Goal: Task Accomplishment & Management: Manage account settings

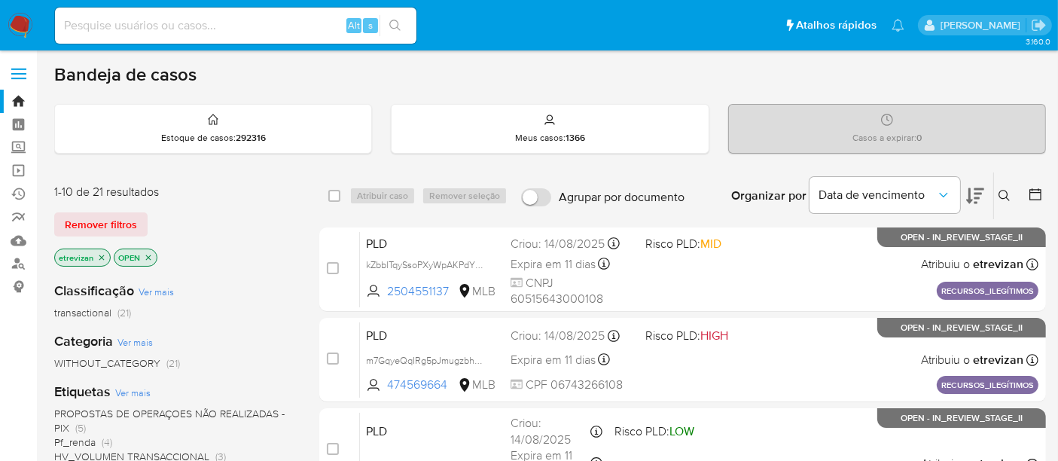
click at [99, 256] on icon "close-filter" at bounding box center [101, 257] width 9 height 9
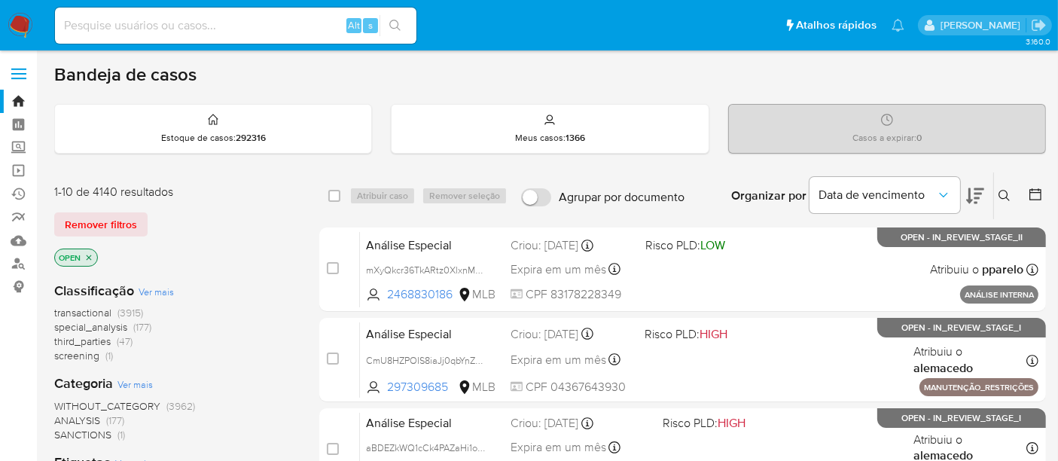
click at [1000, 184] on div "Insira a ID do usuário ou caso Procurar Remover filtros" at bounding box center [1006, 195] width 26 height 47
click at [1007, 187] on button at bounding box center [1006, 196] width 25 height 18
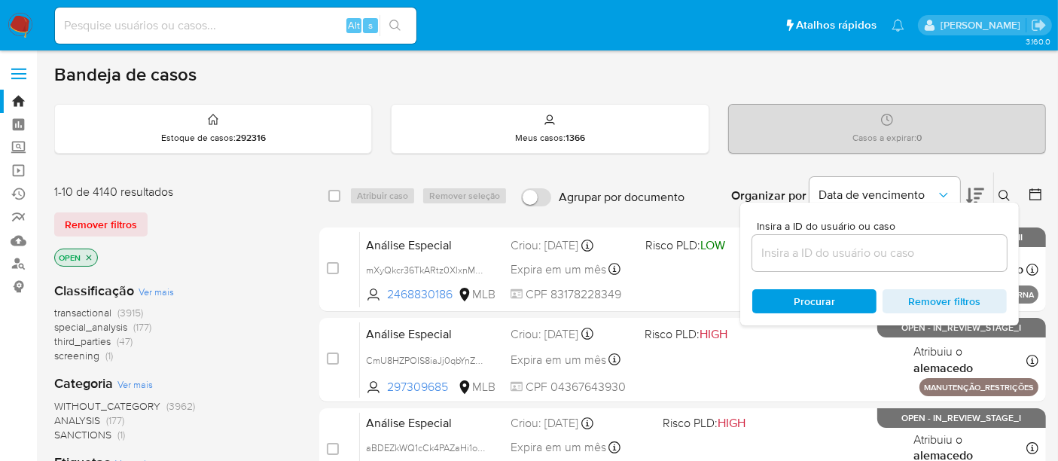
click at [813, 258] on input at bounding box center [879, 253] width 254 height 20
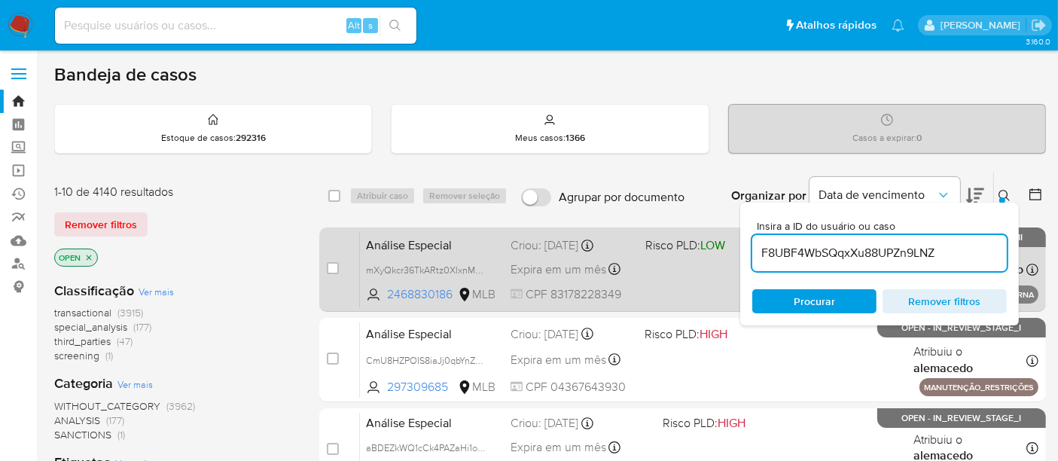
type input "F8UBF4WbSQqxXu88UPZn9LNZ"
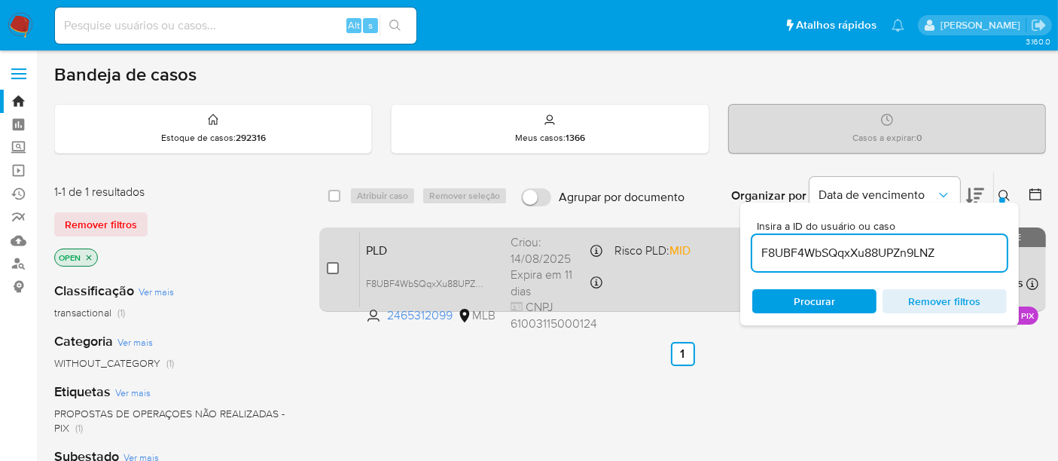
click at [331, 270] on input "checkbox" at bounding box center [333, 268] width 12 height 12
checkbox input "true"
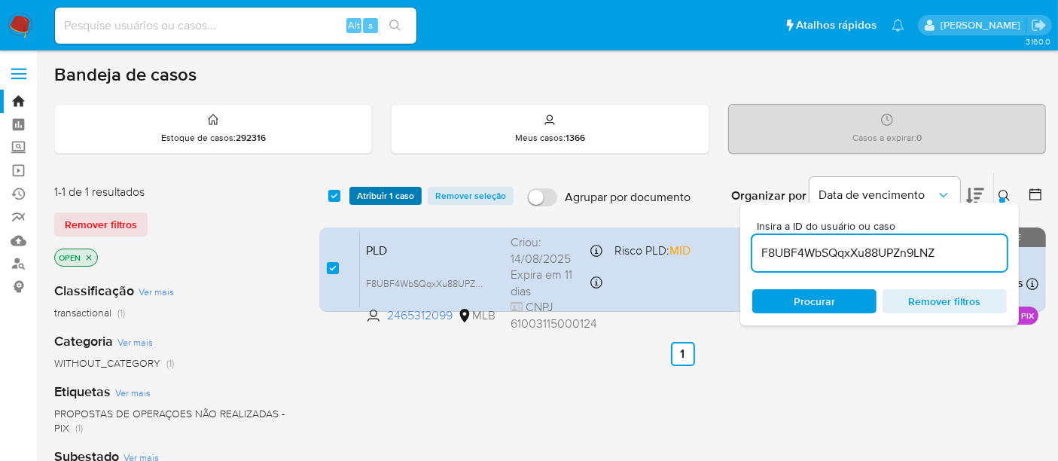
click at [378, 196] on span "Atribuir 1 caso" at bounding box center [385, 195] width 57 height 15
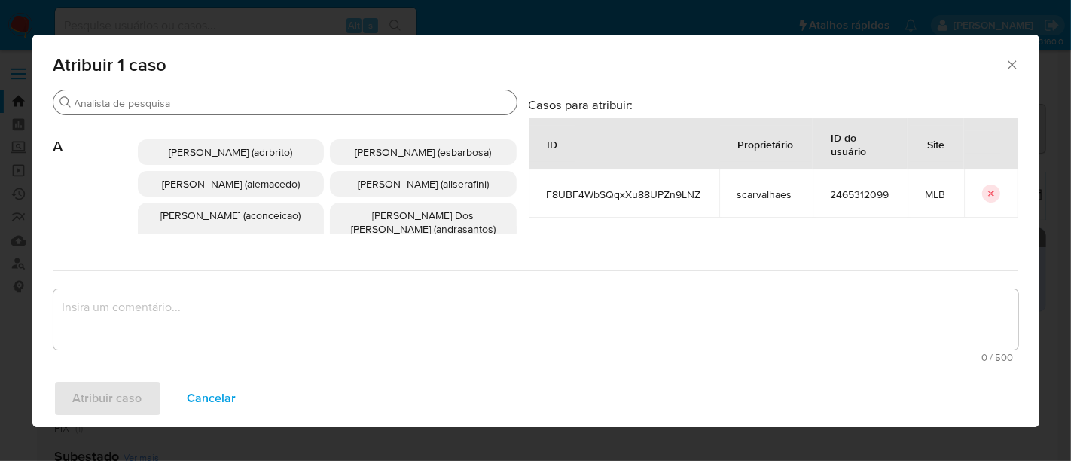
click at [188, 100] on input "Buscar" at bounding box center [293, 103] width 436 height 14
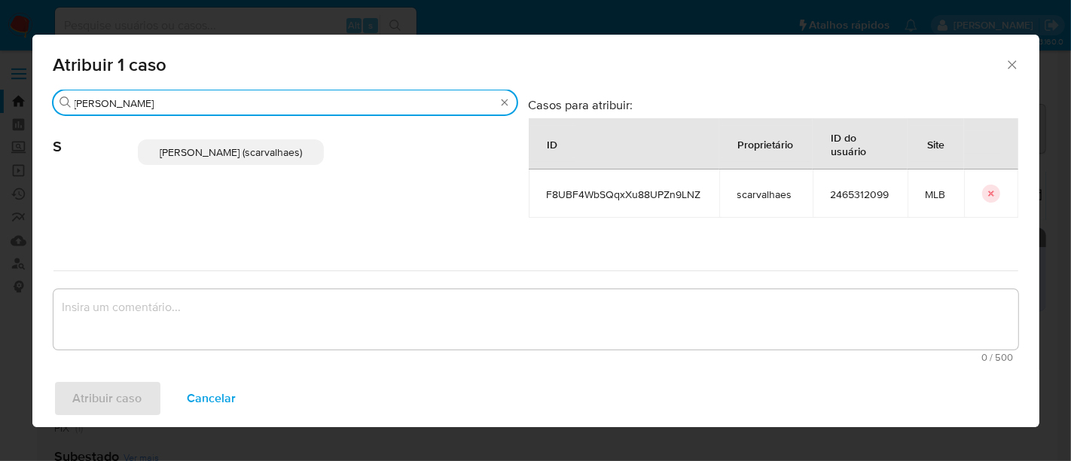
type input "sara"
click at [196, 154] on span "Sara Heide Carvalhaes Gomes Teixeira (scarvalhaes)" at bounding box center [231, 152] width 142 height 15
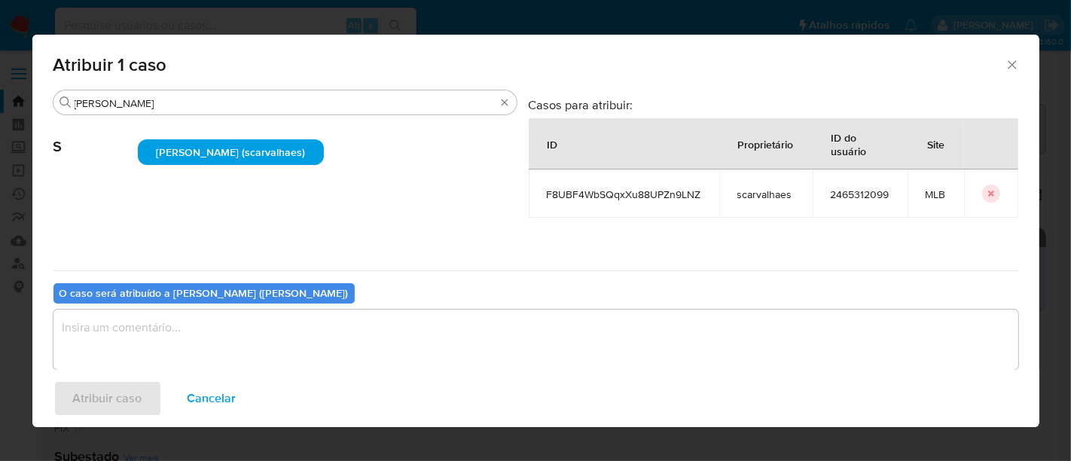
click at [118, 342] on textarea "assign-modal" at bounding box center [535, 339] width 964 height 60
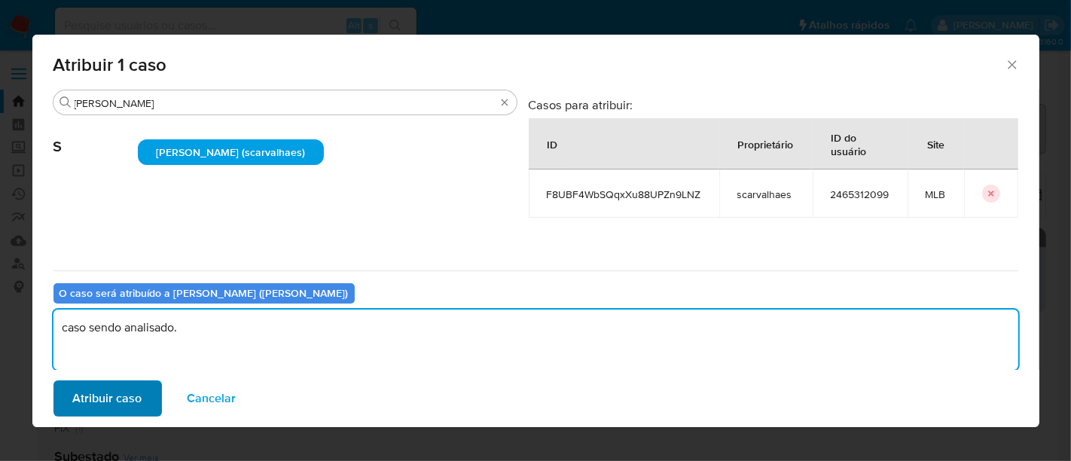
type textarea "caso sendo analisado."
click at [118, 399] on span "Atribuir caso" at bounding box center [107, 398] width 69 height 33
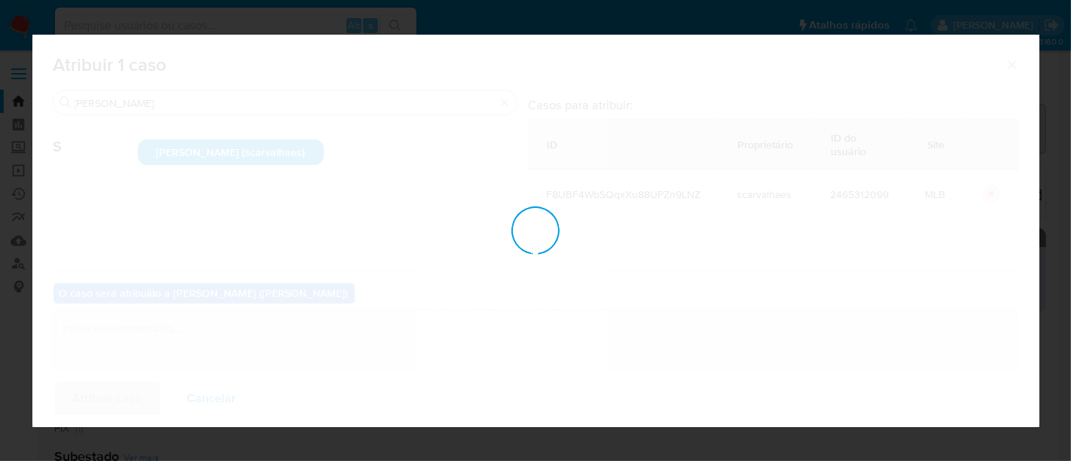
checkbox input "false"
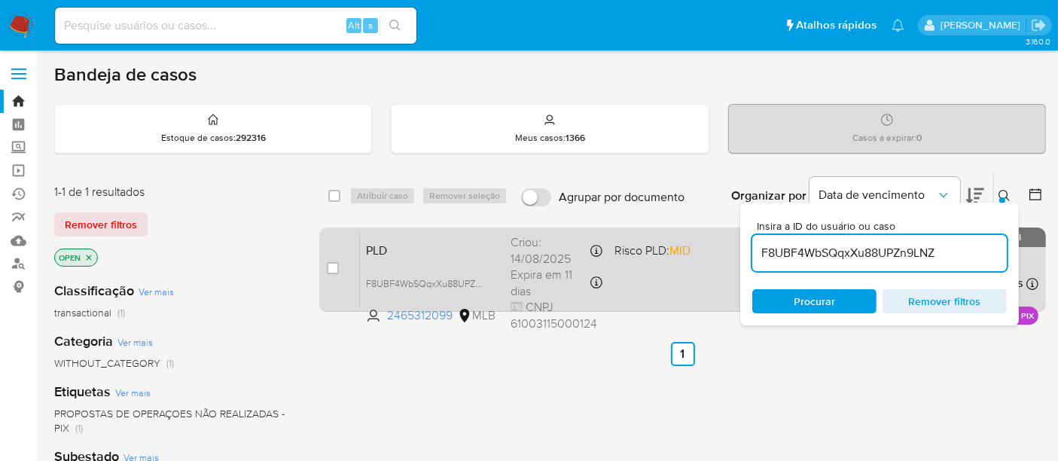
click at [681, 272] on div "PLD F8UBF4WbSQqxXu88UPZn9LNZ 2465312099 MLB Risco PLD: MID Criou: 14/08/2025 Cr…" at bounding box center [699, 269] width 678 height 76
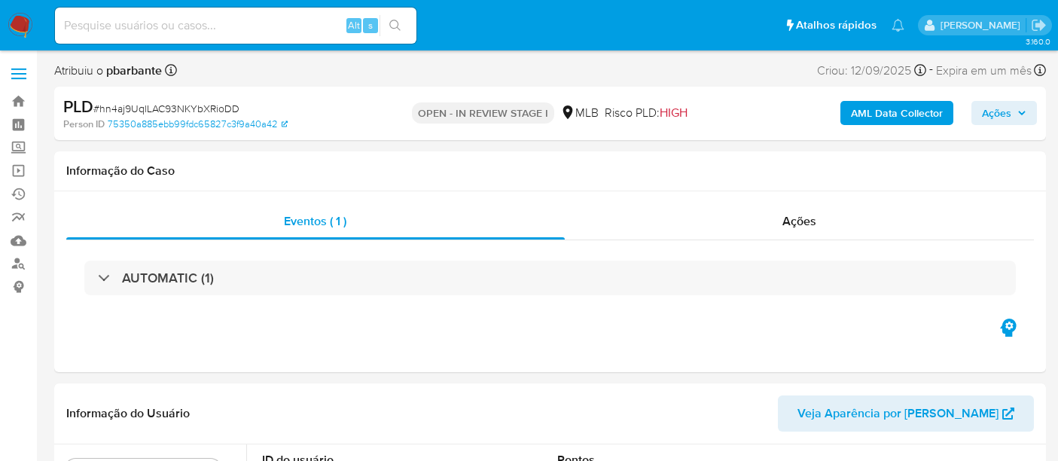
select select "10"
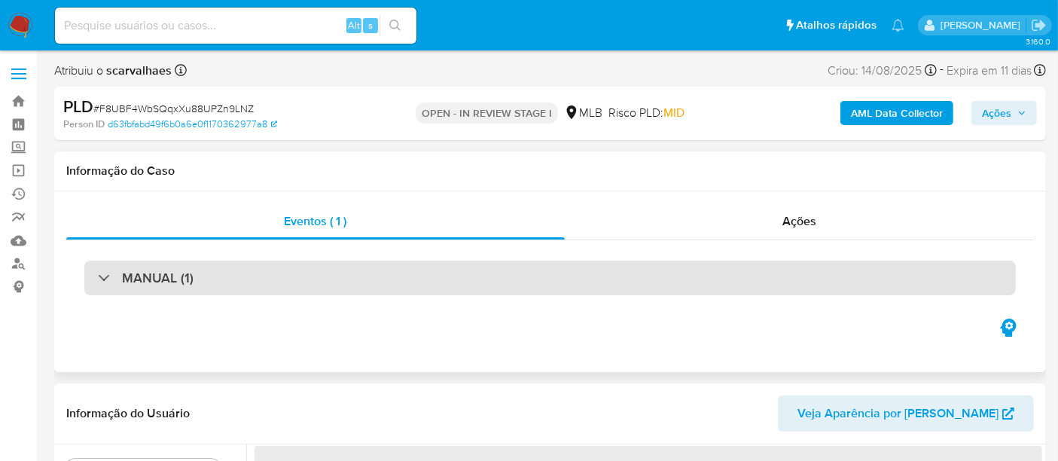
select select "10"
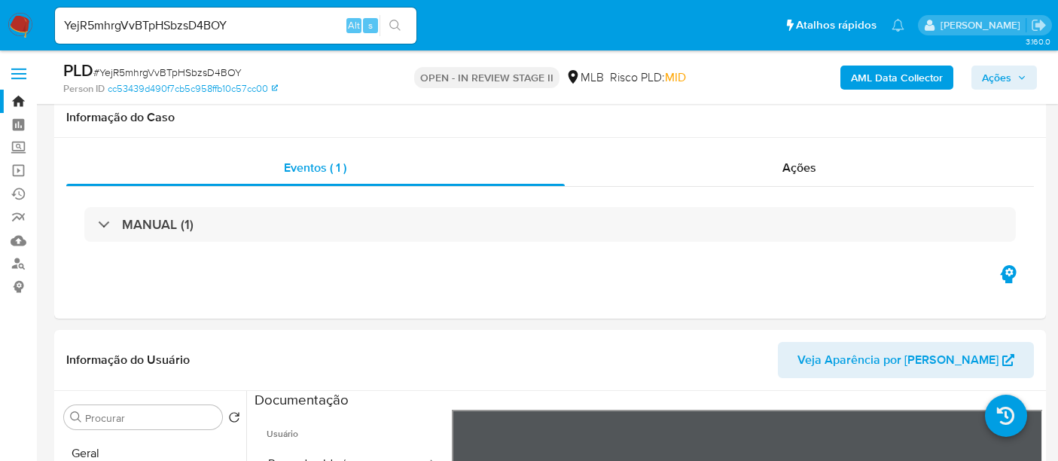
select select "10"
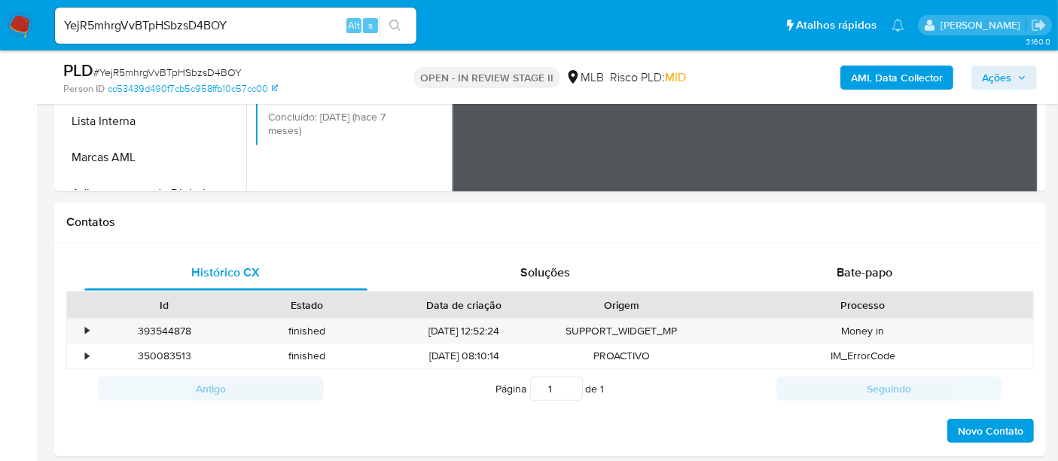
scroll to position [131, 0]
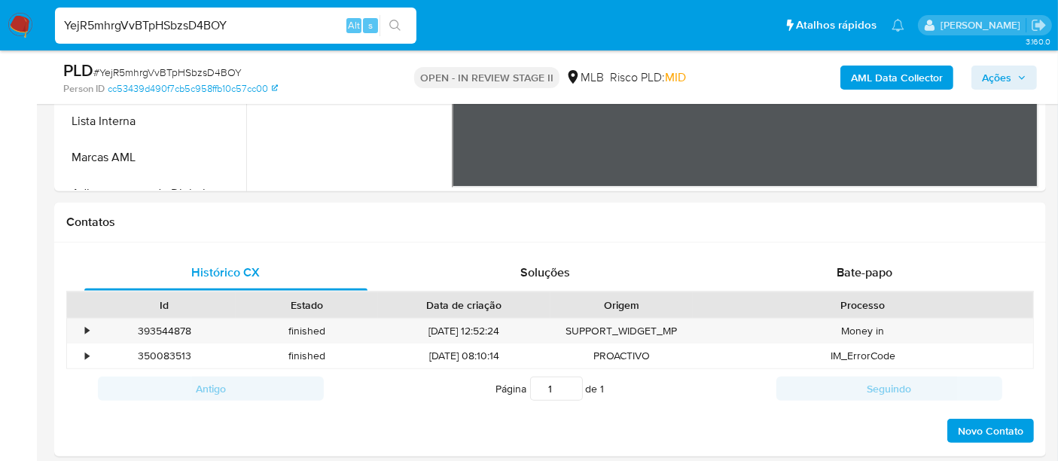
drag, startPoint x: 260, startPoint y: 25, endPoint x: 0, endPoint y: 21, distance: 260.5
click at [0, 21] on nav "Pausado Ver notificaciones YejR5mhrgVvBTpHSbzsD4BOY Alt s Atalhos rápidos Presi…" at bounding box center [529, 25] width 1058 height 50
paste input "Lup85IL3IfeLoRvx7JbRXtMR"
type input "Lup85IL3IfeLoRvx7JbRXtMR"
click at [395, 22] on icon "search-icon" at bounding box center [395, 26] width 12 height 12
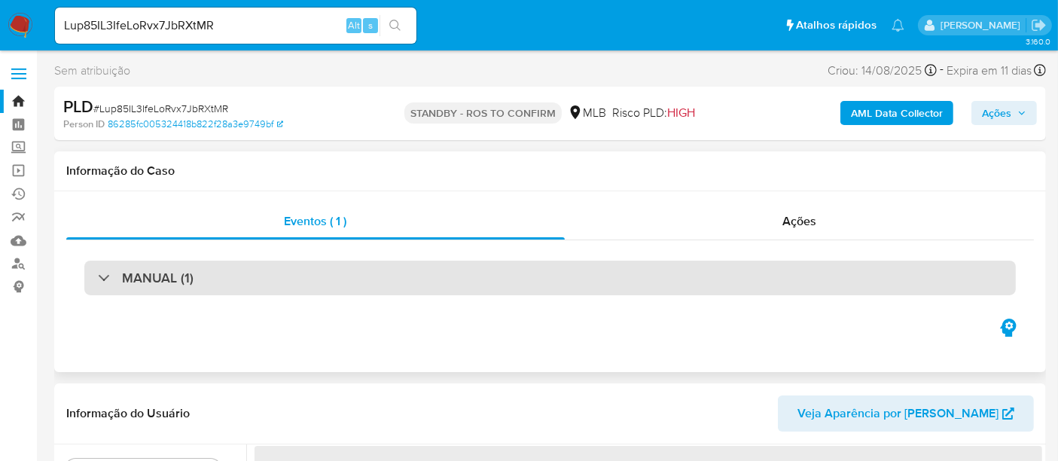
select select "10"
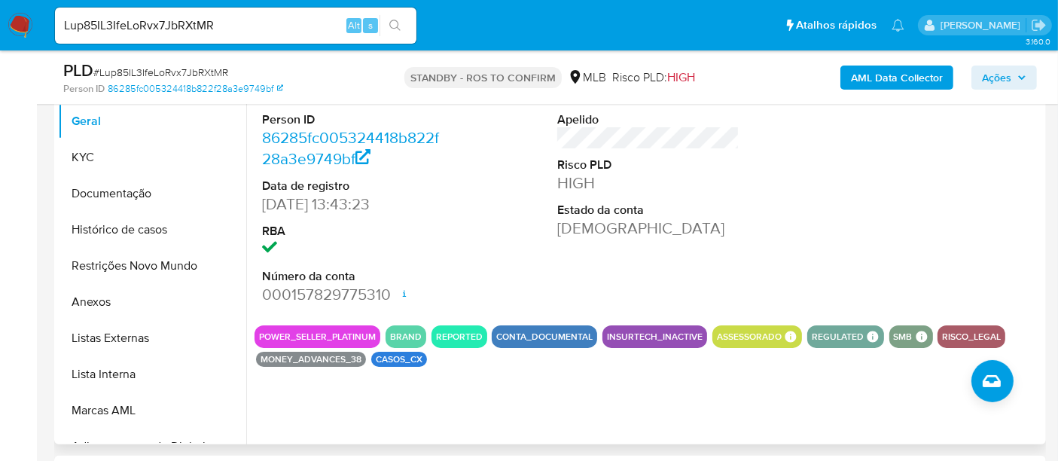
scroll to position [334, 0]
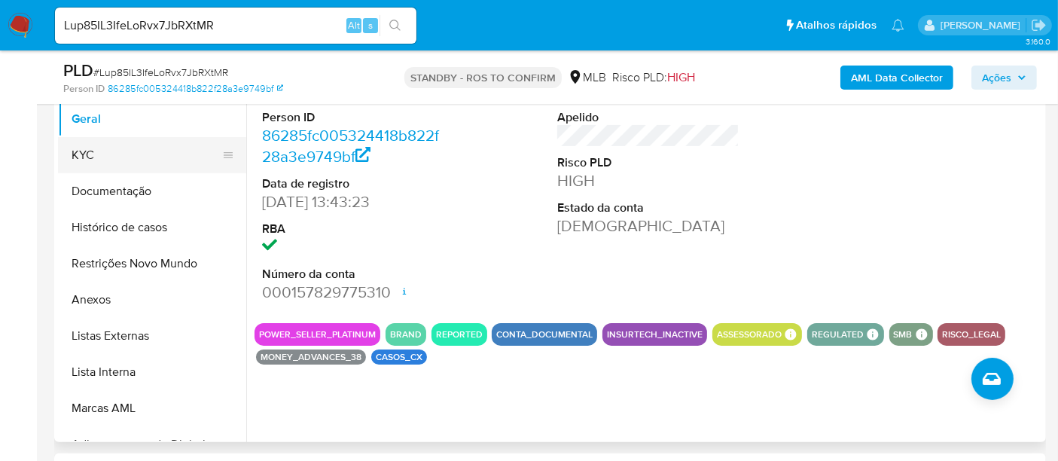
click at [90, 151] on button "KYC" at bounding box center [146, 155] width 176 height 36
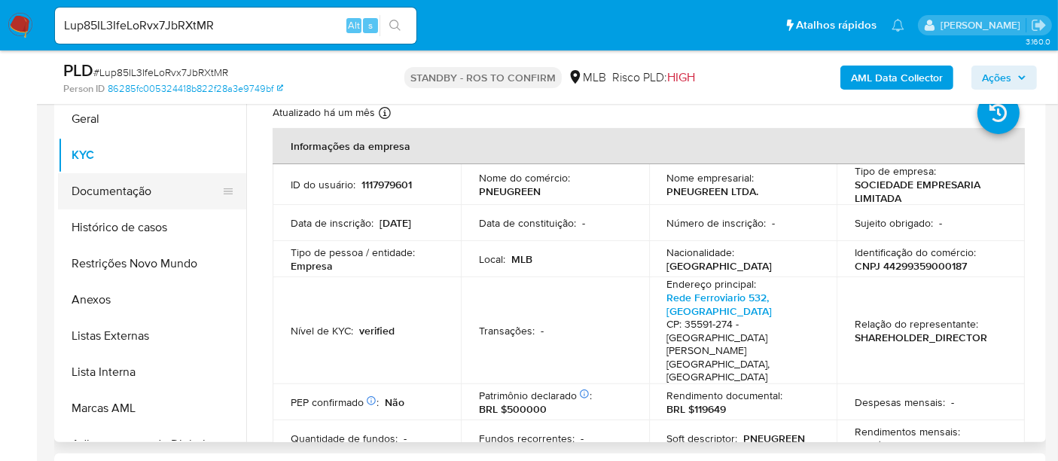
drag, startPoint x: 107, startPoint y: 192, endPoint x: 145, endPoint y: 191, distance: 38.4
click at [107, 192] on button "Documentação" at bounding box center [146, 191] width 176 height 36
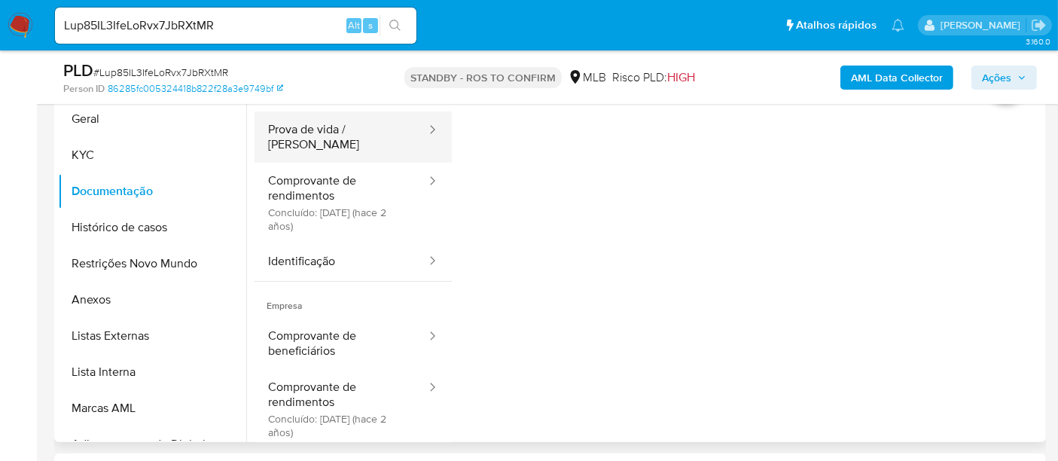
click at [344, 129] on button "Prova de vida / [PERSON_NAME]" at bounding box center [340, 136] width 173 height 51
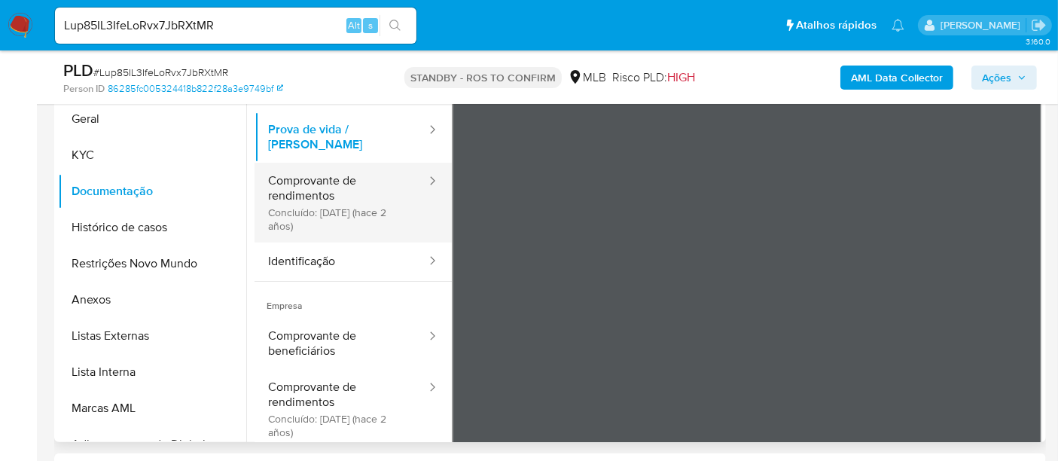
drag, startPoint x: 318, startPoint y: 171, endPoint x: 428, endPoint y: 188, distance: 111.3
click at [318, 171] on button "Comprovante de rendimentos Concluído: 25/05/2023 (hace 2 años)" at bounding box center [340, 203] width 173 height 80
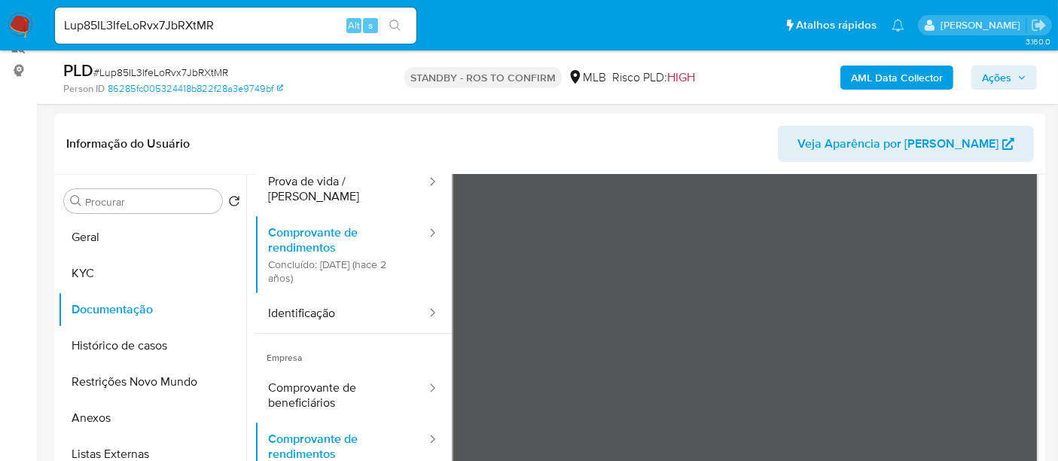
scroll to position [131, 0]
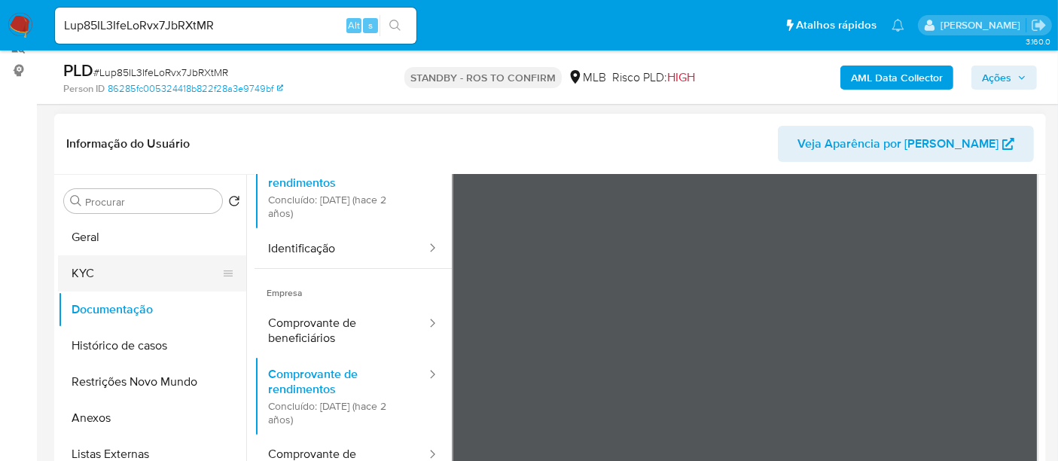
click at [98, 270] on button "KYC" at bounding box center [146, 273] width 176 height 36
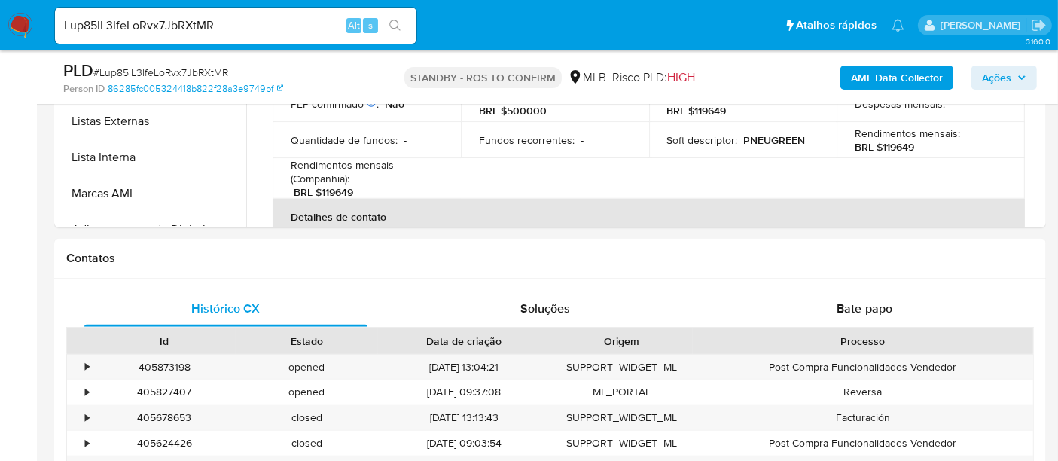
scroll to position [546, 0]
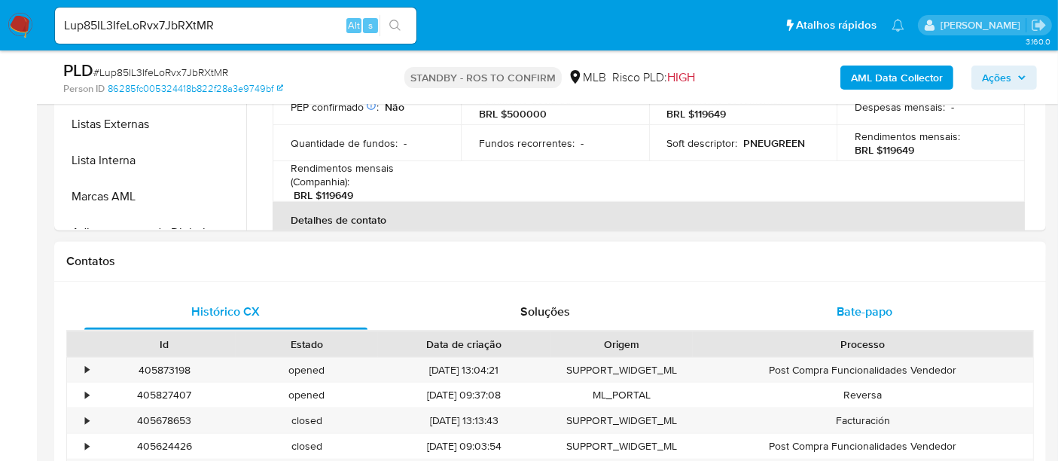
click at [864, 310] on span "Bate-papo" at bounding box center [864, 311] width 56 height 17
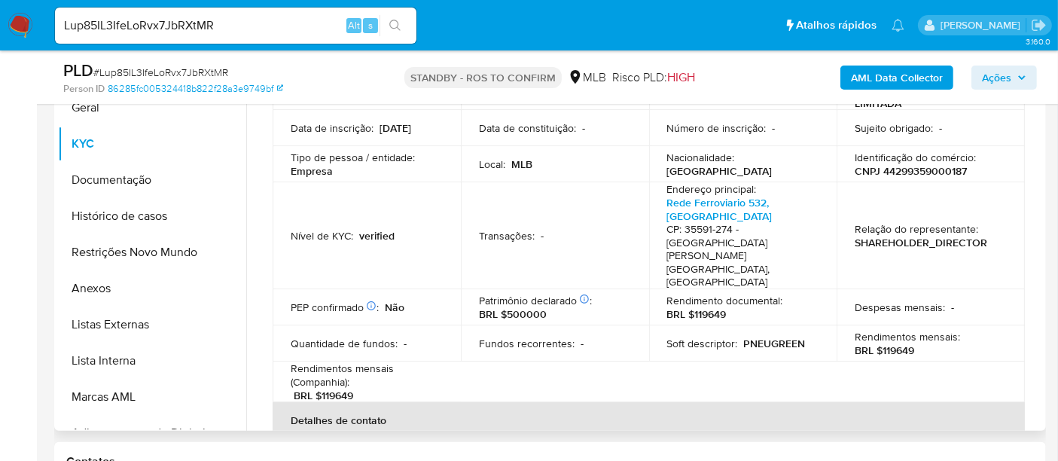
scroll to position [211, 0]
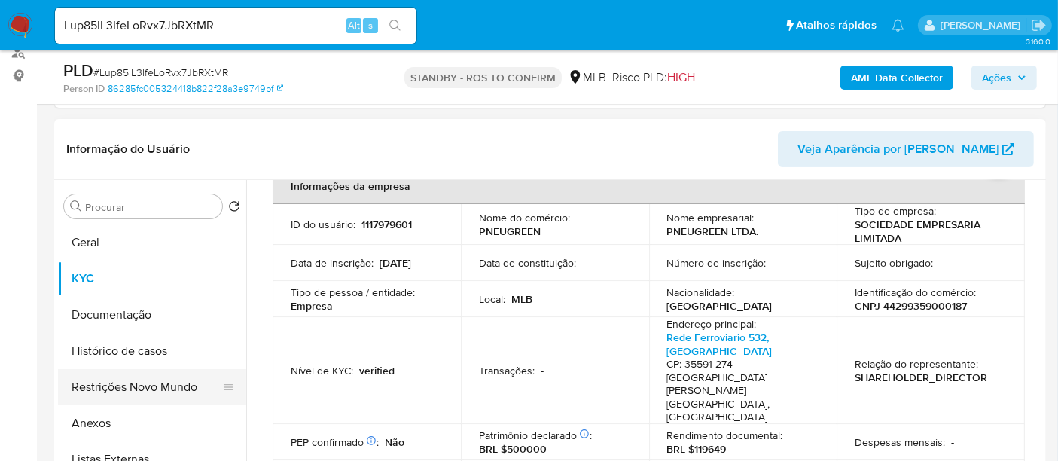
drag, startPoint x: 131, startPoint y: 385, endPoint x: 148, endPoint y: 385, distance: 17.3
click at [131, 385] on button "Restrições Novo Mundo" at bounding box center [146, 387] width 176 height 36
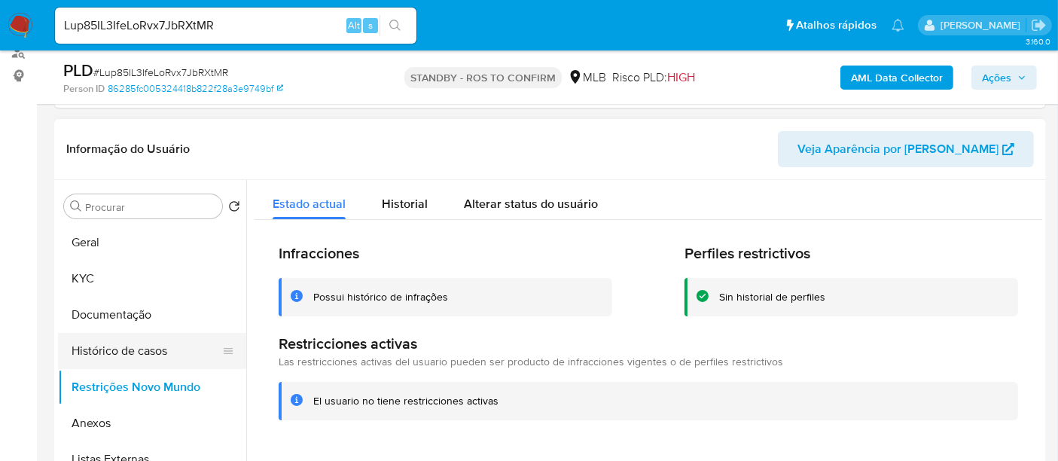
click at [133, 349] on button "Histórico de casos" at bounding box center [146, 351] width 176 height 36
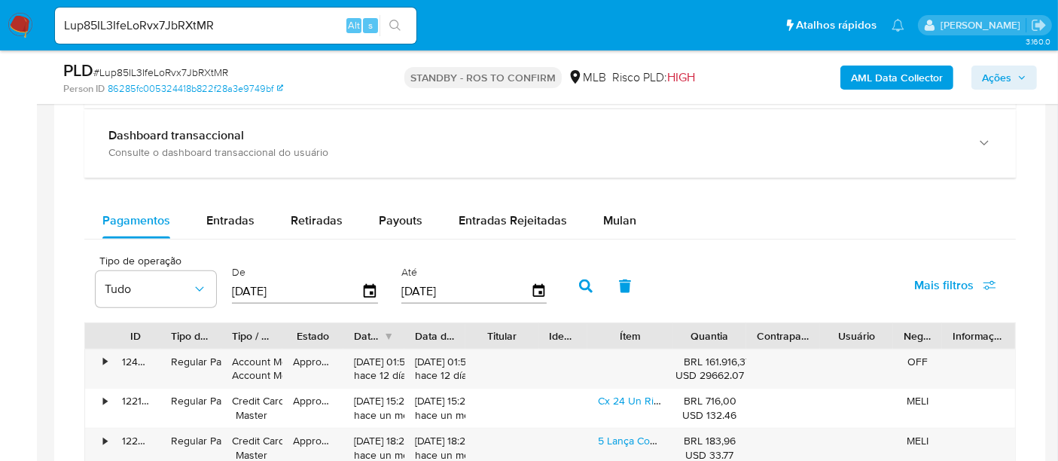
scroll to position [1127, 0]
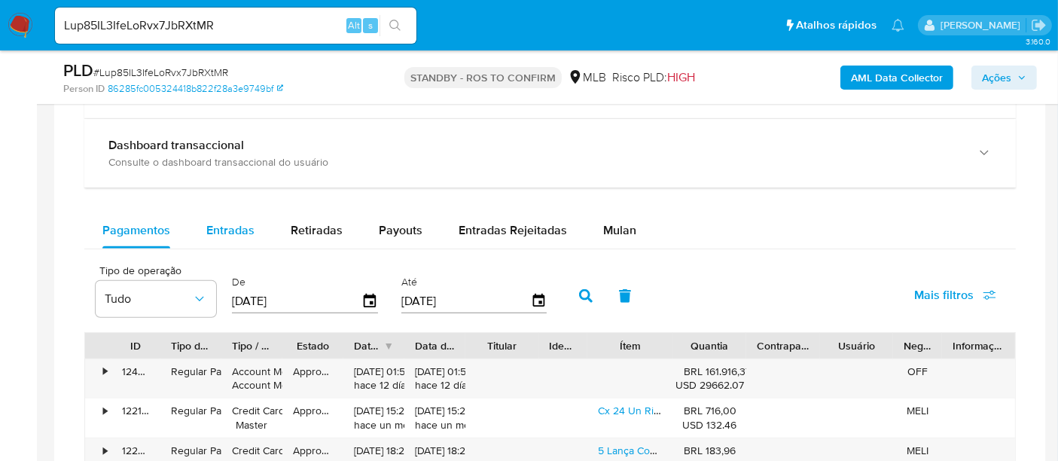
click at [224, 231] on span "Entradas" at bounding box center [230, 229] width 48 height 17
select select "10"
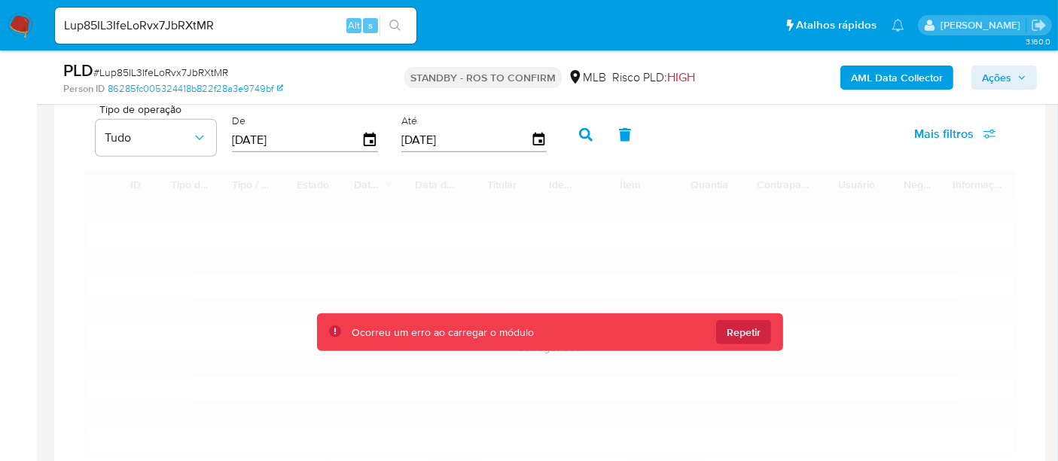
scroll to position [1295, 0]
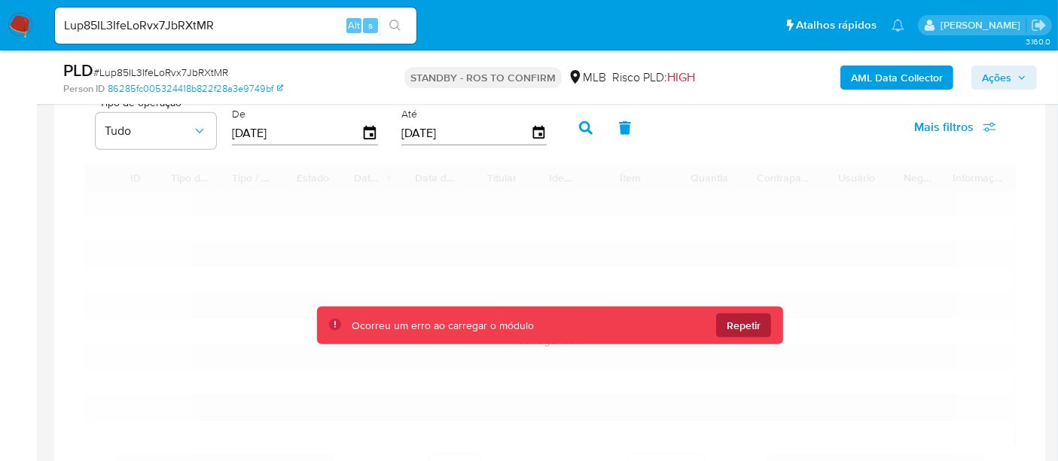
click at [752, 326] on span "Repetir" at bounding box center [743, 325] width 34 height 24
click at [20, 17] on img at bounding box center [21, 26] width 26 height 26
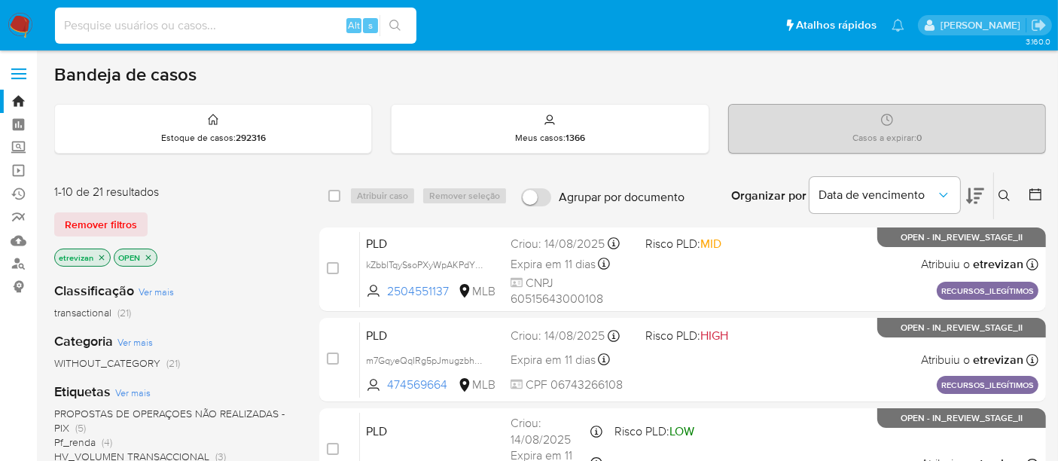
click at [107, 26] on input at bounding box center [235, 26] width 361 height 20
paste input "Lup85IL3IfeLoRvx7JbRXtMR"
type input "Lup85IL3IfeLoRvx7JbRXtMR"
click at [396, 20] on icon "search-icon" at bounding box center [394, 25] width 11 height 11
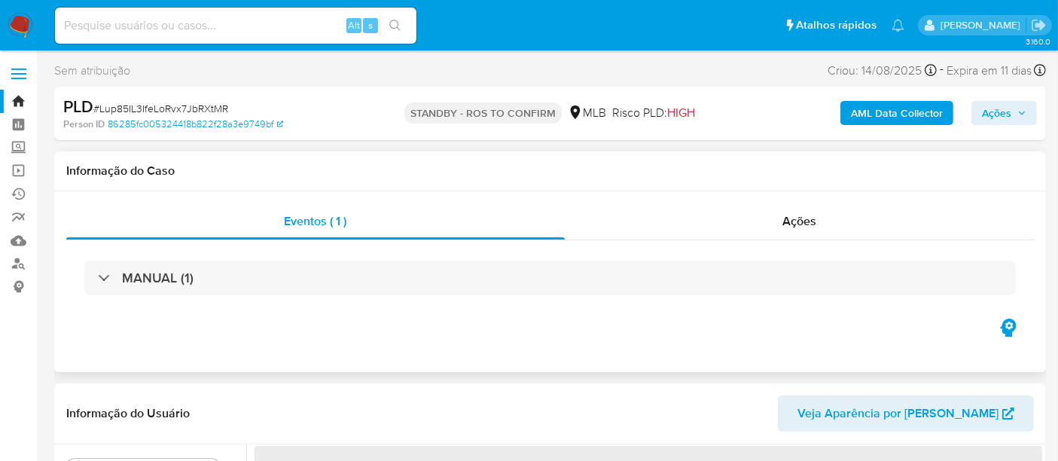
select select "10"
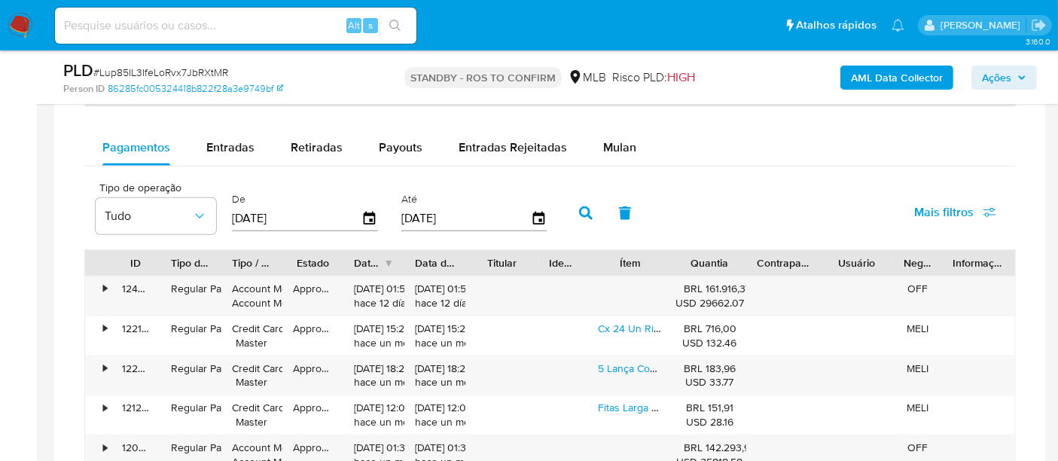
scroll to position [1171, 0]
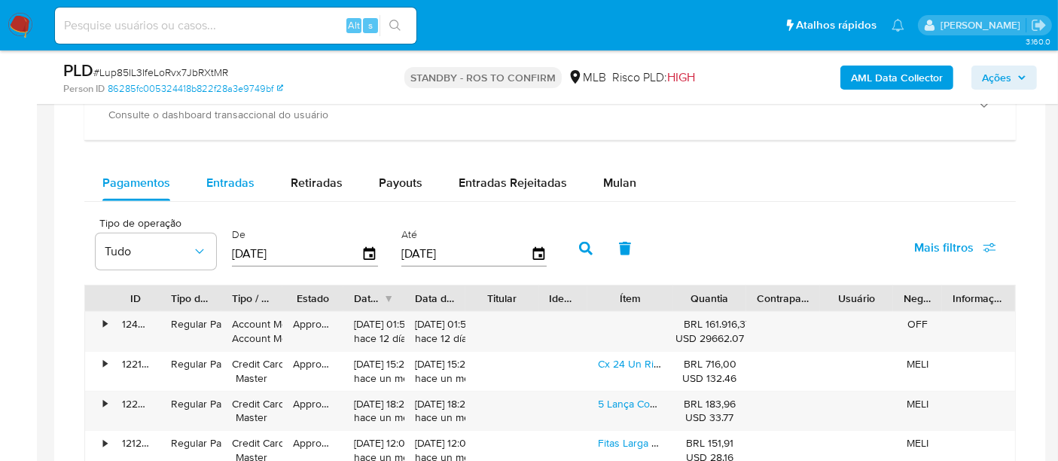
click at [224, 169] on div "Entradas" at bounding box center [230, 183] width 48 height 36
select select "10"
click at [617, 317] on link "Pneu 165/70r13 Goodyear Kelly Edge Touring 2 83t Aro 13" at bounding box center [733, 323] width 270 height 15
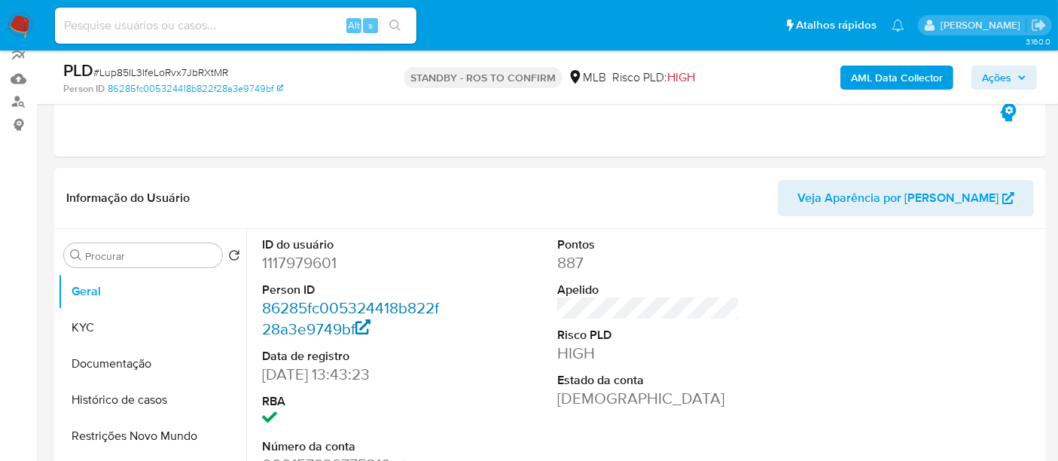
scroll to position [0, 0]
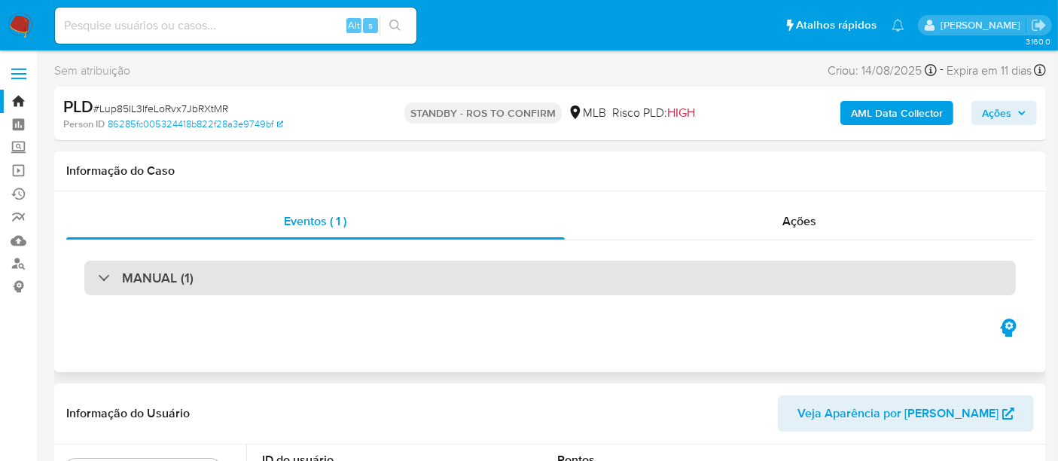
click at [281, 277] on div "MANUAL (1)" at bounding box center [549, 277] width 931 height 35
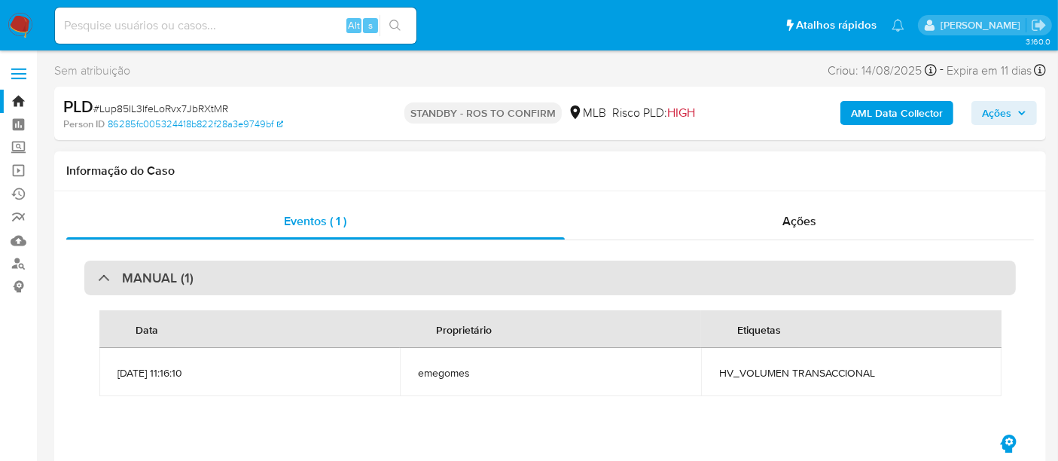
click at [281, 277] on div "MANUAL (1)" at bounding box center [549, 277] width 931 height 35
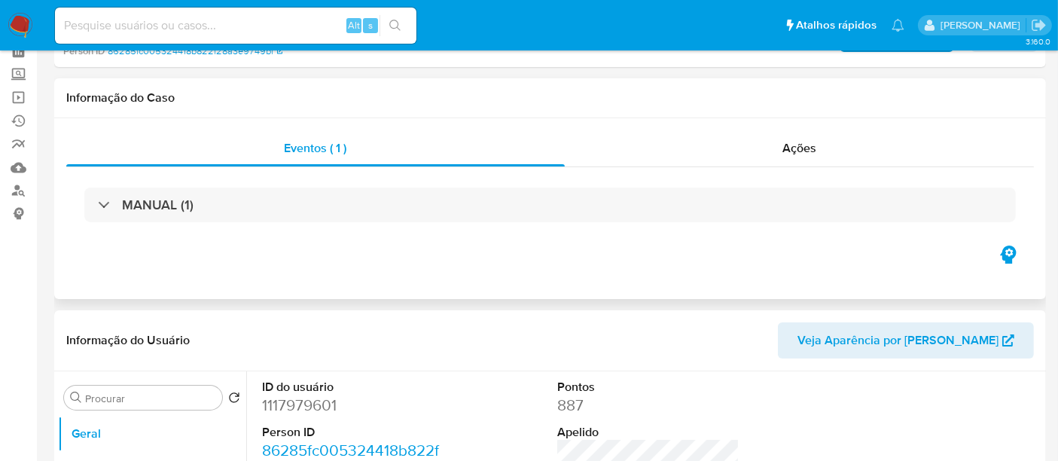
scroll to position [167, 0]
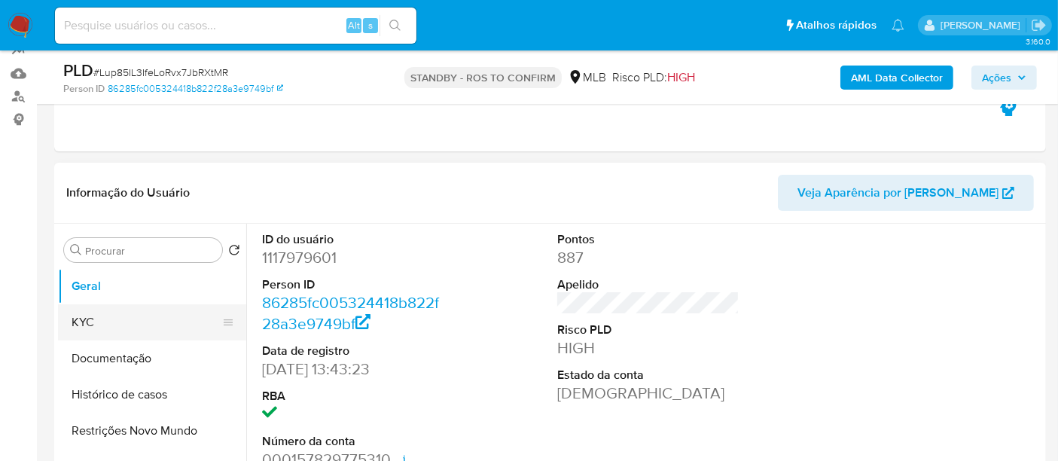
click at [104, 317] on button "KYC" at bounding box center [146, 322] width 176 height 36
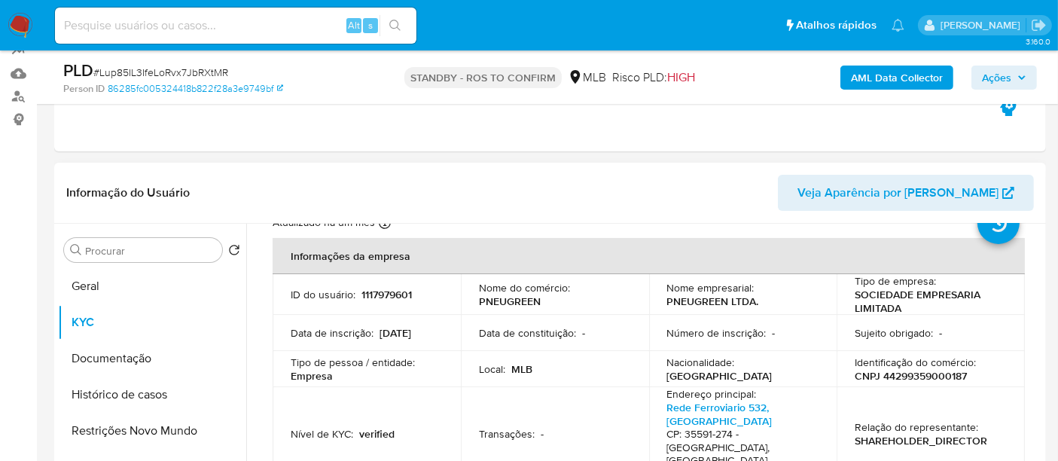
scroll to position [84, 0]
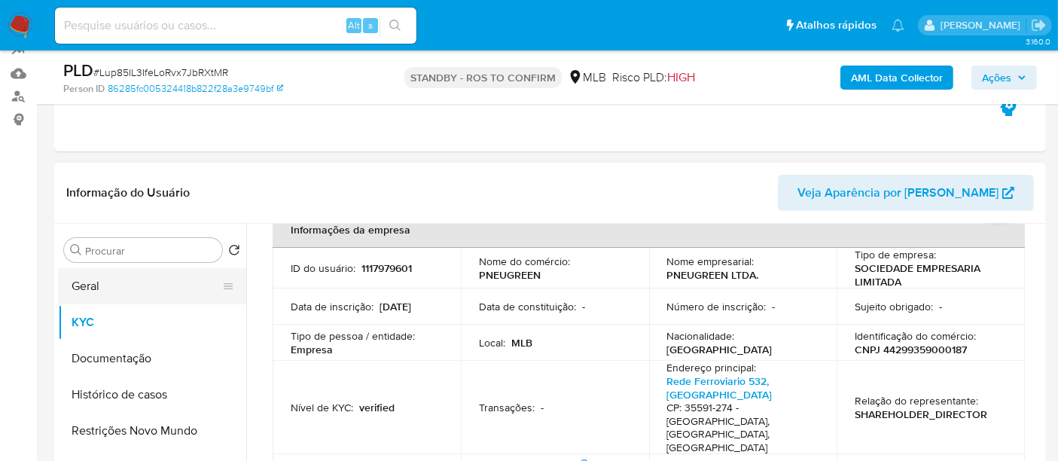
click at [94, 283] on button "Geral" at bounding box center [146, 286] width 176 height 36
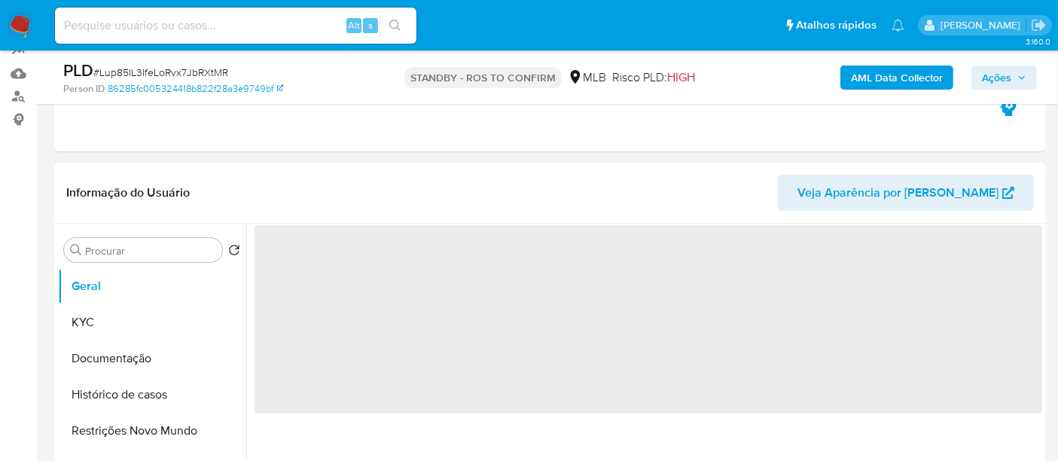
scroll to position [0, 0]
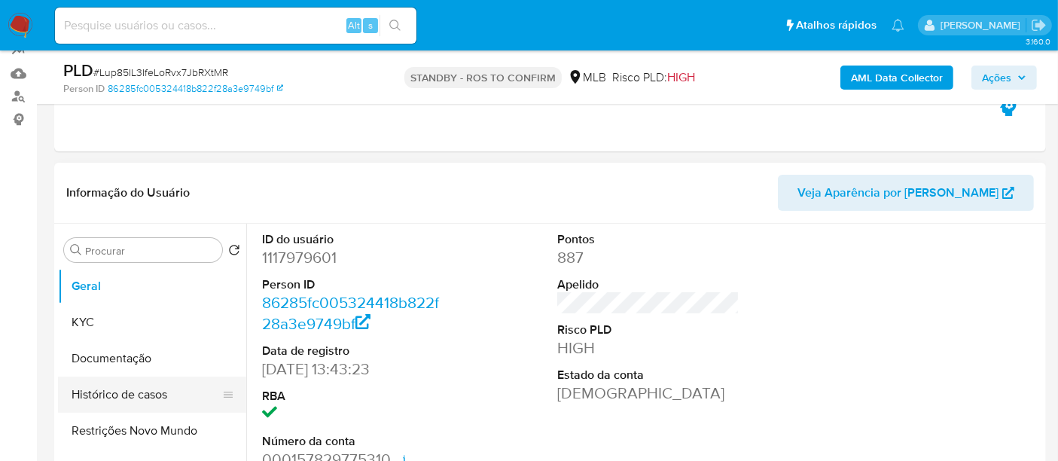
drag, startPoint x: 113, startPoint y: 393, endPoint x: 131, endPoint y: 394, distance: 18.1
click at [113, 394] on button "Histórico de casos" at bounding box center [146, 394] width 176 height 36
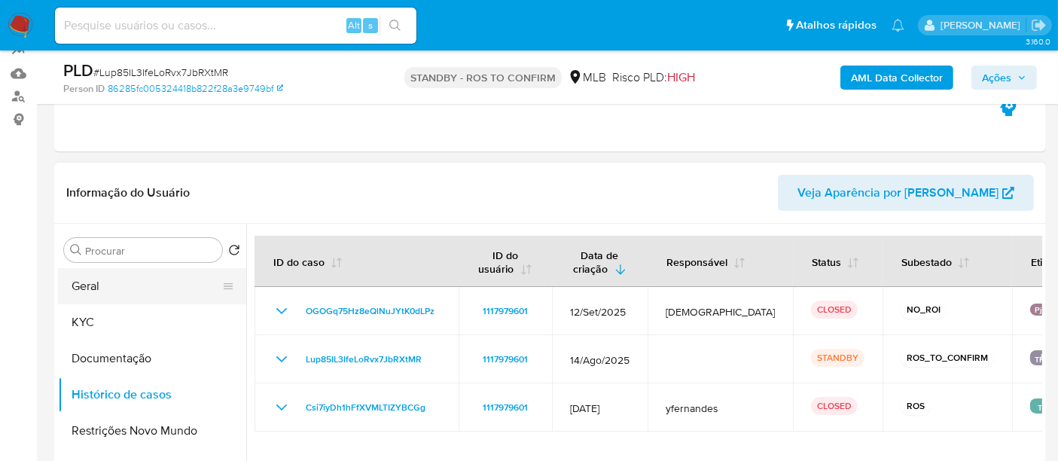
click at [85, 284] on button "Geral" at bounding box center [146, 286] width 176 height 36
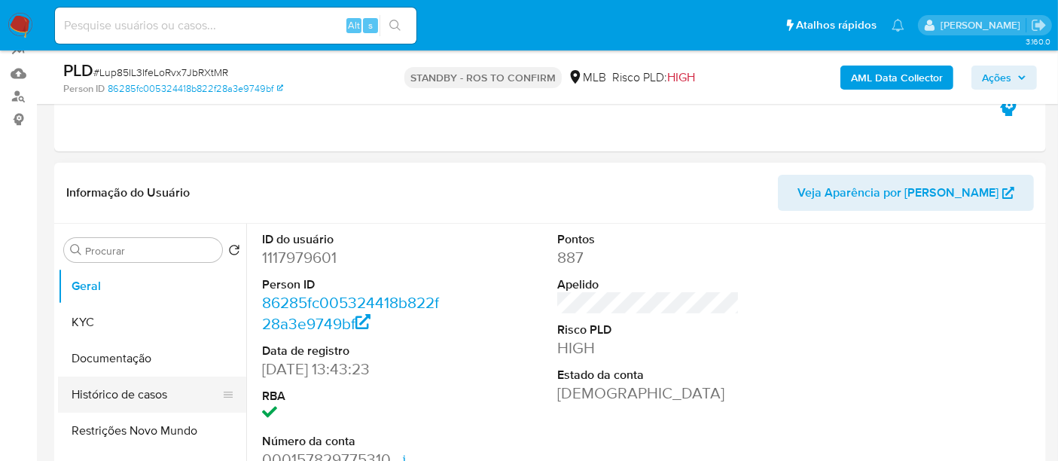
click at [167, 388] on button "Histórico de casos" at bounding box center [146, 394] width 176 height 36
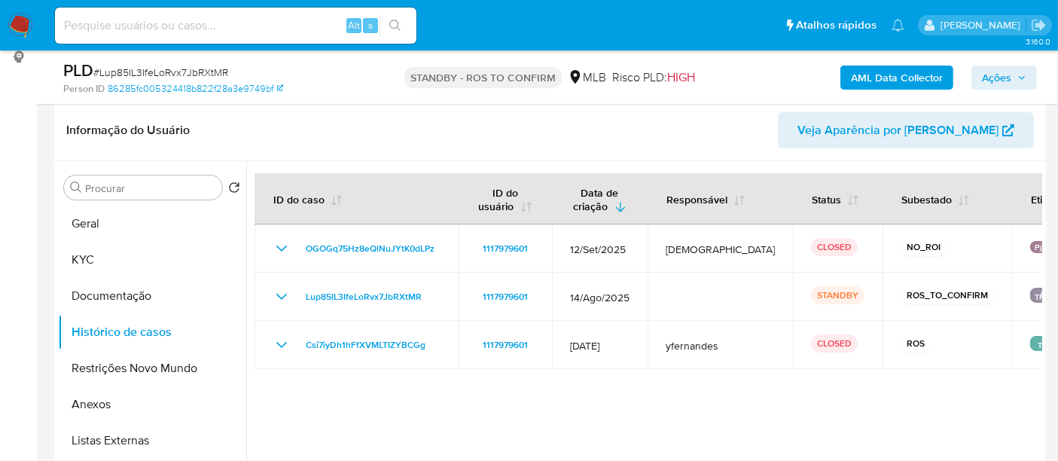
scroll to position [233, 0]
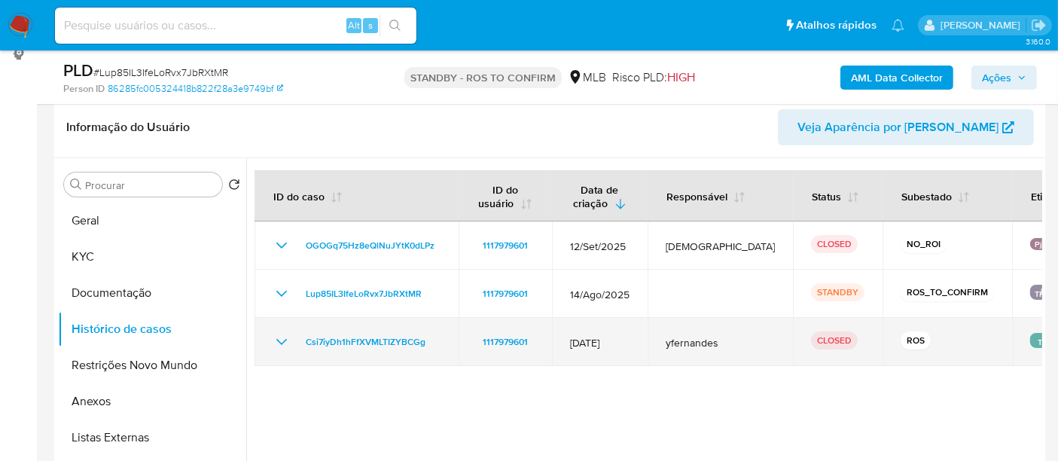
click at [400, 330] on td "Csi7iyDh1hFfXVMLTIZYBCGg" at bounding box center [356, 342] width 204 height 48
click at [346, 338] on span "Csi7iyDh1hFfXVMLTIZYBCGg" at bounding box center [366, 342] width 120 height 18
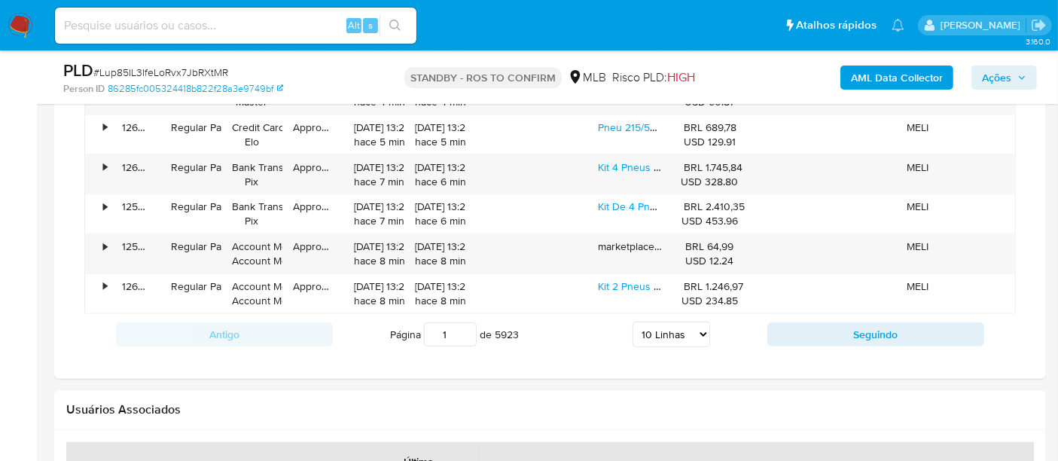
scroll to position [1589, 0]
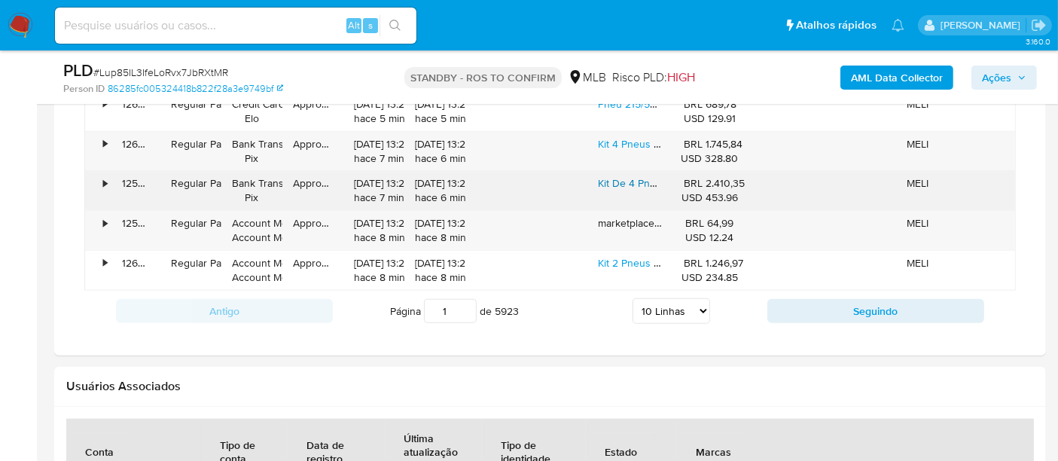
click at [634, 177] on link "Kit De 4 Pneus Michelin Primacy 4 205/55r16 91 V" at bounding box center [714, 182] width 232 height 15
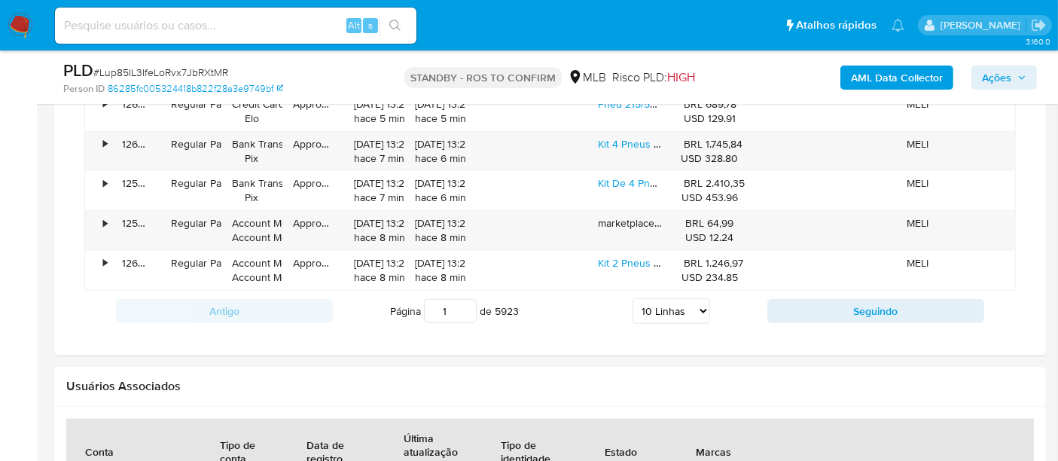
click at [236, 20] on input at bounding box center [235, 26] width 361 height 20
paste input "t9NsvCG7P93b93qbNu8gD3uz"
type input "t9NsvCG7P93b93qbNu8gD3uz"
click at [395, 20] on icon "search-icon" at bounding box center [395, 26] width 12 height 12
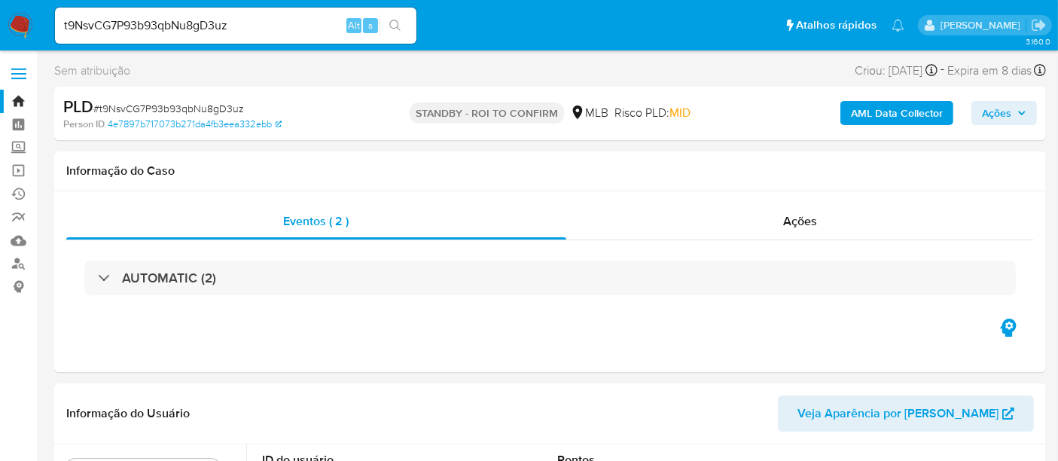
select select "10"
drag, startPoint x: 257, startPoint y: 18, endPoint x: 0, endPoint y: -14, distance: 259.5
click at [395, 14] on div "t9NsvCG7P93b93qbNu8gD3uz Alt s" at bounding box center [235, 26] width 361 height 36
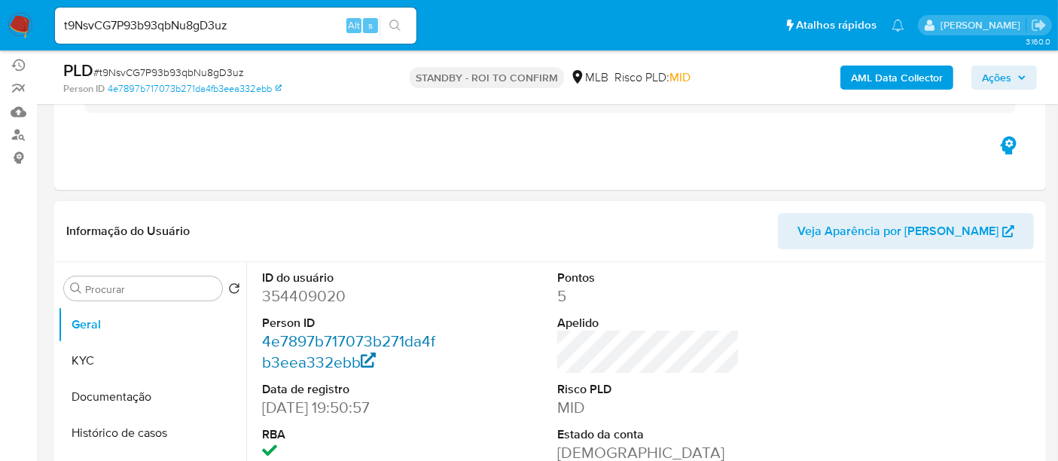
scroll to position [167, 0]
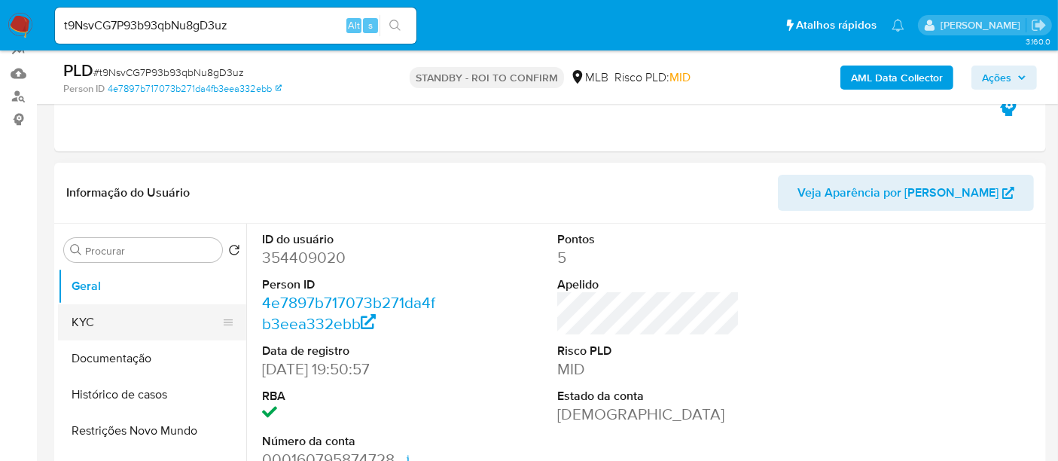
drag, startPoint x: 87, startPoint y: 317, endPoint x: 177, endPoint y: 317, distance: 89.6
click at [87, 317] on button "KYC" at bounding box center [146, 322] width 176 height 36
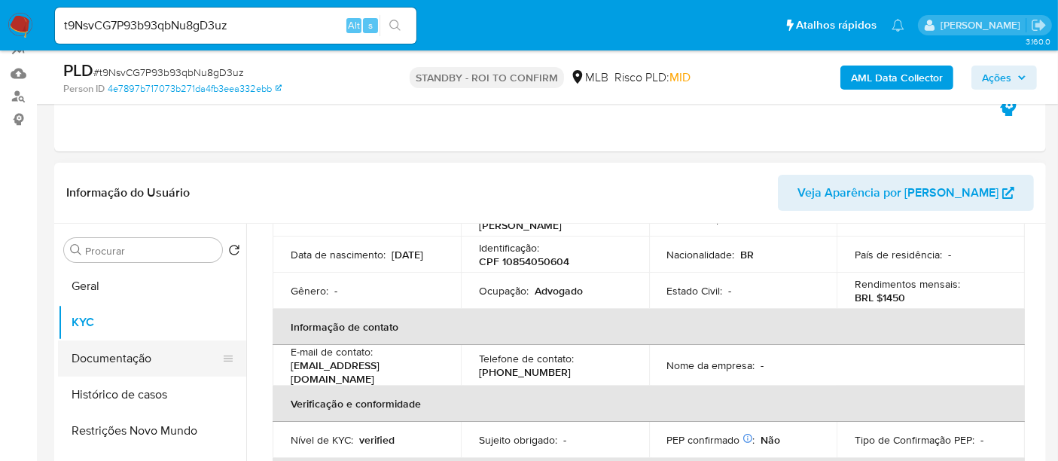
drag, startPoint x: 116, startPoint y: 356, endPoint x: 145, endPoint y: 355, distance: 29.4
click at [117, 356] on button "Documentação" at bounding box center [146, 358] width 176 height 36
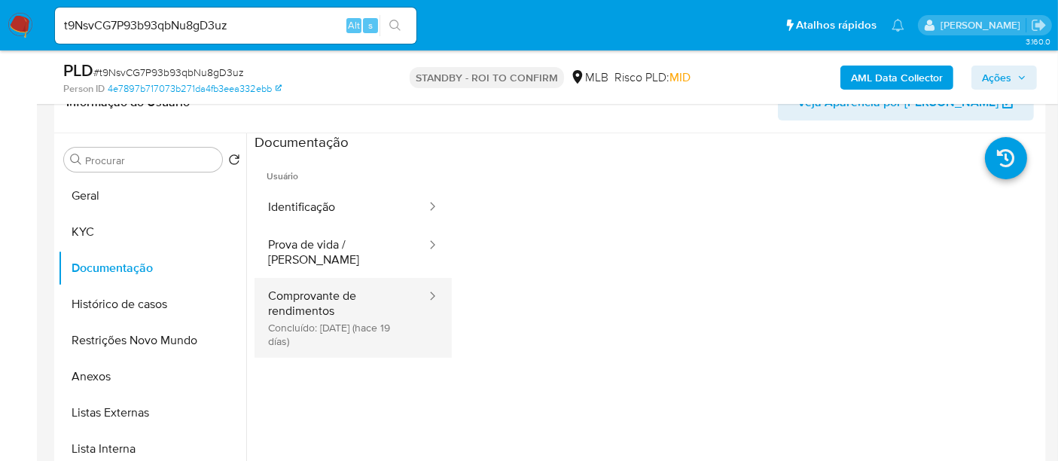
scroll to position [260, 0]
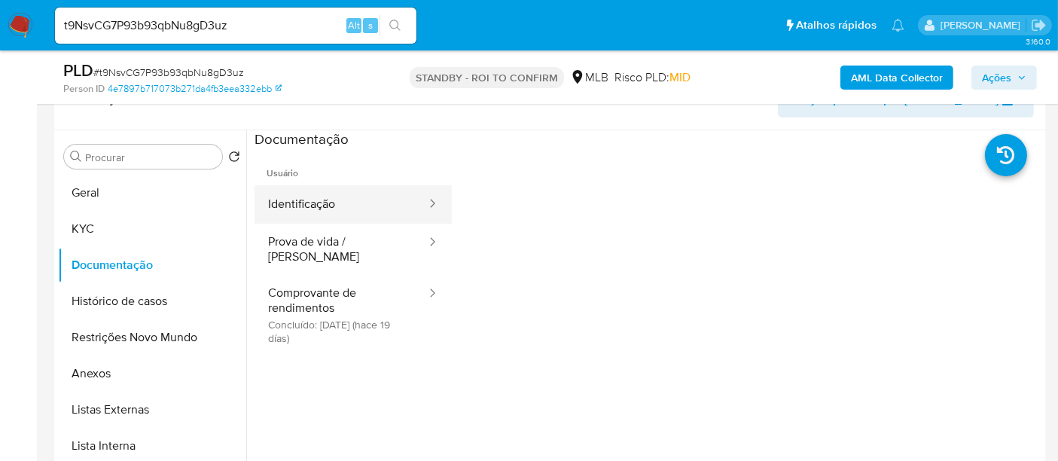
click at [336, 201] on button "Identificação" at bounding box center [340, 204] width 173 height 38
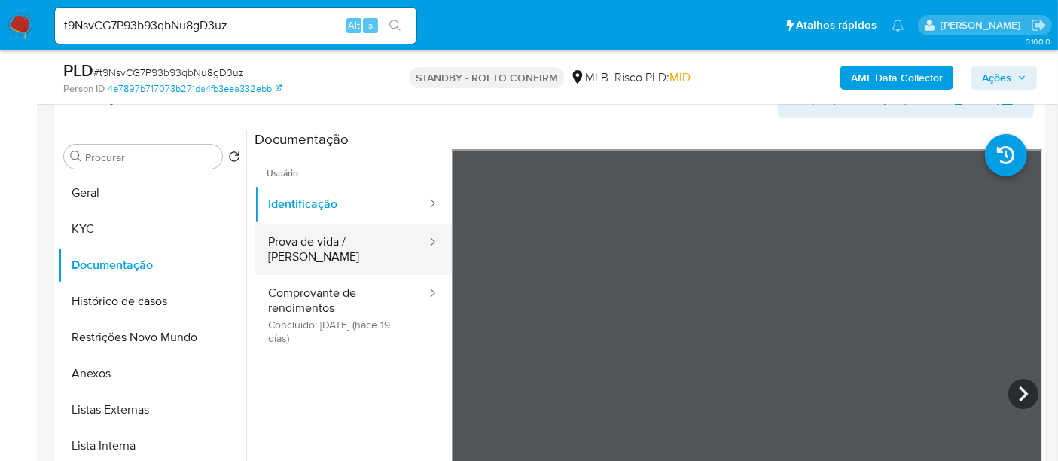
click at [318, 244] on button "Prova de vida / Selfie" at bounding box center [340, 249] width 173 height 51
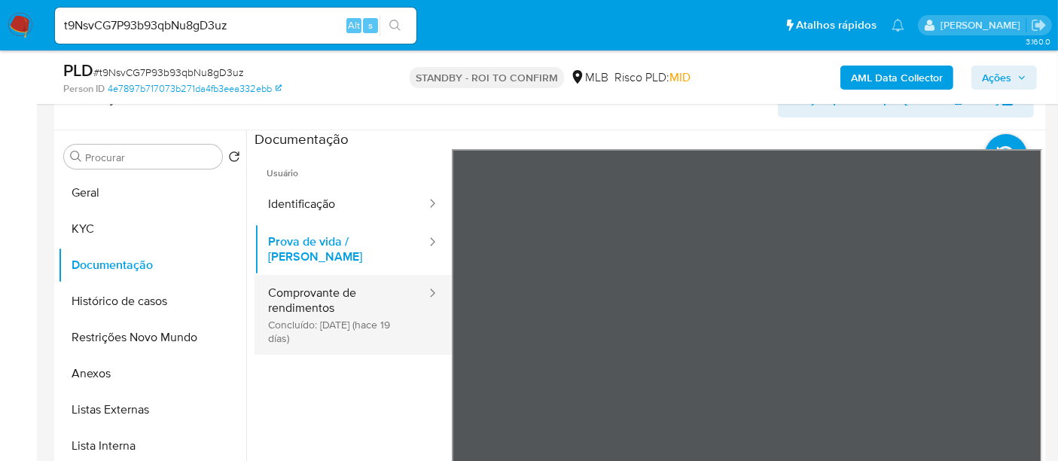
click at [303, 282] on button "Comprovante de rendimentos Concluído: 29/08/2025 (hace 19 días)" at bounding box center [340, 315] width 173 height 80
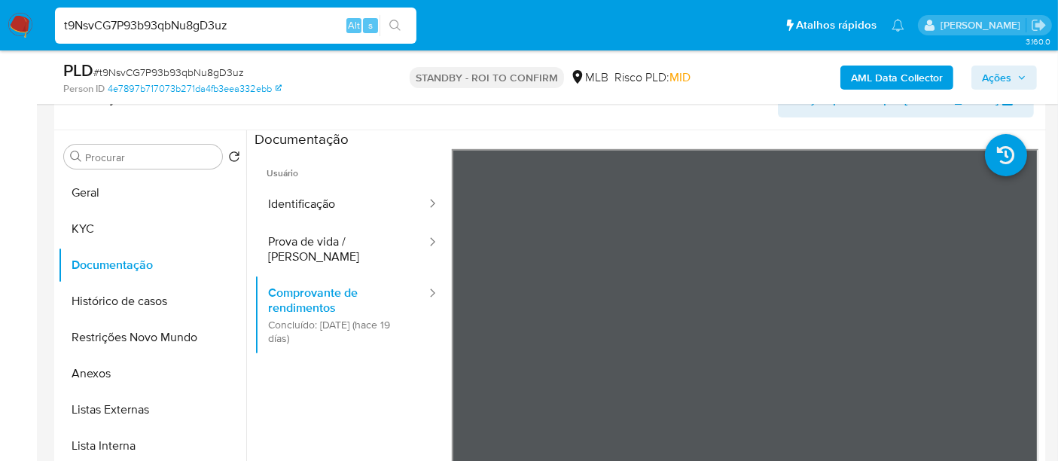
drag, startPoint x: 257, startPoint y: 26, endPoint x: 0, endPoint y: 37, distance: 257.0
click at [0, 37] on nav "Pausado Ver notificaciones t9NsvCG7P93b93qbNu8gD3uz Alt s Atalhos rápidos Presi…" at bounding box center [529, 25] width 1058 height 50
paste input "D3TyeN4NTJcv518BxdAjrZ3W"
type input "D3TyeN4NTJcv518BxdAjrZ3W"
drag, startPoint x: 260, startPoint y: 17, endPoint x: 0, endPoint y: 59, distance: 263.9
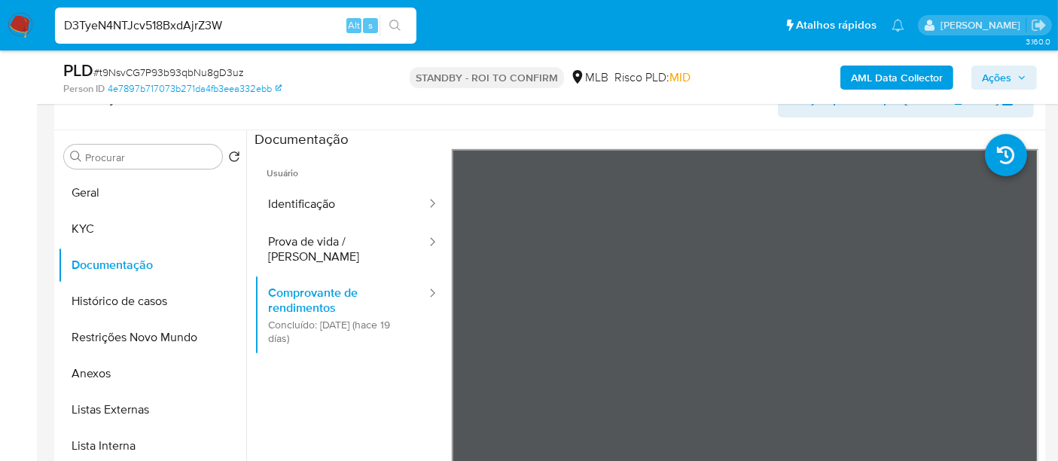
click at [395, 20] on icon "search-icon" at bounding box center [394, 25] width 11 height 11
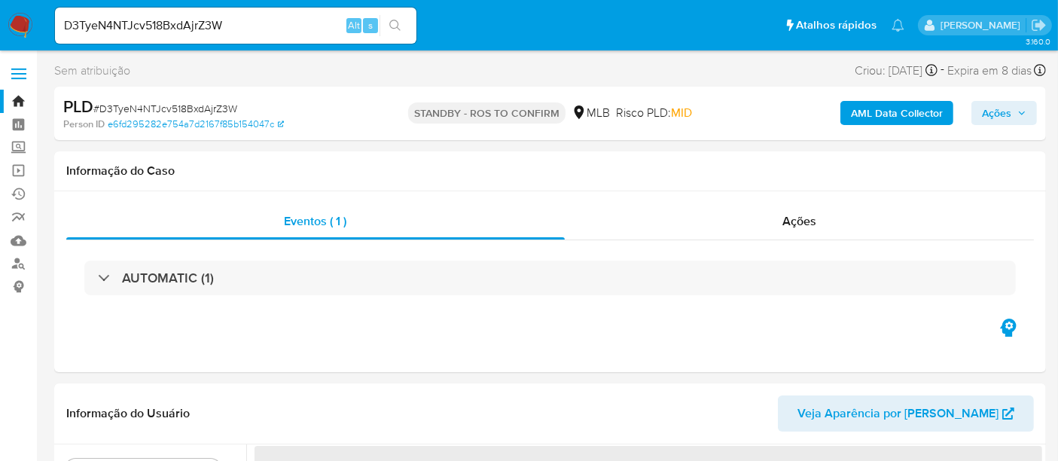
select select "10"
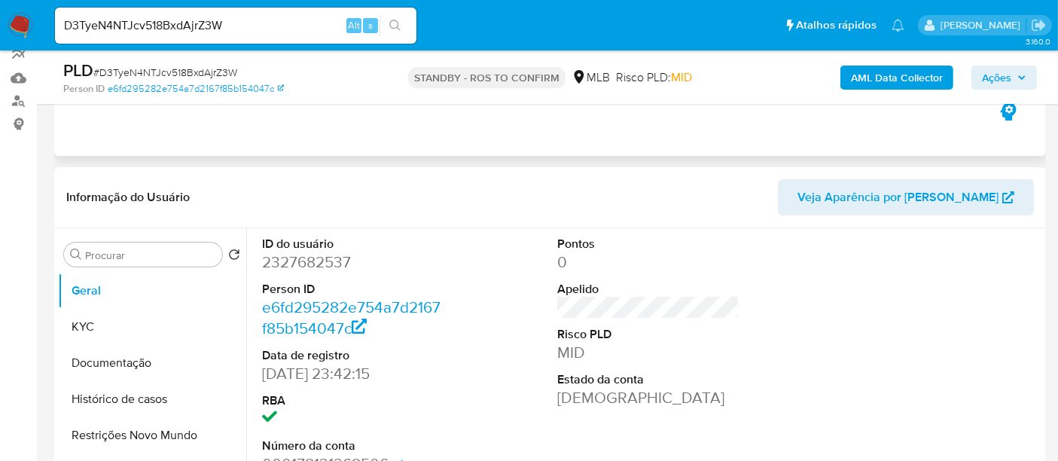
scroll to position [167, 0]
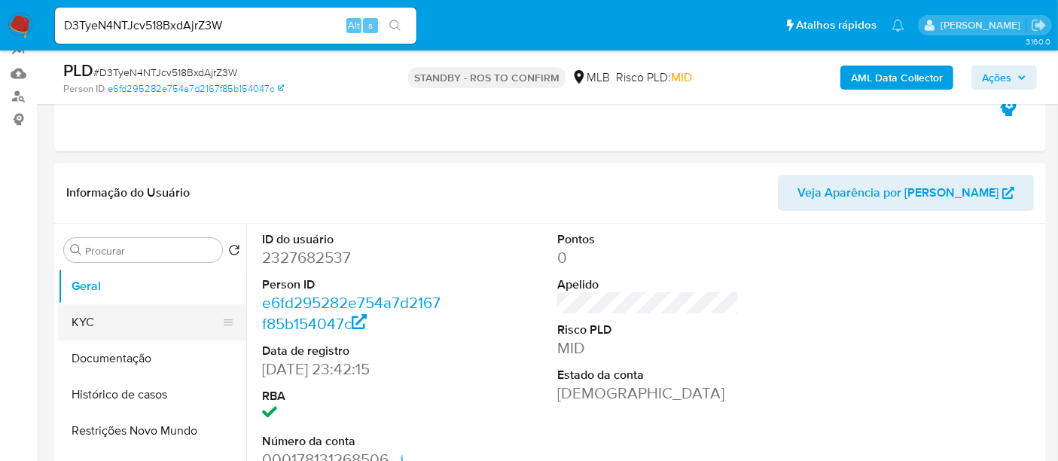
click at [83, 315] on button "KYC" at bounding box center [146, 322] width 176 height 36
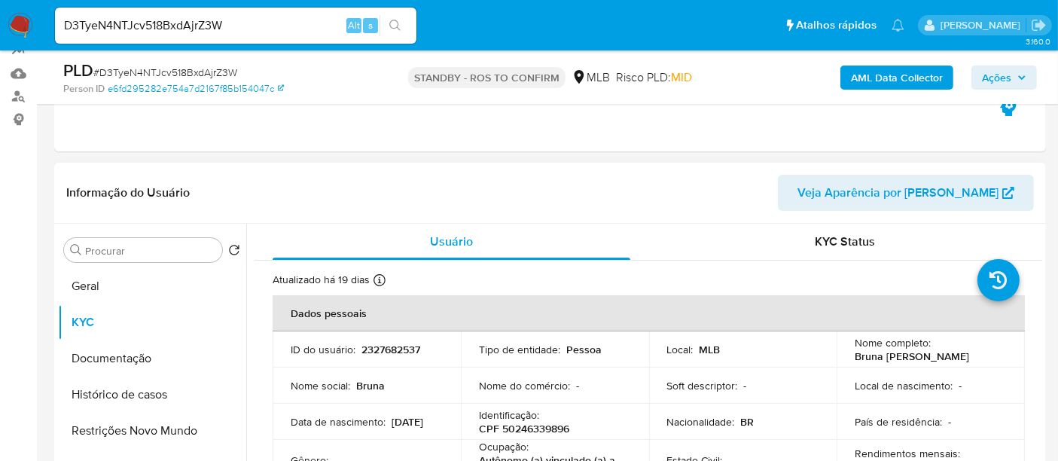
scroll to position [84, 0]
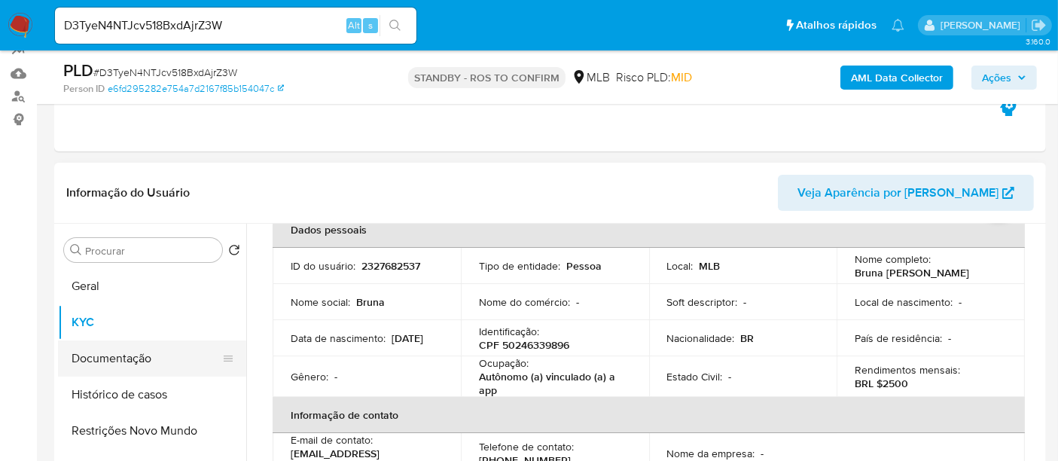
click at [119, 363] on button "Documentação" at bounding box center [146, 358] width 176 height 36
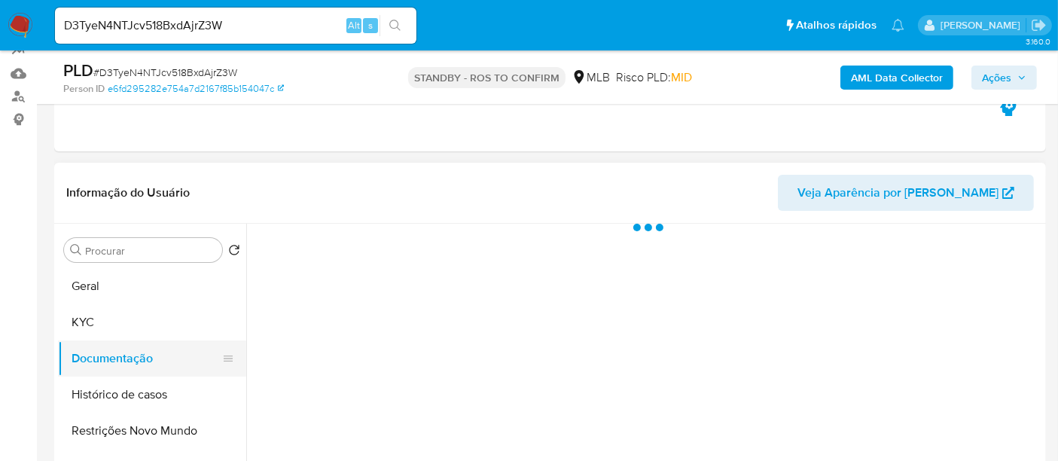
scroll to position [0, 0]
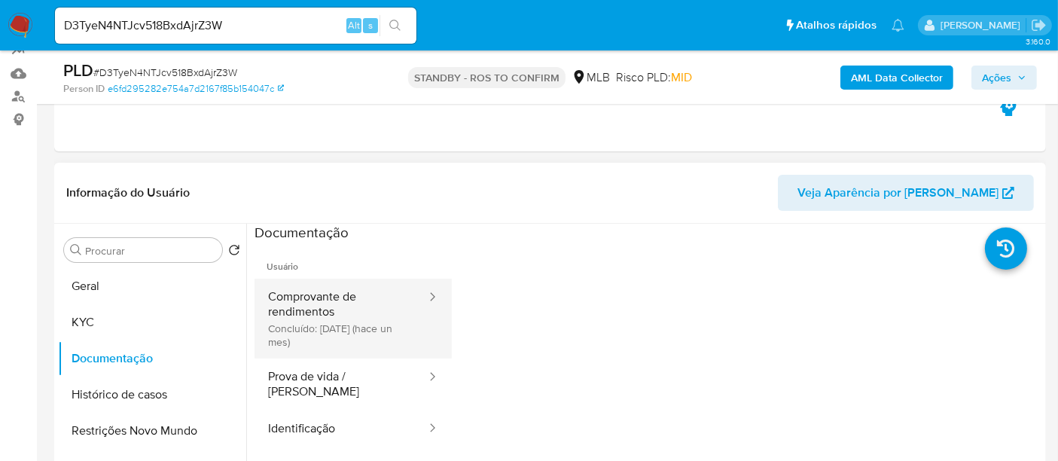
click at [294, 303] on button "Comprovante de rendimentos Concluído: 19/08/2025 (hace un mes)" at bounding box center [340, 319] width 173 height 80
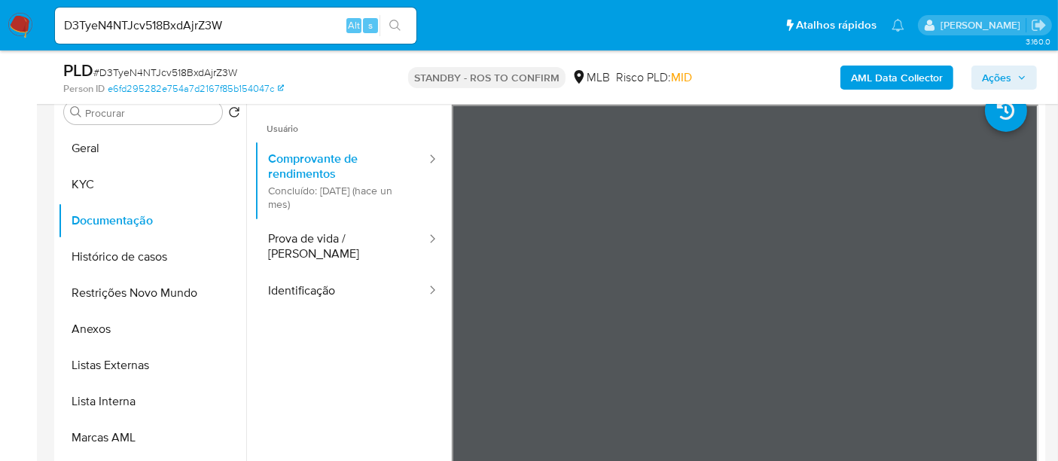
scroll to position [316, 0]
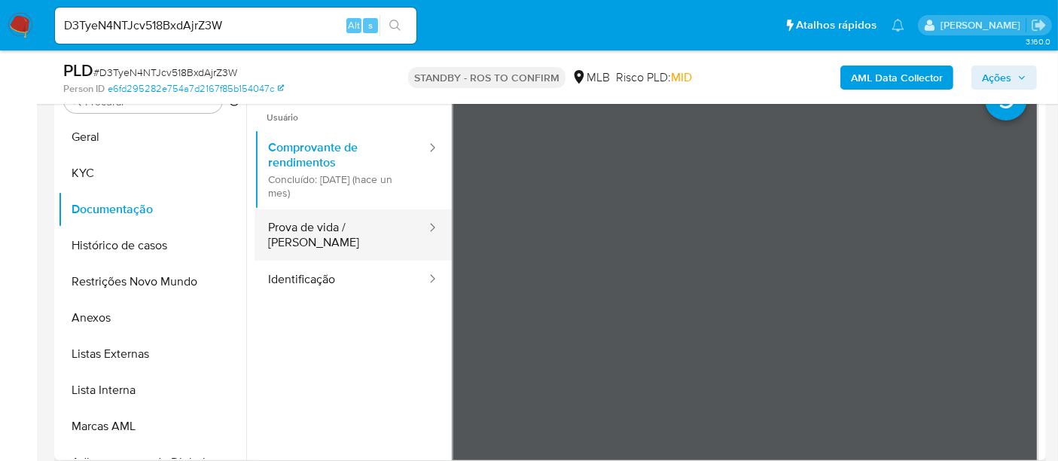
click at [324, 226] on button "Prova de vida / [PERSON_NAME]" at bounding box center [340, 234] width 173 height 51
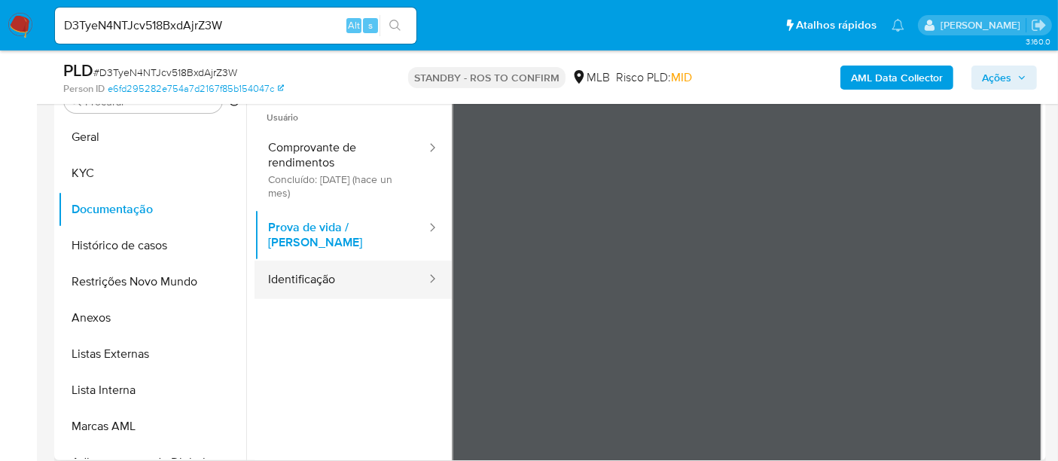
click at [322, 267] on button "Identificação" at bounding box center [340, 279] width 173 height 38
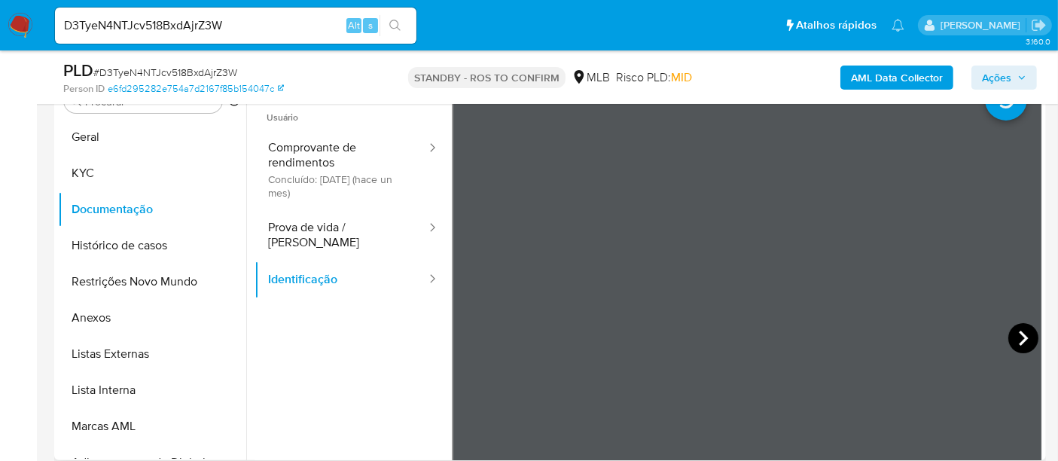
click at [1013, 339] on icon at bounding box center [1023, 338] width 30 height 30
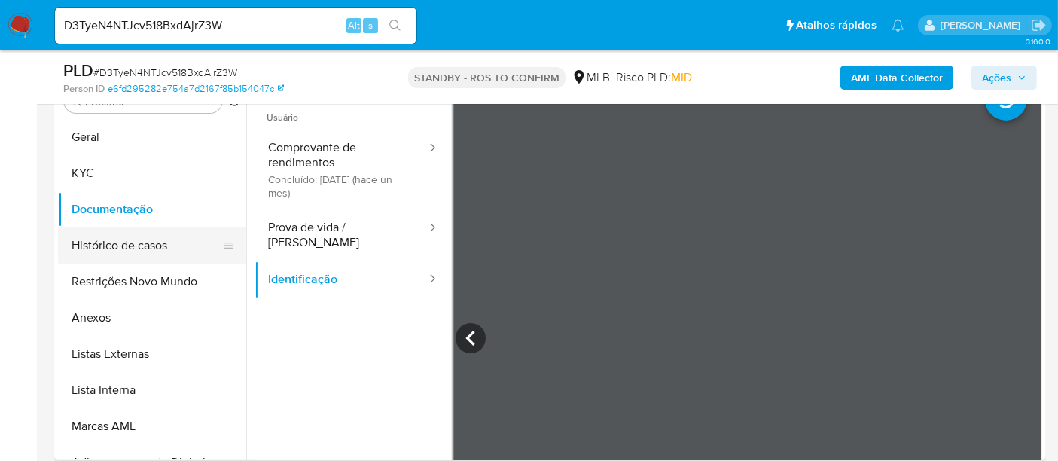
click at [112, 237] on button "Histórico de casos" at bounding box center [146, 245] width 176 height 36
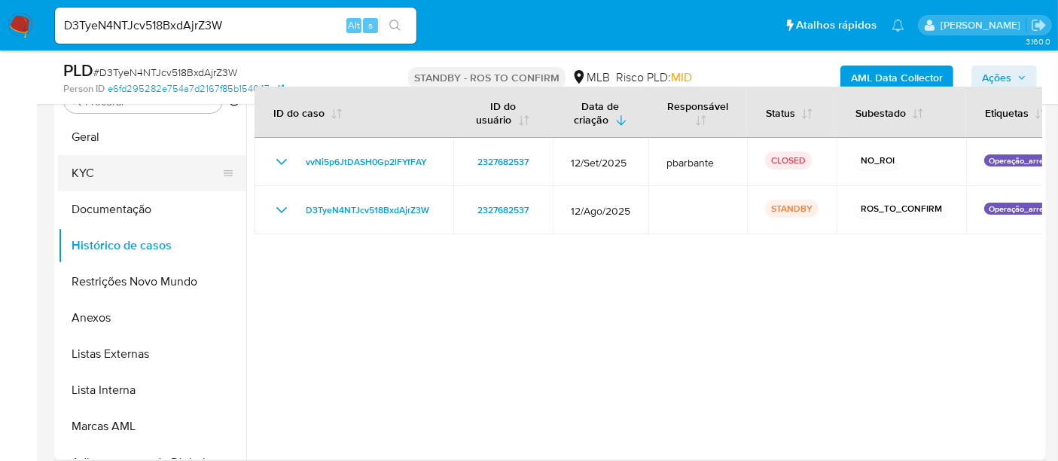
scroll to position [233, 0]
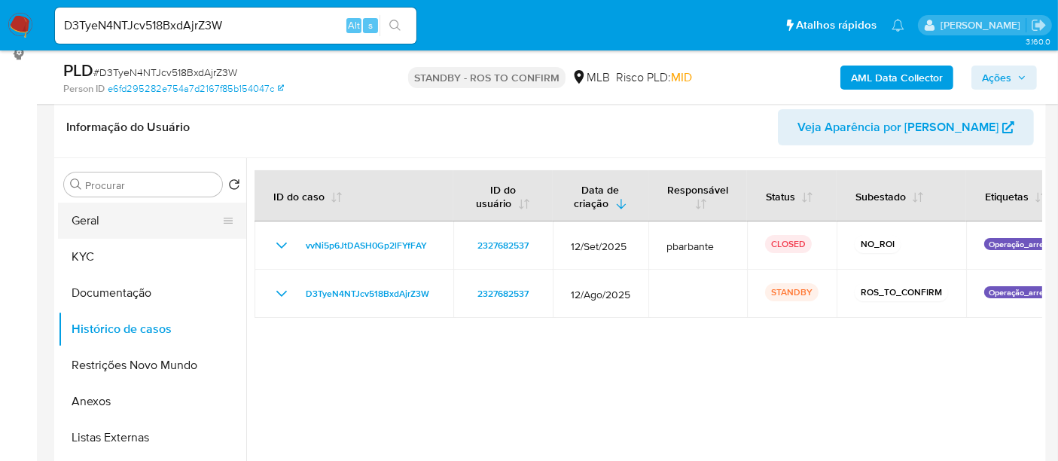
click at [111, 223] on button "Geral" at bounding box center [146, 221] width 176 height 36
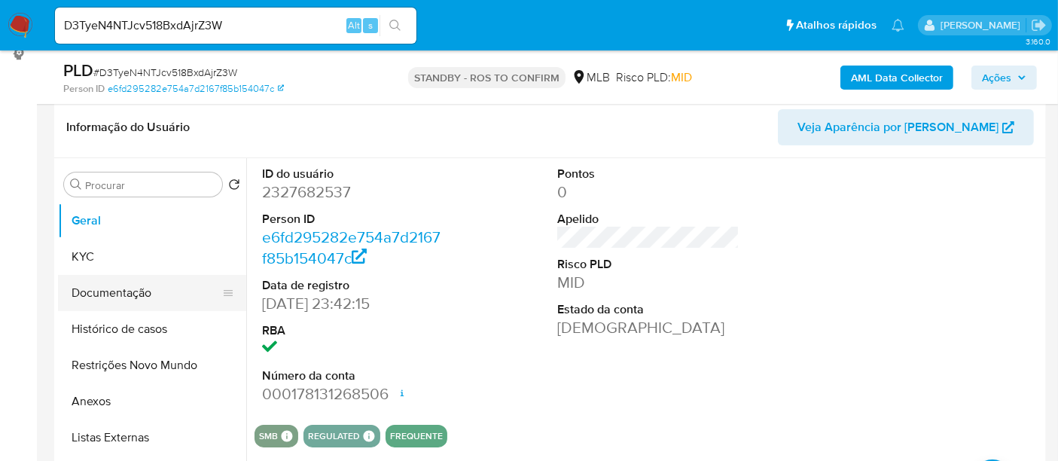
click at [105, 288] on button "Documentação" at bounding box center [146, 293] width 176 height 36
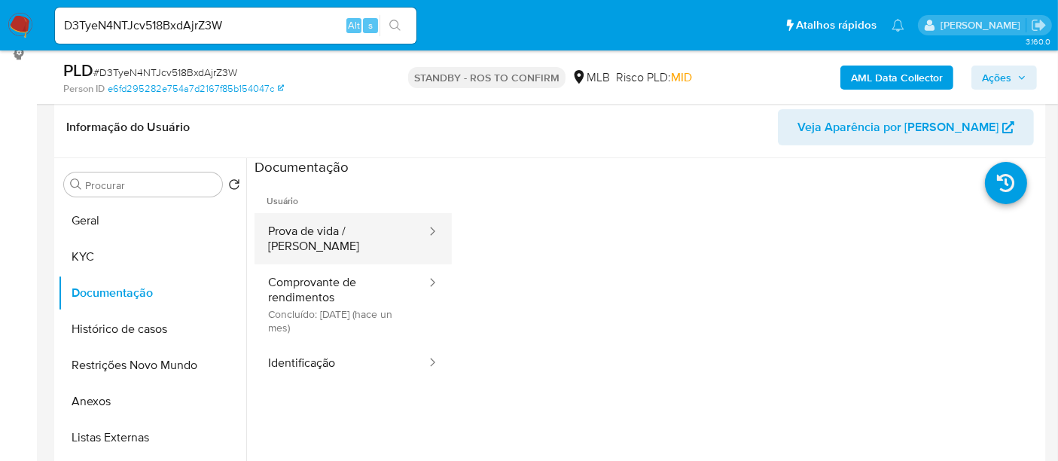
click at [350, 230] on button "Prova de vida / [PERSON_NAME]" at bounding box center [340, 238] width 173 height 51
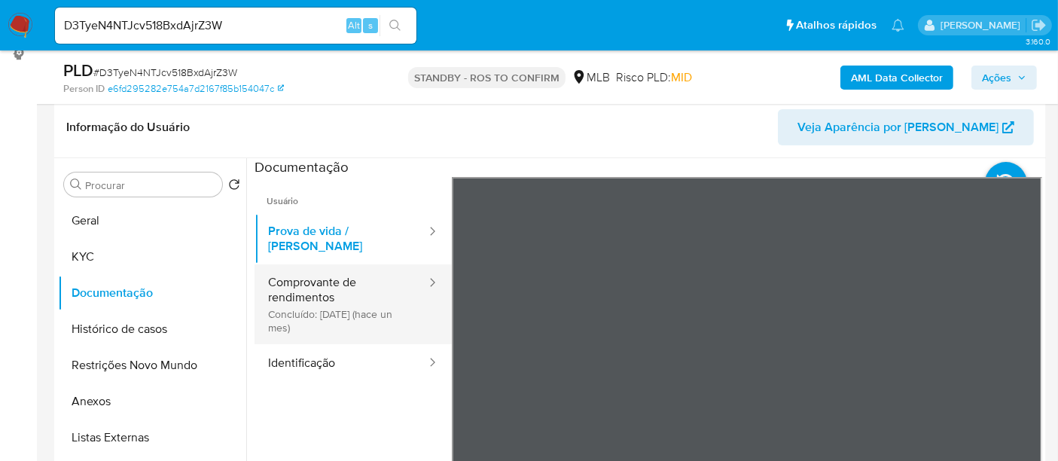
click at [334, 278] on button "Comprovante de rendimentos Concluído: 19/08/2025 (hace un mes)" at bounding box center [340, 304] width 173 height 80
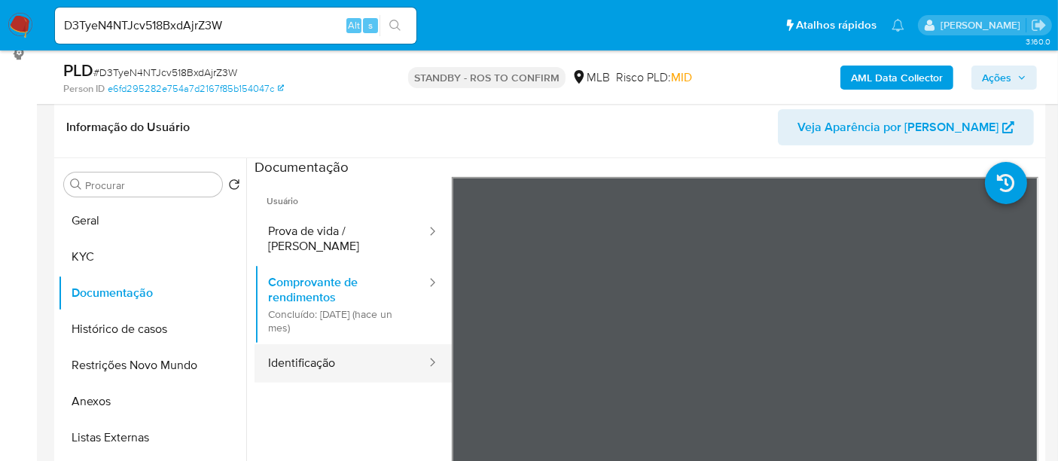
click at [303, 355] on button "Identificação" at bounding box center [340, 363] width 173 height 38
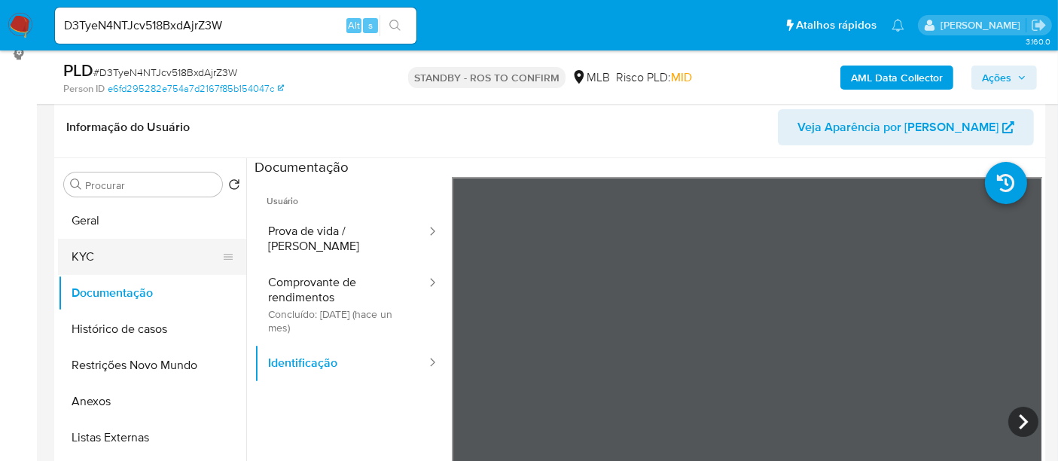
drag, startPoint x: 81, startPoint y: 248, endPoint x: 120, endPoint y: 254, distance: 38.9
click at [81, 248] on button "KYC" at bounding box center [146, 257] width 176 height 36
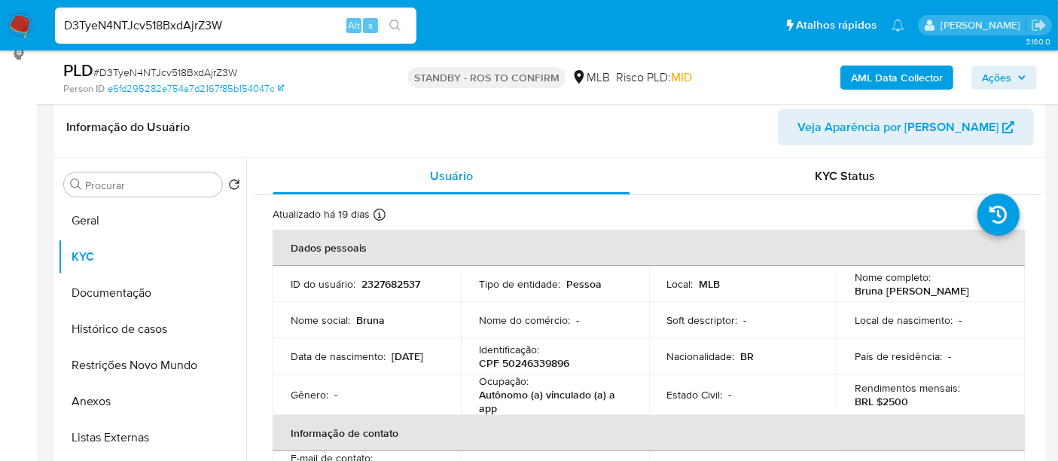
drag, startPoint x: 251, startPoint y: 20, endPoint x: 0, endPoint y: 47, distance: 252.9
click at [0, 47] on nav "Pausado Ver notificaciones D3TyeN4NTJcv518BxdAjrZ3W Alt s Atalhos rápidos Presi…" at bounding box center [529, 25] width 1058 height 50
paste input "7EFIUUZYI6K2E6mHli6AK99B"
type input "7EFIUUZYI6K2E6mHli6AK99B"
click at [394, 20] on icon "search-icon" at bounding box center [395, 26] width 12 height 12
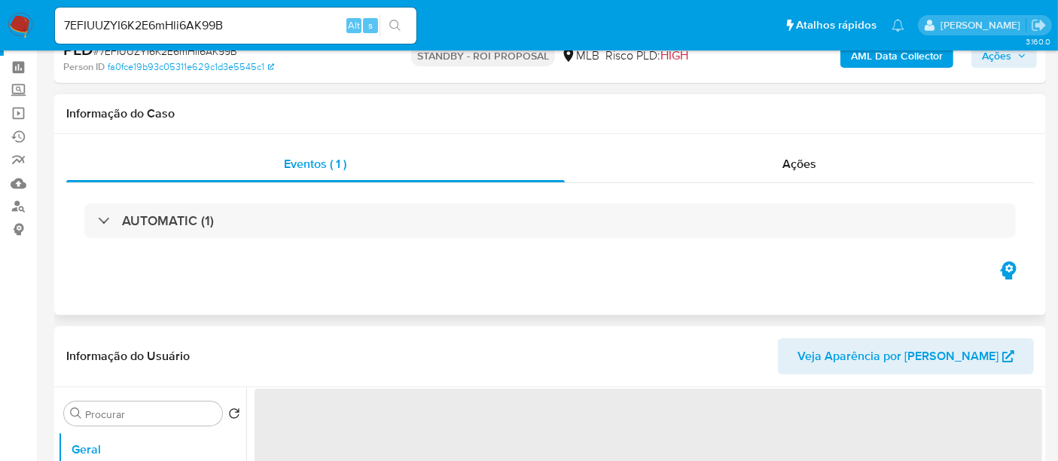
scroll to position [84, 0]
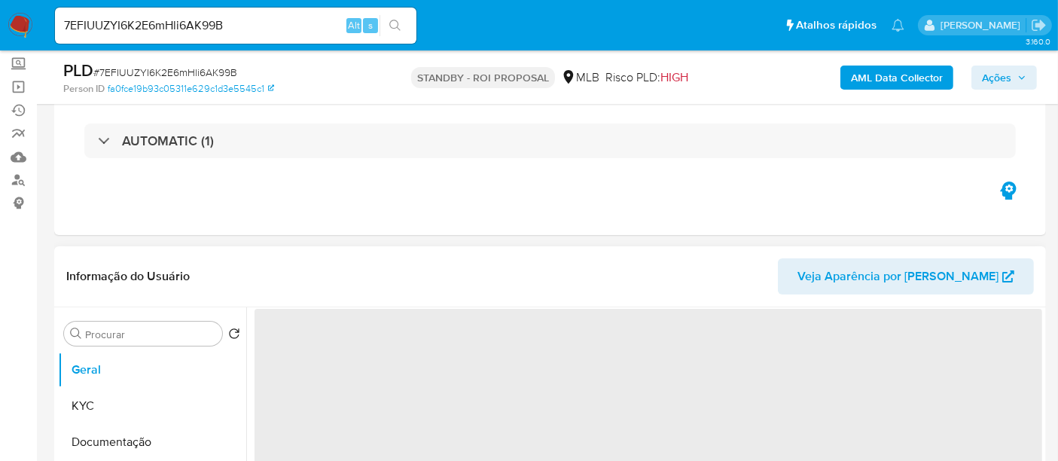
select select "10"
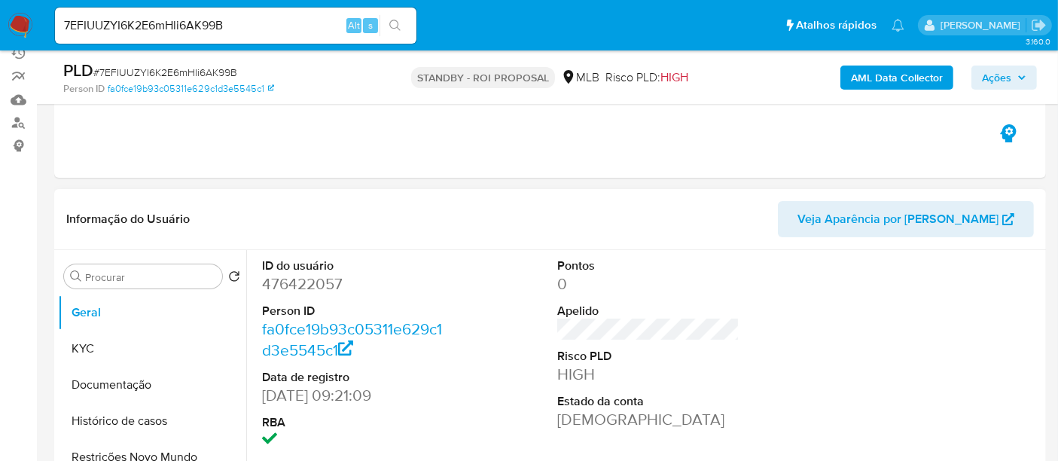
scroll to position [167, 0]
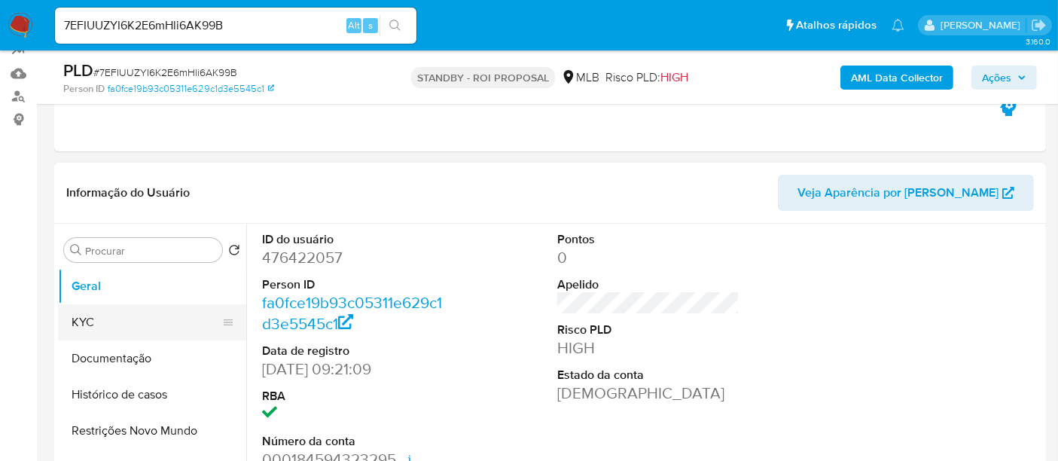
click at [92, 326] on button "KYC" at bounding box center [146, 322] width 176 height 36
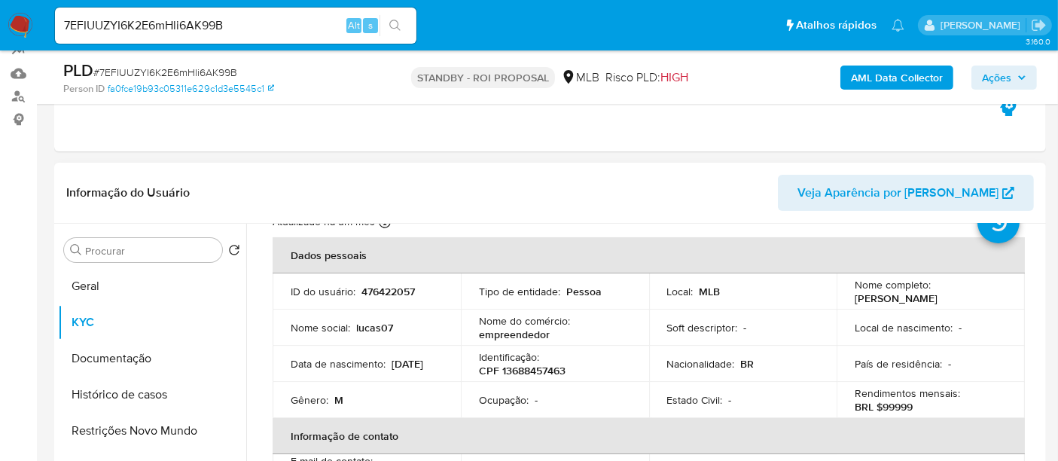
scroll to position [84, 0]
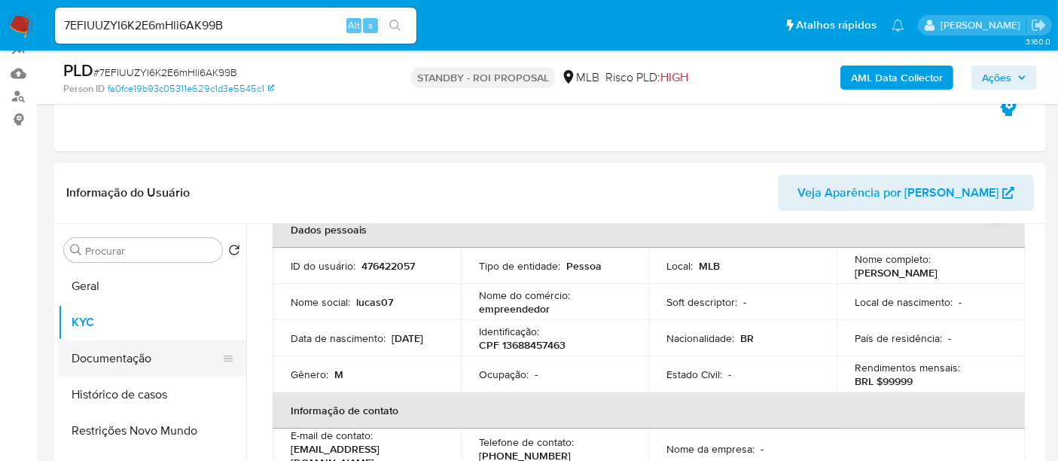
click at [103, 358] on button "Documentação" at bounding box center [146, 358] width 176 height 36
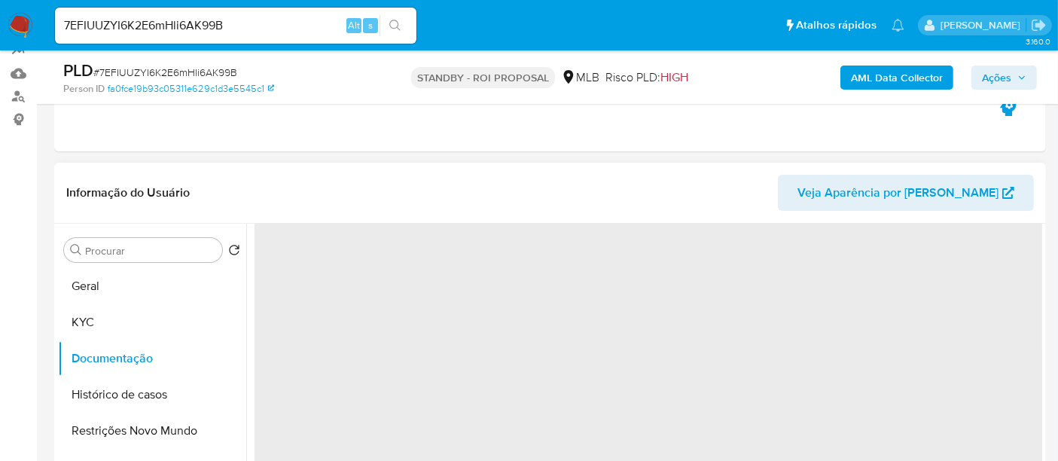
scroll to position [0, 0]
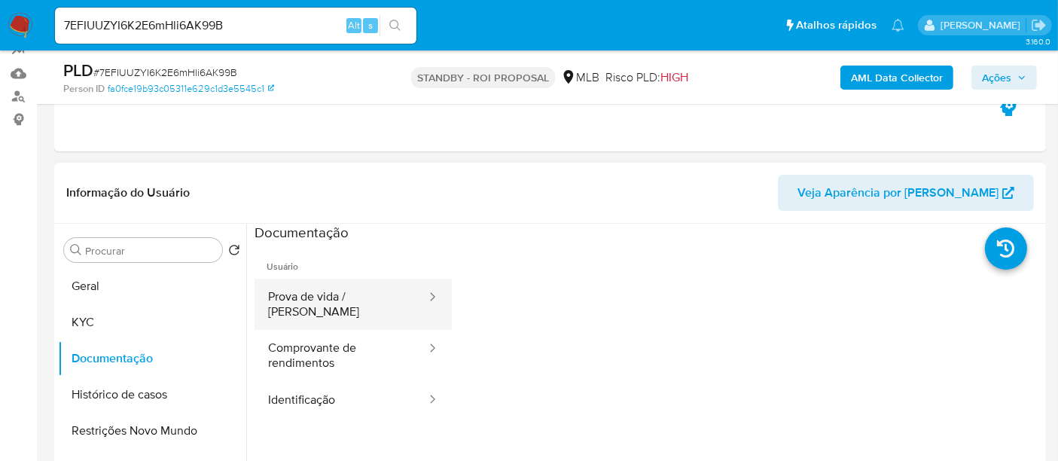
click at [329, 302] on button "Prova de vida / [PERSON_NAME]" at bounding box center [340, 304] width 173 height 51
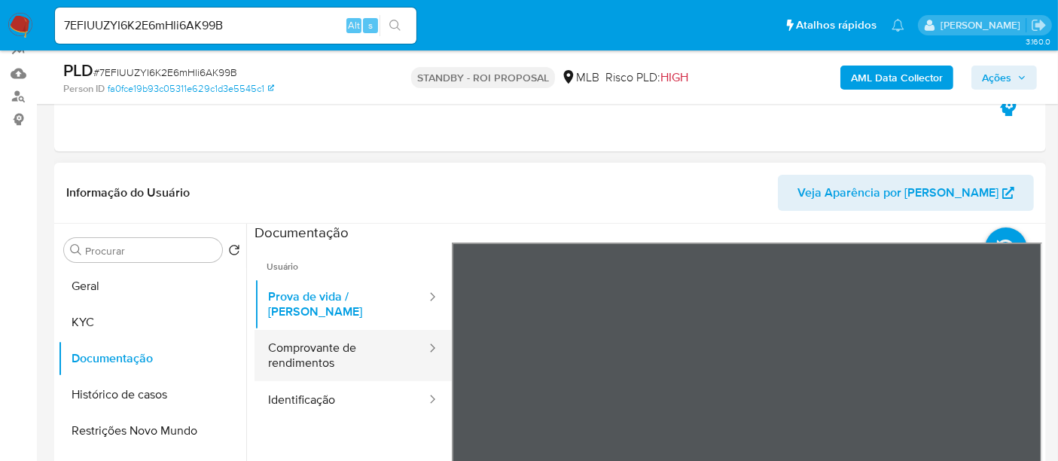
click at [308, 345] on button "Comprovante de rendimentos" at bounding box center [340, 355] width 173 height 51
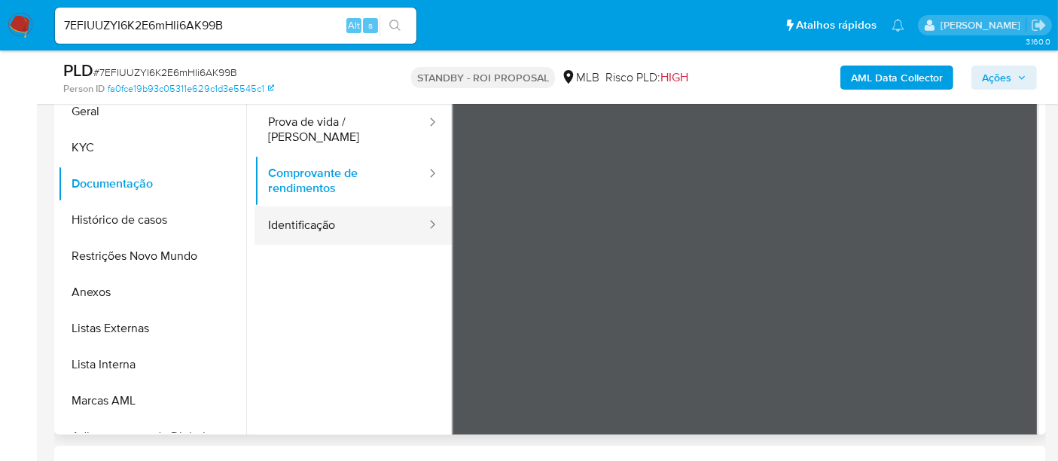
click at [284, 213] on button "Identificação" at bounding box center [340, 225] width 173 height 38
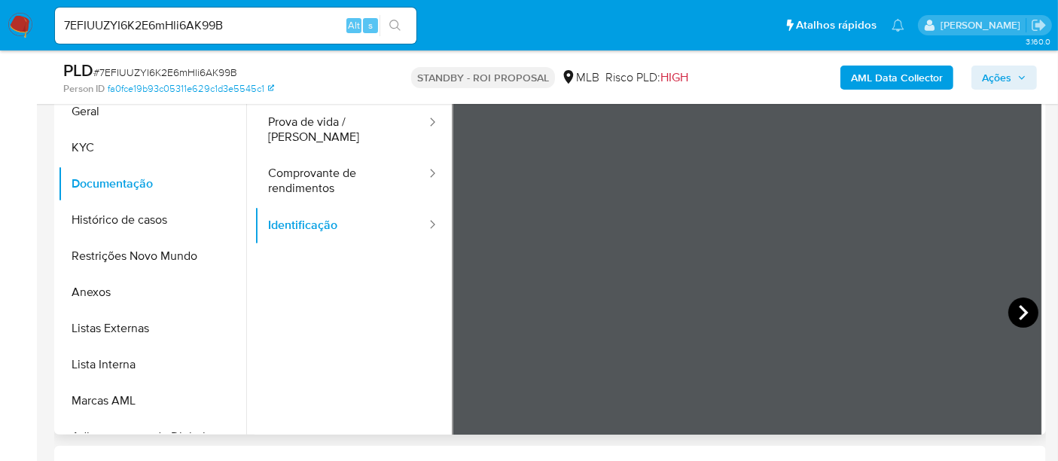
click at [1026, 311] on icon at bounding box center [1023, 312] width 30 height 30
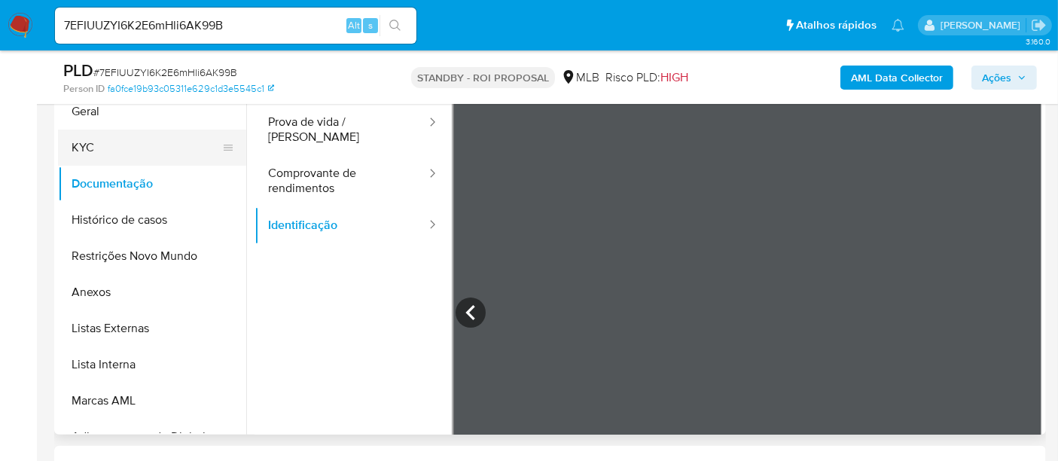
click at [97, 145] on button "KYC" at bounding box center [146, 147] width 176 height 36
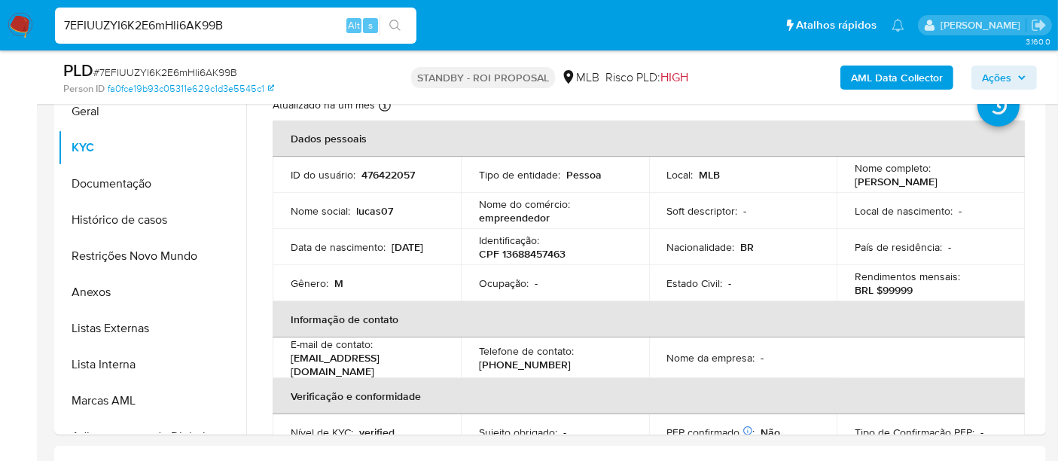
drag, startPoint x: 245, startPoint y: 26, endPoint x: 0, endPoint y: 20, distance: 244.7
click at [0, 20] on nav "Pausado Ver notificaciones 7EFIUUZYI6K2E6mHli6AK99B Alt s Atalhos rápidos Presi…" at bounding box center [529, 25] width 1058 height 50
paste input "MNQJCOwQkDIFxaK69KWKbRZE"
type input "MNQJCOwQkDIFxaK69KWKbRZE"
click at [397, 16] on button "search-icon" at bounding box center [394, 25] width 31 height 21
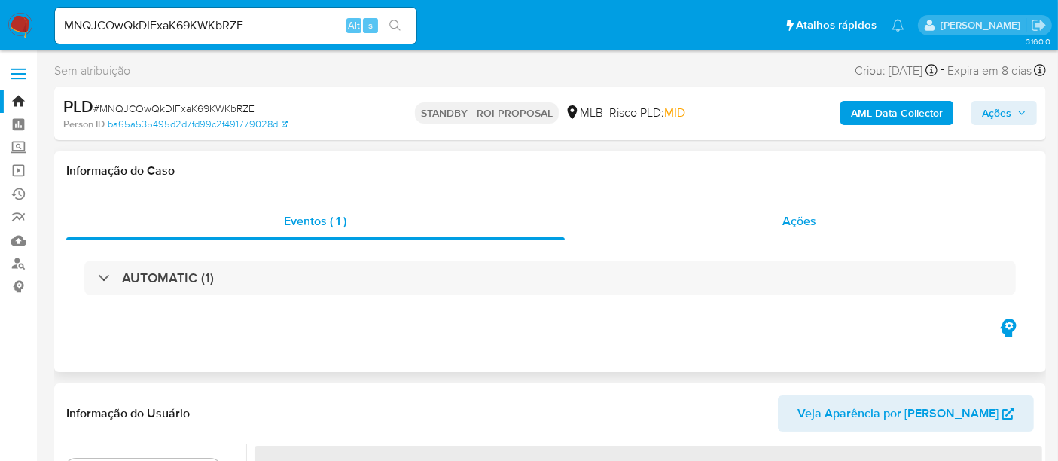
select select "10"
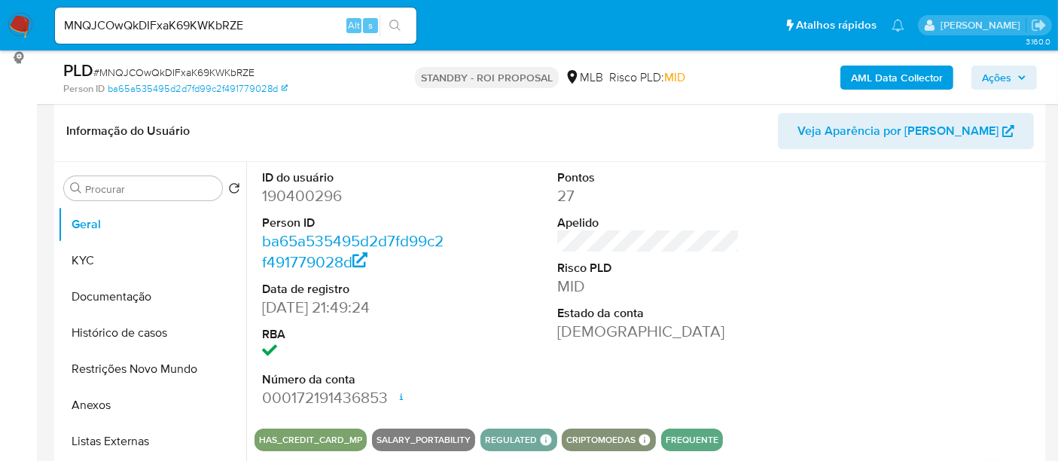
scroll to position [251, 0]
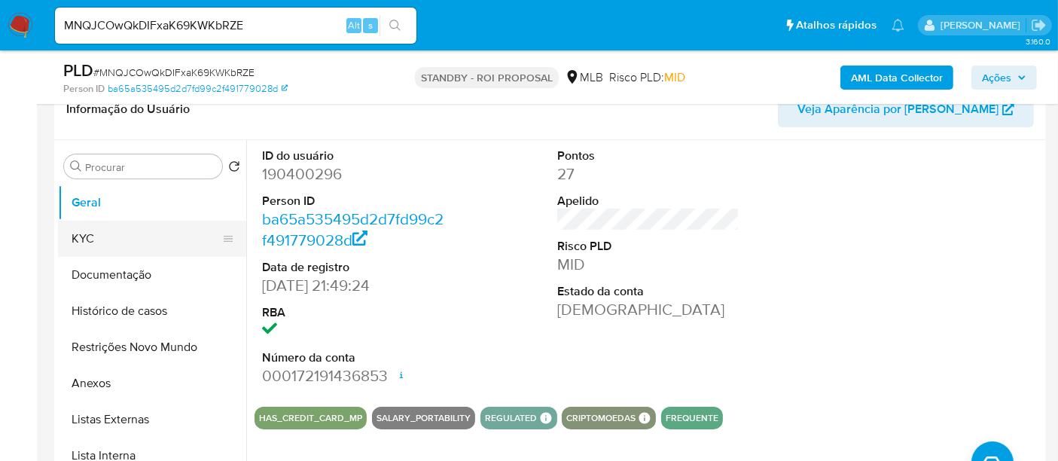
click at [75, 230] on button "KYC" at bounding box center [146, 239] width 176 height 36
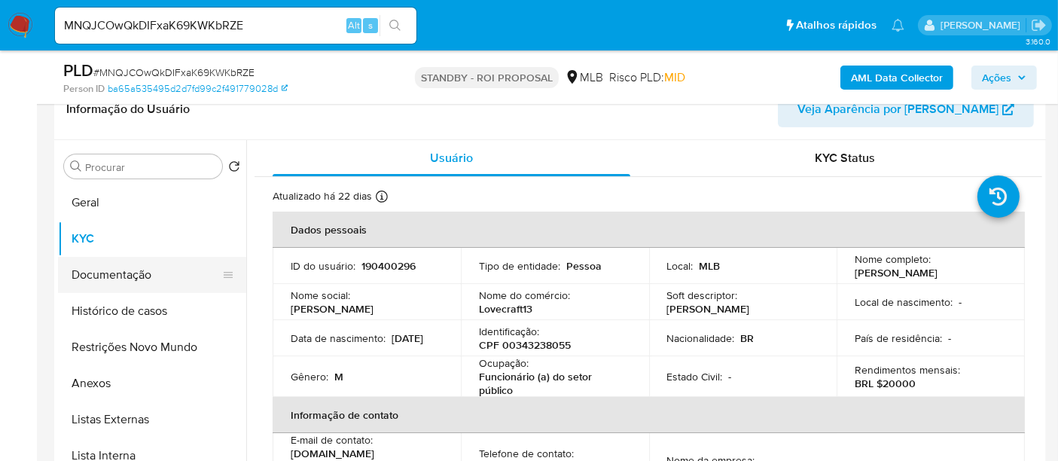
click at [104, 267] on button "Documentação" at bounding box center [146, 275] width 176 height 36
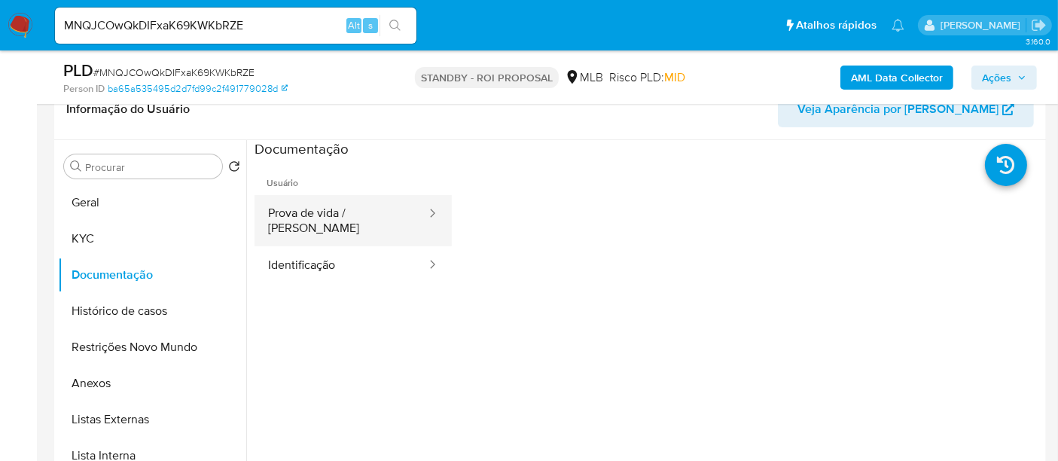
click at [320, 211] on button "Prova de vida / [PERSON_NAME]" at bounding box center [340, 220] width 173 height 51
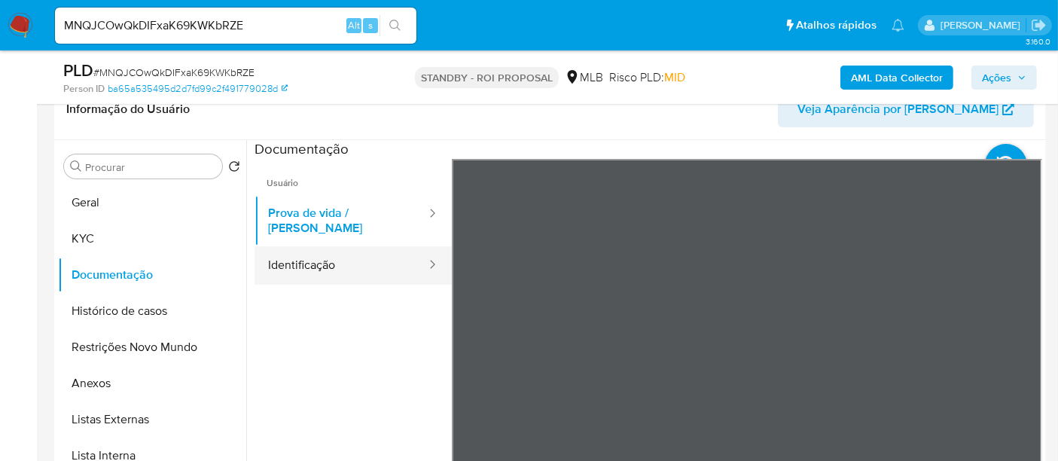
click at [322, 257] on button "Identificação" at bounding box center [340, 265] width 173 height 38
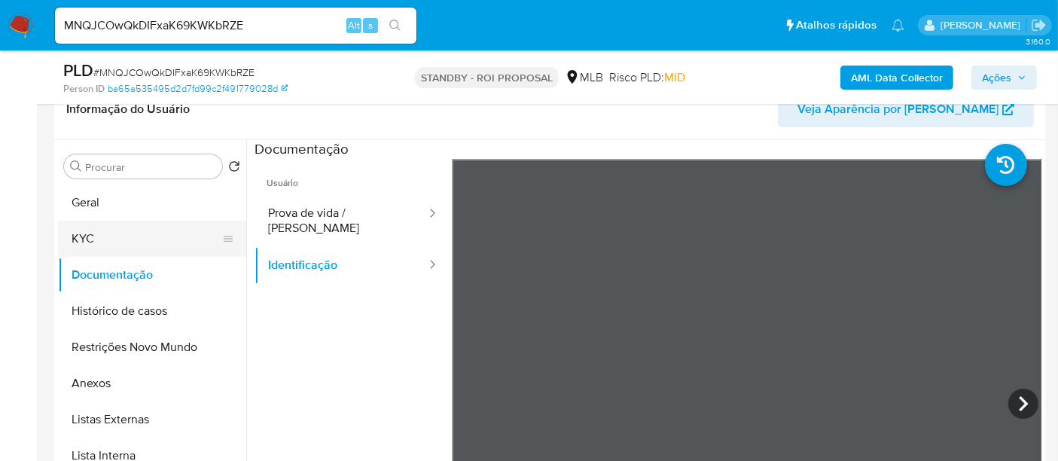
click at [90, 237] on button "KYC" at bounding box center [146, 239] width 176 height 36
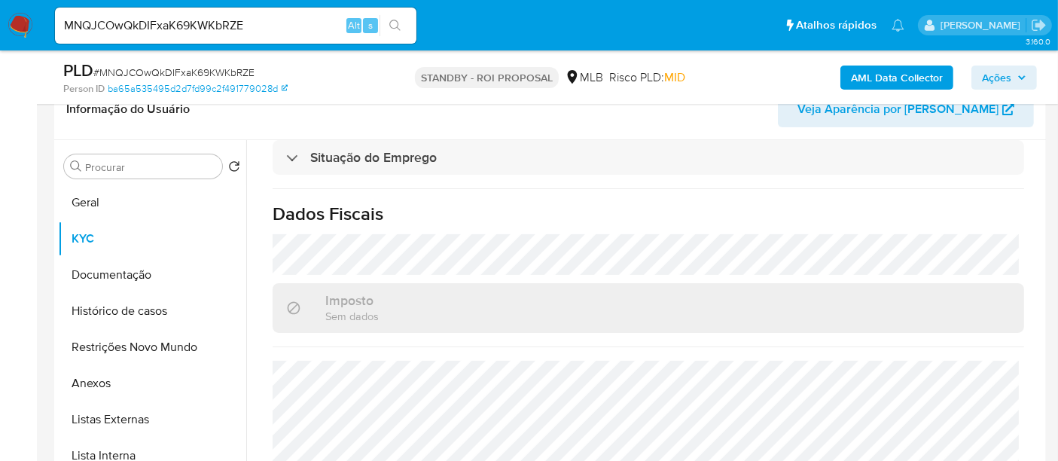
scroll to position [688, 0]
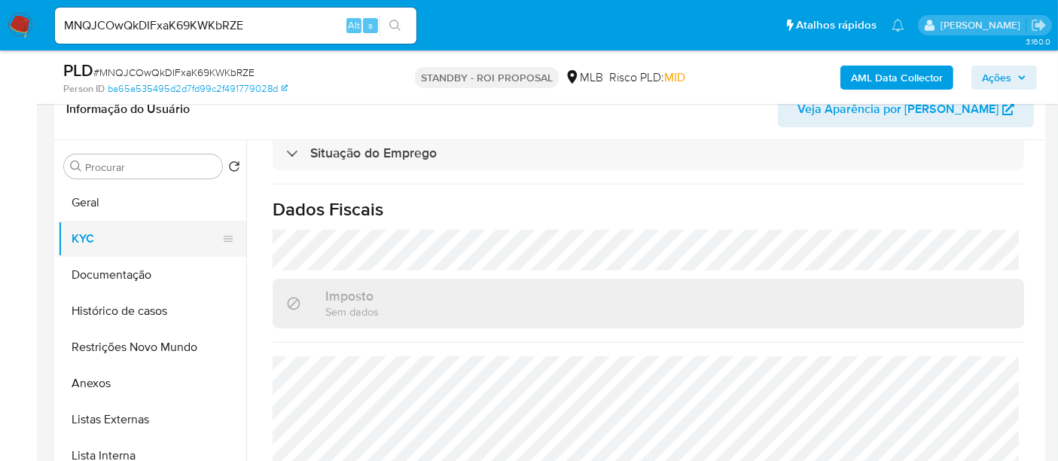
click at [88, 234] on button "KYC" at bounding box center [146, 239] width 176 height 36
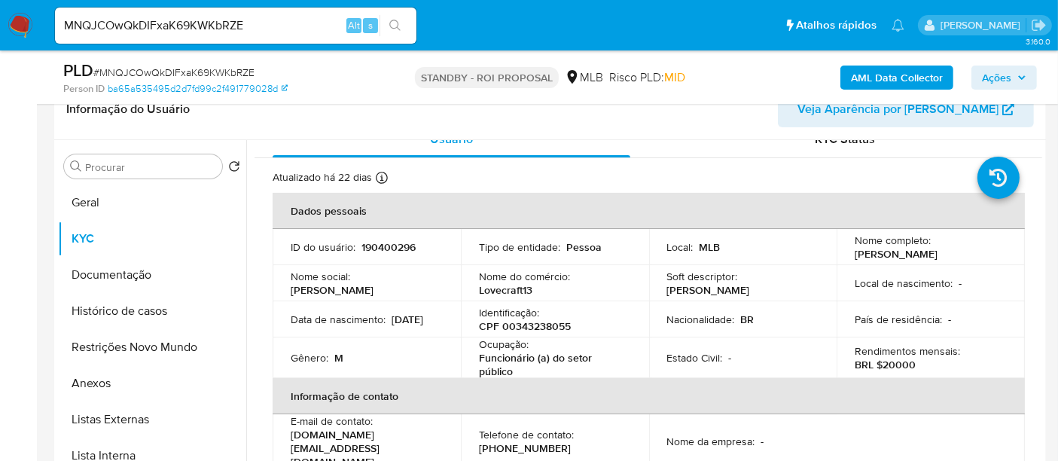
scroll to position [19, 0]
click at [85, 271] on button "Documentação" at bounding box center [146, 275] width 176 height 36
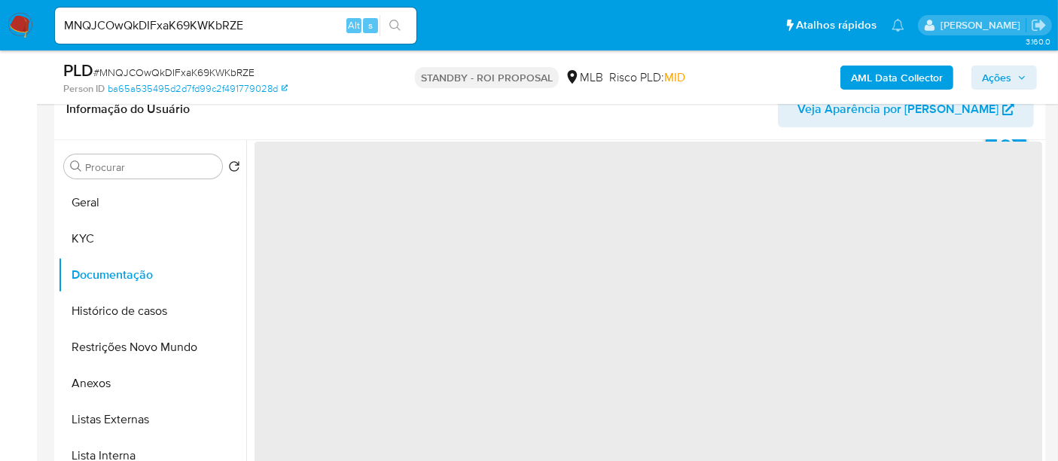
scroll to position [0, 0]
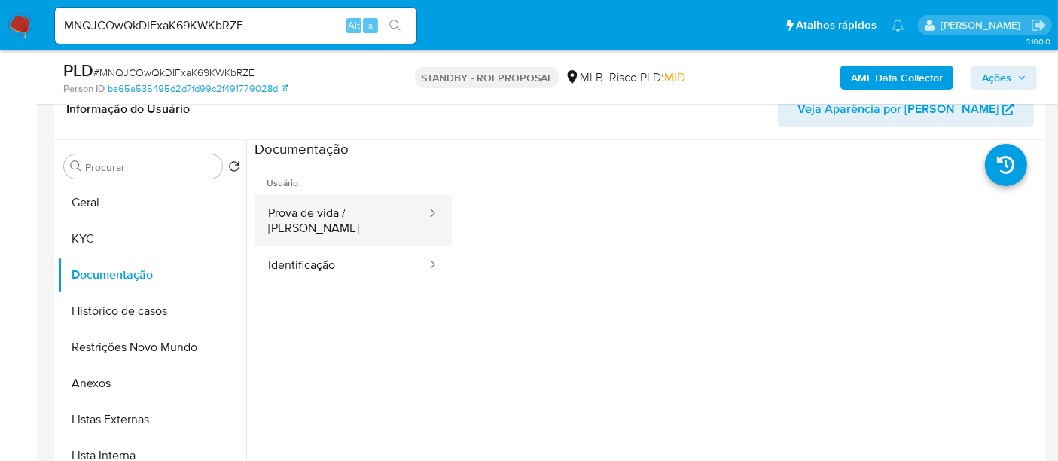
click at [322, 220] on button "Prova de vida / [PERSON_NAME]" at bounding box center [340, 220] width 173 height 51
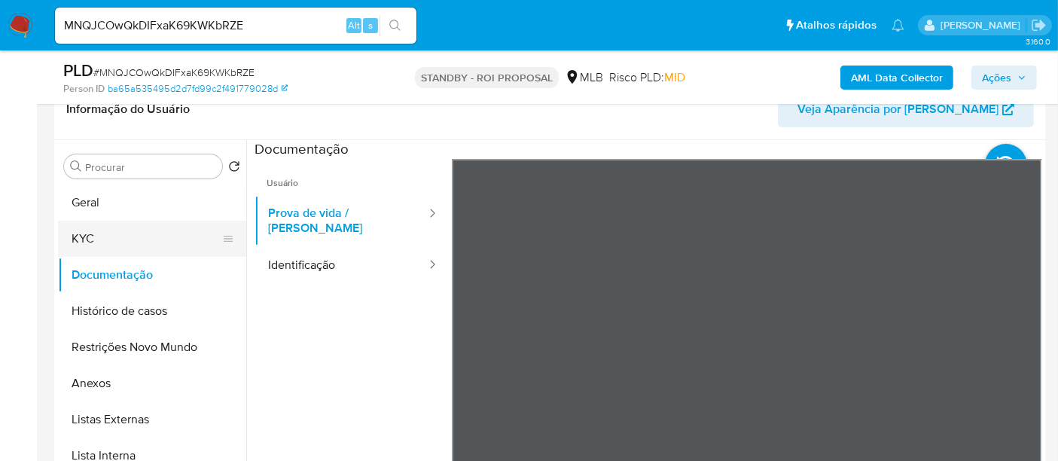
click at [92, 233] on button "KYC" at bounding box center [146, 239] width 176 height 36
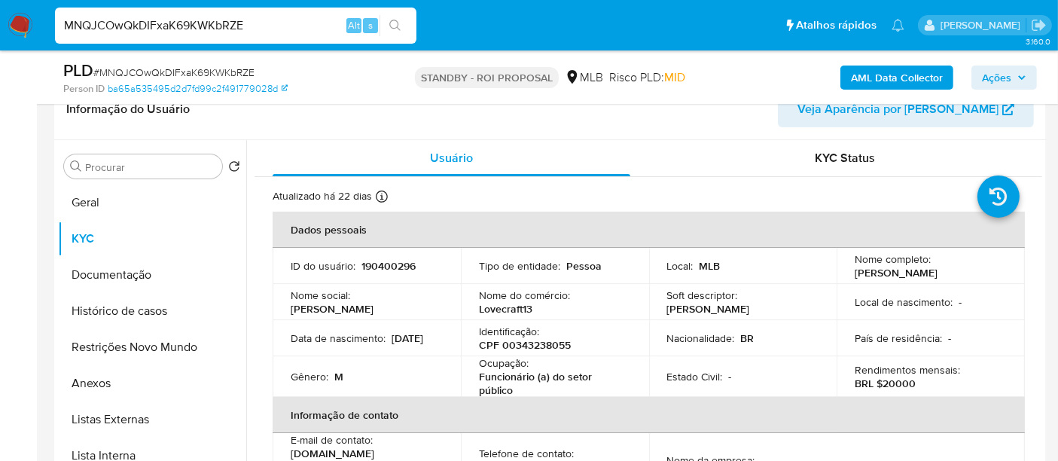
drag, startPoint x: 237, startPoint y: 33, endPoint x: 0, endPoint y: 44, distance: 237.4
click at [0, 44] on nav "Pausado Ver notificaciones MNQJCOwQkDIFxaK69KWKbRZE Alt s Atalhos rápidos Presi…" at bounding box center [529, 25] width 1058 height 50
paste input "cUcTnjDm5hTELMgJUgmhOKFd"
type input "cUcTnjDm5hTELMgJUgmhOKFd"
click at [390, 20] on icon "search-icon" at bounding box center [395, 26] width 12 height 12
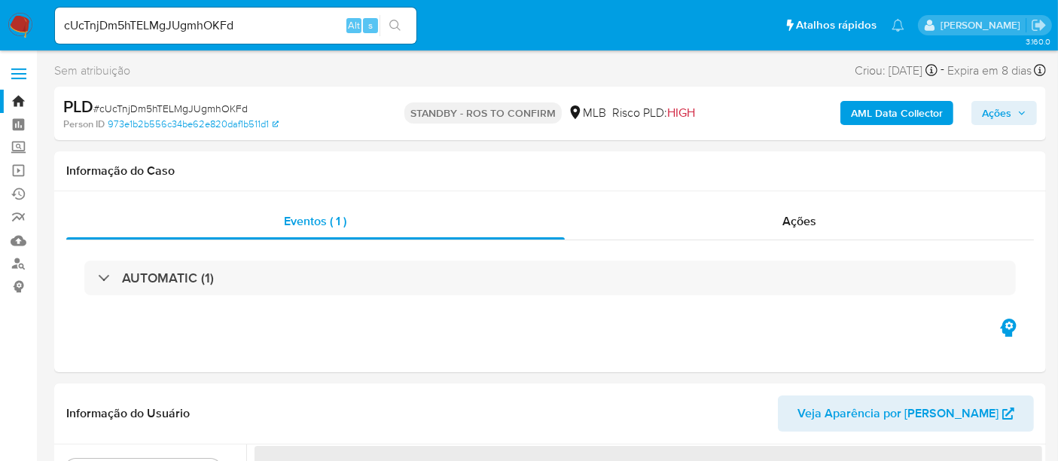
select select "10"
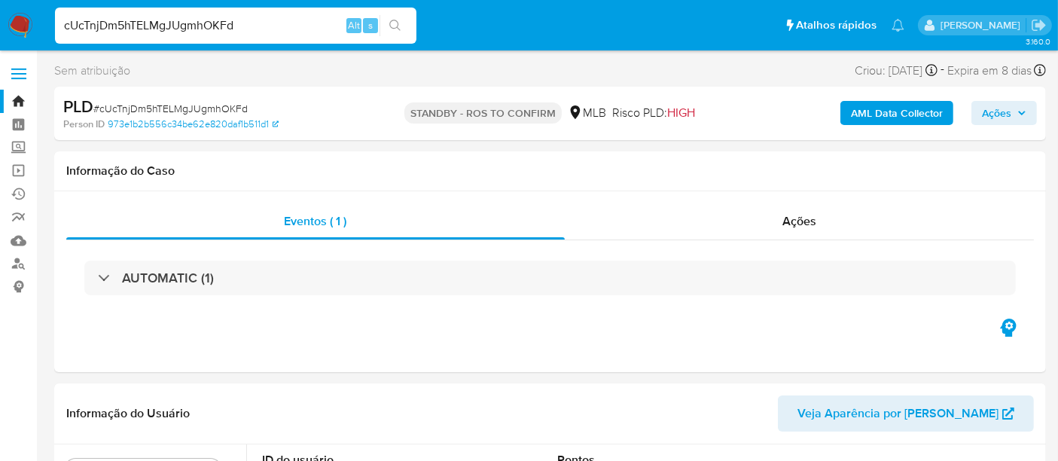
drag, startPoint x: 274, startPoint y: 29, endPoint x: 0, endPoint y: 60, distance: 275.9
paste input "j0KXXBbWd7rgBW3Dfz4iGdCZ"
type input "j0KXXBbWd7rgBW3Dfz4iGdCZ"
click at [399, 18] on button "search-icon" at bounding box center [394, 25] width 31 height 21
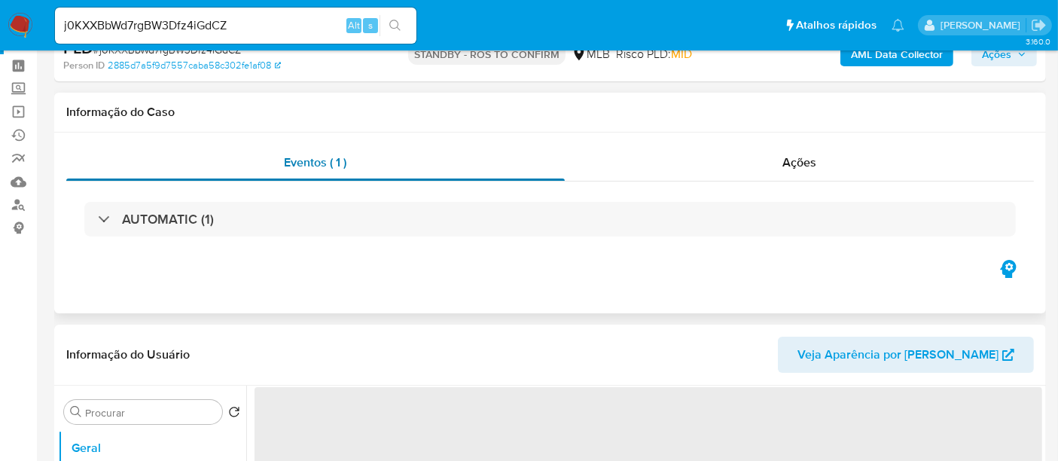
select select "10"
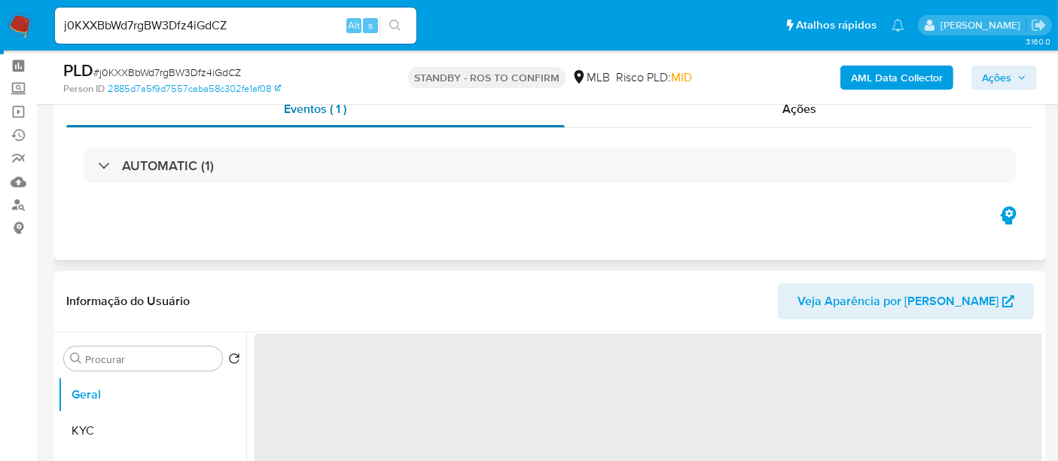
scroll to position [167, 0]
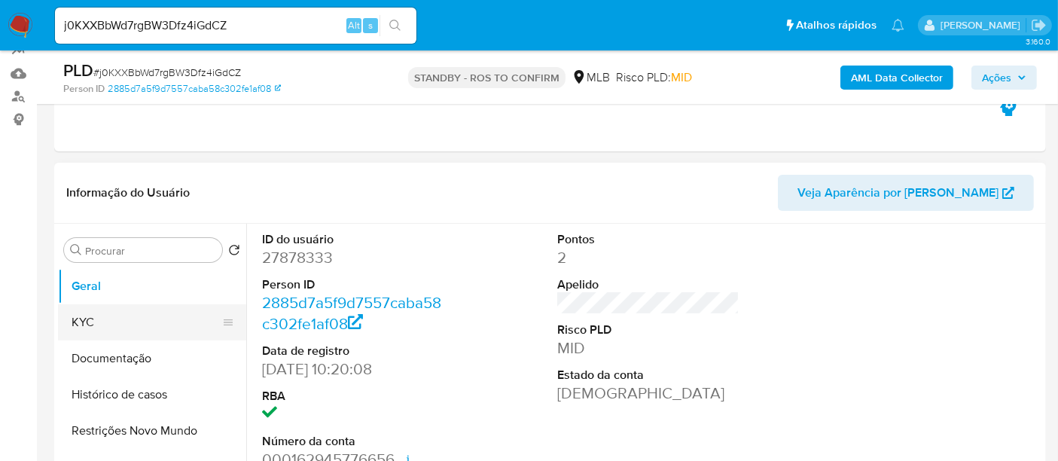
click at [92, 318] on button "KYC" at bounding box center [146, 322] width 176 height 36
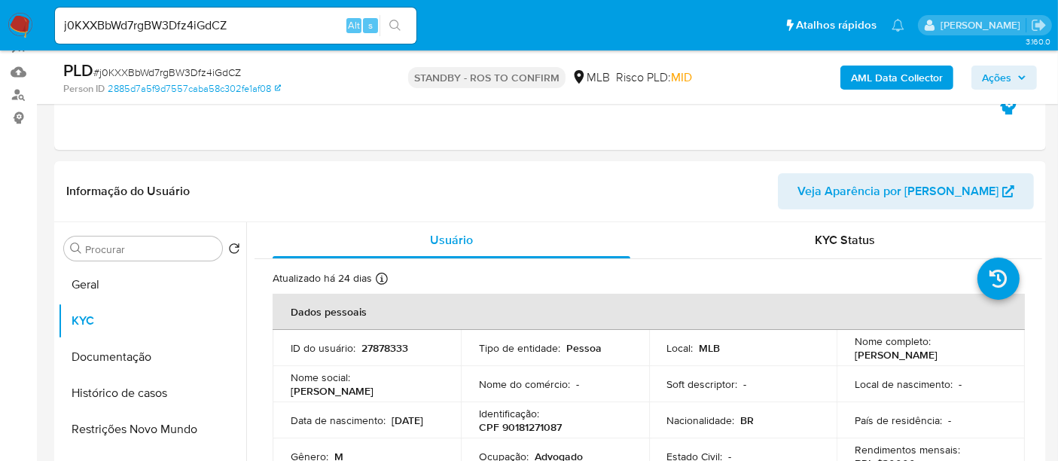
scroll to position [202, 0]
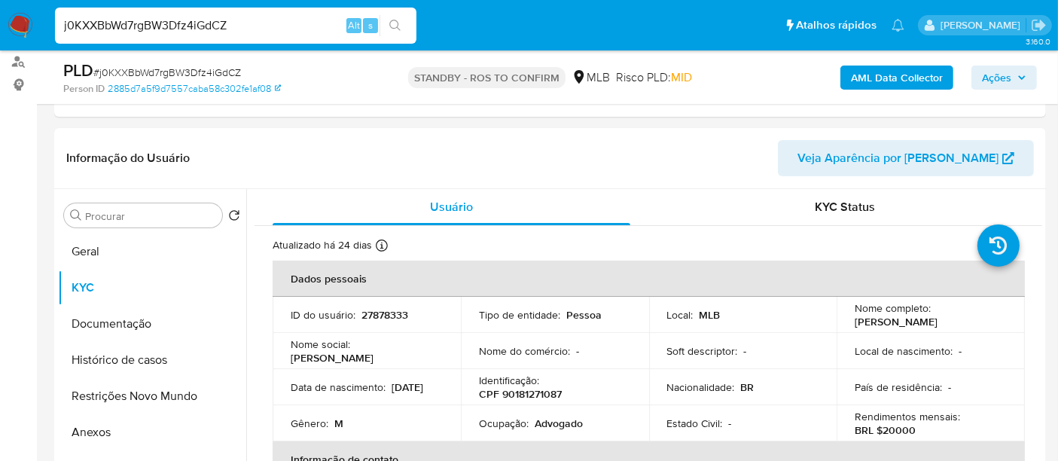
drag, startPoint x: 261, startPoint y: 29, endPoint x: 0, endPoint y: 33, distance: 261.3
click at [0, 33] on nav "Pausado Ver notificaciones j0KXXBbWd7rgBW3Dfz4iGdCZ Alt s Atalhos rápidos Presi…" at bounding box center [529, 25] width 1058 height 50
paste input "K5eotm7qxTY5LxY2dJcCTnOl"
type input "K5eotm7qxTY5LxY2dJcCTnOl"
click at [398, 24] on icon "search-icon" at bounding box center [395, 26] width 12 height 12
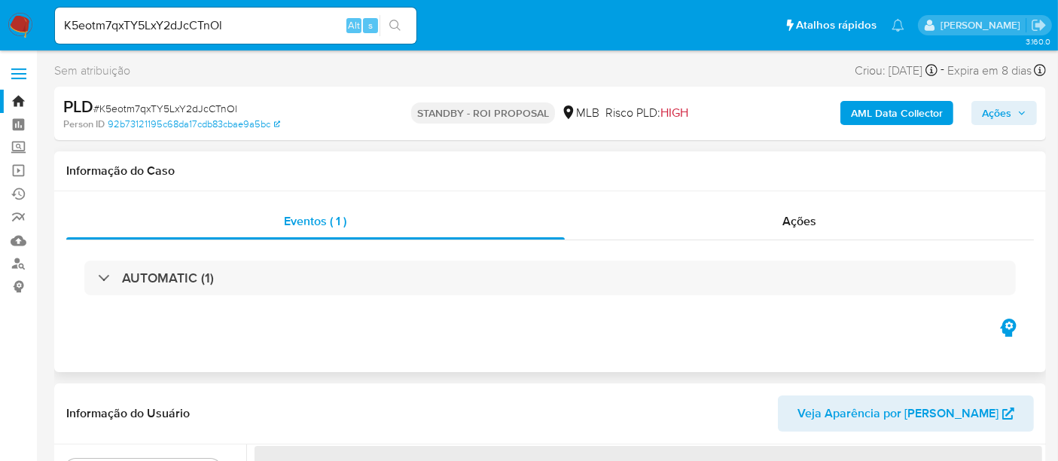
select select "10"
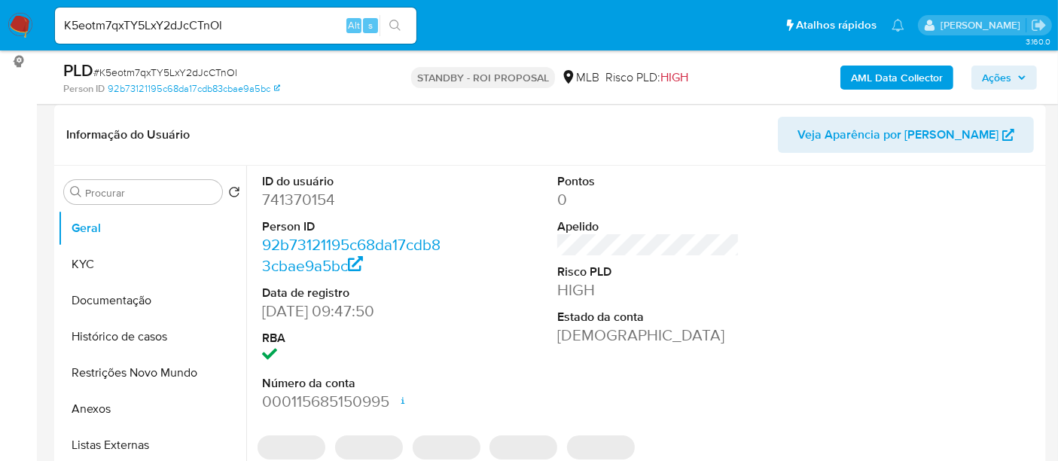
scroll to position [334, 0]
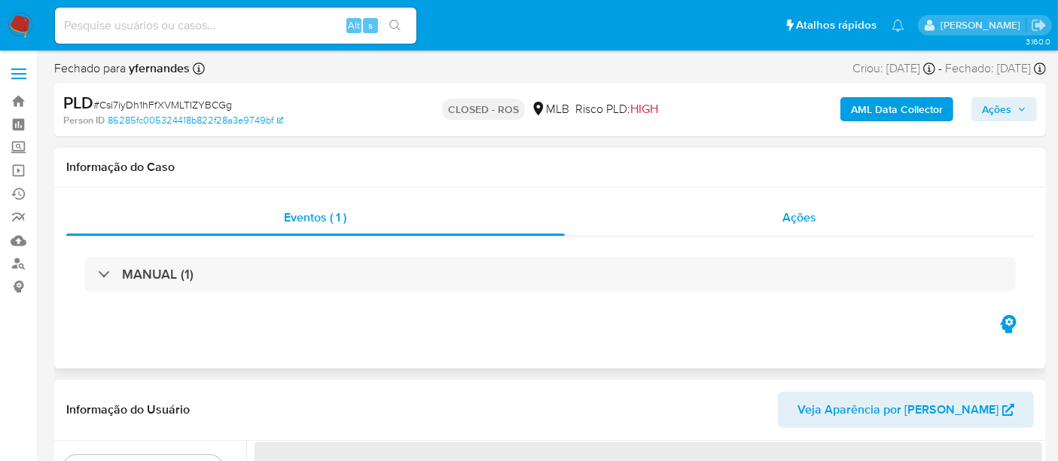
click at [796, 217] on span "Ações" at bounding box center [799, 217] width 34 height 17
select select "10"
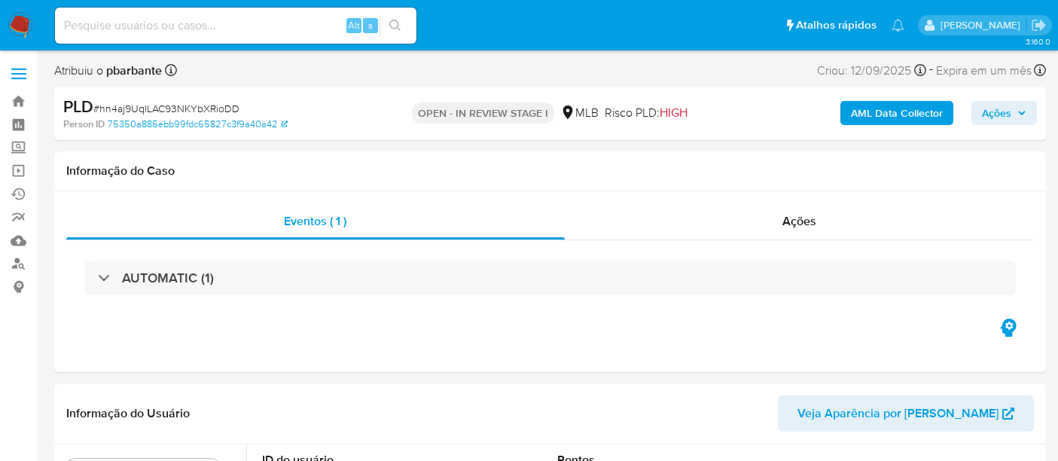
select select "10"
click at [392, 18] on button "search-icon" at bounding box center [394, 25] width 31 height 21
click at [89, 26] on input at bounding box center [235, 26] width 361 height 20
paste input "t9NsvCG7P93b93qbNu8gD3uz"
type input "t9NsvCG7P93b93qbNu8gD3uz"
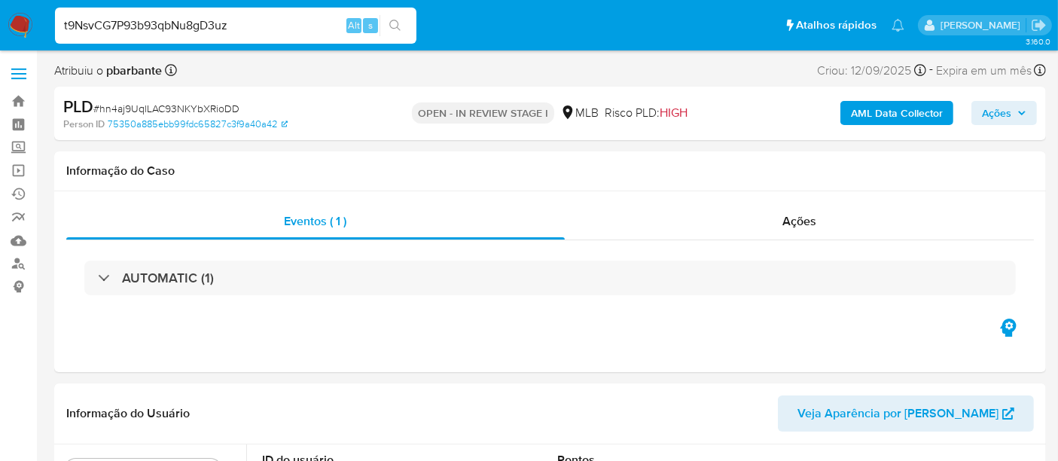
click at [395, 26] on icon "search-icon" at bounding box center [395, 26] width 12 height 12
select select "10"
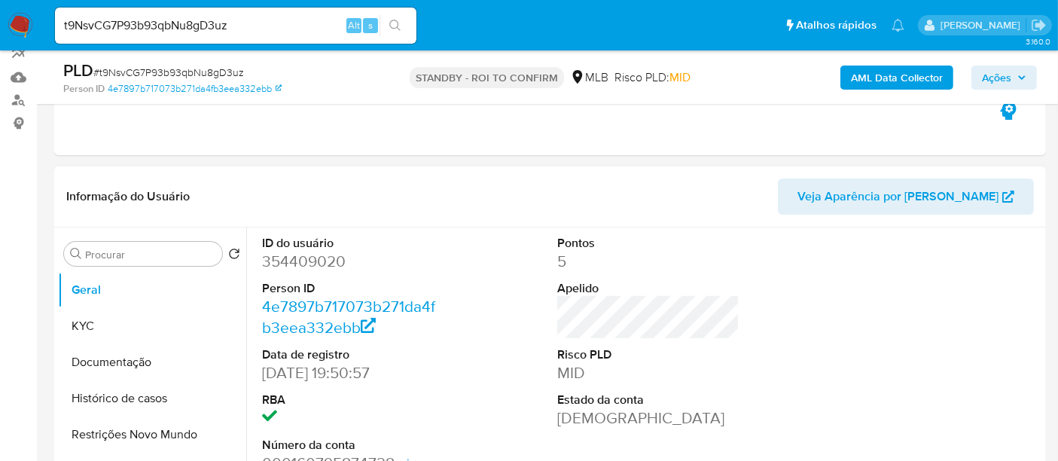
scroll to position [167, 0]
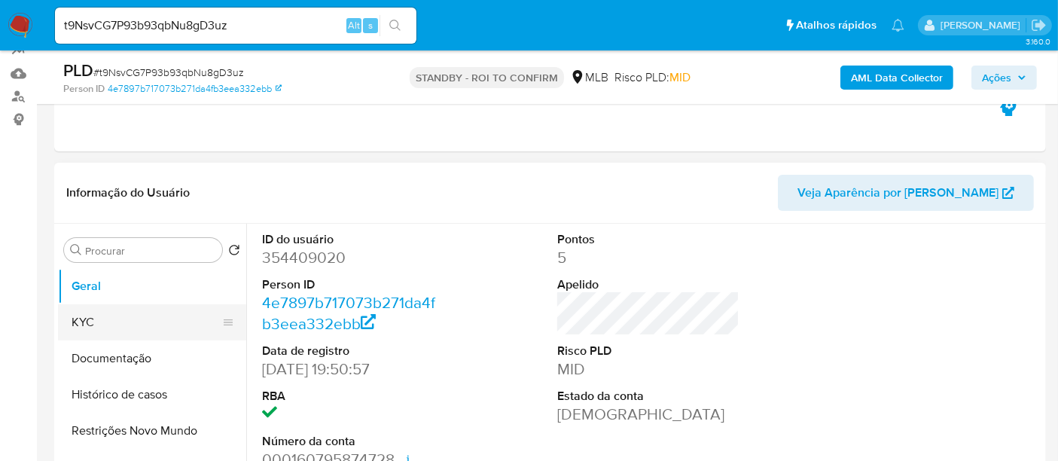
click at [114, 324] on button "KYC" at bounding box center [146, 322] width 176 height 36
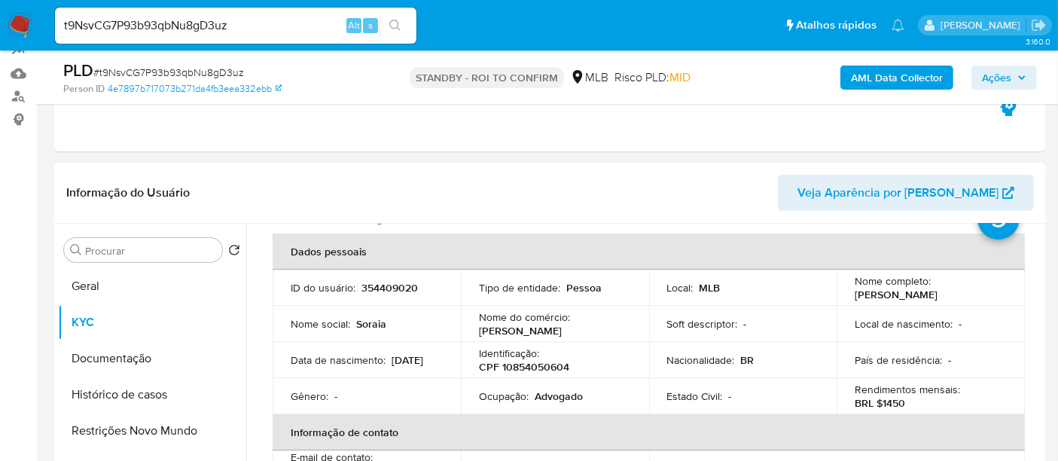
scroll to position [84, 0]
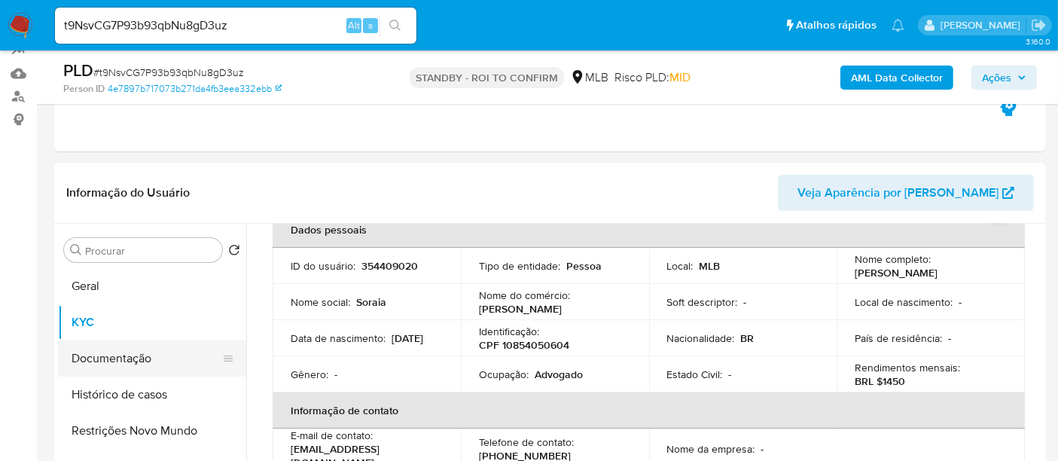
click at [117, 358] on button "Documentação" at bounding box center [146, 358] width 176 height 36
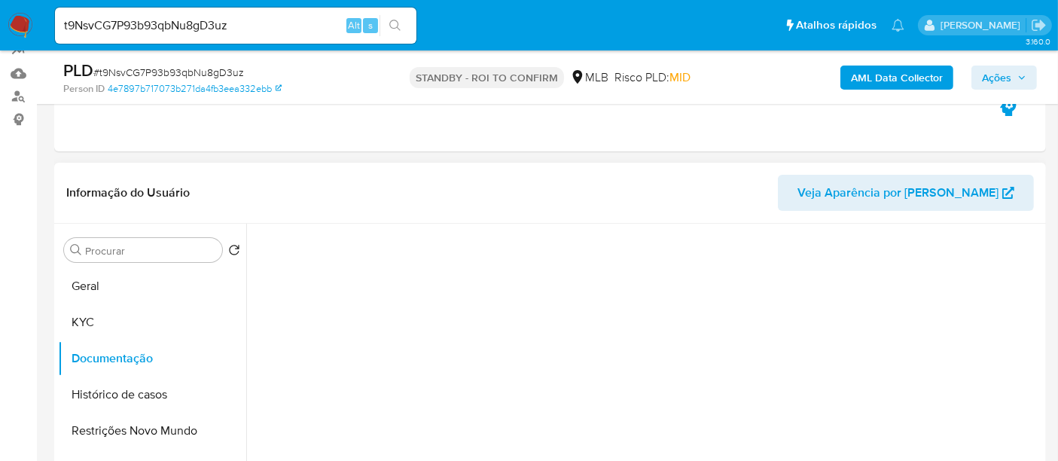
scroll to position [0, 0]
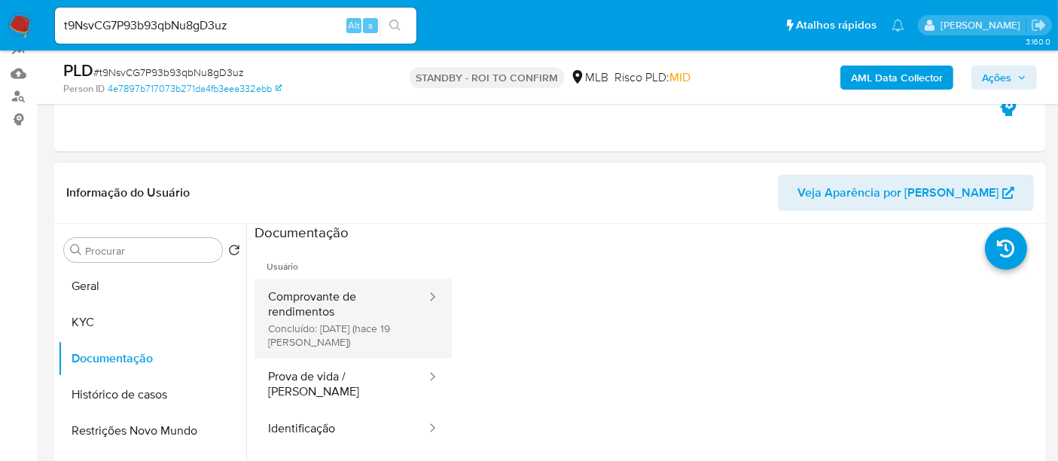
click at [292, 303] on button "Comprovante de rendimentos Concluído: 29/08/2025 (hace 19 días)" at bounding box center [340, 319] width 173 height 80
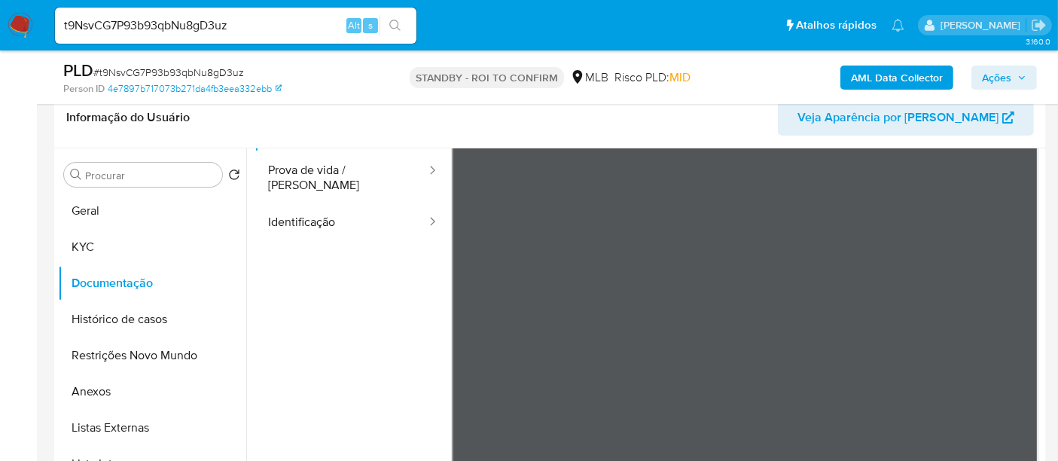
scroll to position [171, 0]
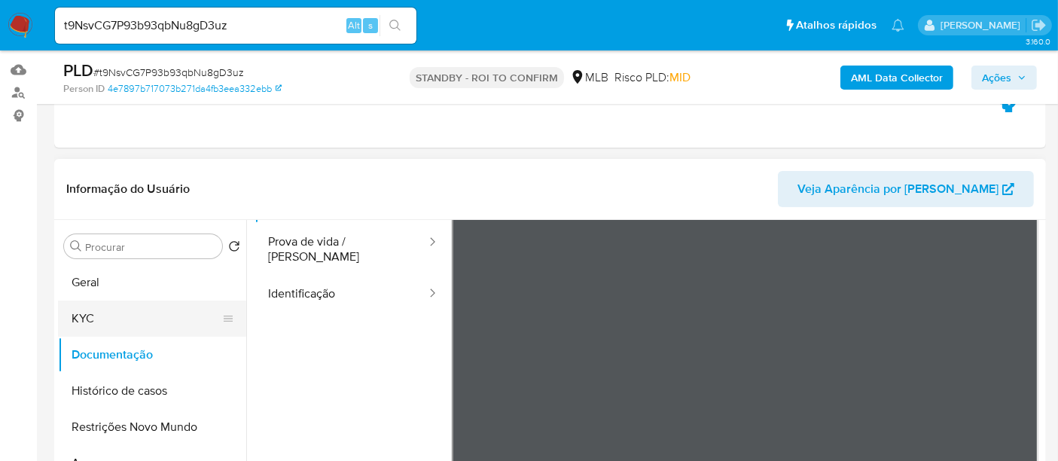
click at [96, 317] on button "KYC" at bounding box center [146, 318] width 176 height 36
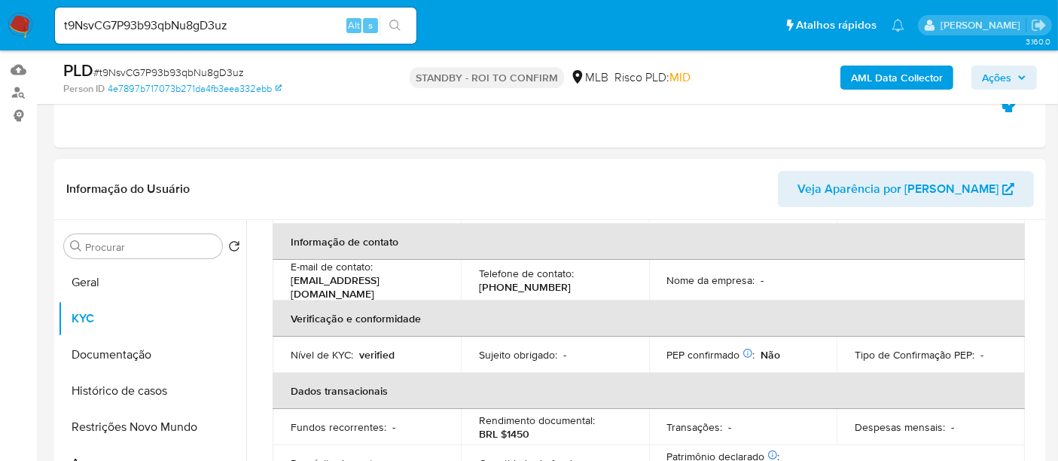
scroll to position [251, 0]
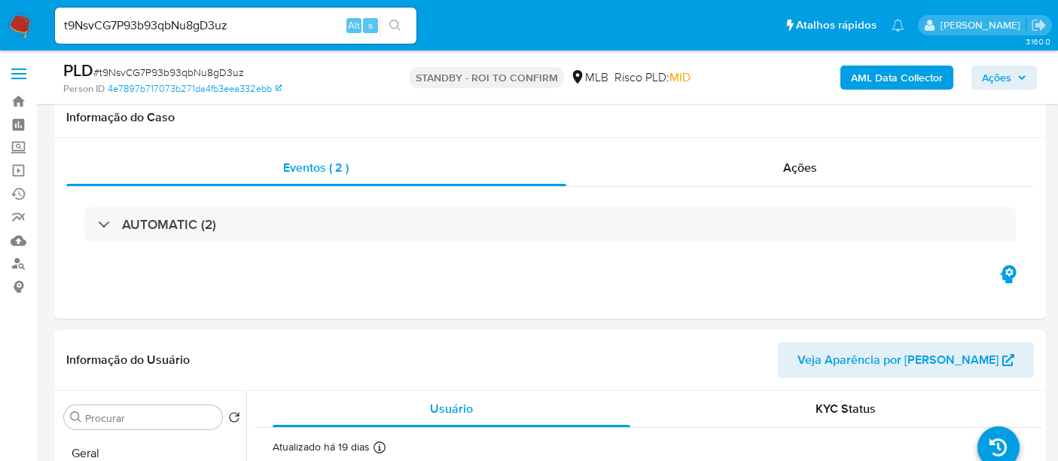
select select "10"
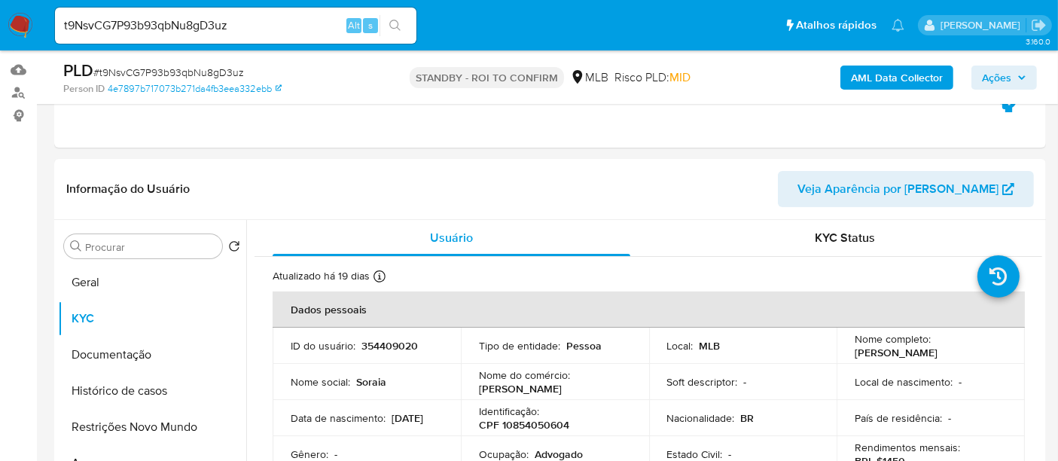
scroll to position [251, 0]
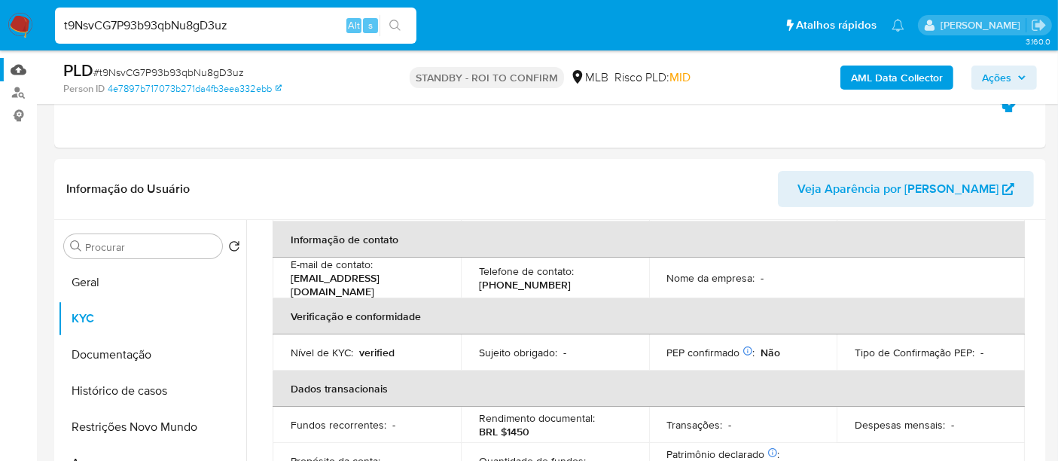
drag, startPoint x: 248, startPoint y: 29, endPoint x: 0, endPoint y: 69, distance: 251.0
paste input "cUcTnjDm5hTELMgJUgmhOKFd"
type input "cUcTnjDm5hTELMgJUgmhOKFd"
click at [398, 20] on icon "search-icon" at bounding box center [395, 26] width 12 height 12
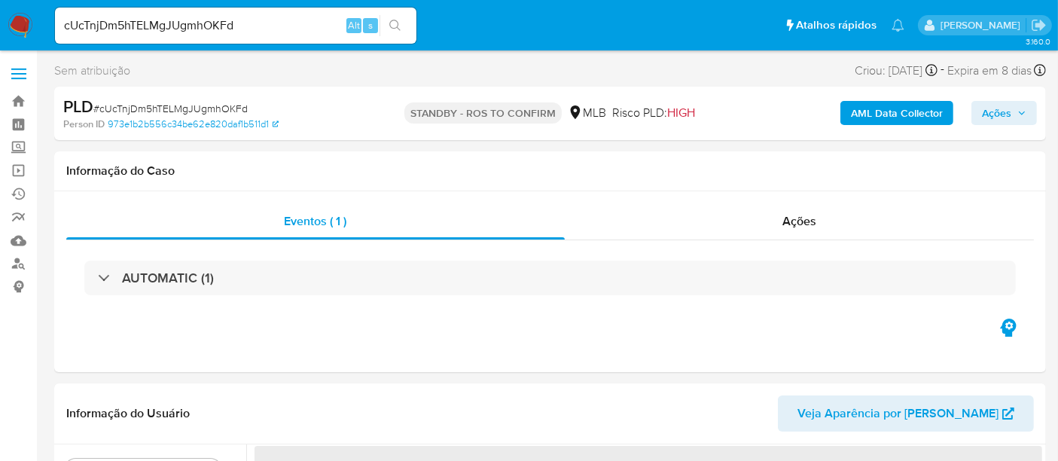
select select "10"
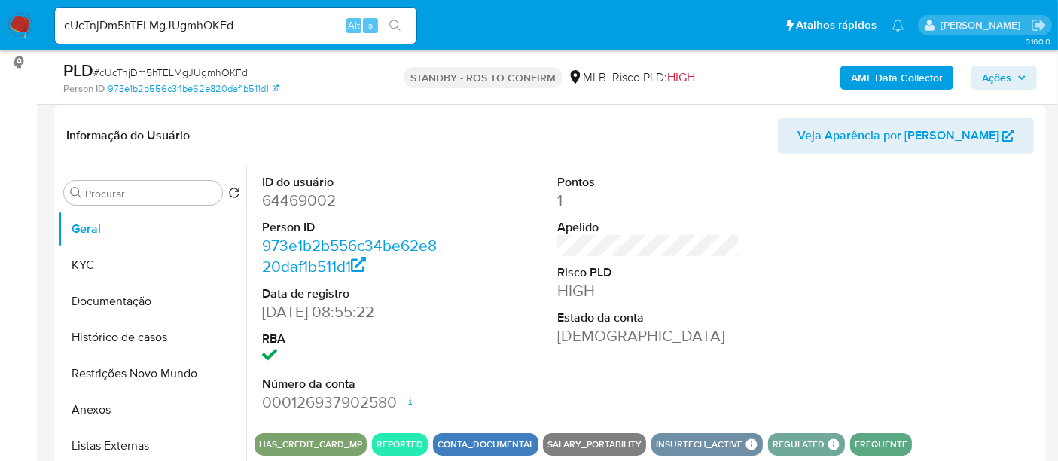
scroll to position [251, 0]
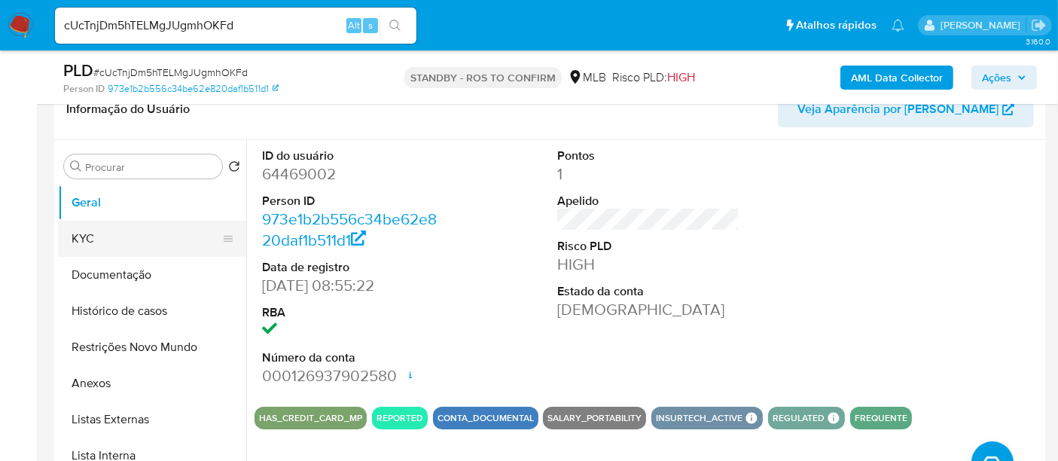
click at [79, 236] on button "KYC" at bounding box center [146, 239] width 176 height 36
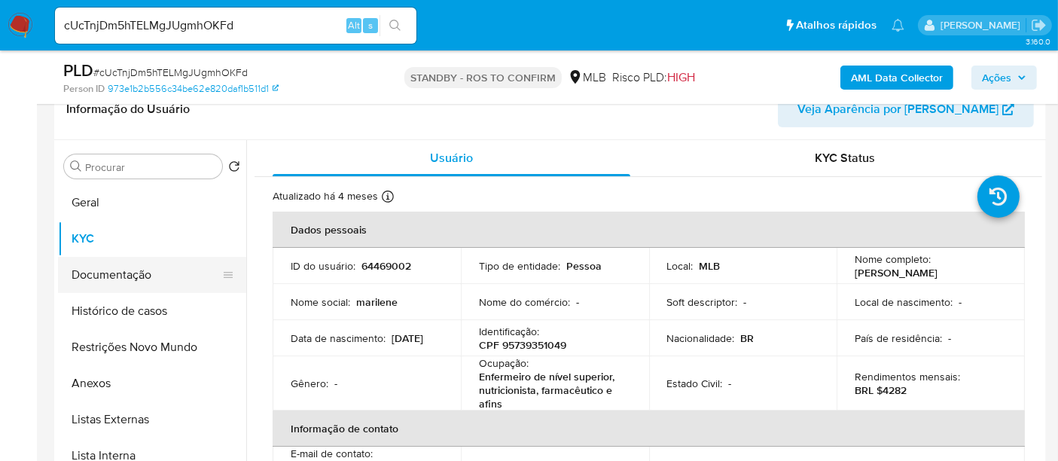
click at [90, 276] on button "Documentação" at bounding box center [146, 275] width 176 height 36
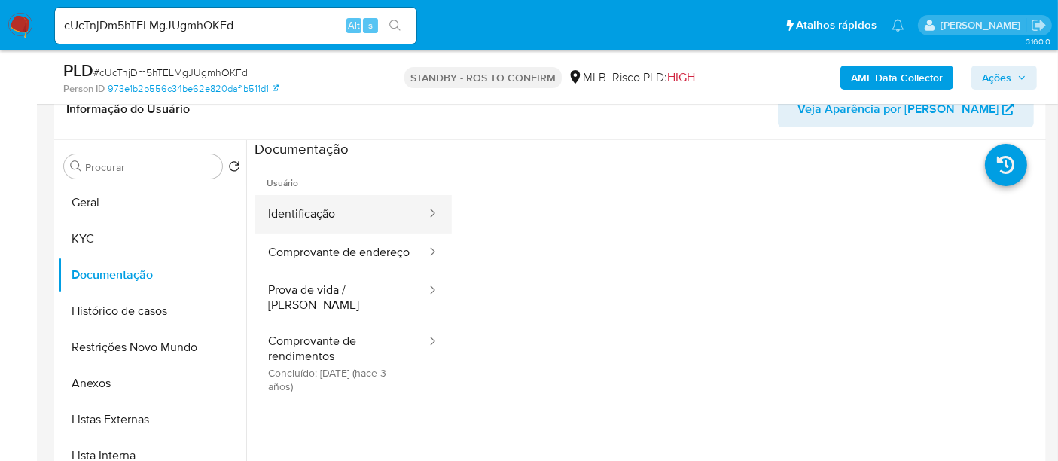
click at [327, 214] on button "Identificação" at bounding box center [340, 214] width 173 height 38
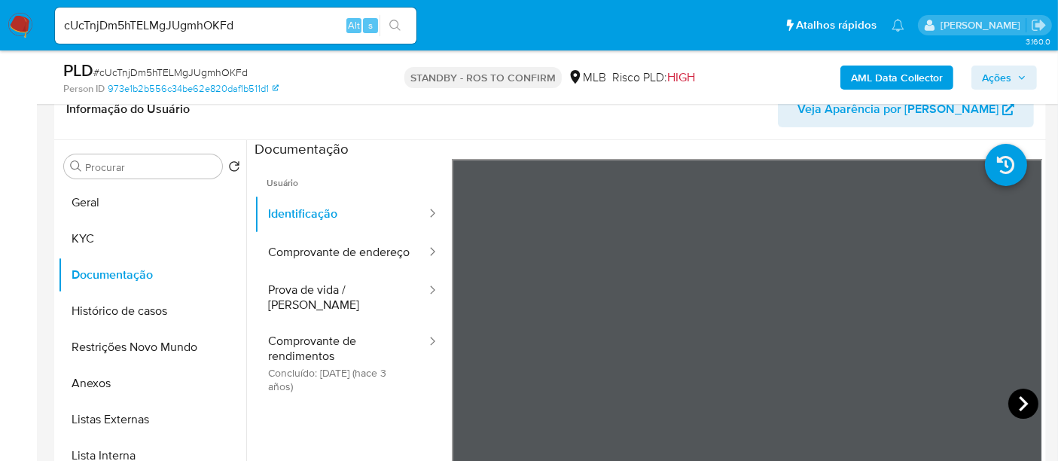
click at [1022, 405] on icon at bounding box center [1023, 403] width 30 height 30
click at [327, 256] on button "Comprovante de endereço" at bounding box center [340, 252] width 173 height 38
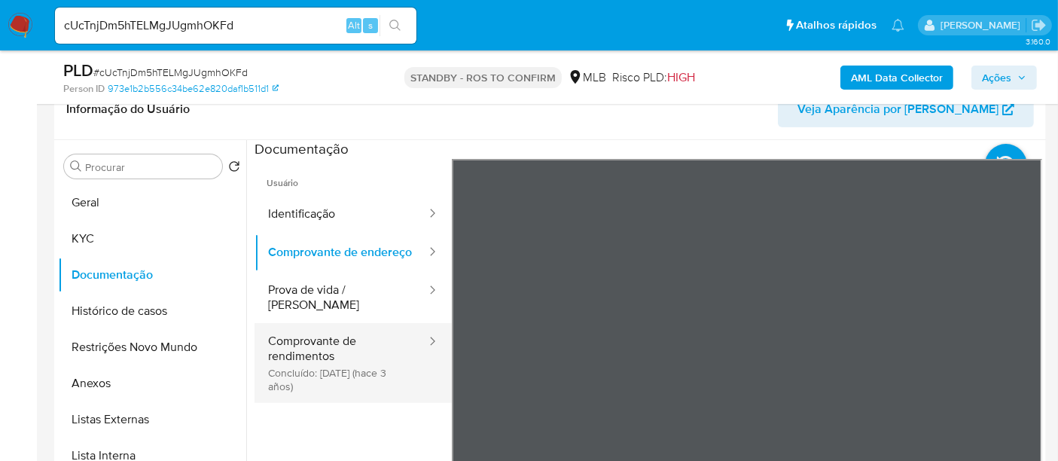
click at [329, 340] on button "Comprovante de rendimentos Concluído: 20/04/2022 (hace 3 años)" at bounding box center [340, 363] width 173 height 80
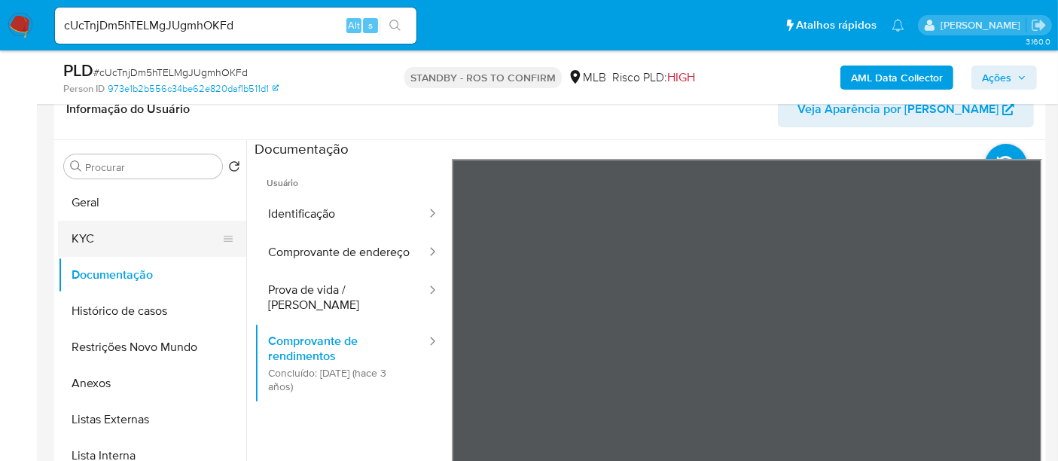
click at [80, 243] on button "KYC" at bounding box center [146, 239] width 176 height 36
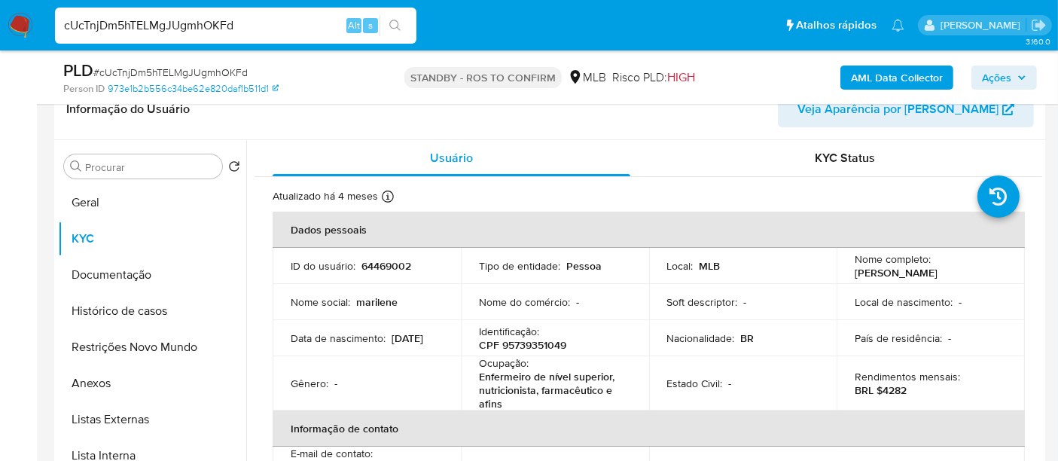
drag, startPoint x: 257, startPoint y: 23, endPoint x: 0, endPoint y: 66, distance: 260.4
paste input "j0KXXBbWd7rgBW3Dfz4iGdCZ"
type input "j0KXXBbWd7rgBW3Dfz4iGdCZ"
click at [396, 24] on icon "search-icon" at bounding box center [395, 26] width 12 height 12
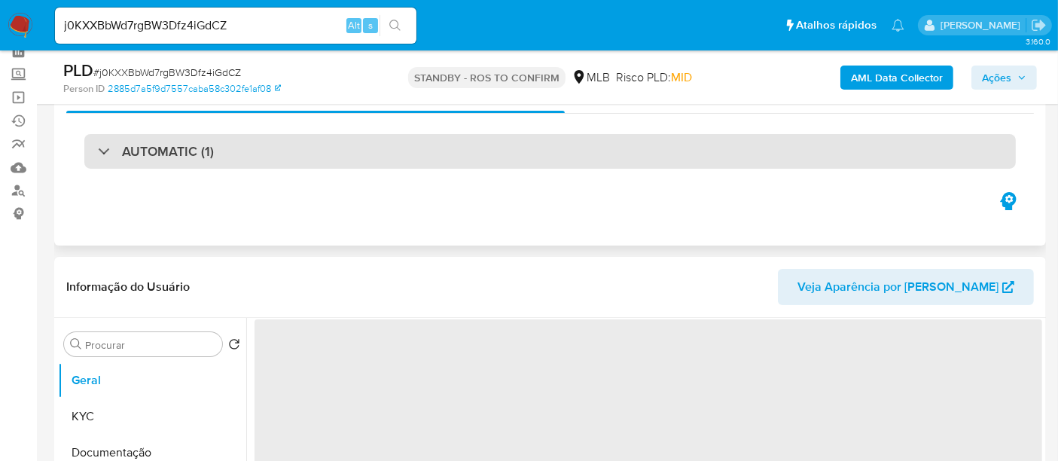
scroll to position [167, 0]
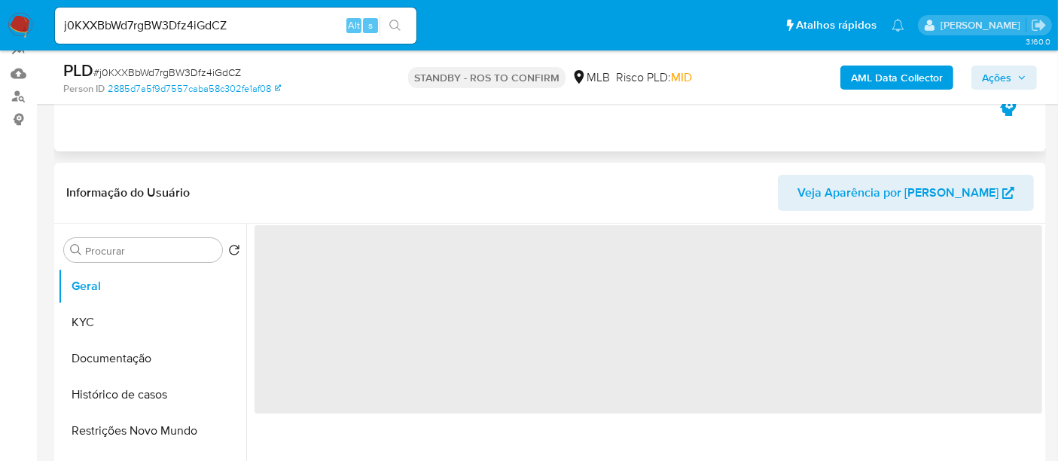
select select "10"
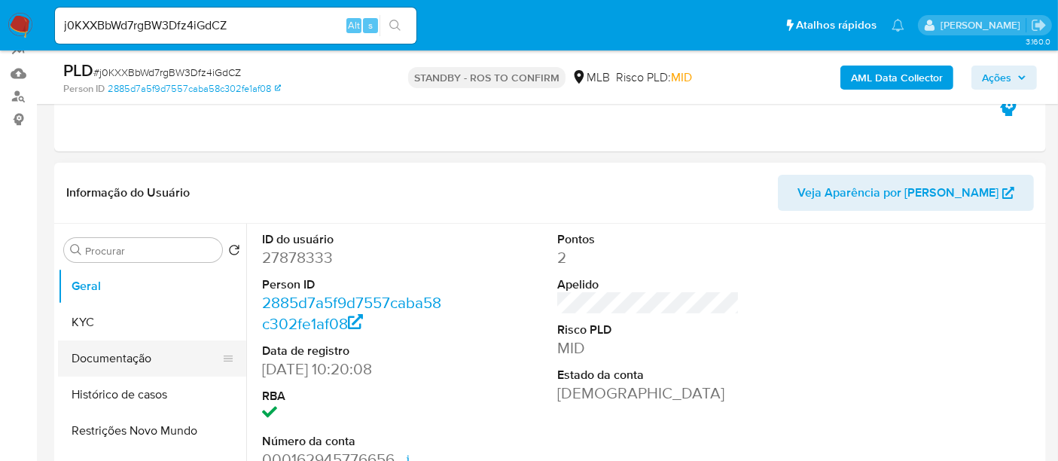
drag, startPoint x: 118, startPoint y: 369, endPoint x: 174, endPoint y: 362, distance: 56.1
click at [120, 368] on button "Documentação" at bounding box center [146, 358] width 176 height 36
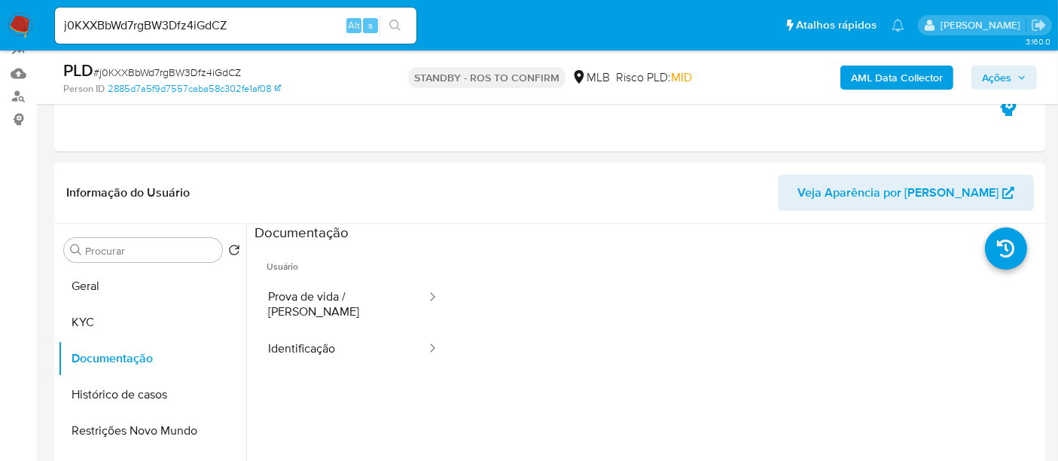
scroll to position [243, 0]
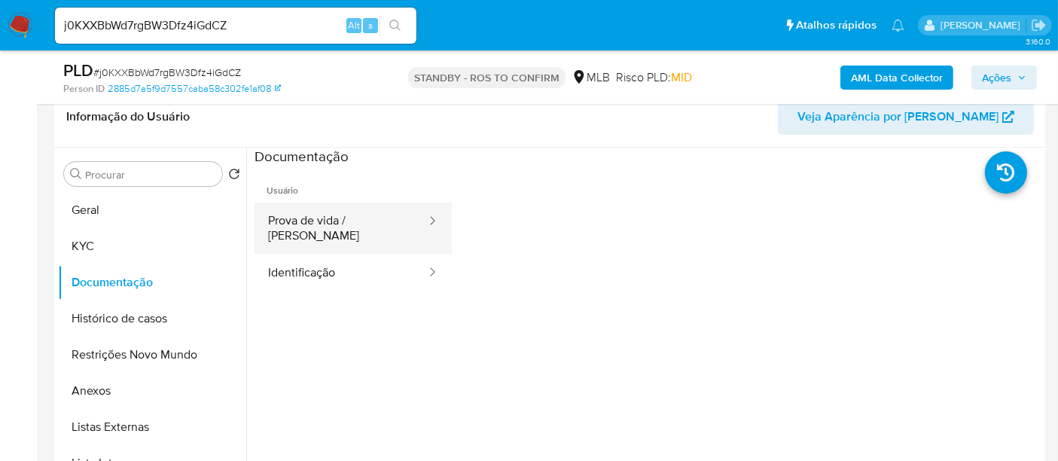
click at [321, 212] on button "Prova de vida / Selfie" at bounding box center [340, 228] width 173 height 51
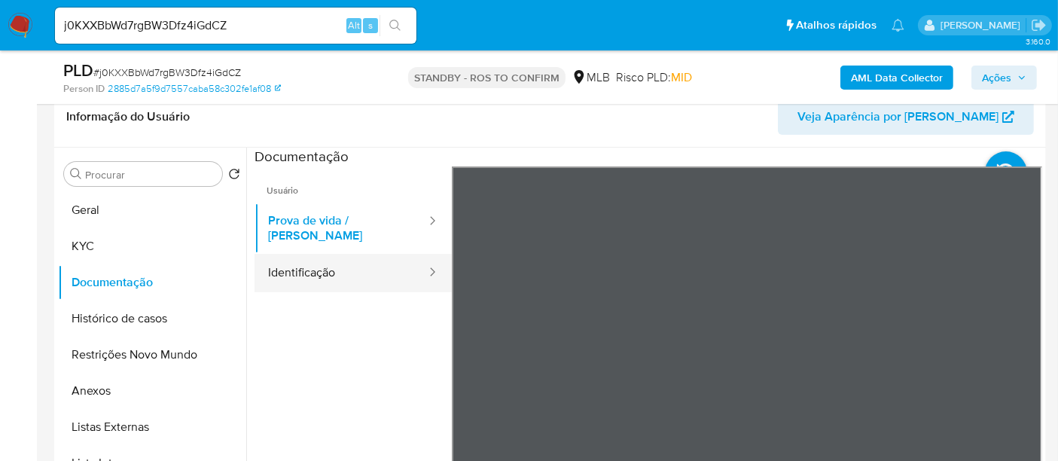
click at [307, 263] on button "Identificação" at bounding box center [340, 273] width 173 height 38
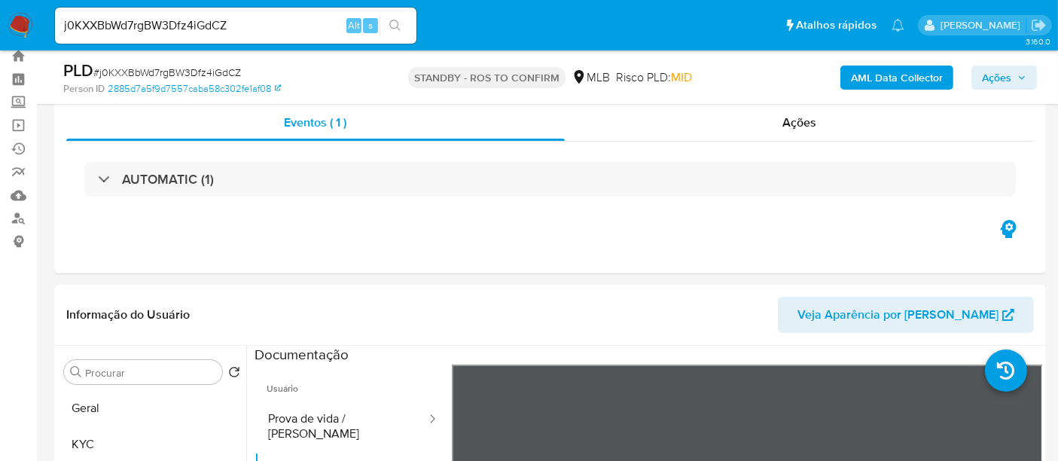
scroll to position [0, 0]
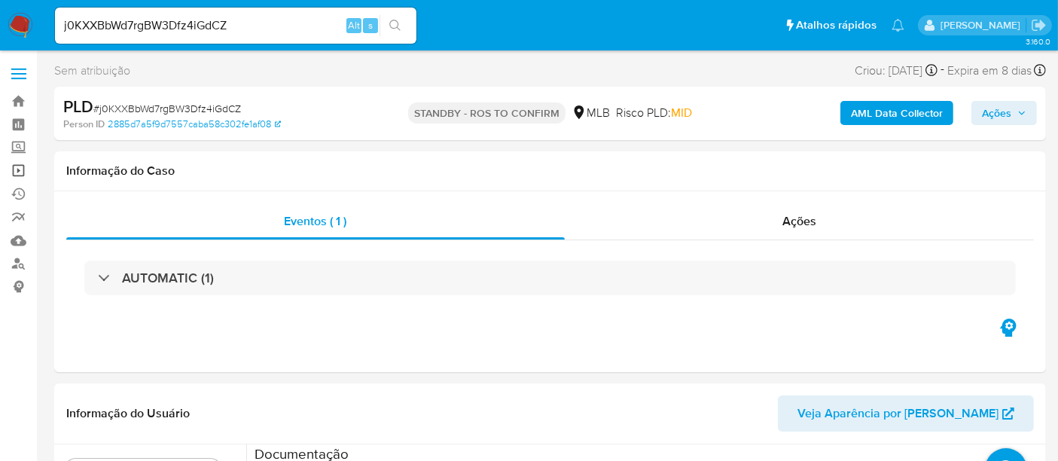
click at [20, 164] on link "Operações em massa" at bounding box center [89, 170] width 179 height 23
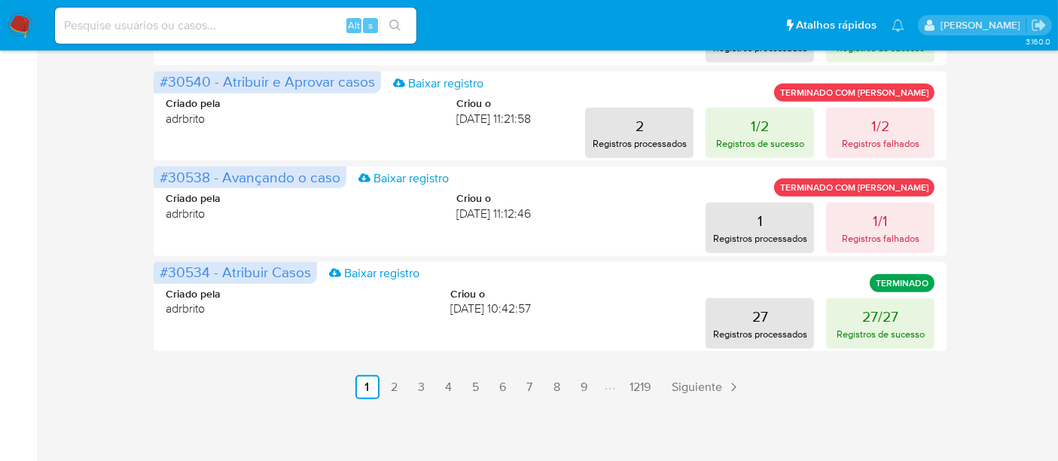
scroll to position [878, 0]
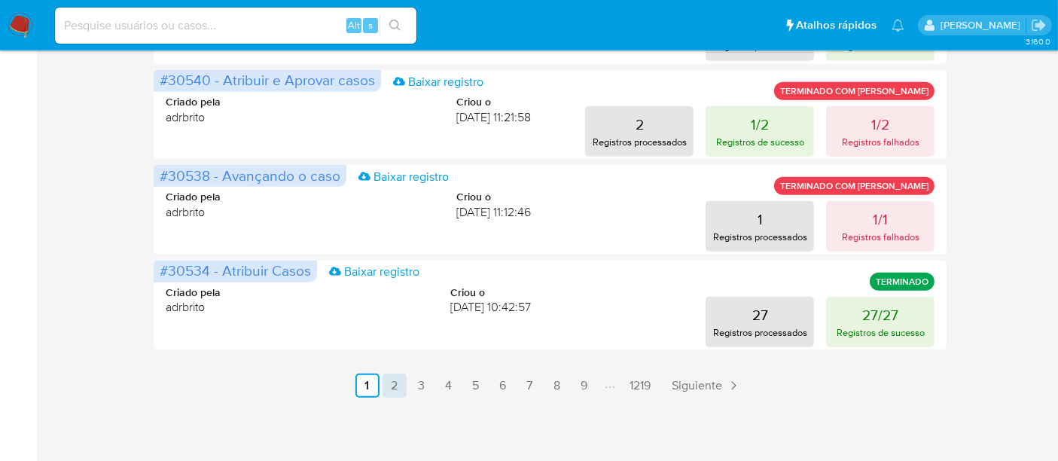
click at [395, 379] on link "2" at bounding box center [394, 385] width 24 height 24
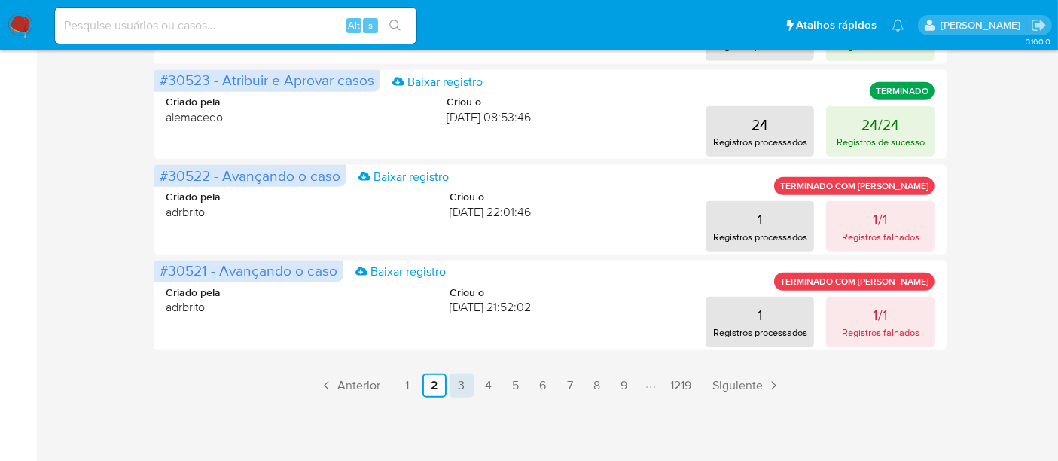
click at [461, 385] on link "3" at bounding box center [461, 385] width 24 height 24
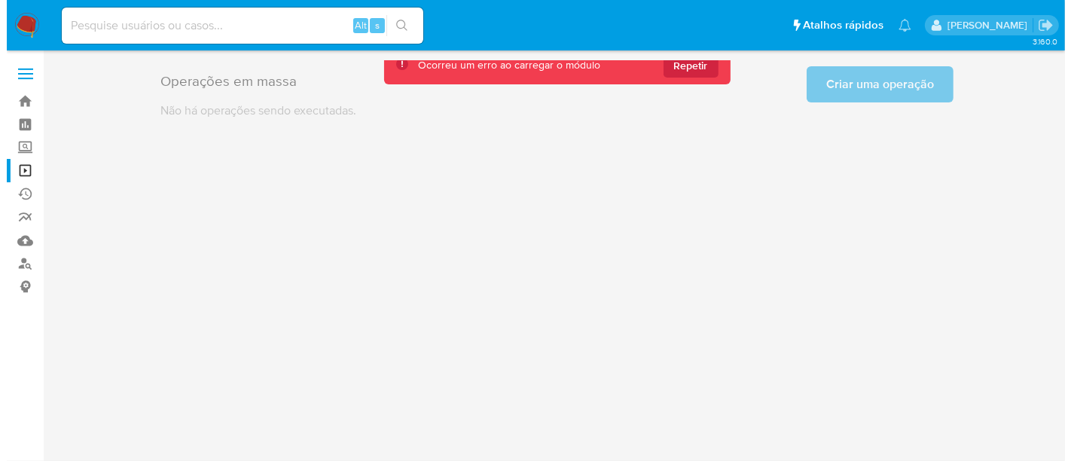
scroll to position [0, 0]
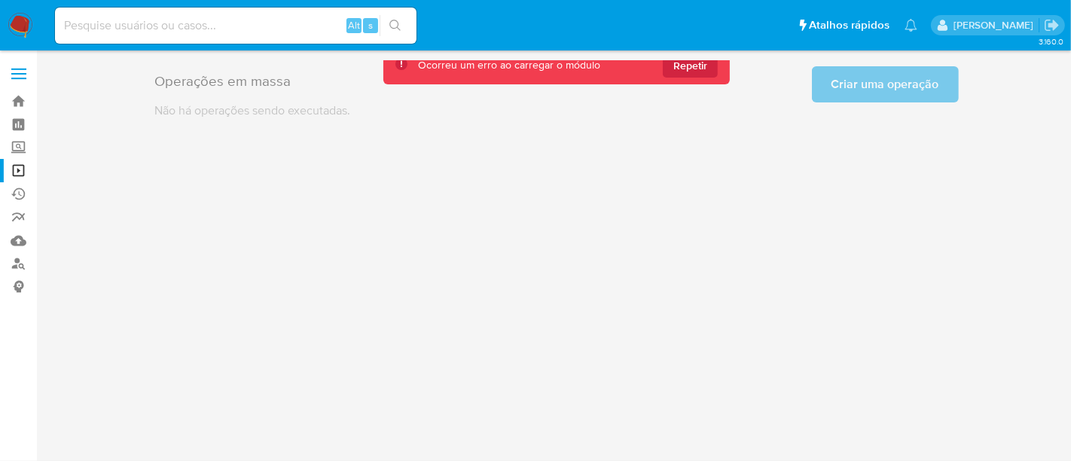
click at [17, 23] on img at bounding box center [21, 26] width 26 height 26
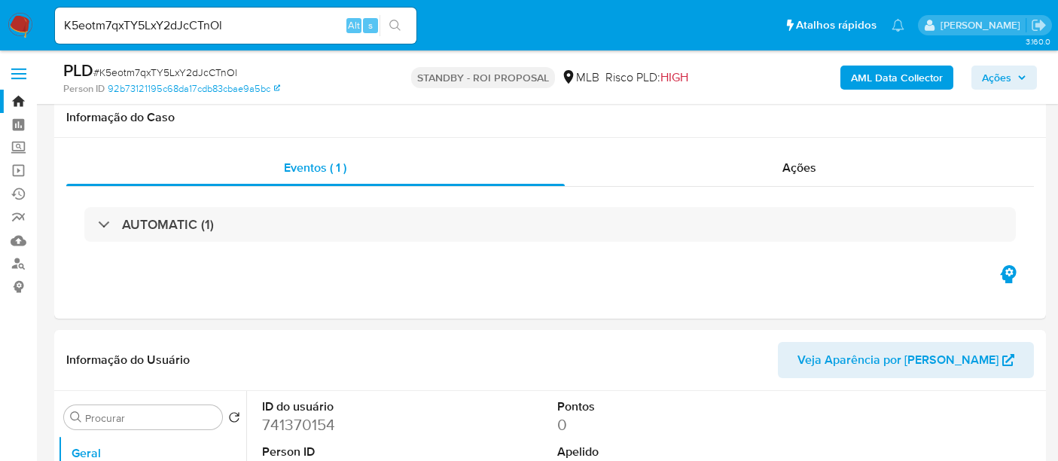
select select "10"
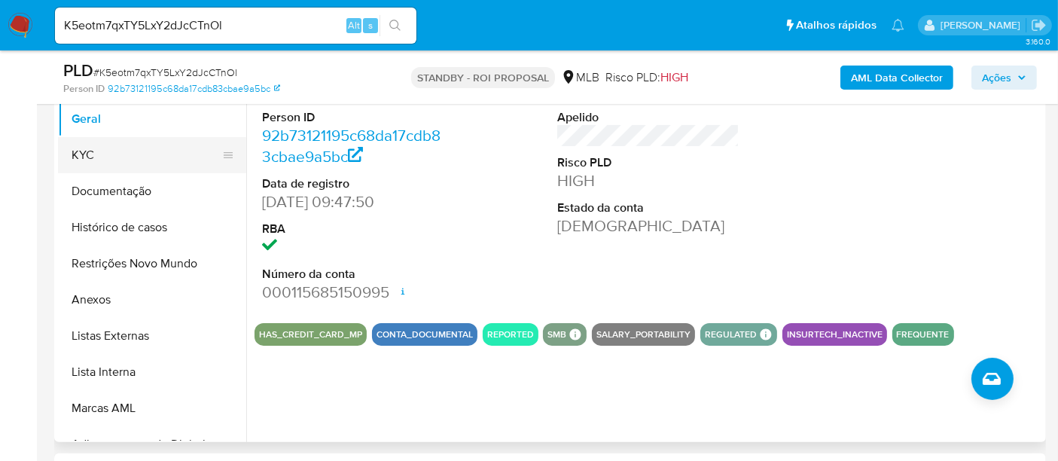
click at [97, 147] on button "KYC" at bounding box center [146, 155] width 176 height 36
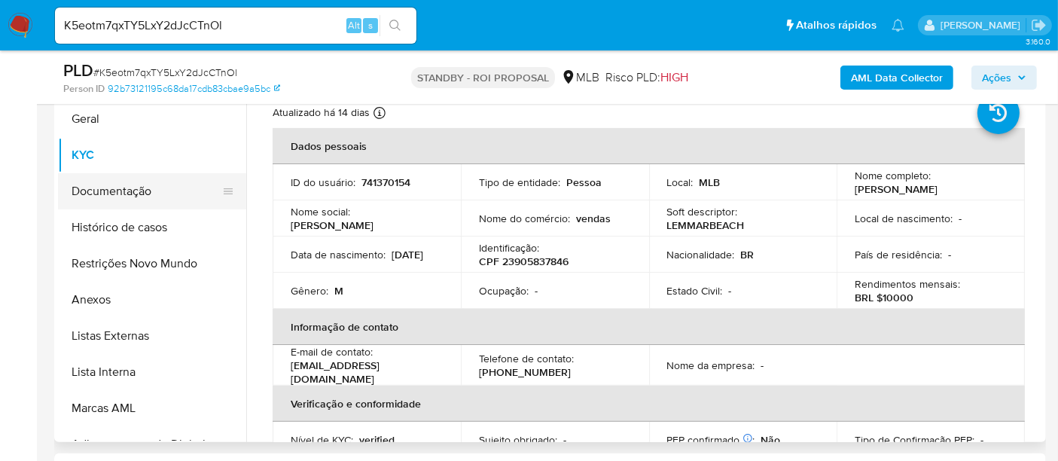
click at [121, 189] on button "Documentação" at bounding box center [146, 191] width 176 height 36
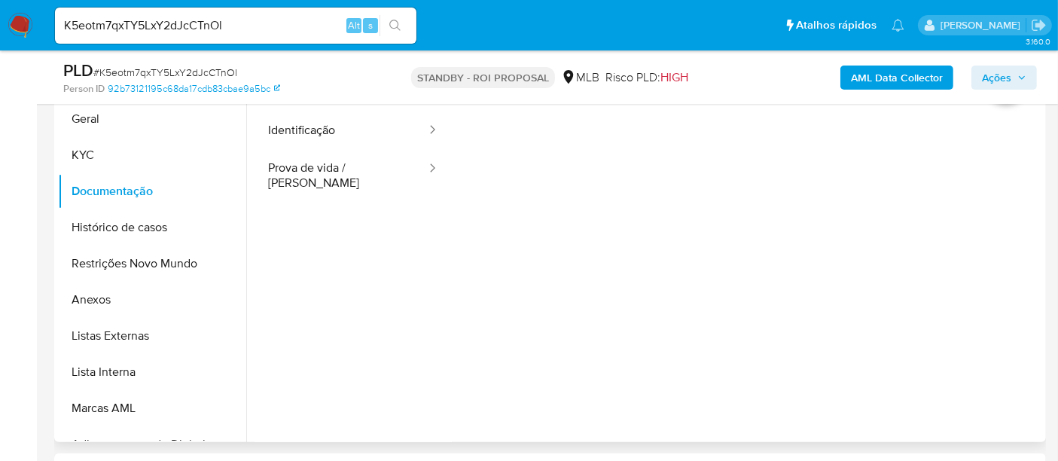
scroll to position [251, 0]
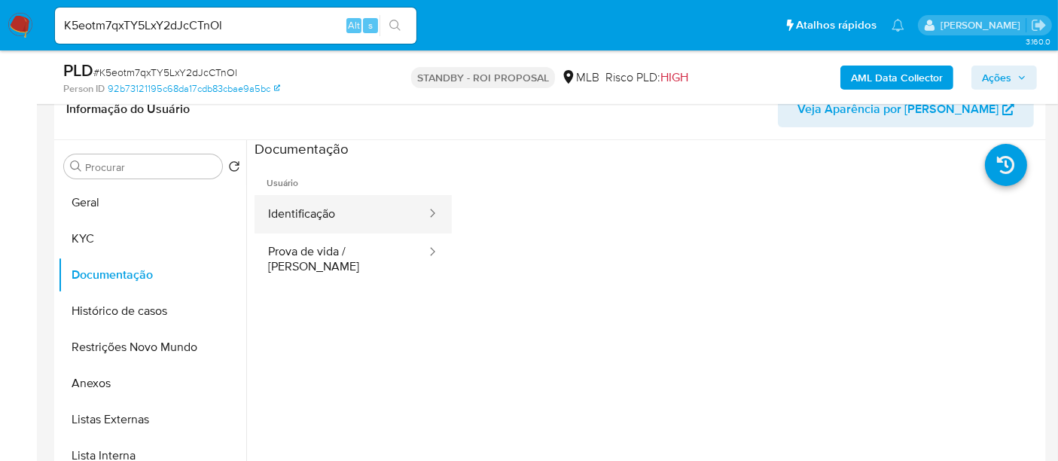
click at [346, 207] on button "Identificação" at bounding box center [340, 214] width 173 height 38
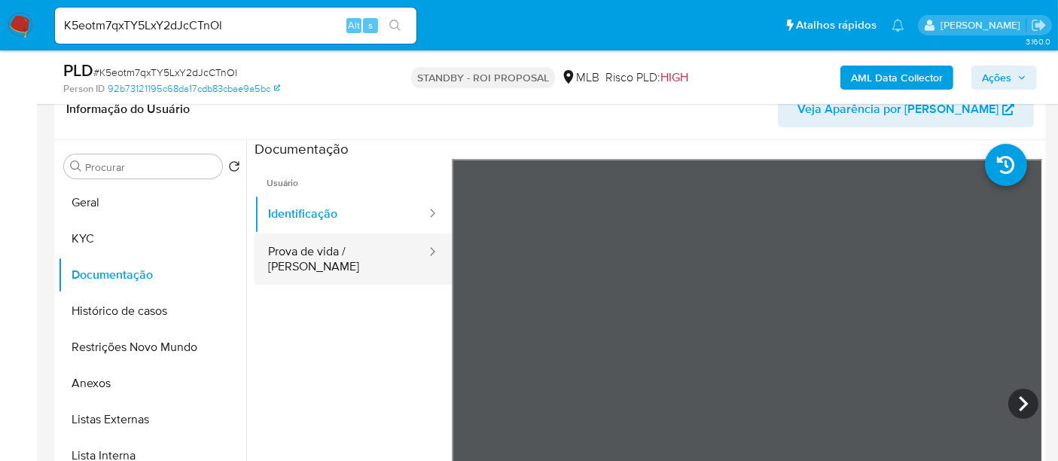
click at [339, 249] on button "Prova de vida / [PERSON_NAME]" at bounding box center [340, 258] width 173 height 51
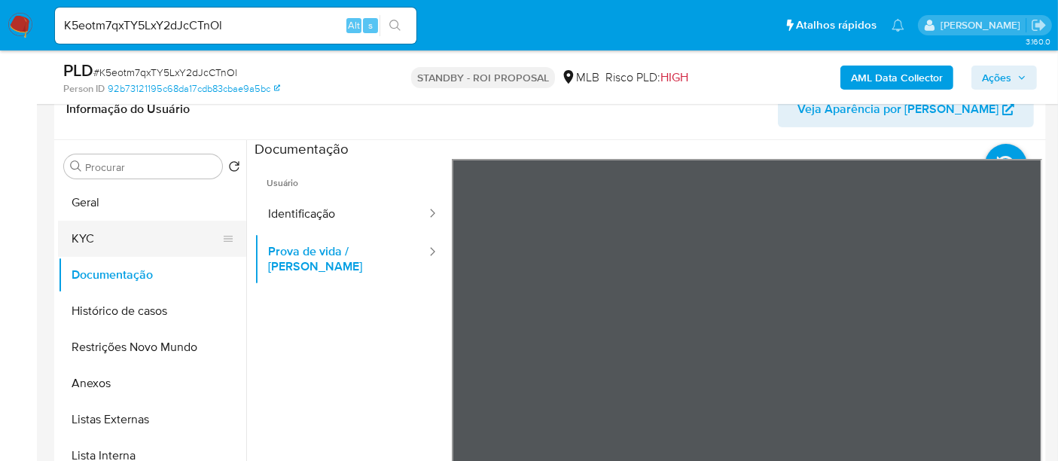
click at [108, 233] on button "KYC" at bounding box center [146, 239] width 176 height 36
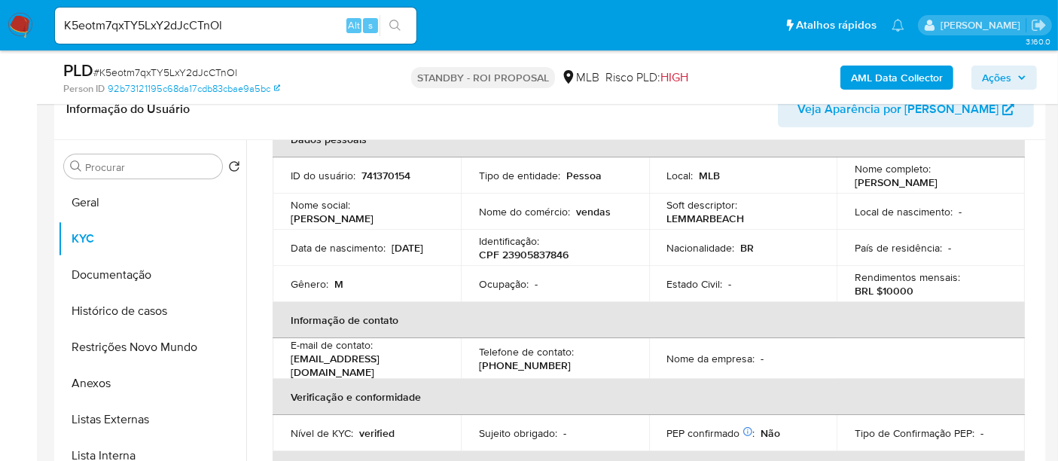
scroll to position [0, 0]
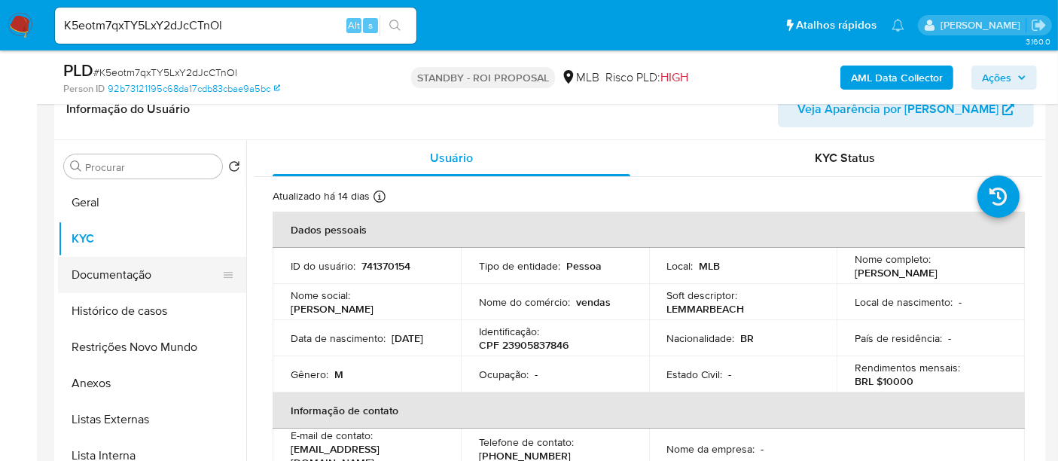
click at [103, 270] on button "Documentação" at bounding box center [146, 275] width 176 height 36
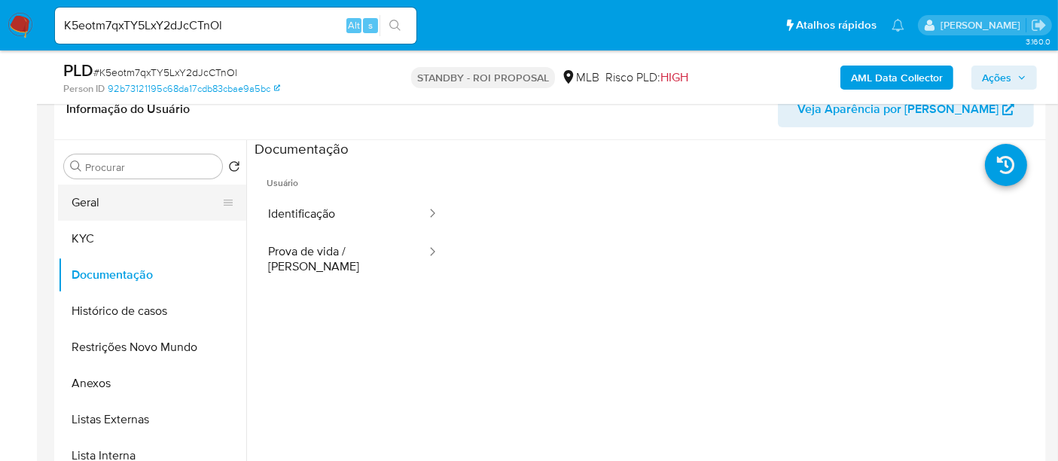
click at [103, 196] on button "Geral" at bounding box center [146, 202] width 176 height 36
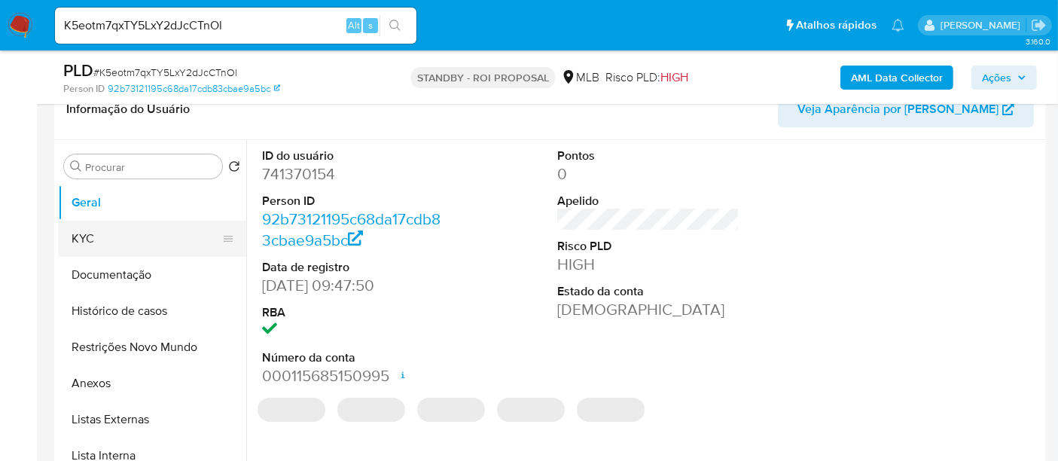
click at [87, 235] on button "KYC" at bounding box center [146, 239] width 176 height 36
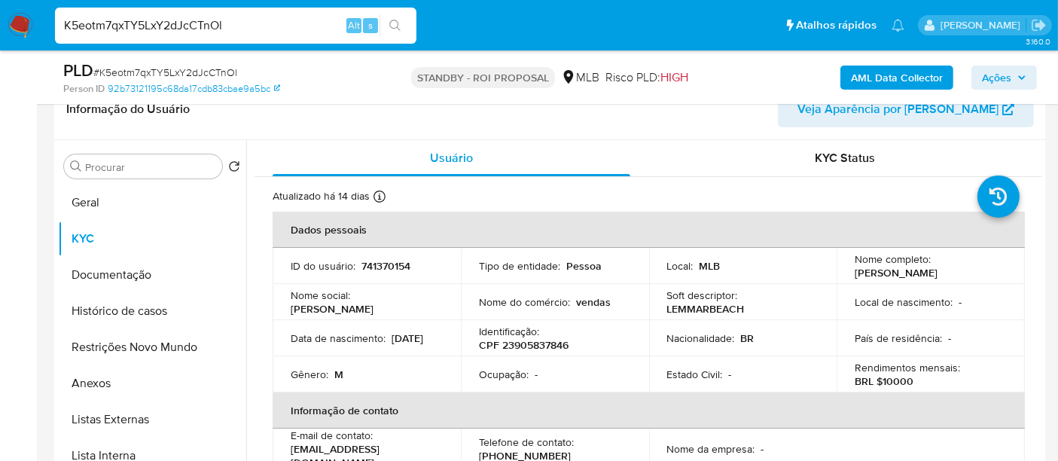
drag, startPoint x: 260, startPoint y: 23, endPoint x: 0, endPoint y: 29, distance: 260.6
click at [0, 29] on nav "Pausado Ver notificaciones K5eotm7qxTY5LxY2dJcCTnOl Alt s Atalhos rápidos Presi…" at bounding box center [529, 25] width 1058 height 50
paste input "m7agwxQxyOrcAPh6B2JASkJ"
type input "m7agwxQxyOrcAPh6B2JASkJl"
click at [389, 20] on icon "search-icon" at bounding box center [395, 26] width 12 height 12
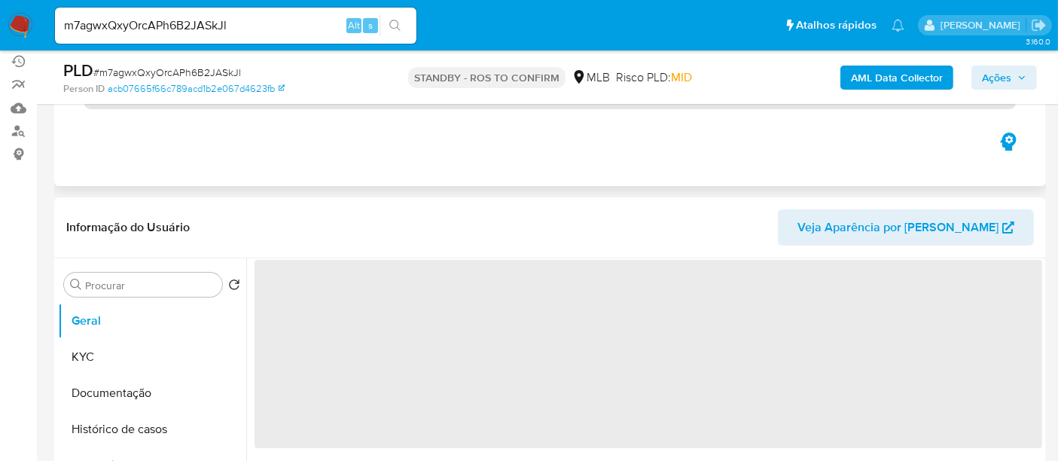
scroll to position [167, 0]
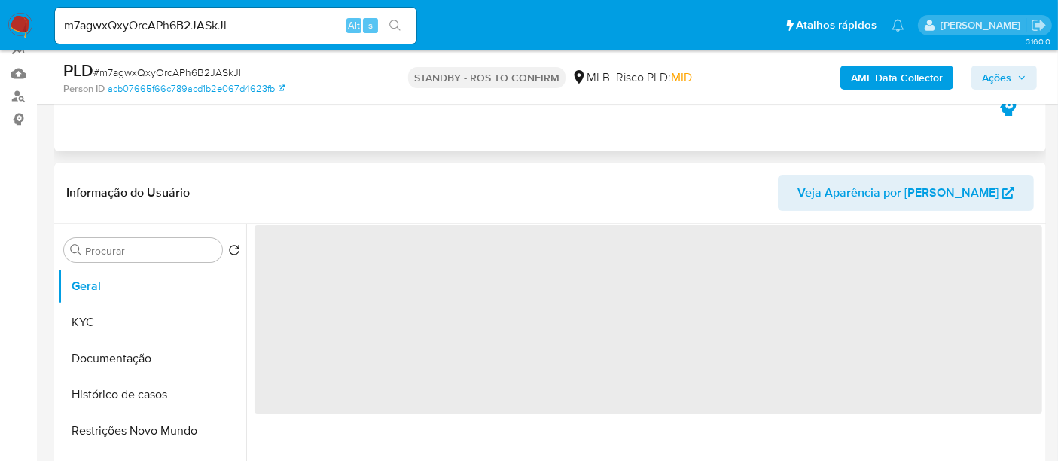
select select "10"
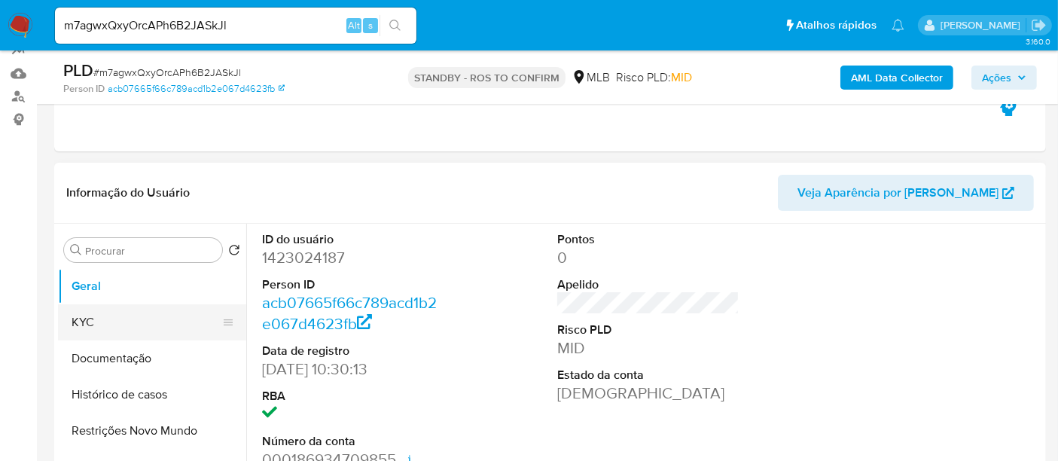
click at [113, 312] on button "KYC" at bounding box center [146, 322] width 176 height 36
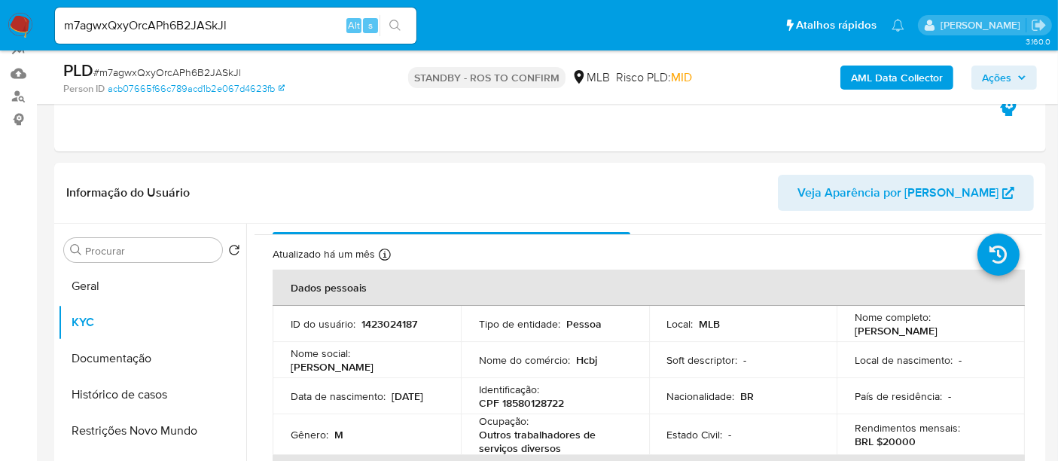
scroll to position [0, 0]
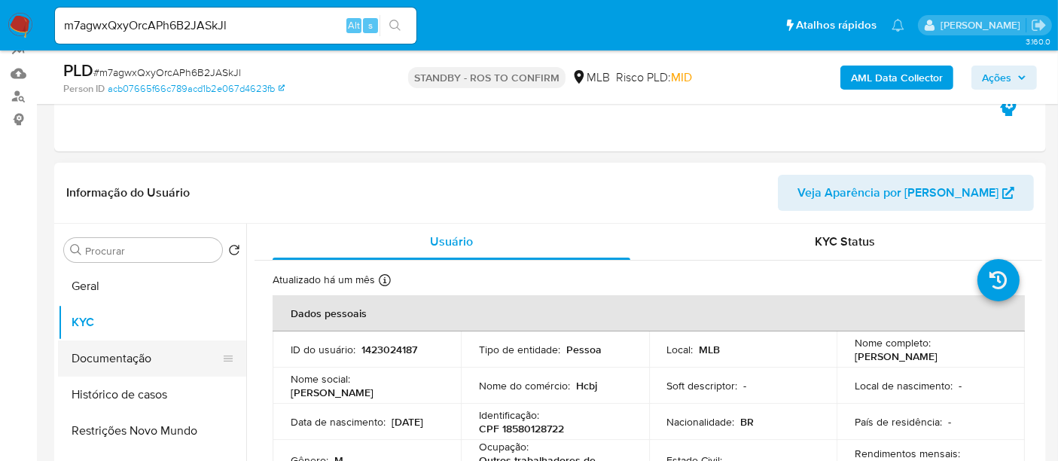
drag, startPoint x: 106, startPoint y: 354, endPoint x: 191, endPoint y: 354, distance: 85.1
click at [107, 354] on button "Documentação" at bounding box center [146, 358] width 176 height 36
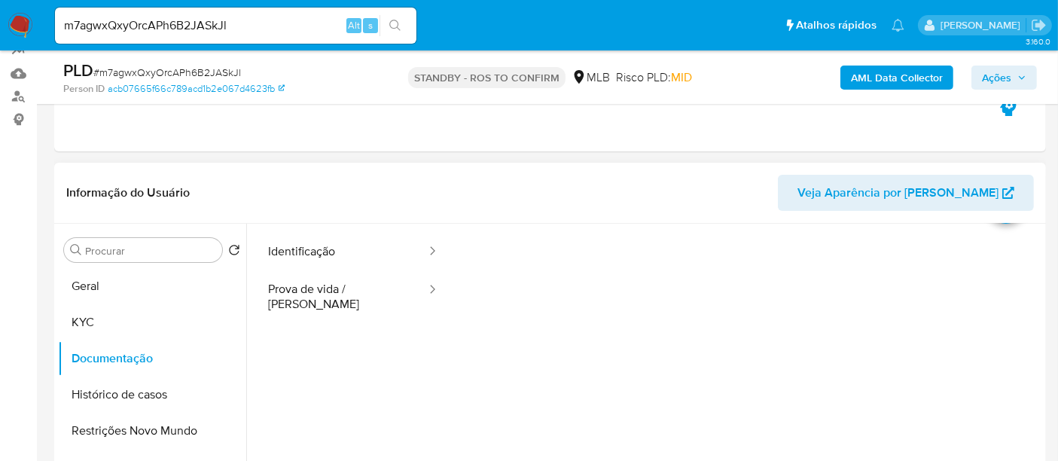
scroll to position [84, 0]
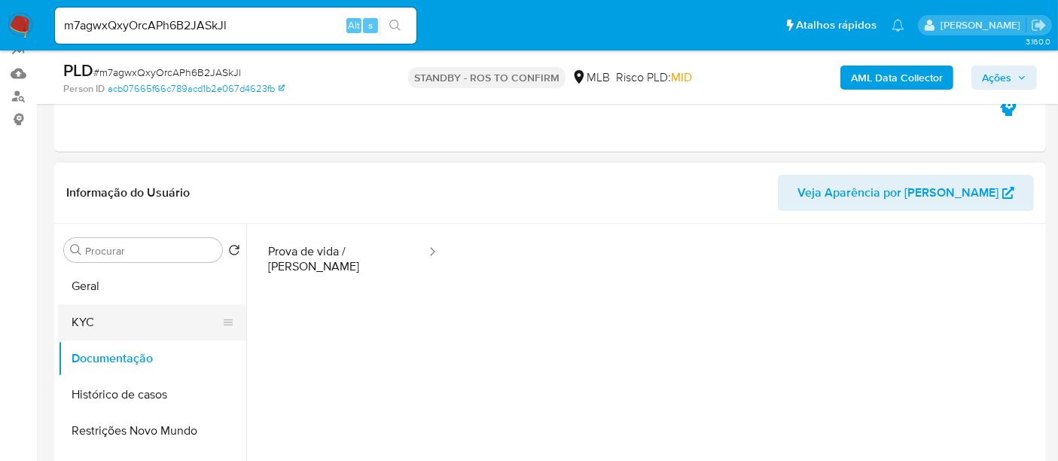
click at [78, 321] on button "KYC" at bounding box center [146, 322] width 176 height 36
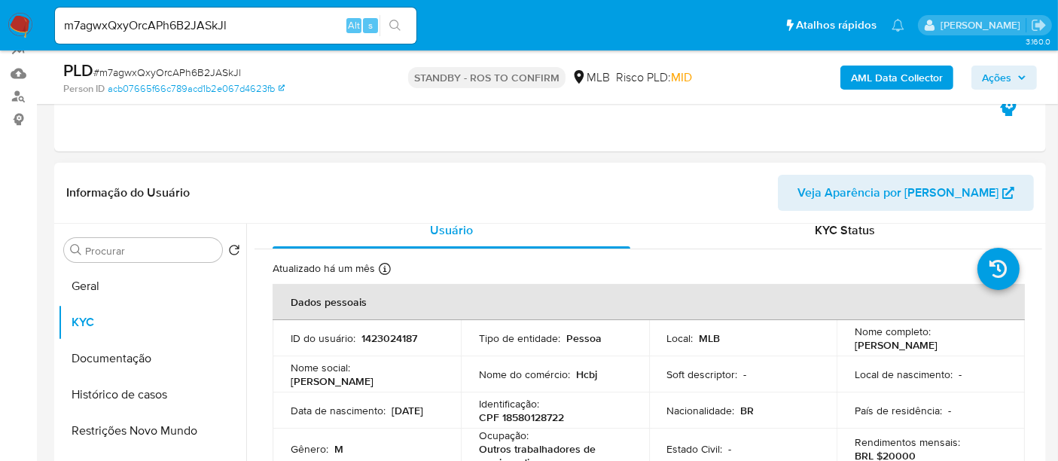
scroll to position [0, 0]
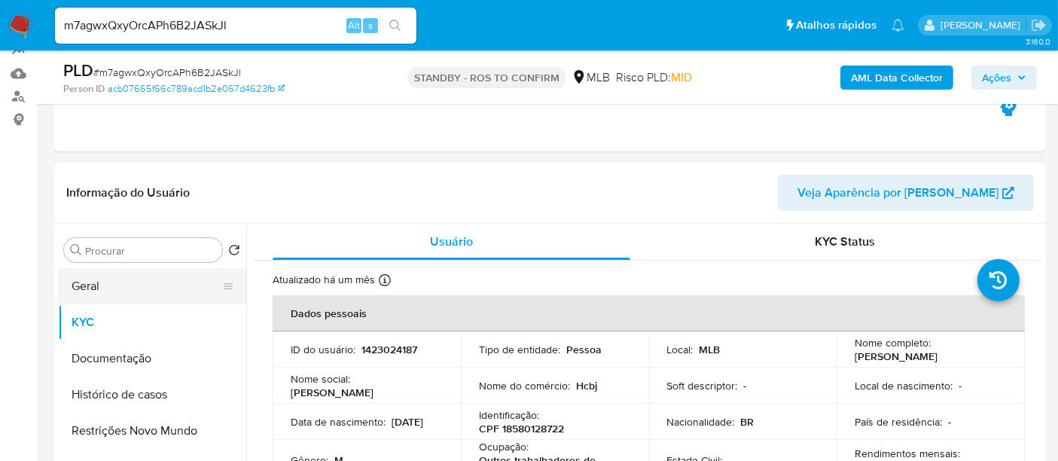
click at [96, 279] on button "Geral" at bounding box center [146, 286] width 176 height 36
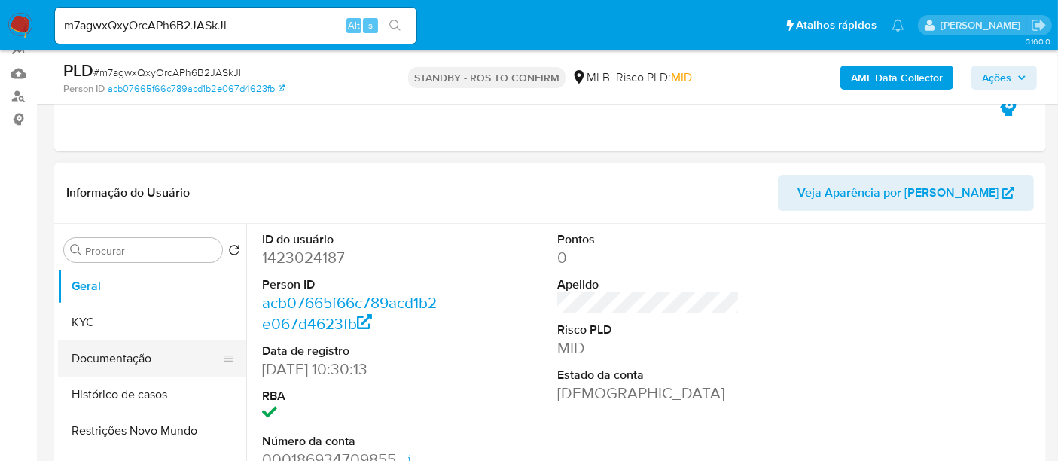
click at [118, 360] on button "Documentação" at bounding box center [146, 358] width 176 height 36
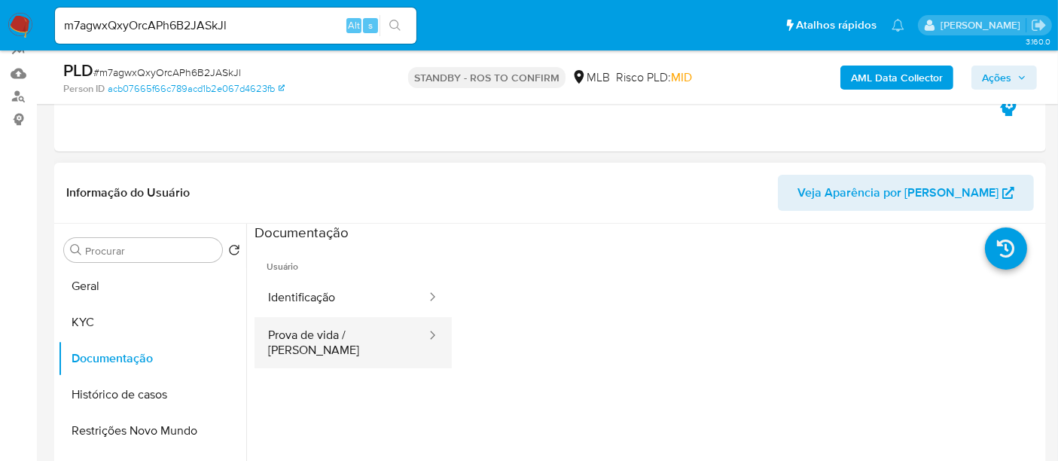
click at [313, 337] on button "Prova de vida / [PERSON_NAME]" at bounding box center [340, 342] width 173 height 51
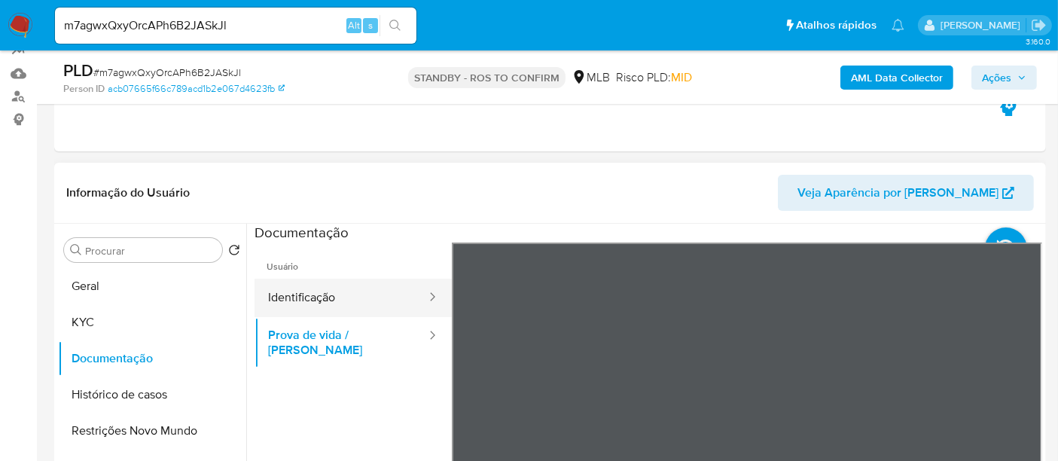
drag, startPoint x: 307, startPoint y: 292, endPoint x: 400, endPoint y: 292, distance: 92.6
click at [312, 292] on button "Identificação" at bounding box center [340, 298] width 173 height 38
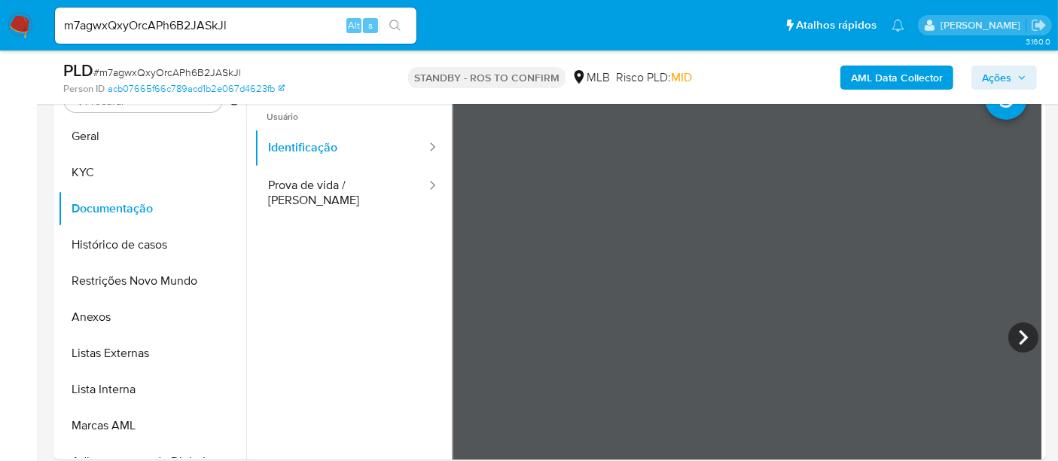
scroll to position [320, 0]
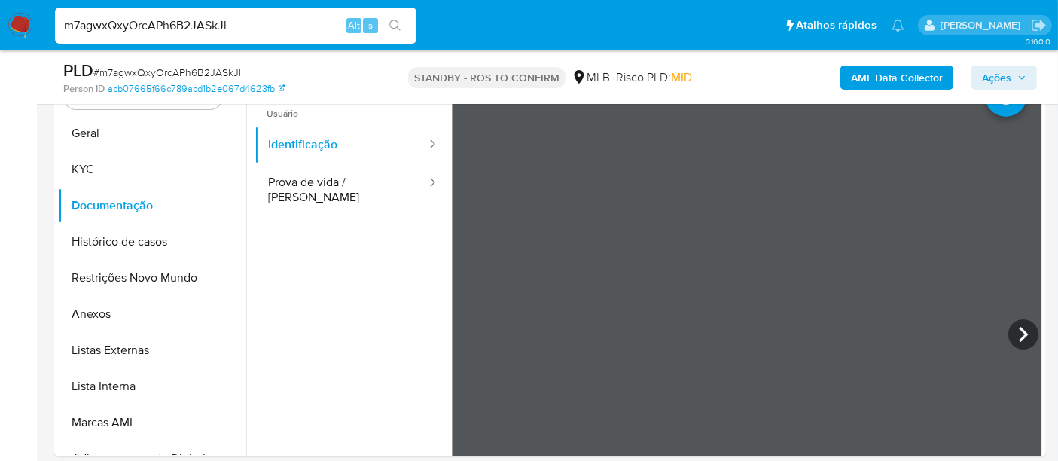
drag, startPoint x: 251, startPoint y: 29, endPoint x: 0, endPoint y: 106, distance: 263.1
paste input "4qXet3QuuA4zHmVO2JJhXlzY"
type input "4qXet3QuuA4zHmVO2JJhXlzY"
click at [388, 16] on button "search-icon" at bounding box center [394, 25] width 31 height 21
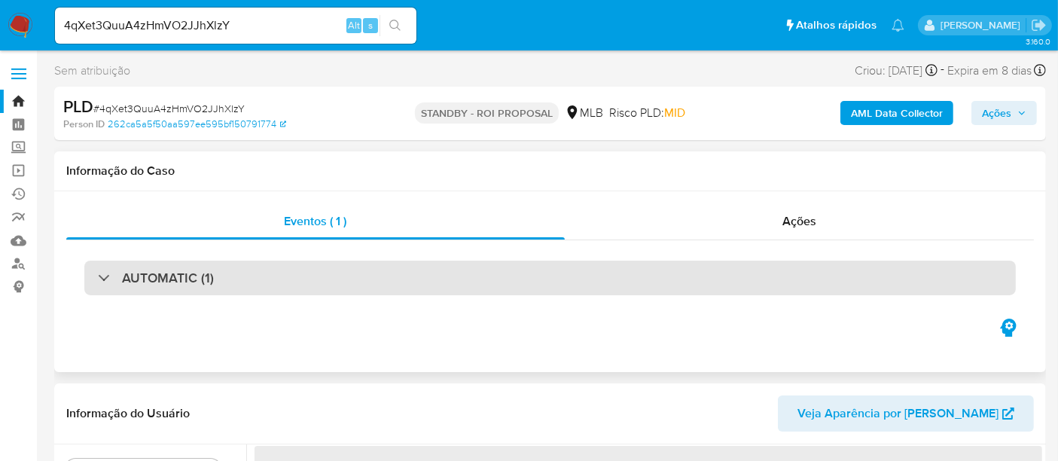
select select "10"
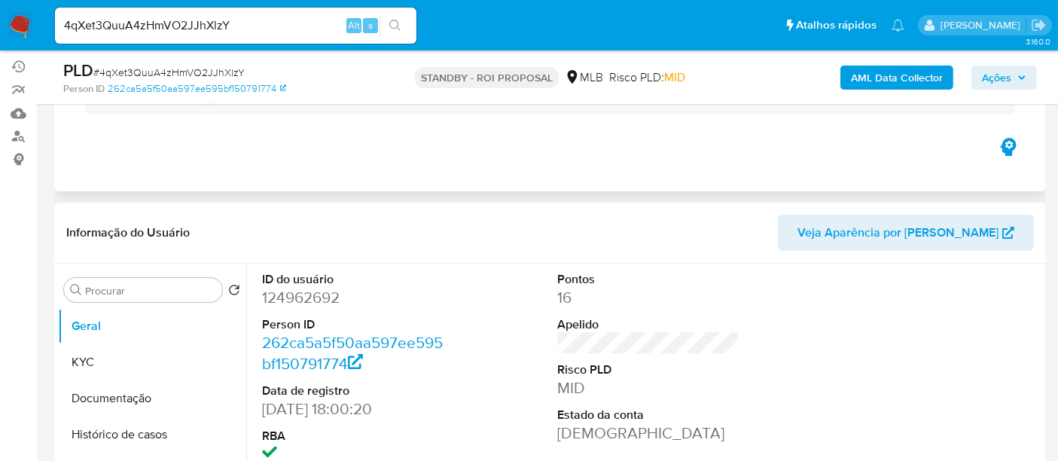
scroll to position [167, 0]
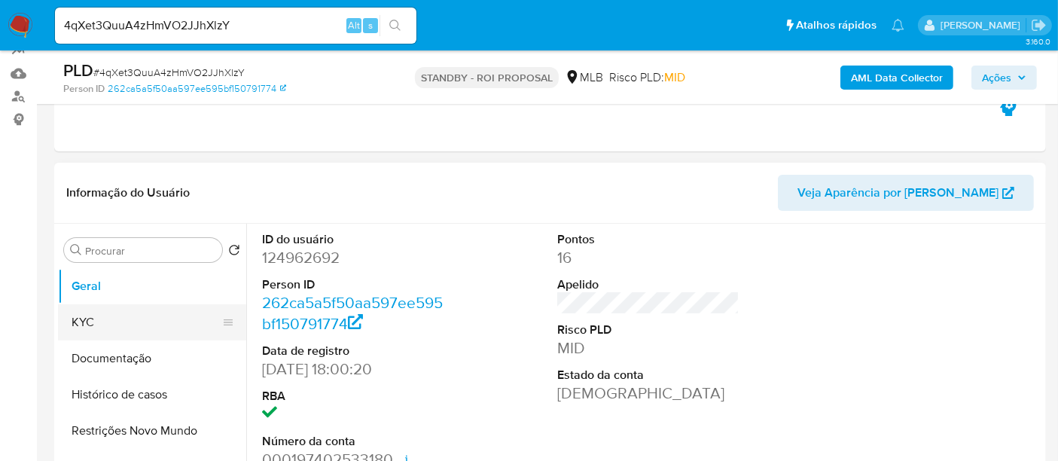
click at [114, 320] on button "KYC" at bounding box center [146, 322] width 176 height 36
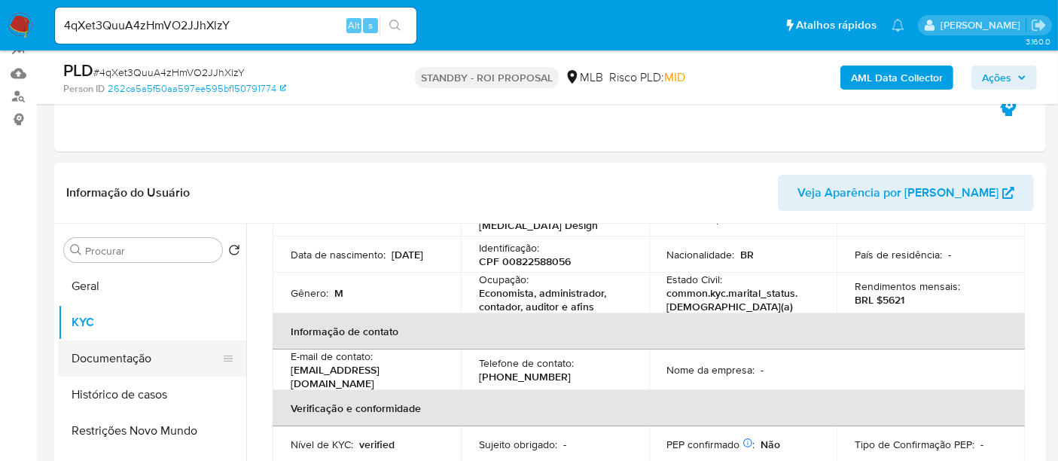
click at [126, 358] on button "Documentação" at bounding box center [146, 358] width 176 height 36
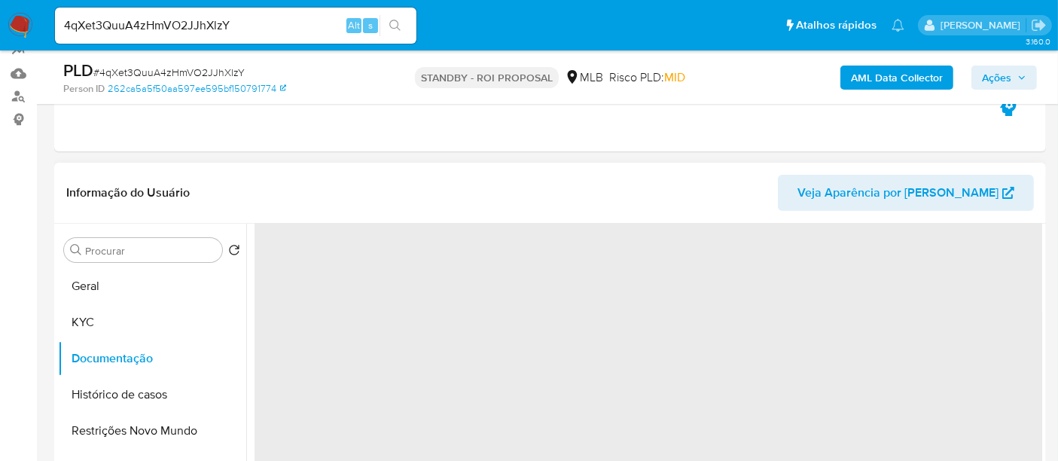
scroll to position [0, 0]
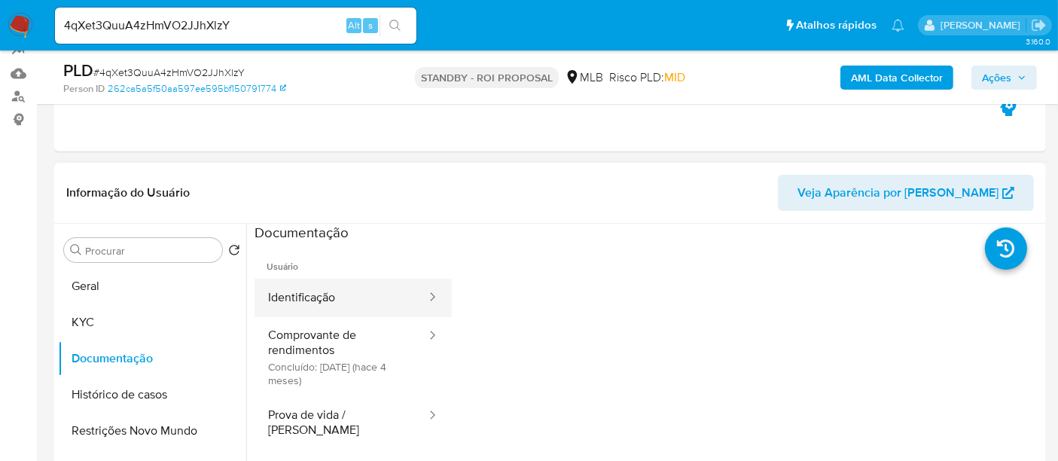
click at [338, 294] on button "Identificação" at bounding box center [340, 298] width 173 height 38
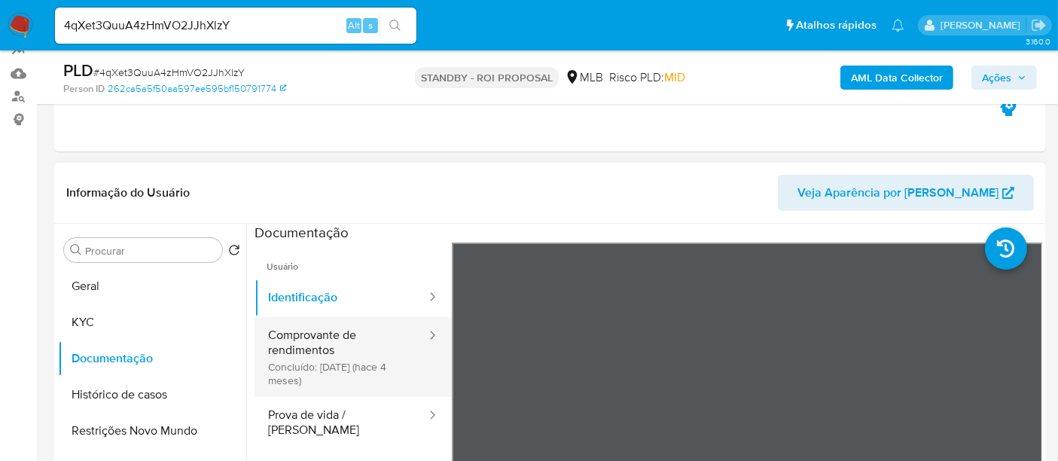
click at [292, 337] on button "Comprovante de rendimentos Concluído: 17/05/2025 (hace 4 meses)" at bounding box center [340, 357] width 173 height 80
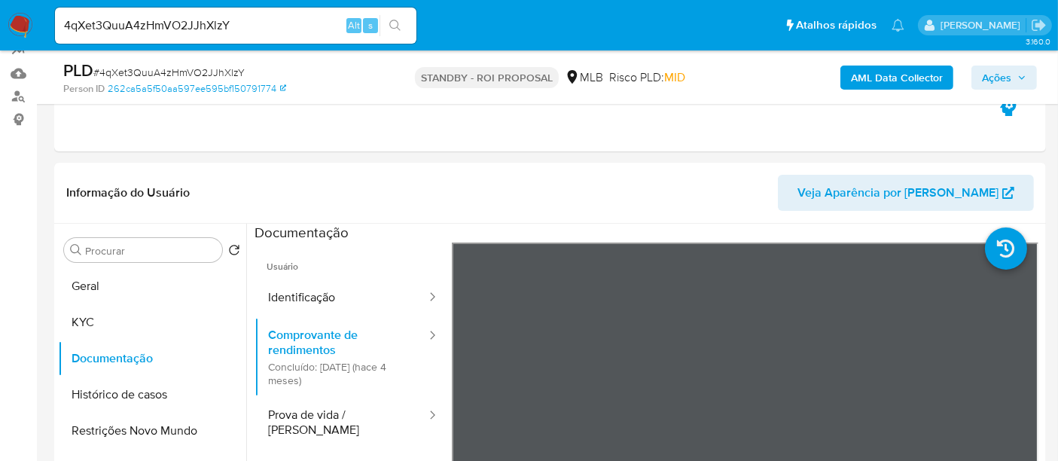
scroll to position [203, 0]
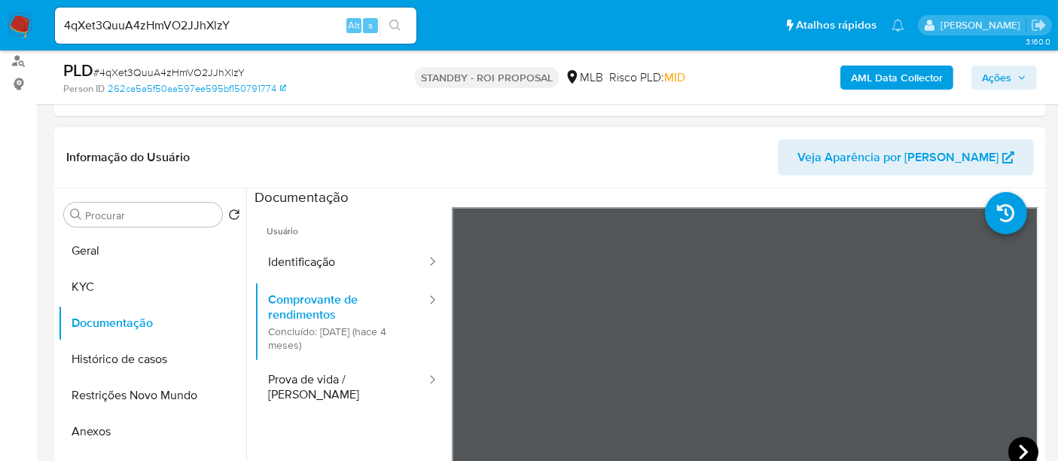
click at [1015, 448] on icon at bounding box center [1023, 452] width 30 height 30
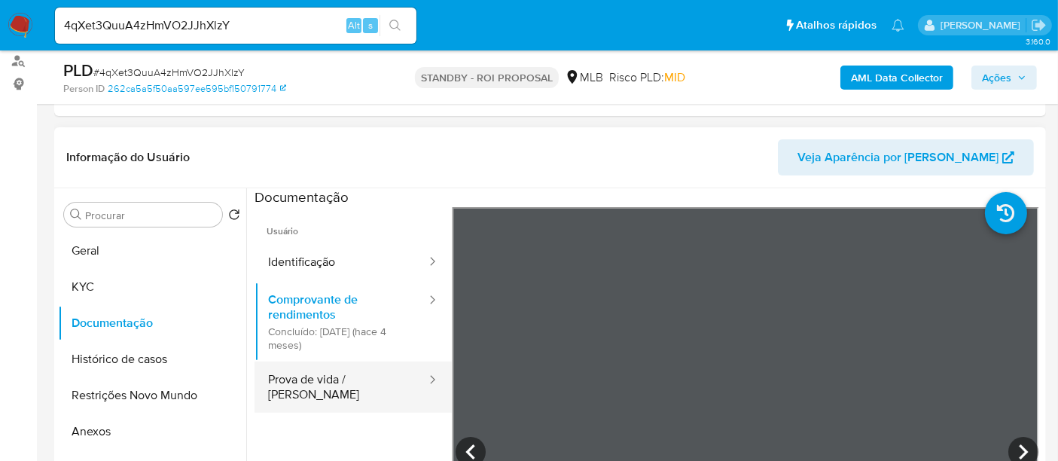
click at [294, 384] on button "Prova de vida / [PERSON_NAME]" at bounding box center [340, 386] width 173 height 51
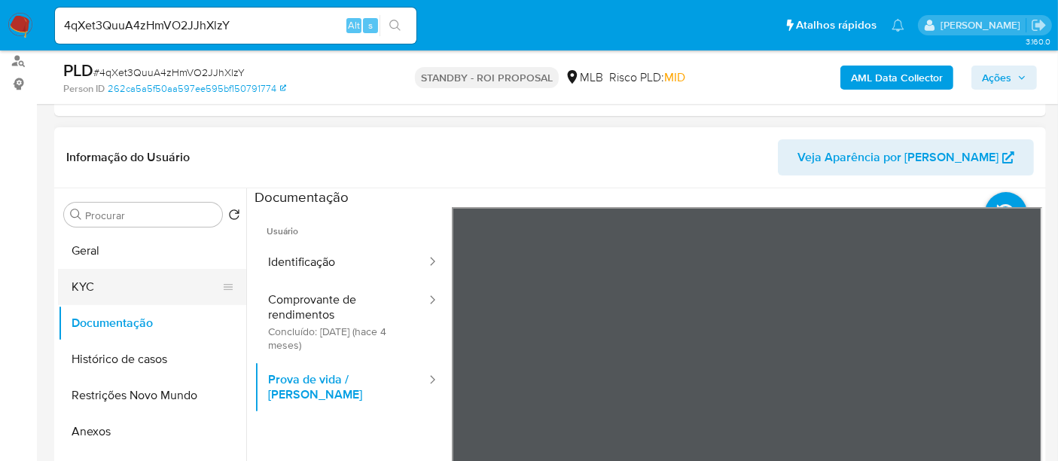
click at [83, 276] on button "KYC" at bounding box center [146, 287] width 176 height 36
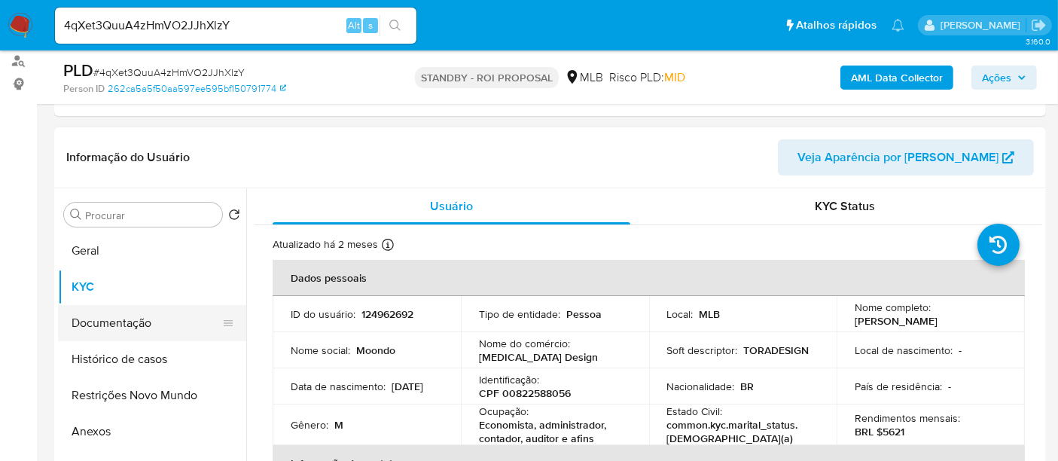
drag, startPoint x: 114, startPoint y: 324, endPoint x: 135, endPoint y: 318, distance: 21.9
click at [114, 324] on button "Documentação" at bounding box center [146, 323] width 176 height 36
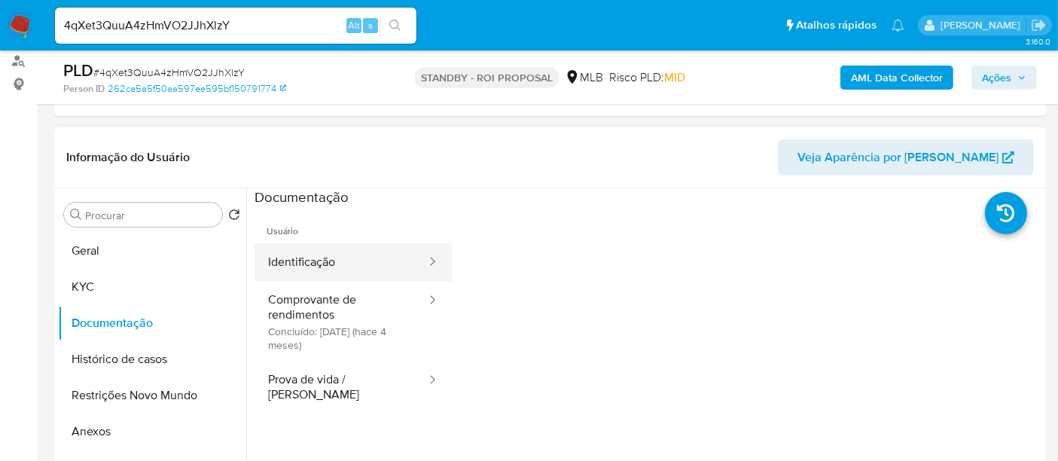
click at [308, 256] on button "Identificação" at bounding box center [340, 262] width 173 height 38
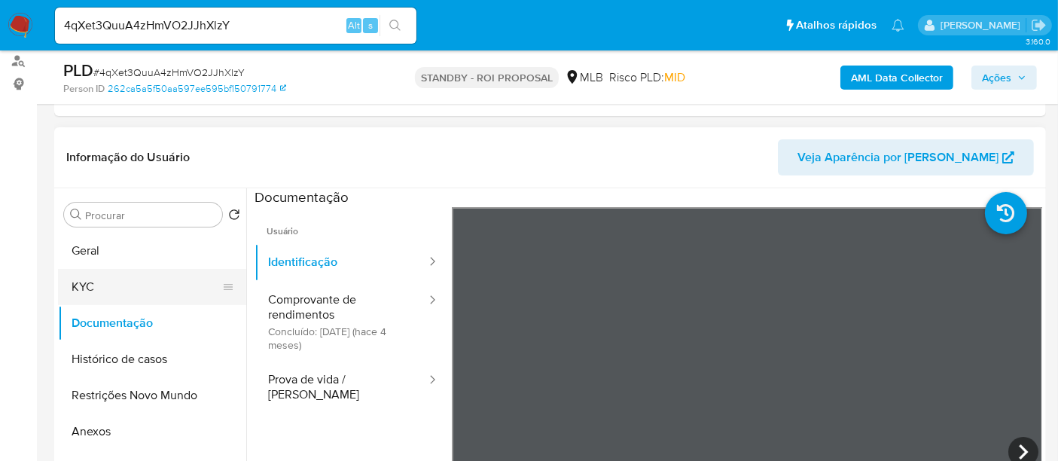
click at [86, 279] on button "KYC" at bounding box center [146, 287] width 176 height 36
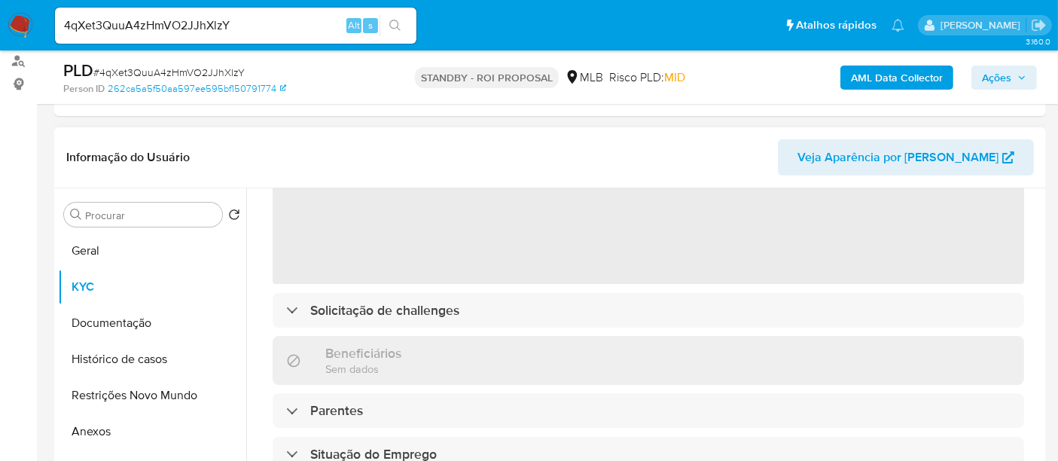
scroll to position [167, 0]
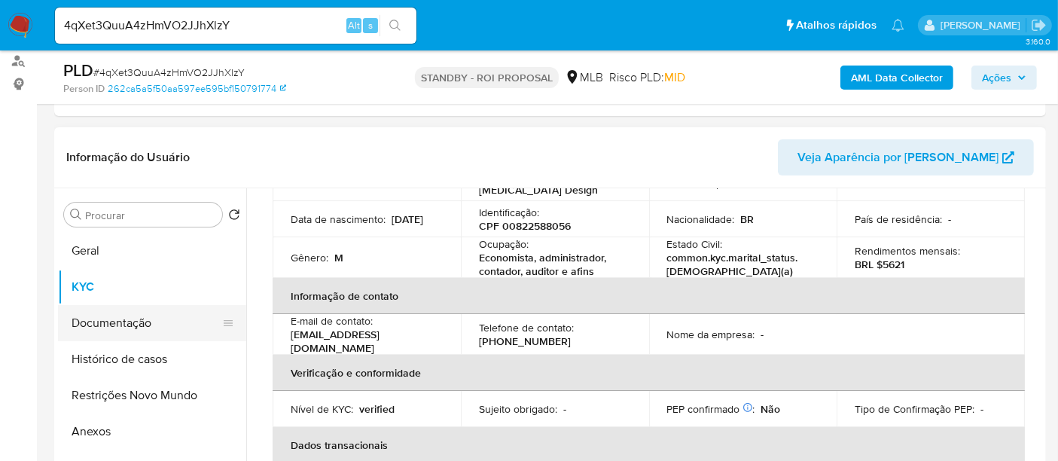
click at [123, 319] on button "Documentação" at bounding box center [146, 323] width 176 height 36
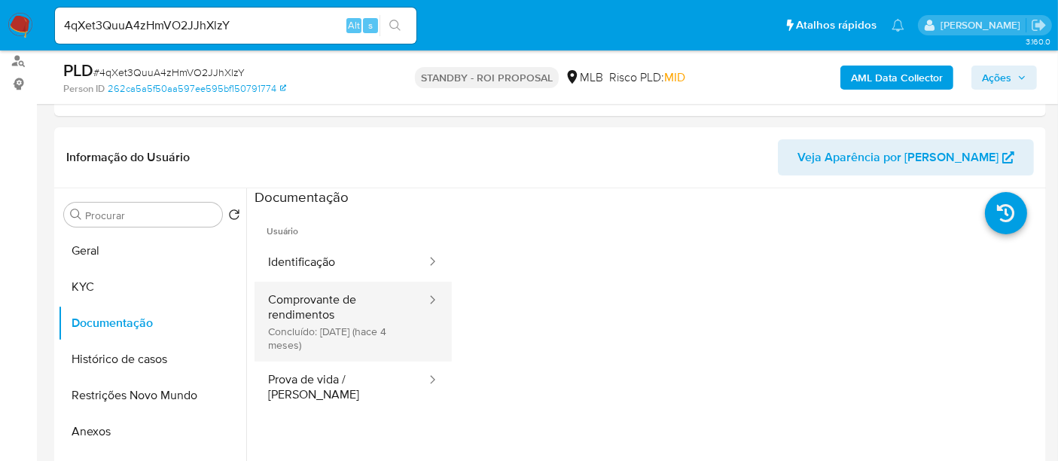
click at [334, 303] on button "Comprovante de rendimentos Concluído: 17/05/2025 (hace 4 meses)" at bounding box center [340, 322] width 173 height 80
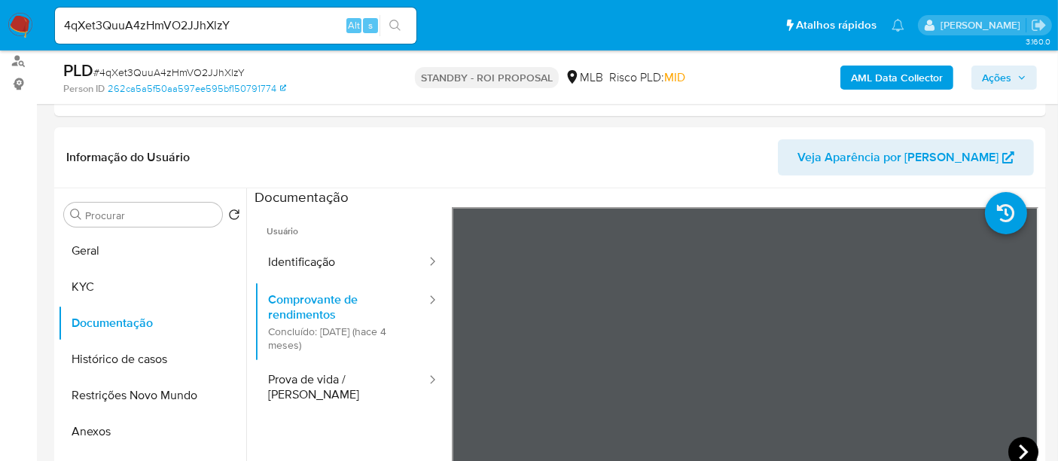
click at [1017, 444] on icon at bounding box center [1023, 452] width 30 height 30
click at [1011, 443] on icon at bounding box center [1023, 452] width 30 height 30
click at [101, 282] on button "KYC" at bounding box center [146, 287] width 176 height 36
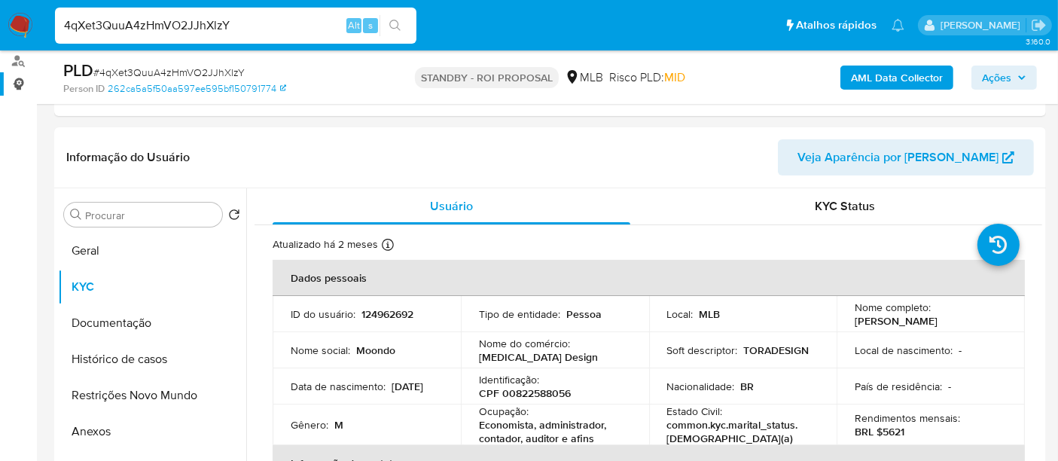
drag, startPoint x: 216, startPoint y: 26, endPoint x: 0, endPoint y: 89, distance: 224.9
paste input "VYo0ws72UVlGWi26Yji1VFaE"
type input "VYo0ws72UVlGWi26Yji1VFaE"
click at [395, 15] on button "search-icon" at bounding box center [394, 25] width 31 height 21
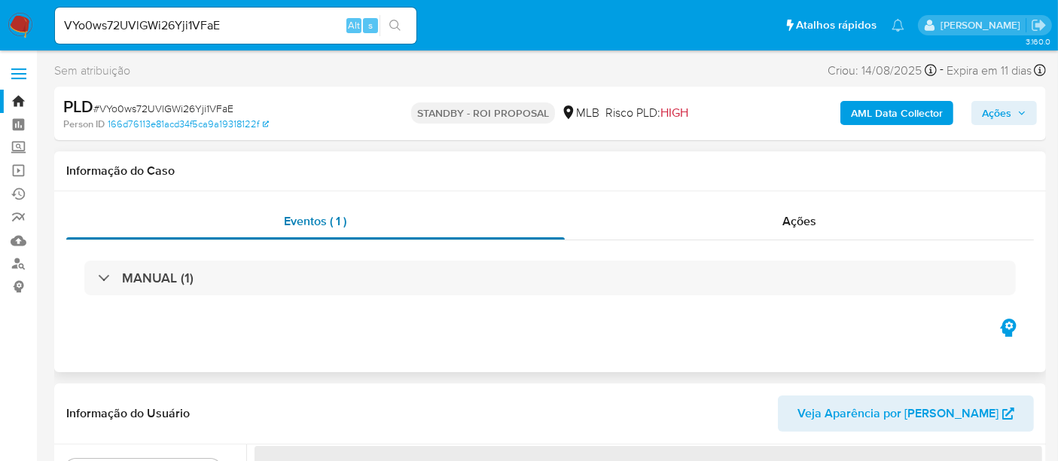
select select "10"
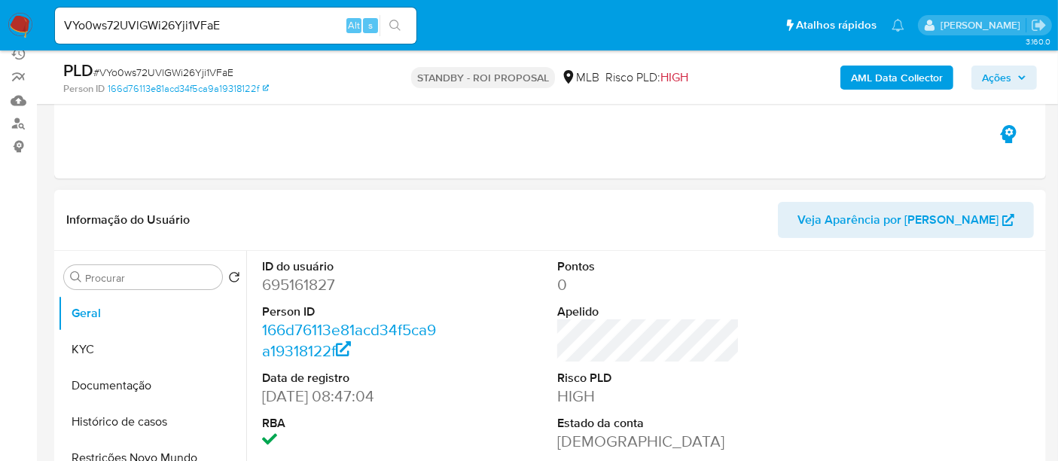
scroll to position [167, 0]
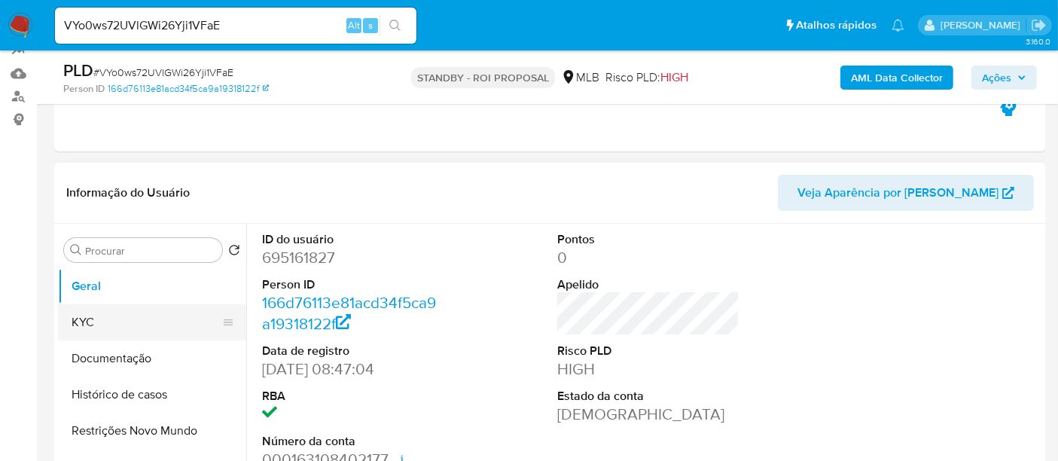
click at [84, 321] on button "KYC" at bounding box center [146, 322] width 176 height 36
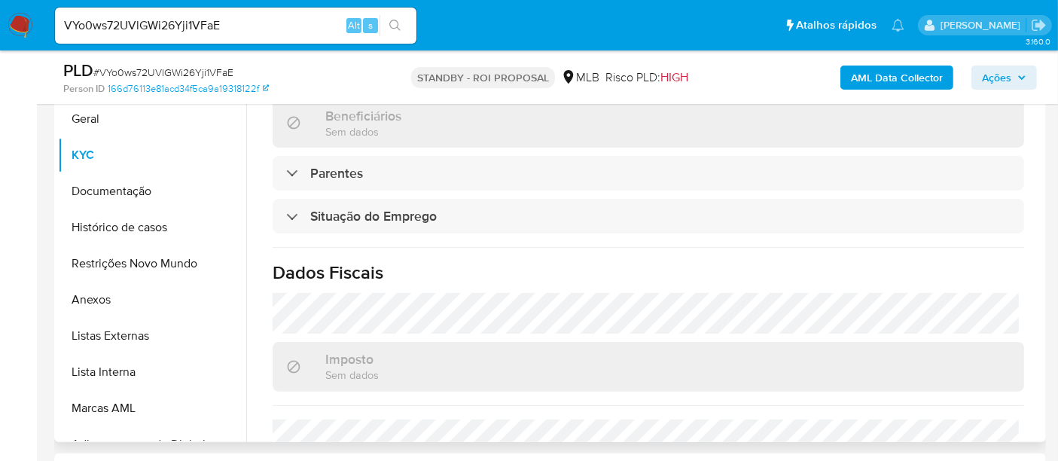
scroll to position [516, 0]
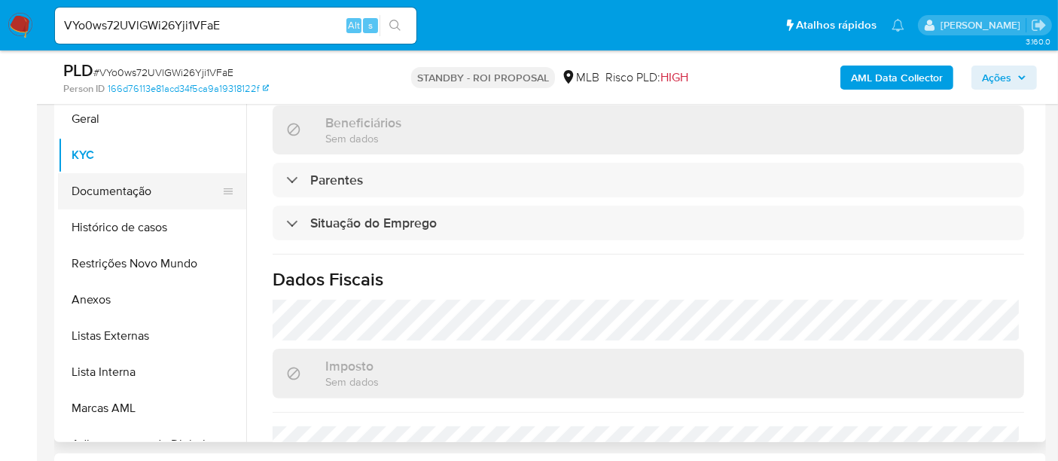
drag, startPoint x: 133, startPoint y: 196, endPoint x: 156, endPoint y: 201, distance: 23.8
click at [133, 196] on button "Documentação" at bounding box center [146, 191] width 176 height 36
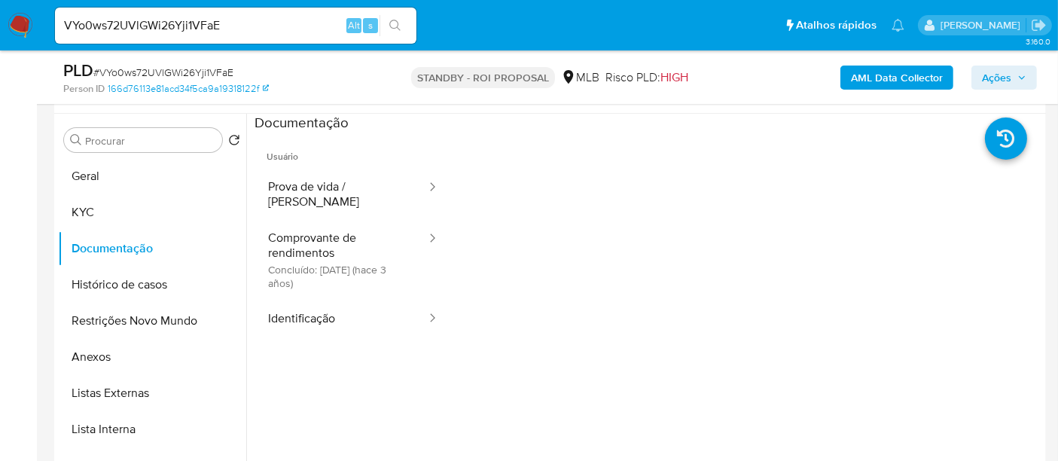
scroll to position [251, 0]
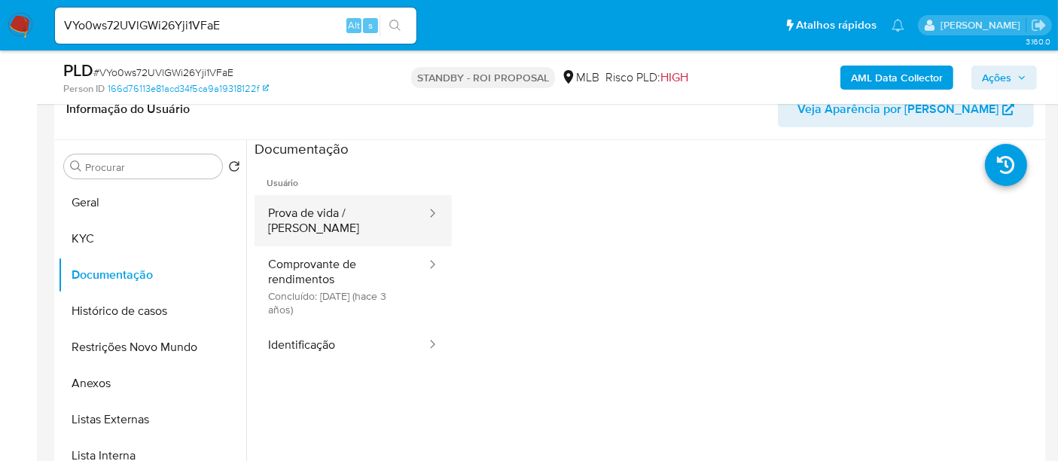
click at [311, 209] on button "Prova de vida / Selfie" at bounding box center [340, 220] width 173 height 51
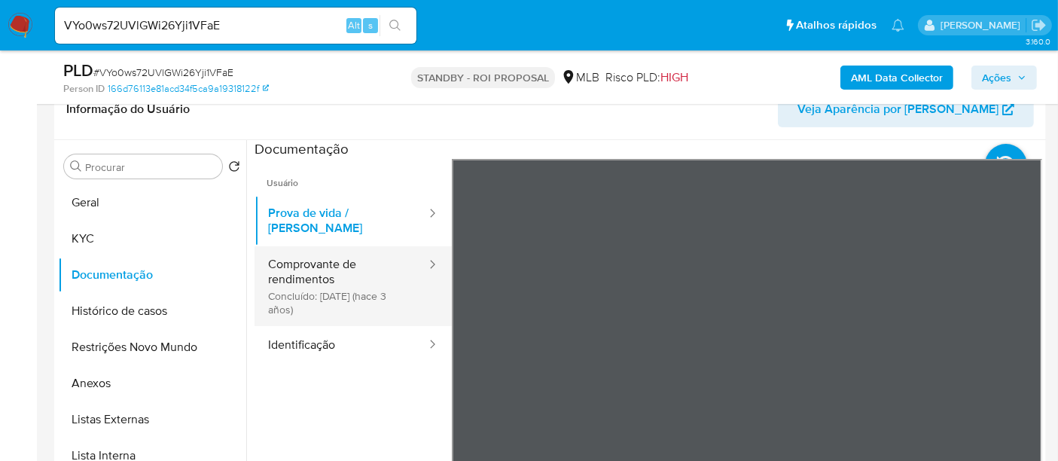
click at [329, 261] on button "Comprovante de rendimentos Concluído: 03/08/2022 (hace 3 años)" at bounding box center [340, 286] width 173 height 80
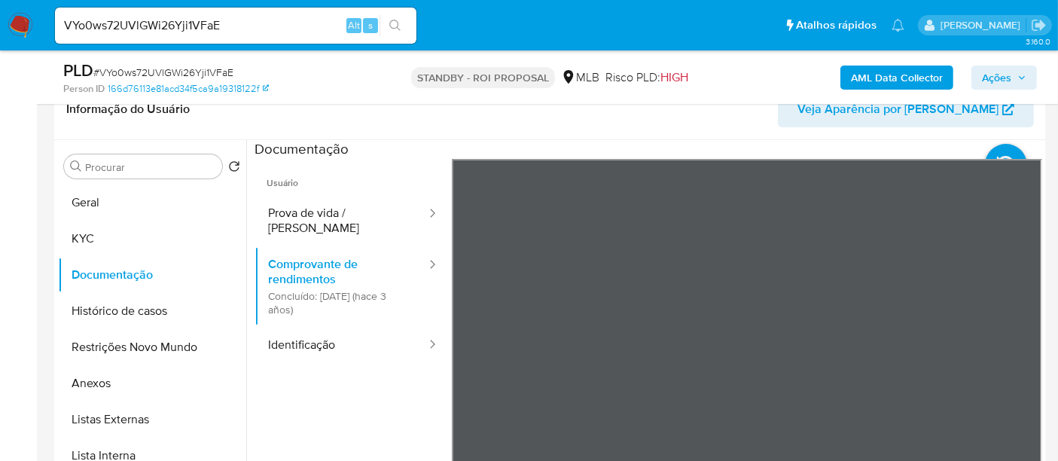
click at [324, 333] on button "Identificação" at bounding box center [340, 345] width 173 height 38
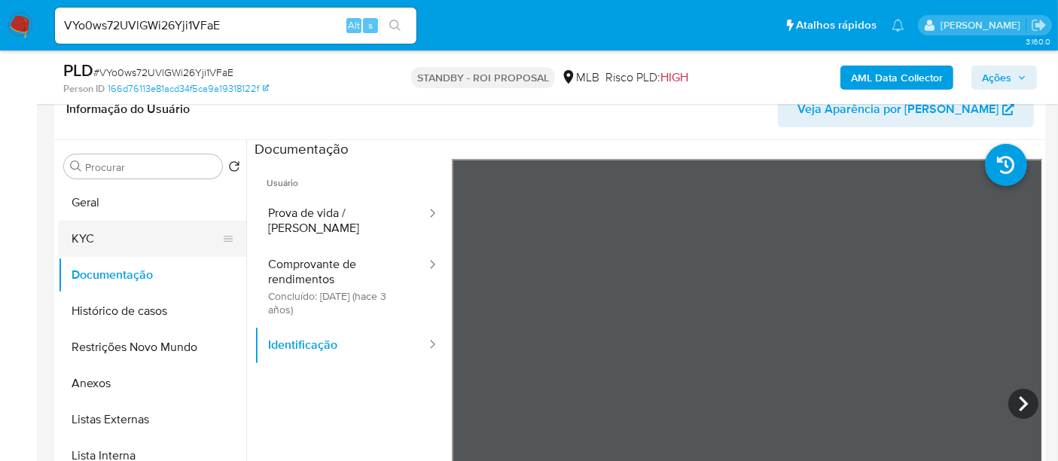
click at [102, 242] on button "KYC" at bounding box center [146, 239] width 176 height 36
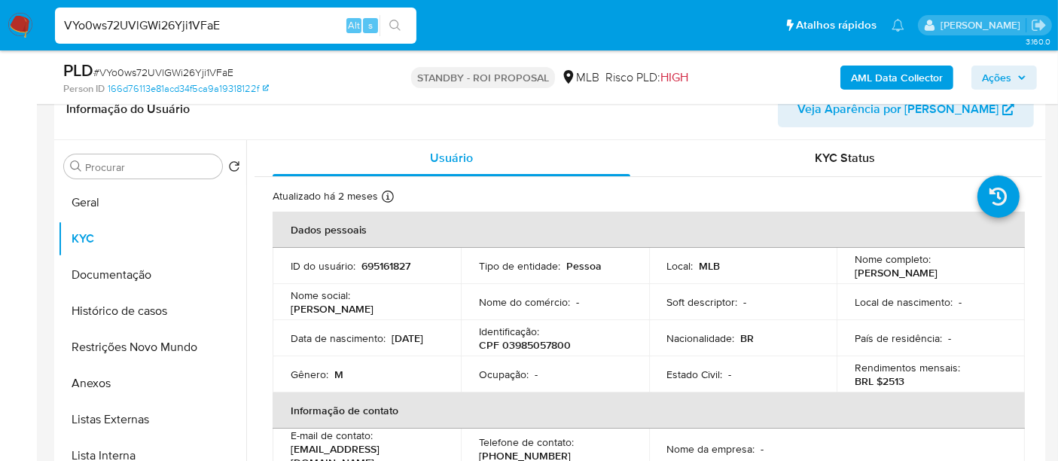
drag, startPoint x: 232, startPoint y: 24, endPoint x: 0, endPoint y: 106, distance: 246.0
paste input "soppOw3xycXA1dm2Z81FEtwz"
type input "soppOw3xycXA1dm2Z81FEtwz"
click at [398, 26] on icon "search-icon" at bounding box center [394, 25] width 11 height 11
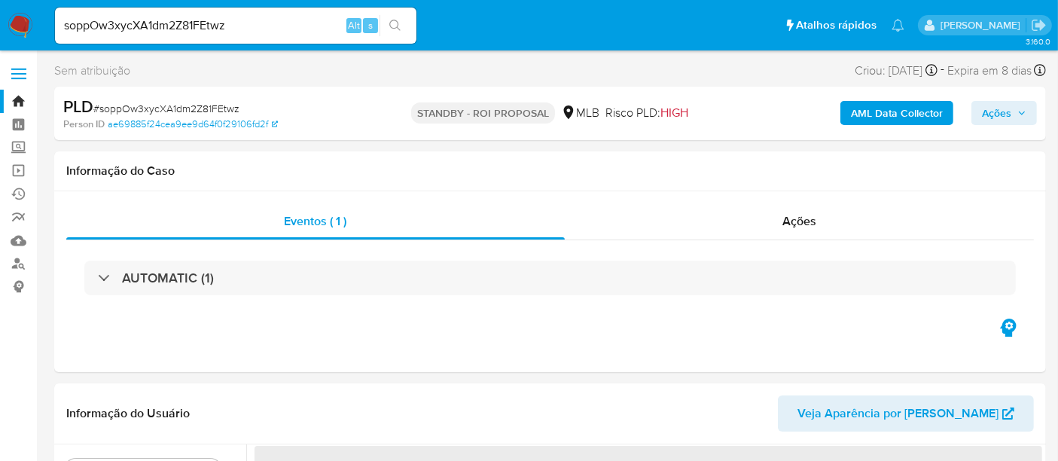
select select "10"
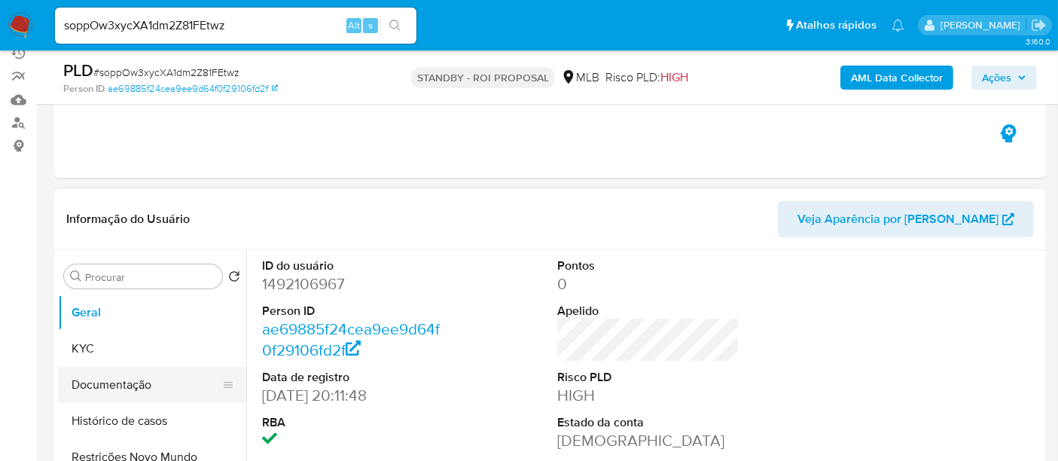
scroll to position [167, 0]
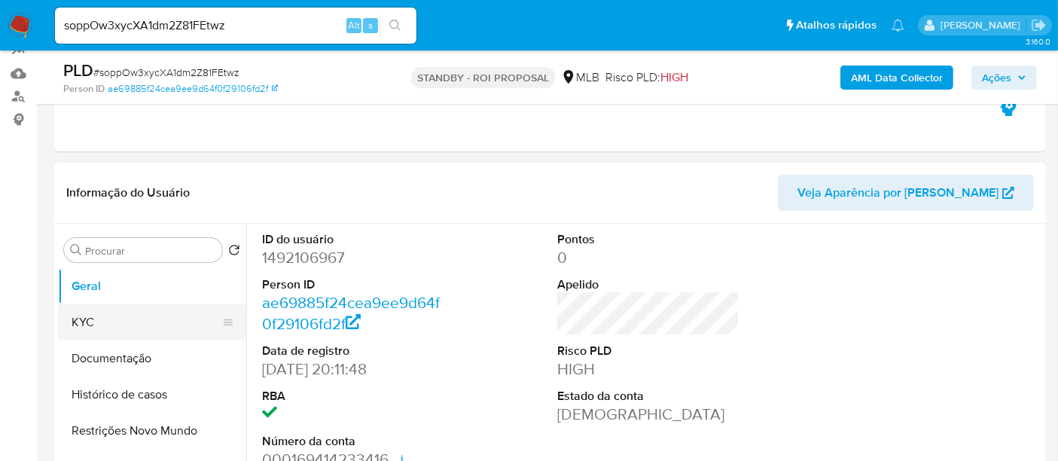
click at [106, 321] on button "KYC" at bounding box center [146, 322] width 176 height 36
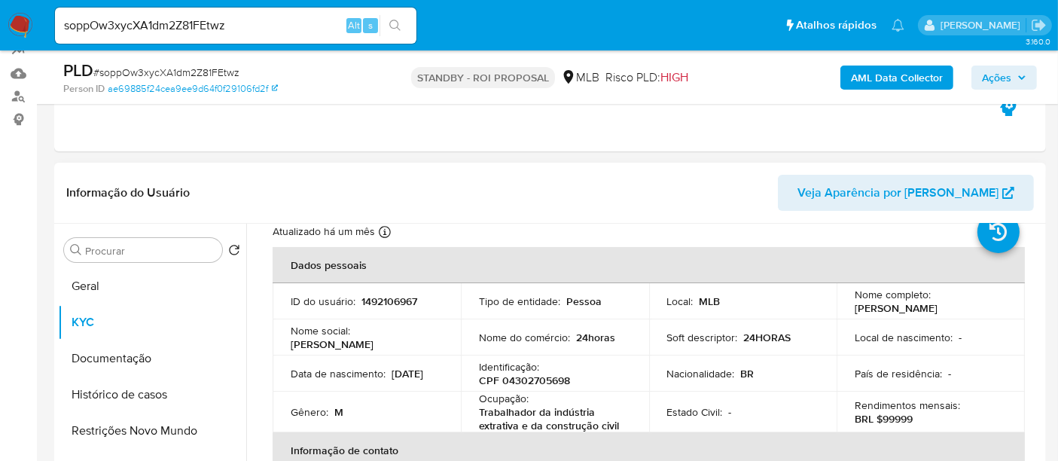
scroll to position [84, 0]
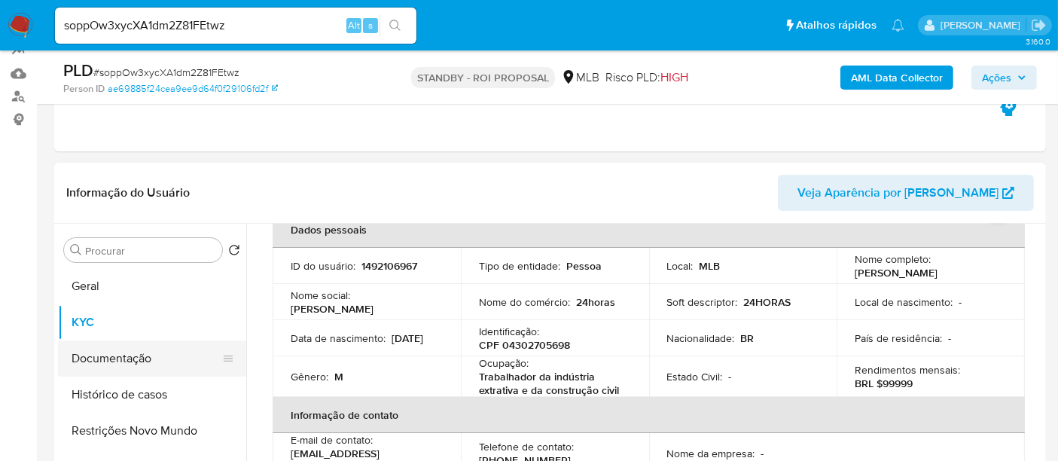
click at [111, 352] on button "Documentação" at bounding box center [146, 358] width 176 height 36
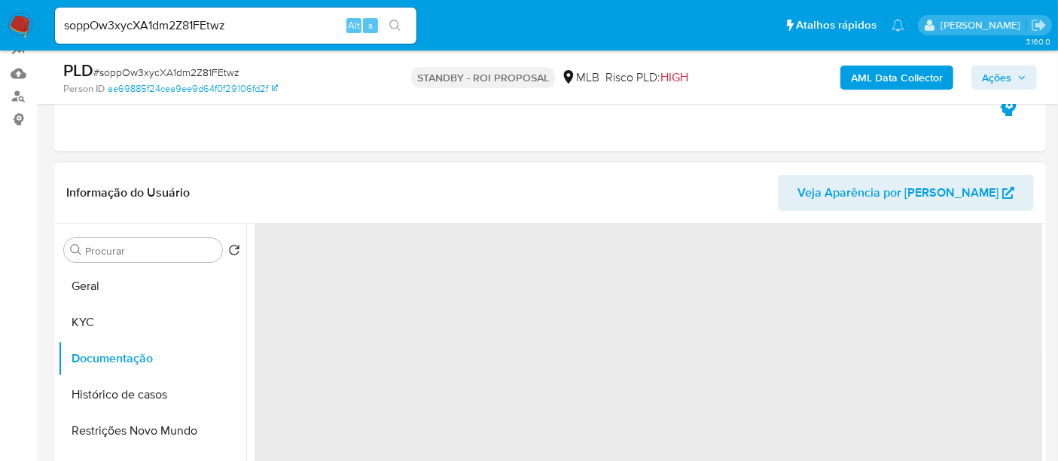
scroll to position [0, 0]
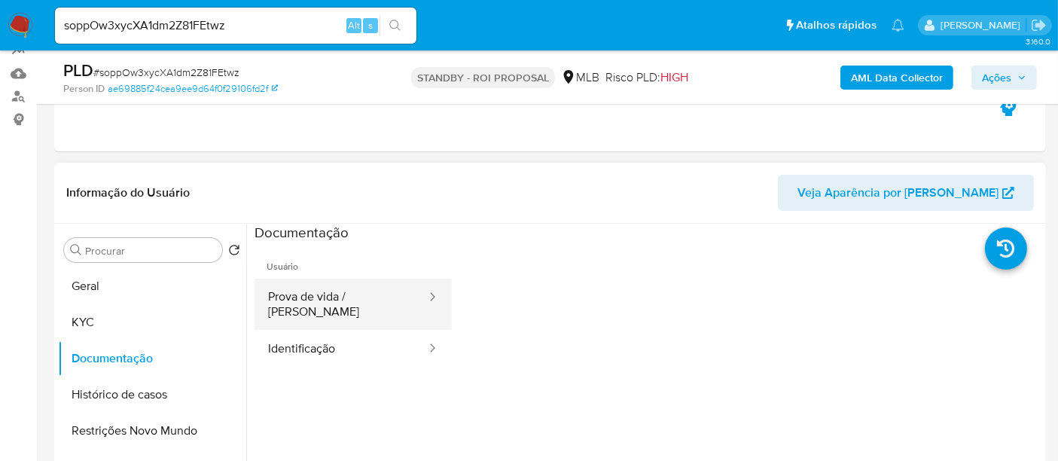
click at [336, 297] on button "Prova de vida / Selfie" at bounding box center [340, 304] width 173 height 51
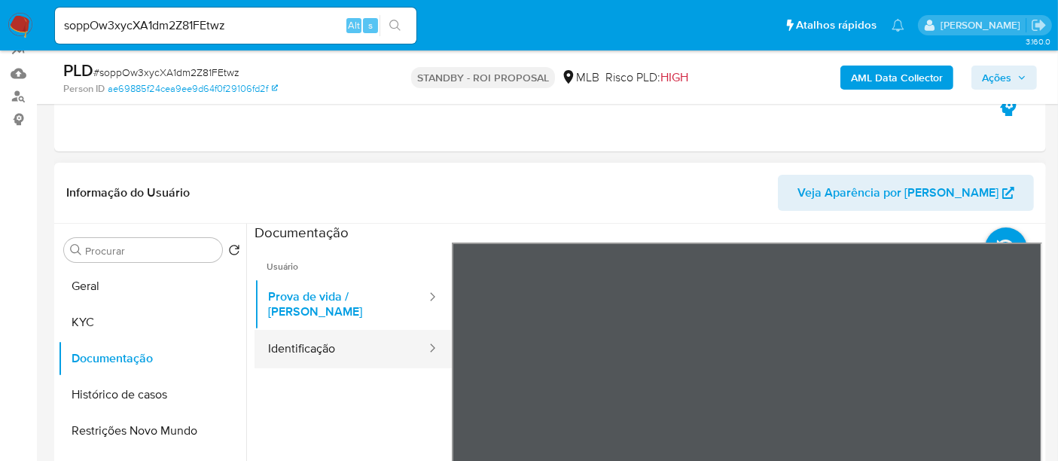
click at [314, 331] on button "Identificação" at bounding box center [340, 349] width 173 height 38
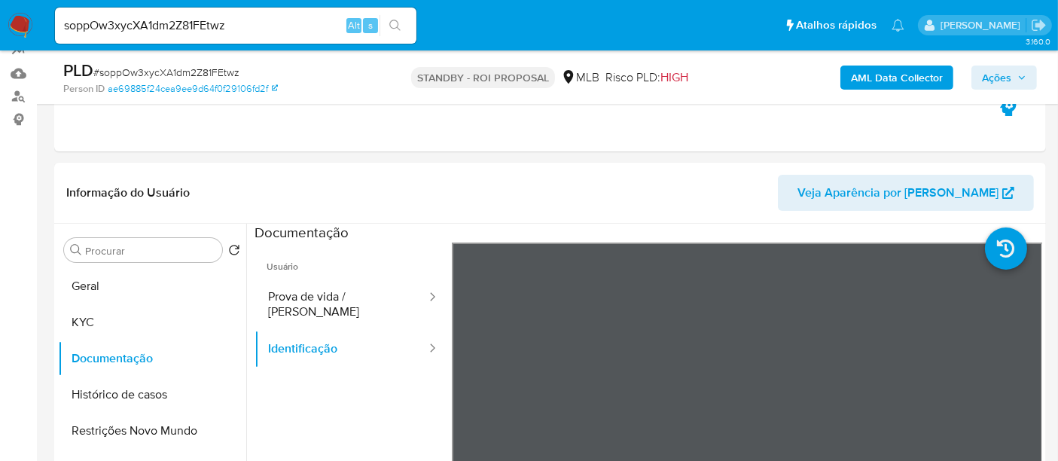
scroll to position [288, 0]
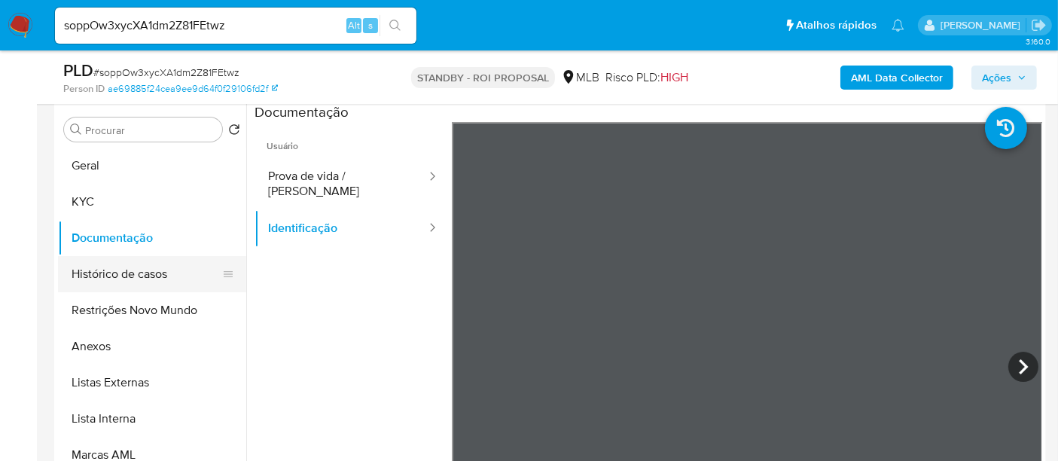
click at [129, 274] on button "Histórico de casos" at bounding box center [146, 274] width 176 height 36
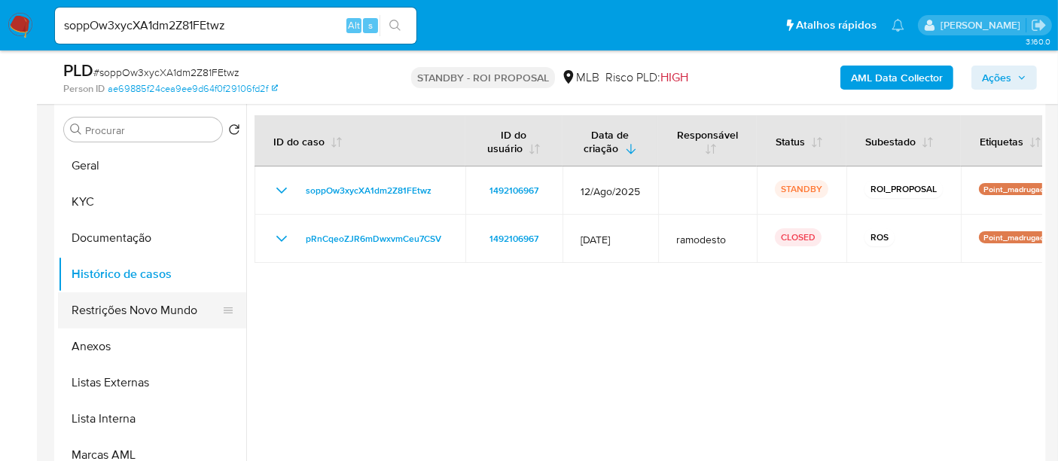
click at [121, 310] on button "Restrições Novo Mundo" at bounding box center [146, 310] width 176 height 36
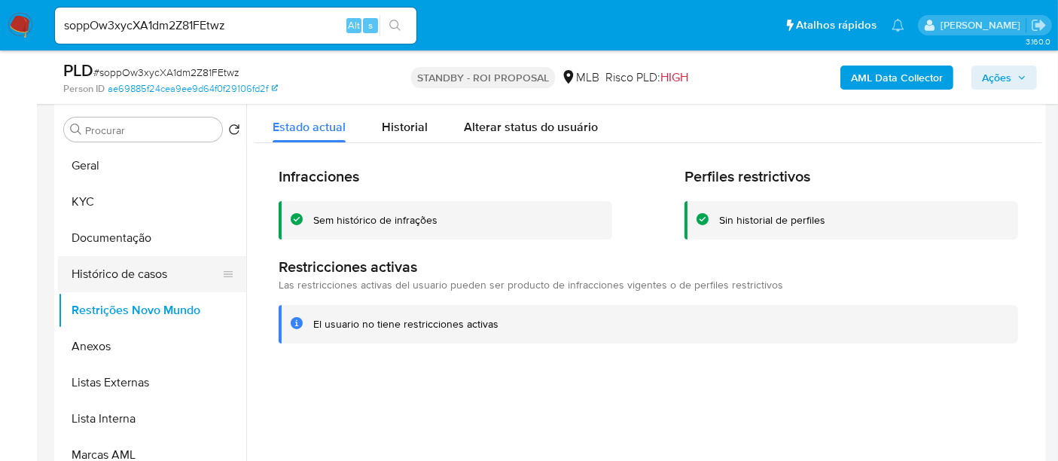
click at [126, 267] on button "Histórico de casos" at bounding box center [146, 274] width 176 height 36
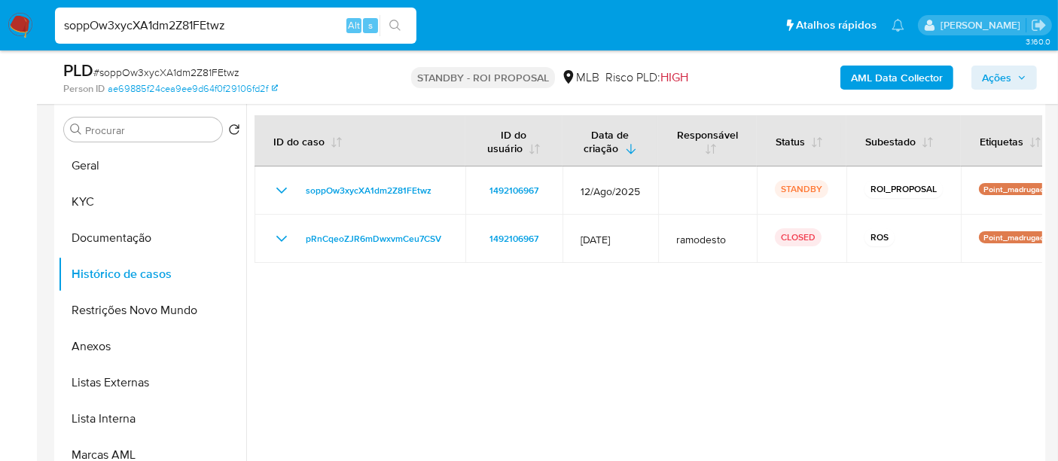
drag, startPoint x: 268, startPoint y: 16, endPoint x: 0, endPoint y: 69, distance: 273.3
paste input "FUpsHyiKmaCGrvoUs9XDtVU6"
type input "FUpsHyiKmaCGrvoUs9XDtVU6"
click at [389, 23] on icon "search-icon" at bounding box center [394, 25] width 11 height 11
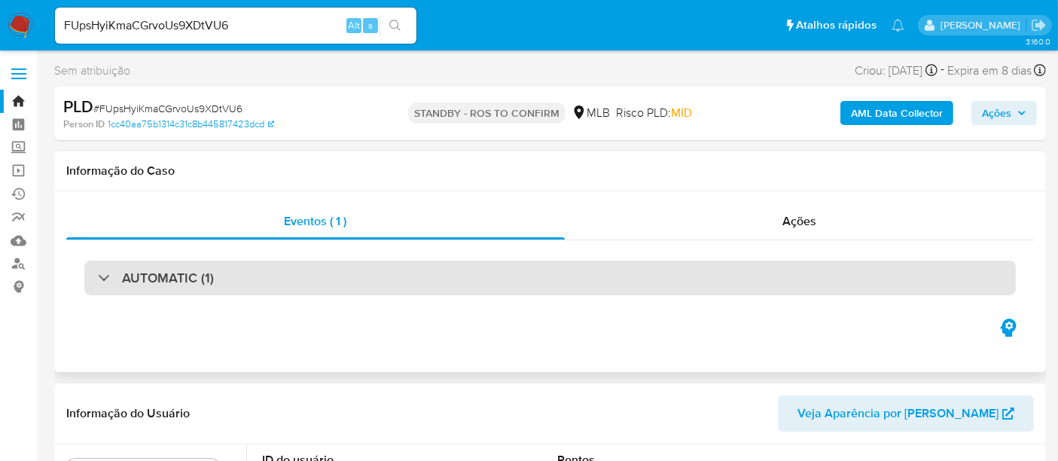
select select "10"
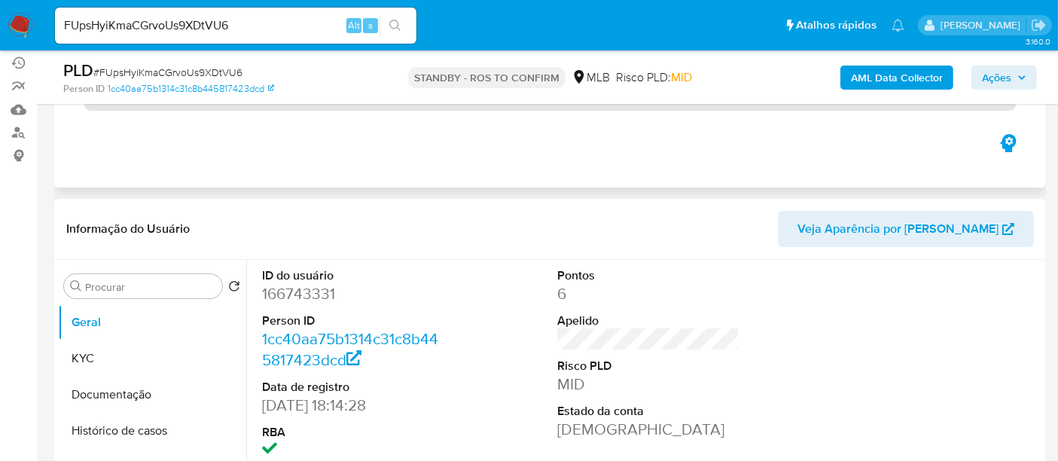
scroll to position [167, 0]
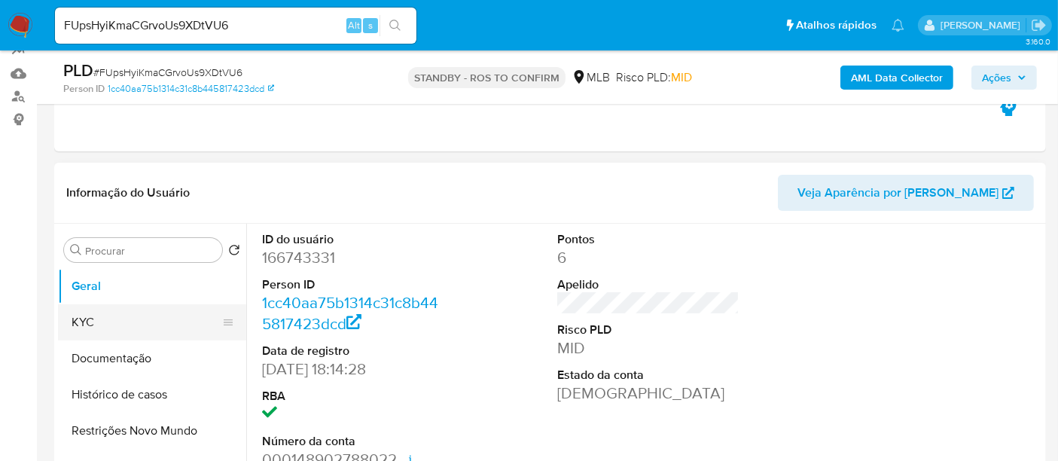
click at [110, 317] on button "KYC" at bounding box center [146, 322] width 176 height 36
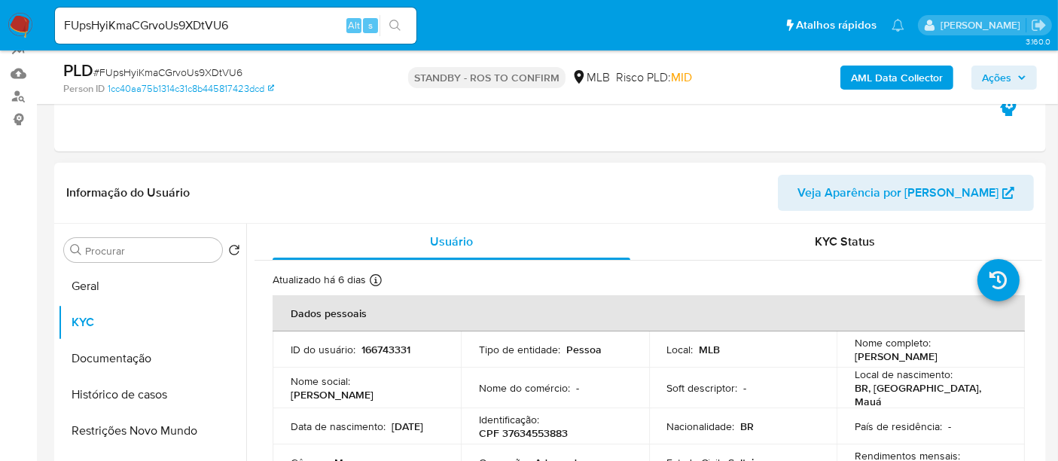
scroll to position [84, 0]
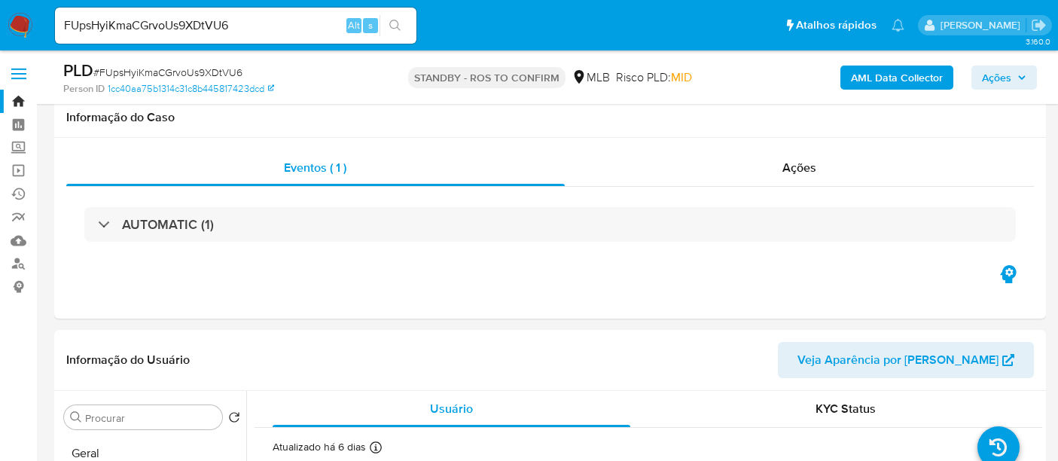
select select "10"
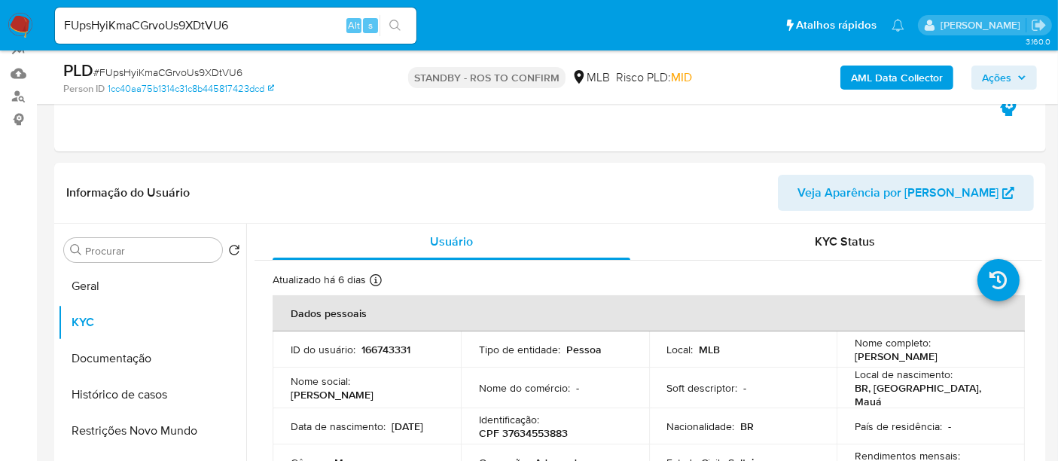
scroll to position [84, 0]
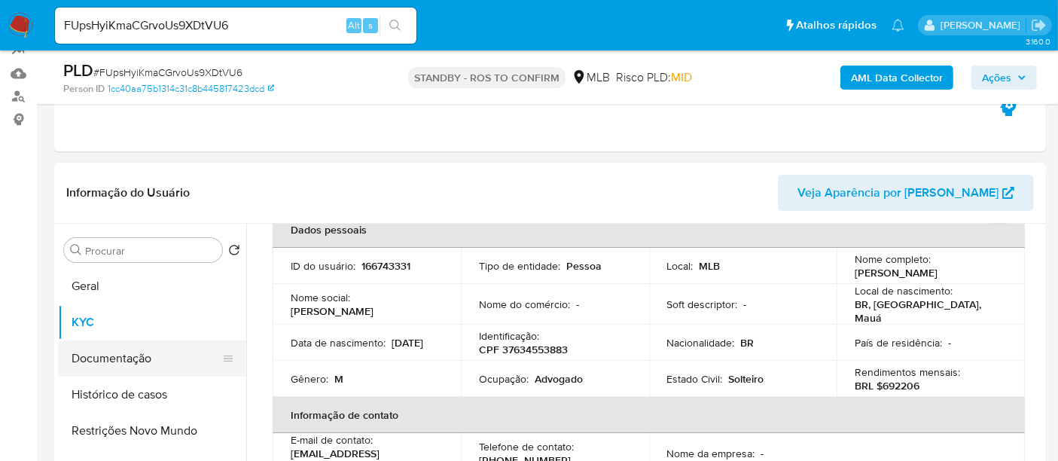
click at [127, 362] on button "Documentação" at bounding box center [146, 358] width 176 height 36
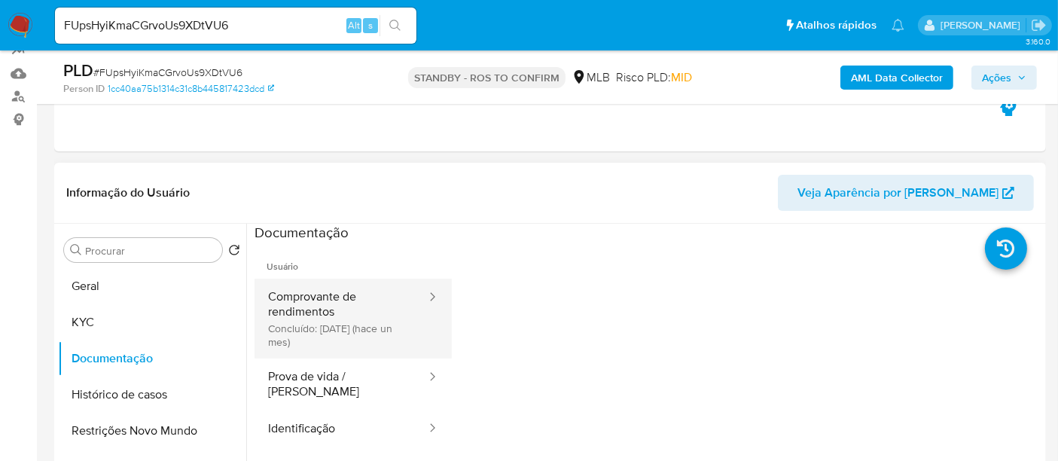
click at [319, 317] on button "Comprovante de rendimentos Concluído: 19/08/2025 (hace un mes)" at bounding box center [340, 319] width 173 height 80
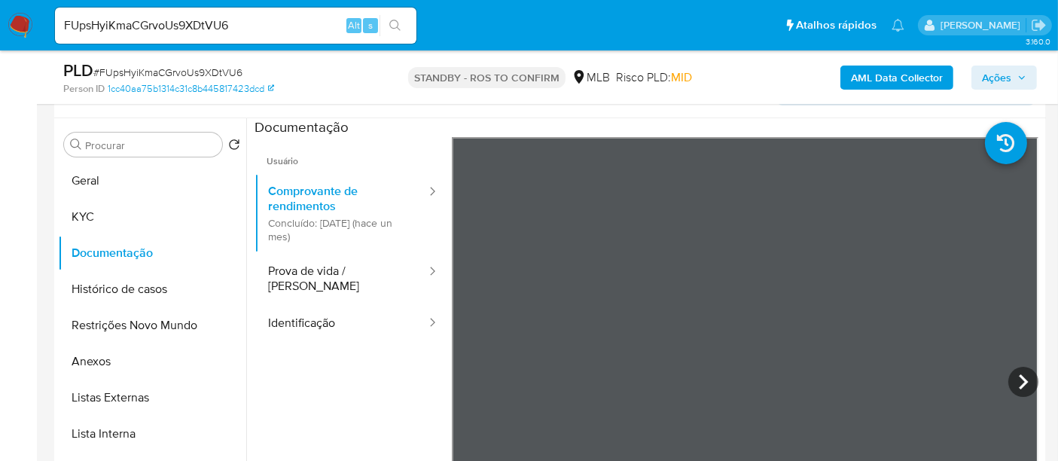
scroll to position [296, 0]
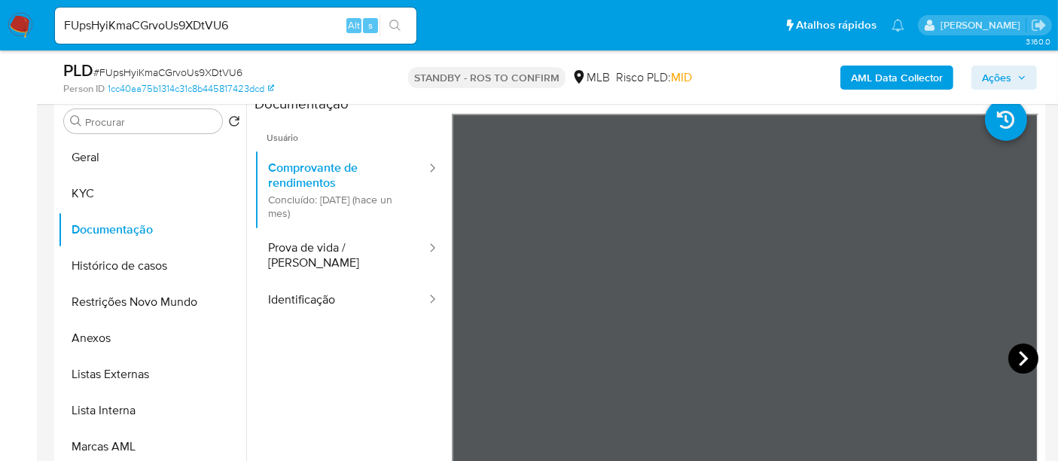
click at [1015, 357] on icon at bounding box center [1023, 358] width 30 height 30
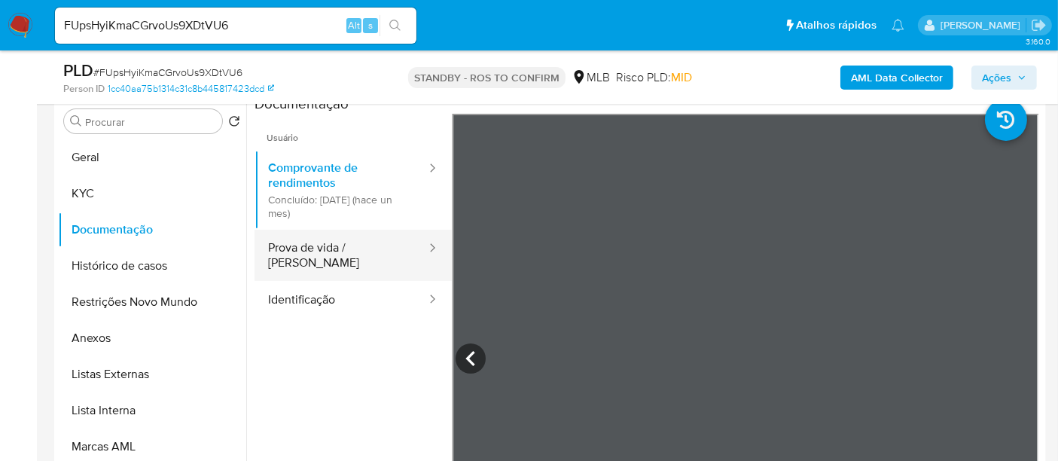
click at [346, 246] on button "Prova de vida / Selfie" at bounding box center [340, 255] width 173 height 51
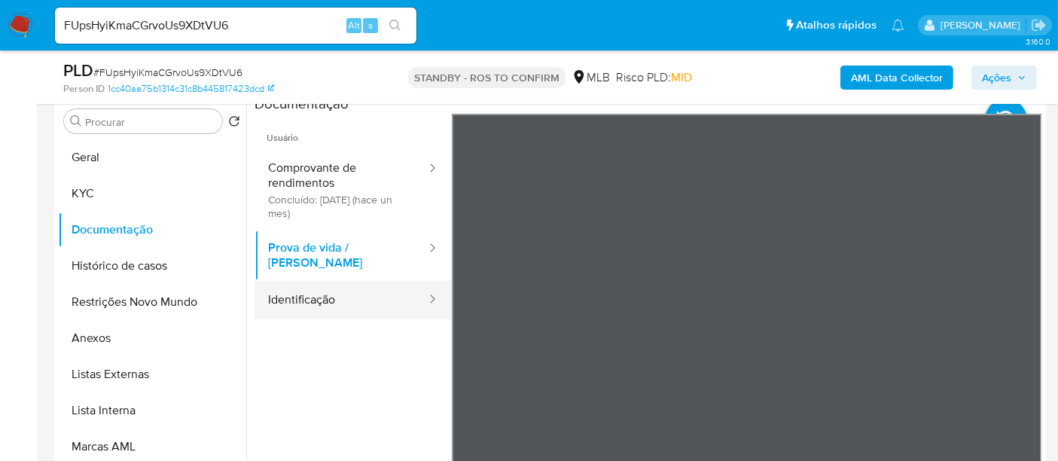
click at [322, 288] on button "Identificação" at bounding box center [340, 300] width 173 height 38
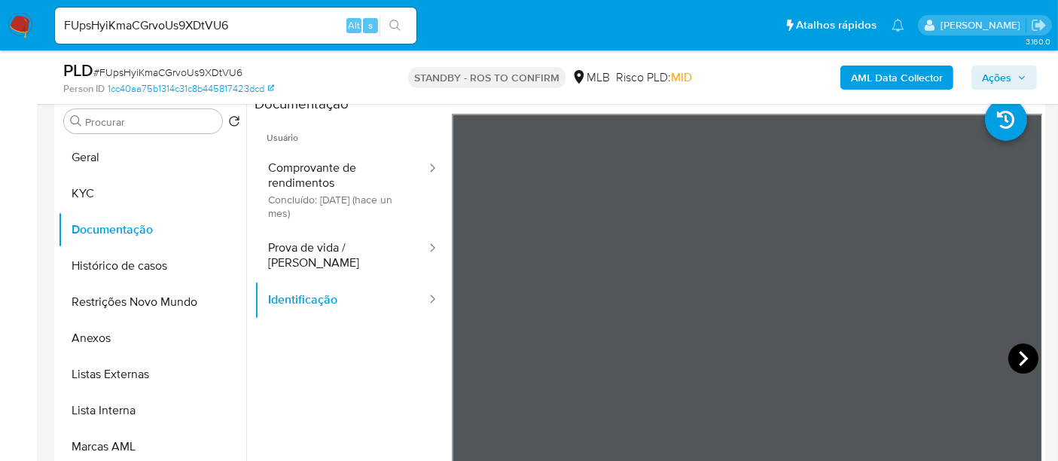
click at [1019, 347] on icon at bounding box center [1023, 358] width 30 height 30
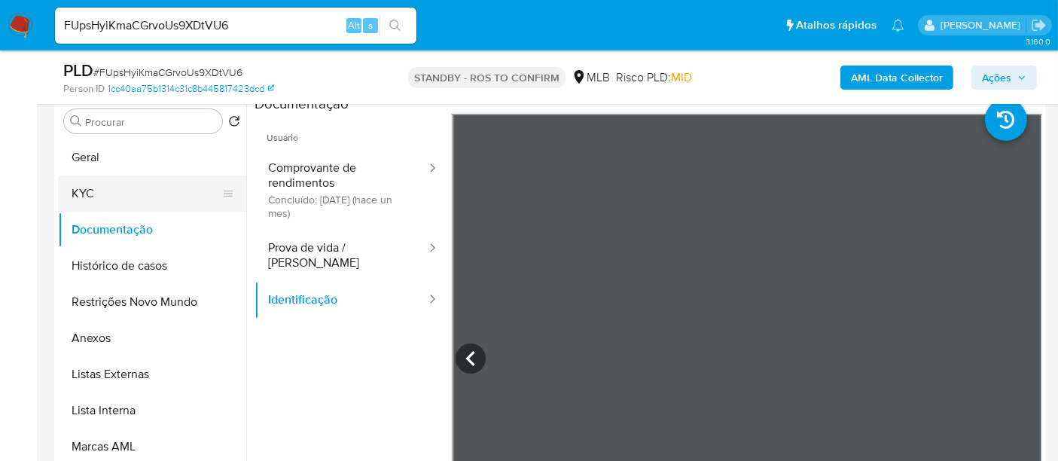
click at [93, 194] on button "KYC" at bounding box center [146, 193] width 176 height 36
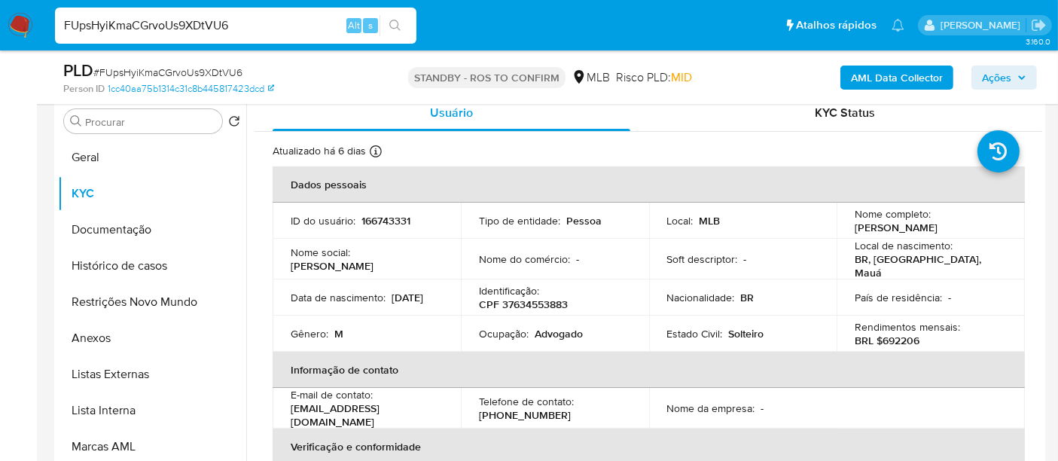
drag, startPoint x: 254, startPoint y: 33, endPoint x: 0, endPoint y: 39, distance: 254.5
click at [0, 39] on nav "Pausado Ver notificaciones FUpsHyiKmaCGrvoUs9XDtVU6 Alt s Atalhos rápidos Presi…" at bounding box center [529, 25] width 1058 height 50
paste input "K7rDrXudRs7ElpFLBDHYECyg"
type input "K7rDrXudRs7ElpFLBDHYECyg"
click at [395, 23] on icon "search-icon" at bounding box center [395, 26] width 12 height 12
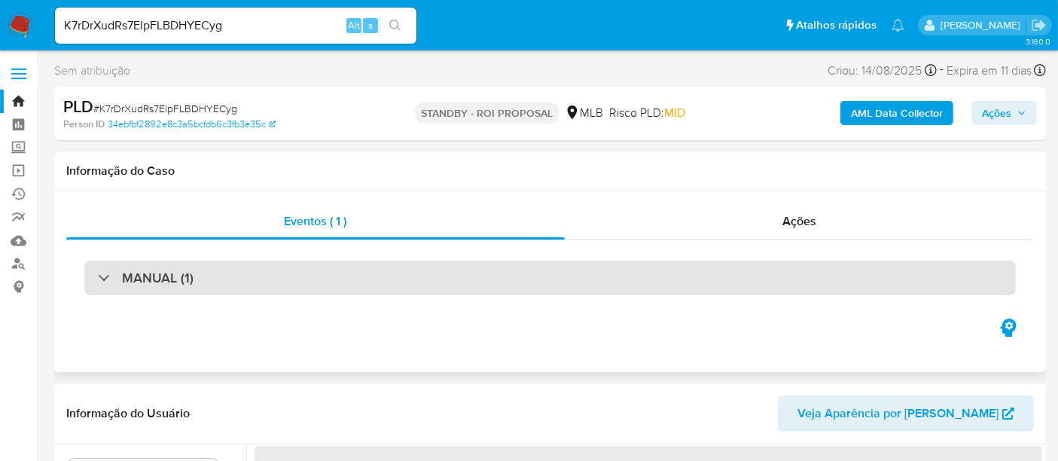
select select "10"
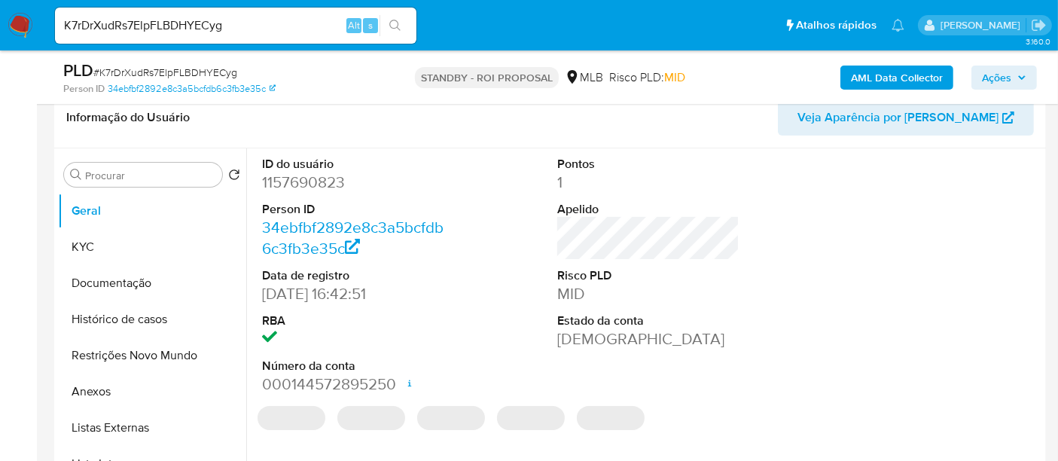
scroll to position [251, 0]
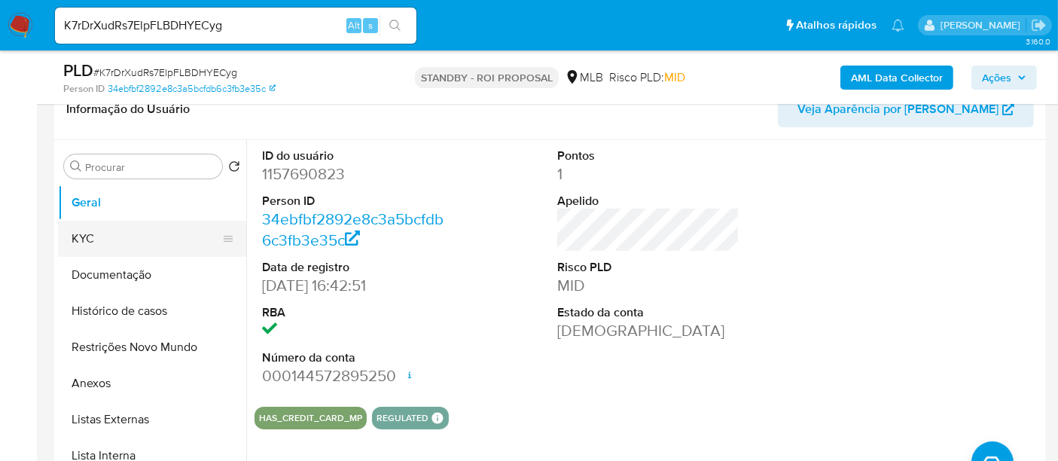
click at [99, 231] on button "KYC" at bounding box center [146, 239] width 176 height 36
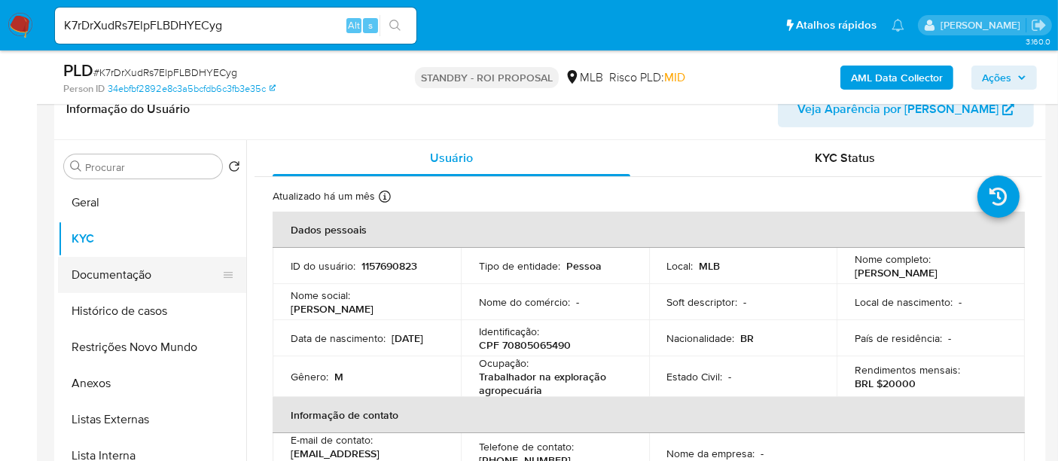
click at [109, 270] on button "Documentação" at bounding box center [146, 275] width 176 height 36
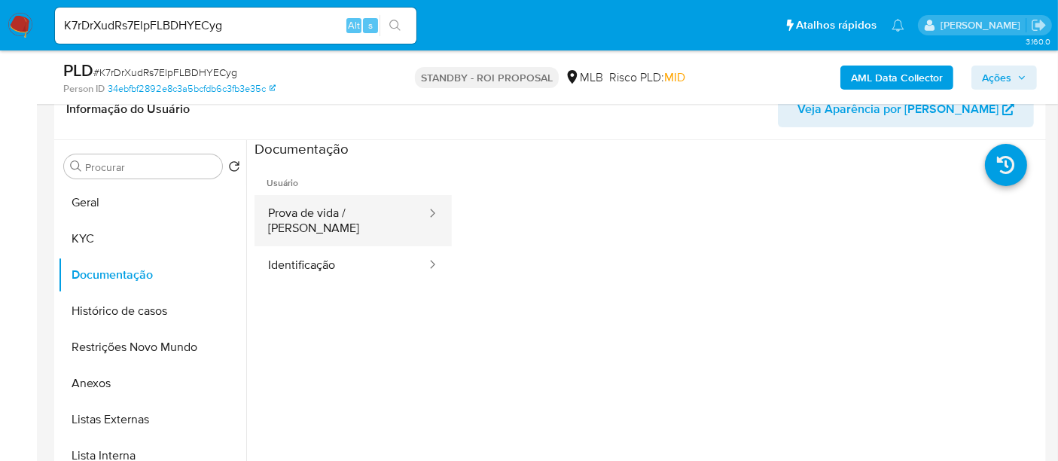
click at [358, 202] on button "Prova de vida / Selfie" at bounding box center [340, 220] width 173 height 51
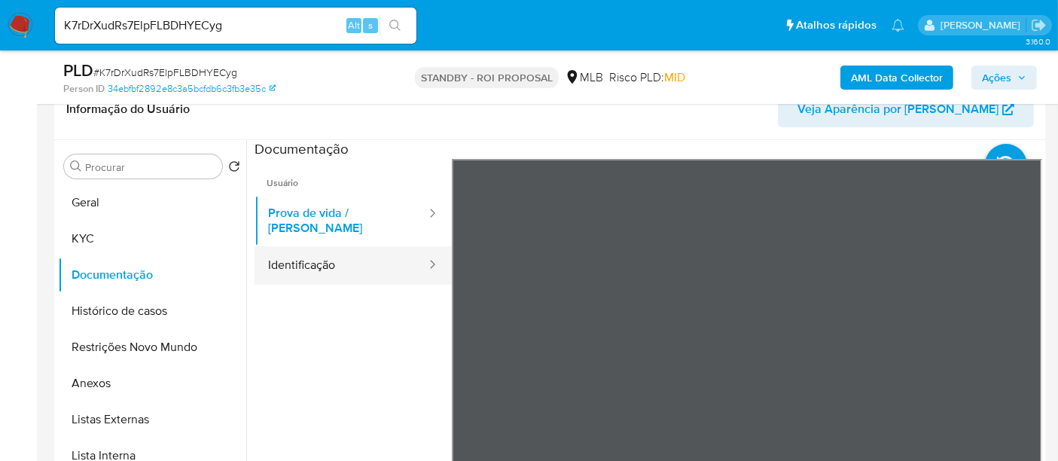
drag, startPoint x: 326, startPoint y: 251, endPoint x: 350, endPoint y: 252, distance: 24.1
click at [327, 251] on button "Identificação" at bounding box center [340, 265] width 173 height 38
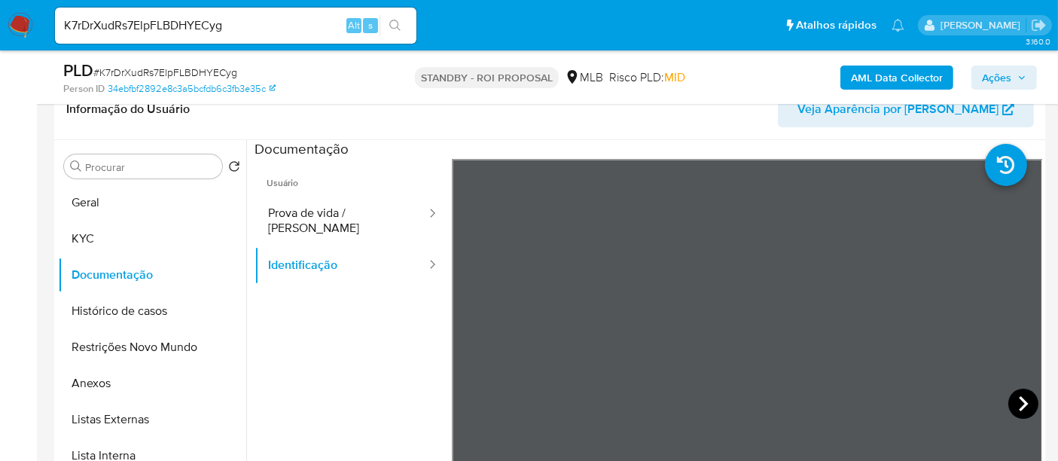
click at [1010, 398] on icon at bounding box center [1023, 403] width 30 height 30
drag, startPoint x: 92, startPoint y: 235, endPoint x: 123, endPoint y: 233, distance: 31.7
click at [93, 234] on button "KYC" at bounding box center [146, 239] width 176 height 36
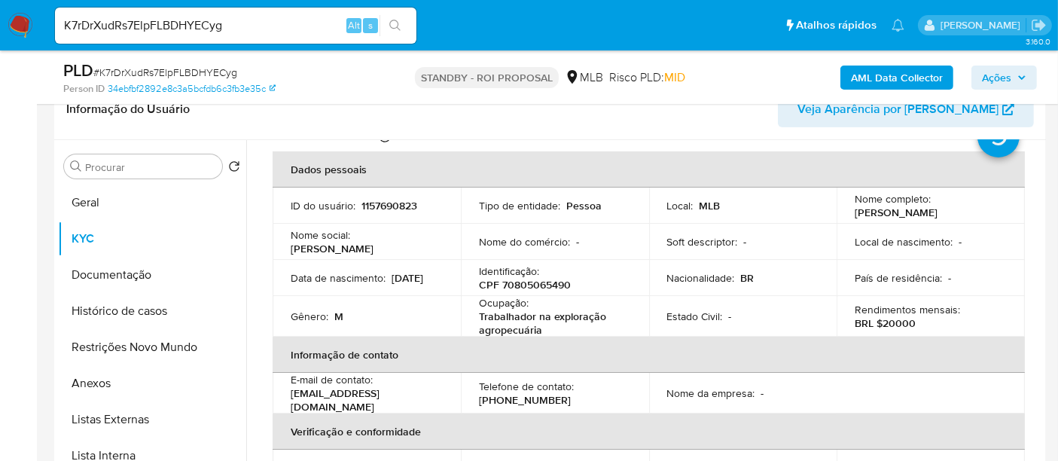
scroll to position [84, 0]
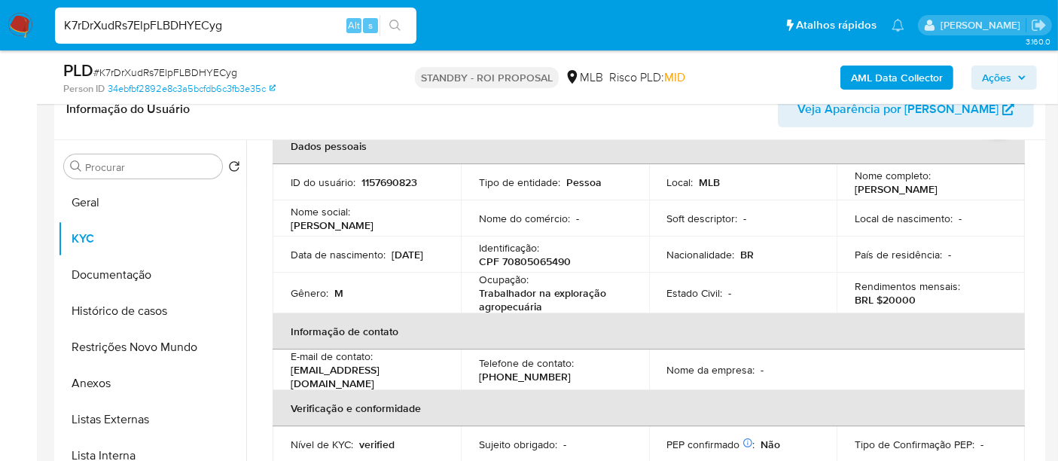
drag, startPoint x: 243, startPoint y: 26, endPoint x: 0, endPoint y: 18, distance: 243.3
click at [0, 18] on nav "Pausado Ver notificaciones K7rDrXudRs7ElpFLBDHYECyg Alt s Atalhos rápidos Presi…" at bounding box center [529, 25] width 1058 height 50
paste input "lwKhriz3rD6GMEag5zuFV14"
type input "KlwKhriz3rD6GMEag5zuFV14"
click at [405, 17] on button "search-icon" at bounding box center [394, 25] width 31 height 21
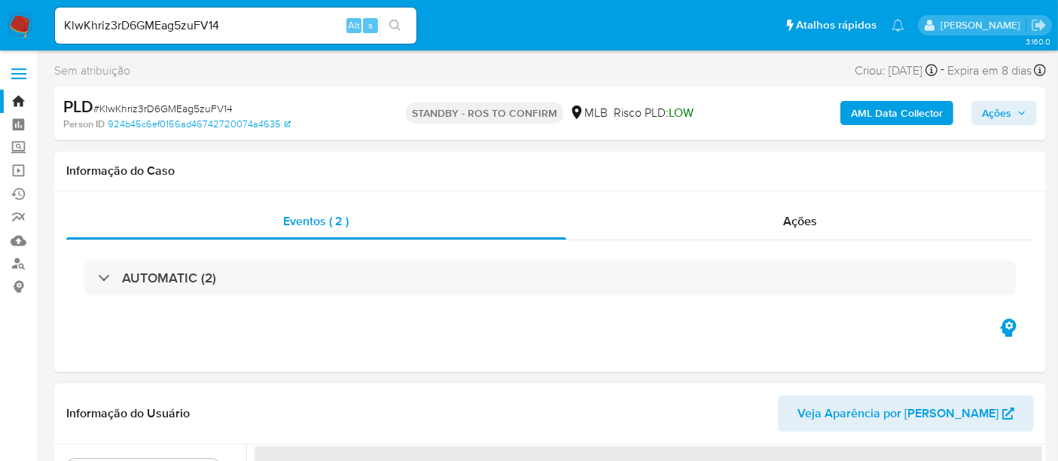
select select "10"
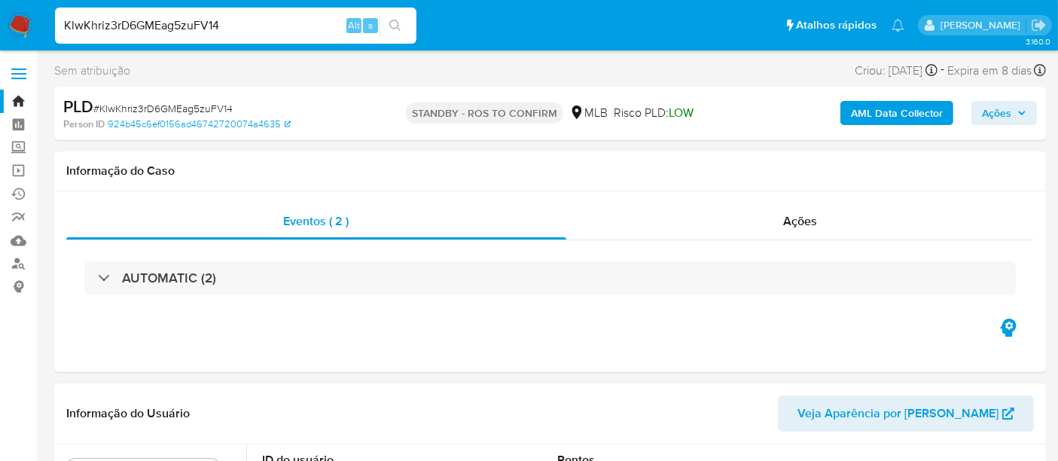
drag, startPoint x: 241, startPoint y: 26, endPoint x: 0, endPoint y: 48, distance: 241.9
click at [0, 48] on nav "Pausado Ver notificaciones KlwKhriz3rD6GMEag5zuFV14 Alt s Atalhos rápidos Presi…" at bounding box center [529, 25] width 1058 height 50
drag, startPoint x: 394, startPoint y: 24, endPoint x: 393, endPoint y: 33, distance: 9.2
click at [394, 23] on icon "search-icon" at bounding box center [395, 26] width 12 height 12
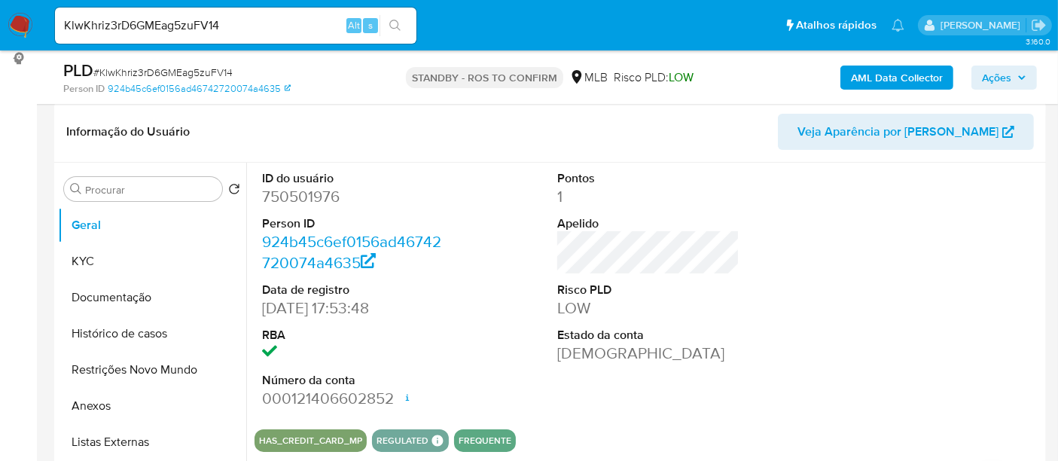
scroll to position [251, 0]
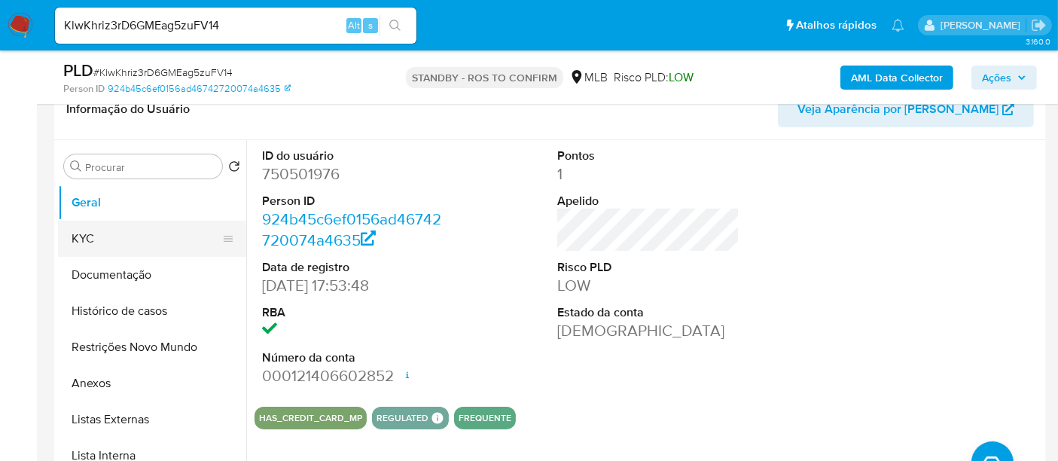
drag, startPoint x: 98, startPoint y: 242, endPoint x: 109, endPoint y: 239, distance: 11.5
click at [98, 242] on button "KYC" at bounding box center [146, 239] width 176 height 36
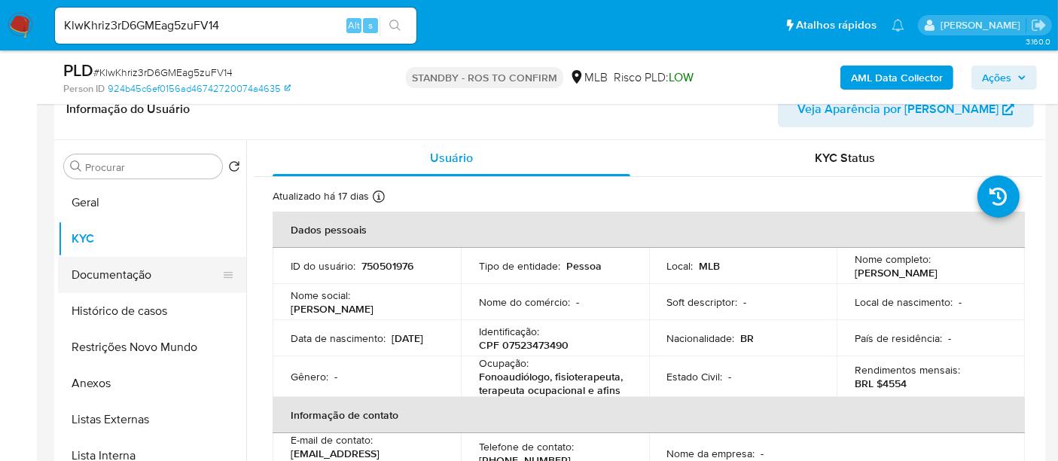
drag, startPoint x: 161, startPoint y: 269, endPoint x: 209, endPoint y: 268, distance: 47.4
click at [160, 268] on button "Documentação" at bounding box center [146, 275] width 176 height 36
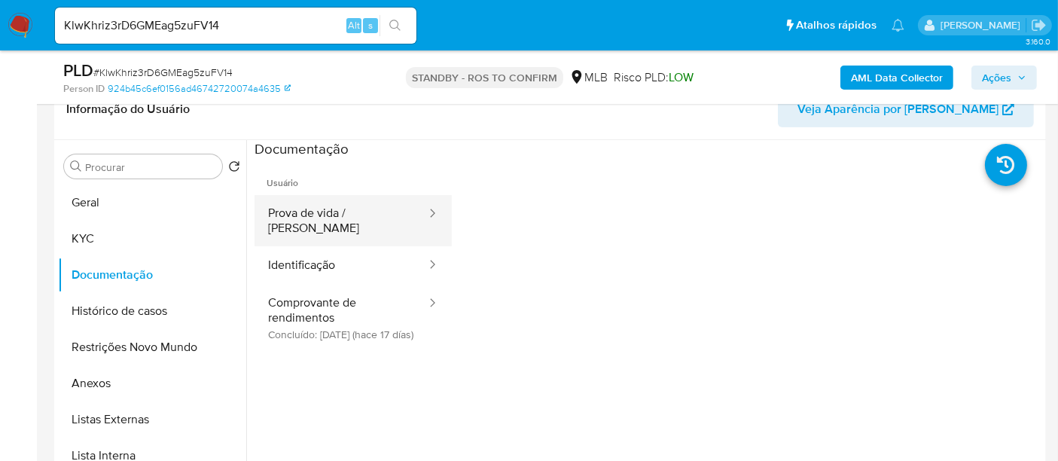
click at [354, 212] on button "Prova de vida / Selfie" at bounding box center [340, 220] width 173 height 51
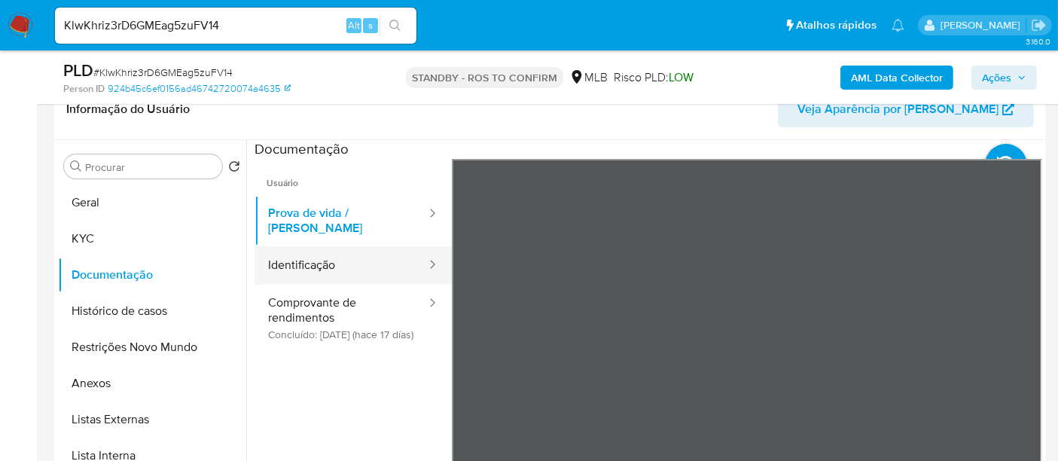
click at [334, 248] on button "Identificação" at bounding box center [340, 265] width 173 height 38
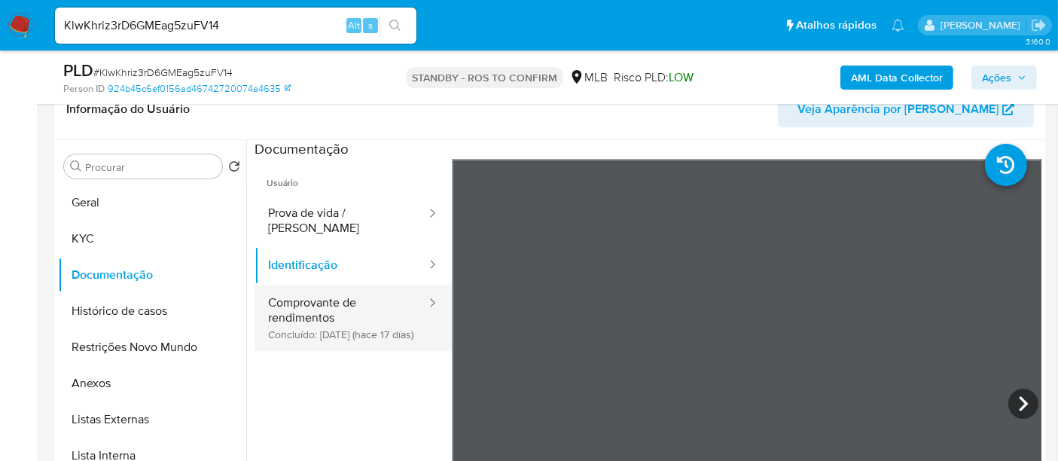
drag, startPoint x: 314, startPoint y: 303, endPoint x: 352, endPoint y: 303, distance: 38.4
click at [318, 303] on button "Comprovante de rendimentos Concluído: 31/08/2025 (hace 17 días)" at bounding box center [340, 318] width 173 height 66
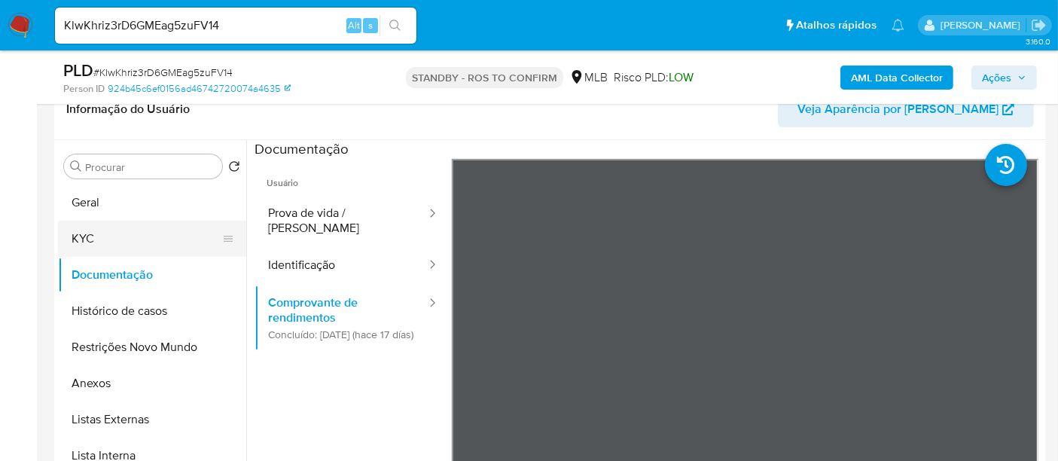
click at [92, 238] on button "KYC" at bounding box center [146, 239] width 176 height 36
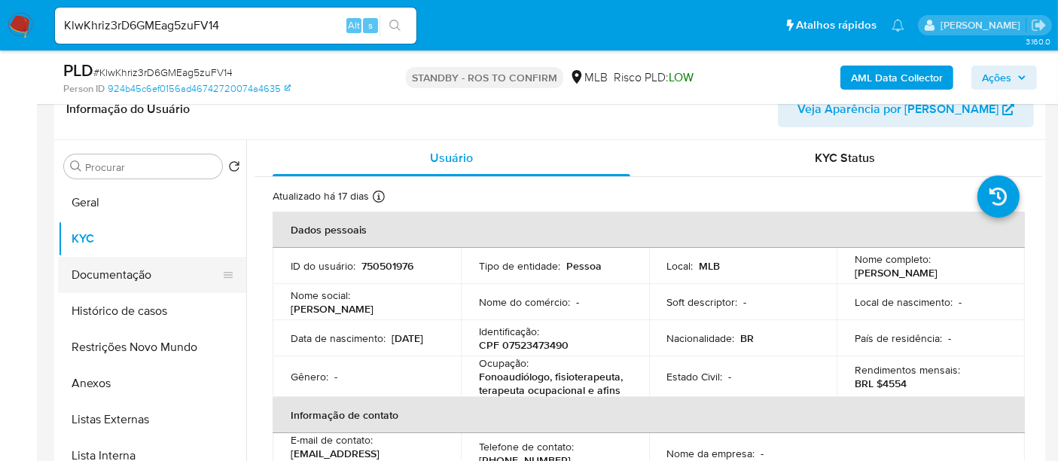
click at [108, 268] on button "Documentação" at bounding box center [146, 275] width 176 height 36
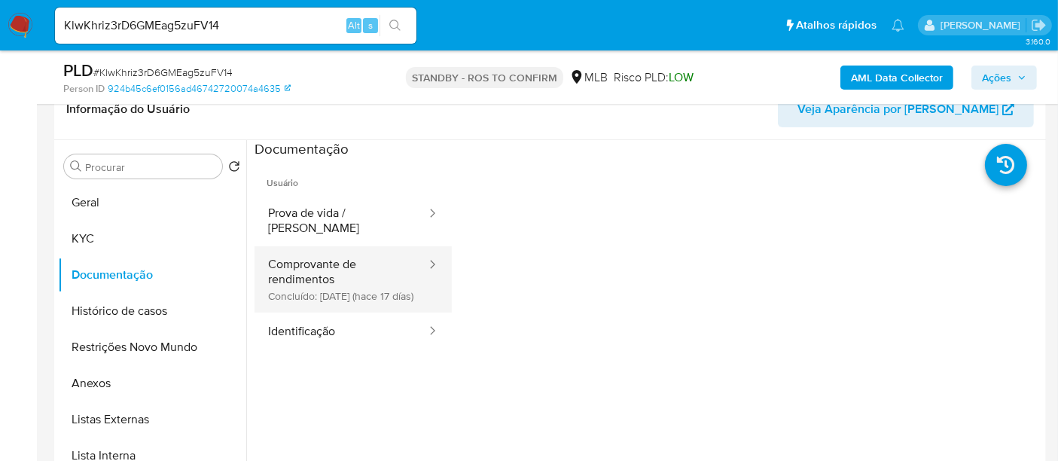
click at [355, 265] on button "Comprovante de rendimentos Concluído: 31/08/2025 (hace 17 días)" at bounding box center [340, 279] width 173 height 66
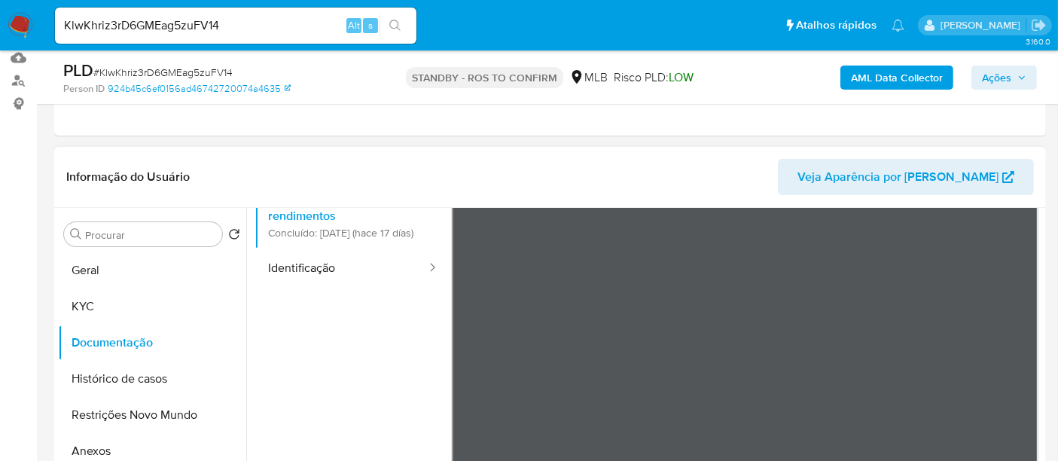
scroll to position [167, 0]
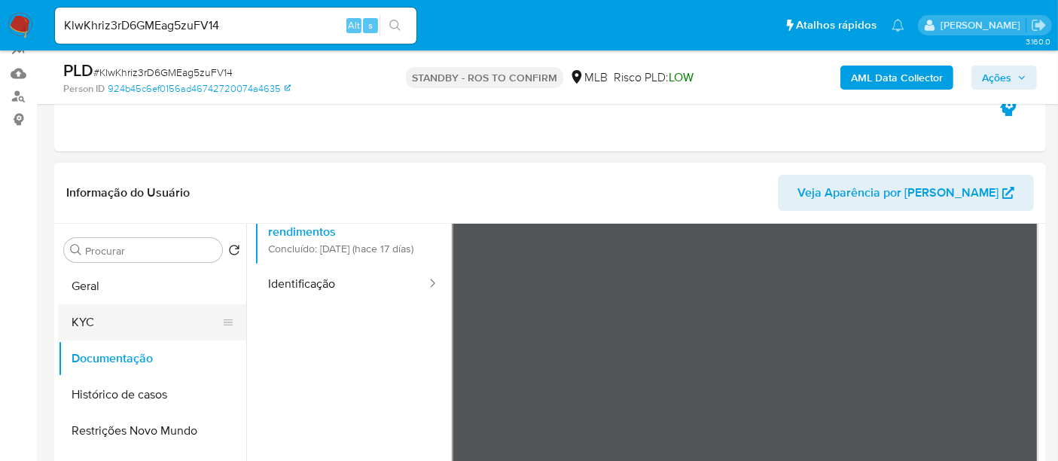
drag, startPoint x: 105, startPoint y: 321, endPoint x: 198, endPoint y: 323, distance: 92.6
click at [112, 320] on button "KYC" at bounding box center [146, 322] width 176 height 36
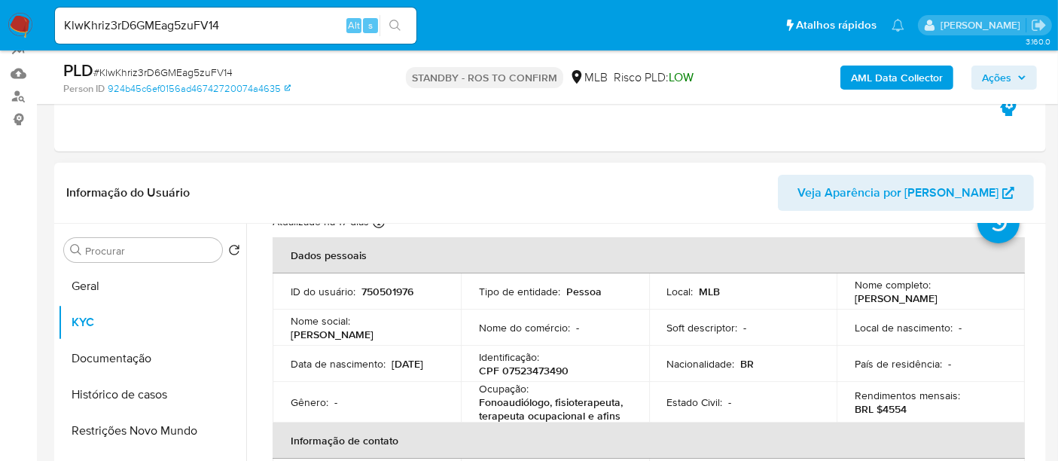
scroll to position [84, 0]
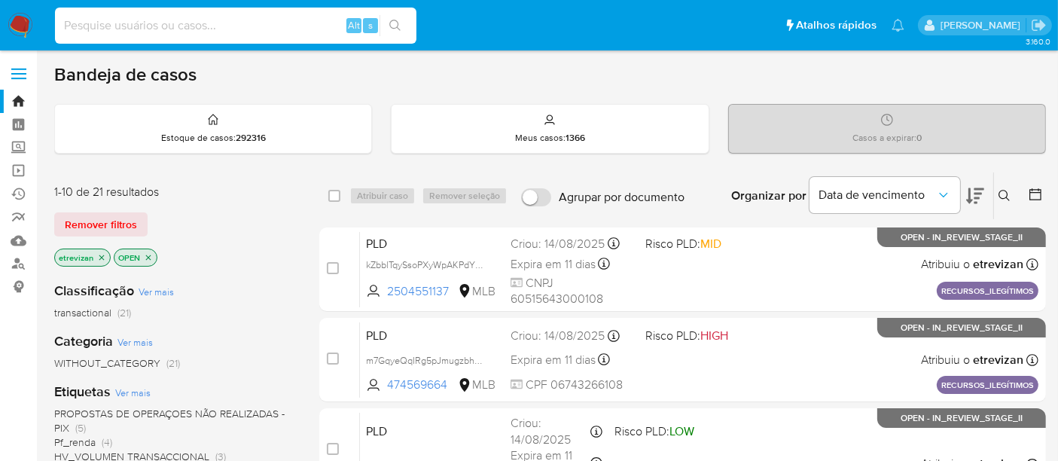
click at [161, 24] on input at bounding box center [235, 26] width 361 height 20
paste input "9nBxszDSqZFSRZVt9EZ6sN9r"
type input "9nBxszDSqZFSRZVt9EZ6sN9r"
click at [390, 23] on icon "search-icon" at bounding box center [394, 25] width 11 height 11
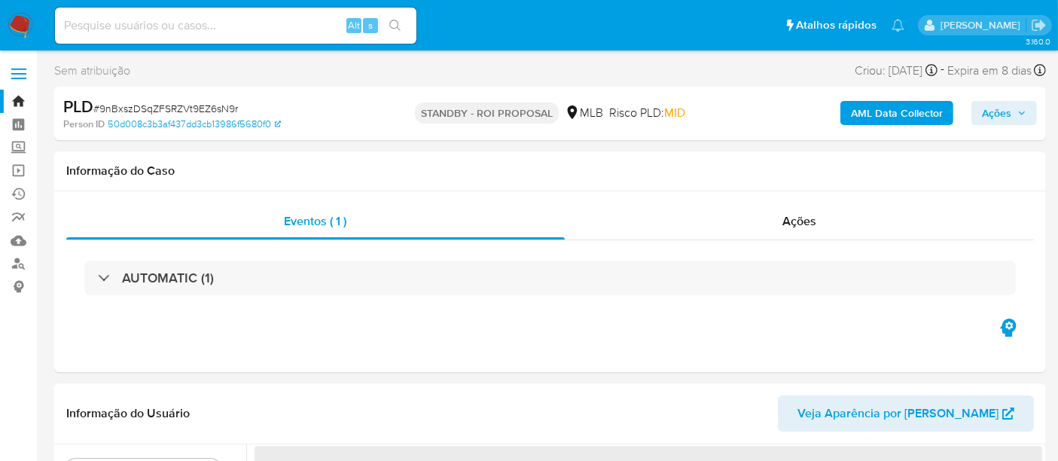
select select "10"
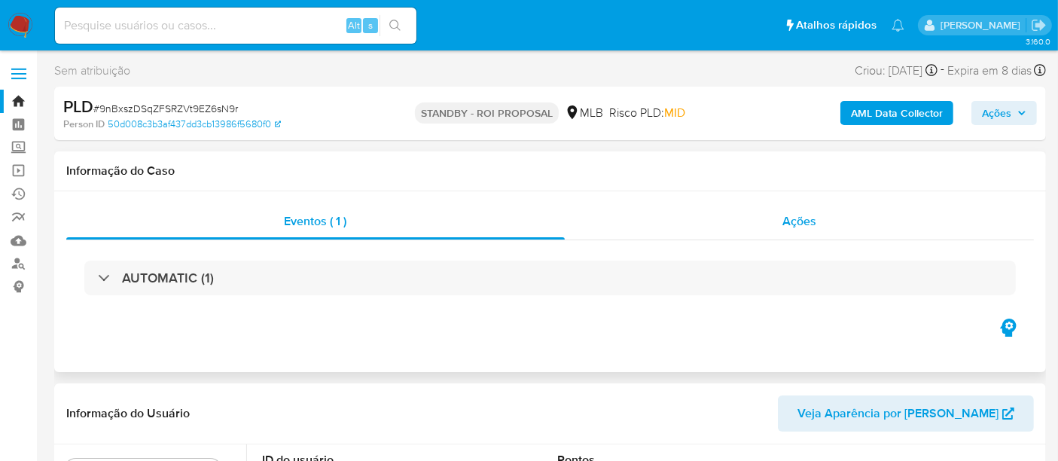
click at [796, 215] on span "Ações" at bounding box center [799, 220] width 34 height 17
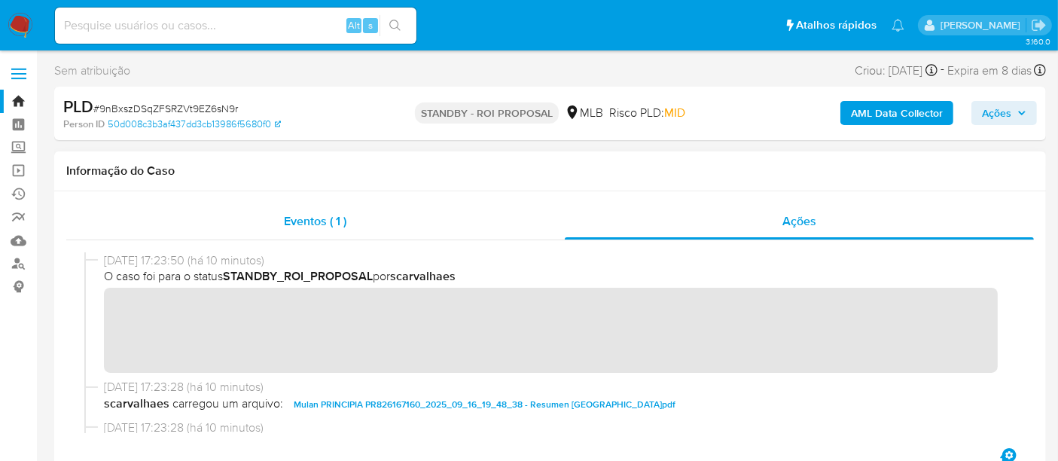
click at [310, 217] on span "Eventos ( 1 )" at bounding box center [315, 220] width 62 height 17
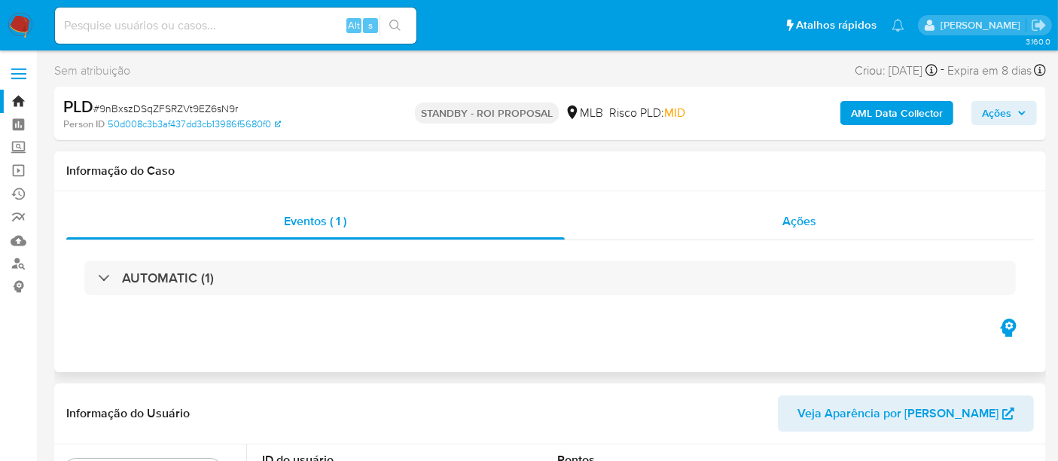
click at [809, 224] on span "Ações" at bounding box center [799, 220] width 34 height 17
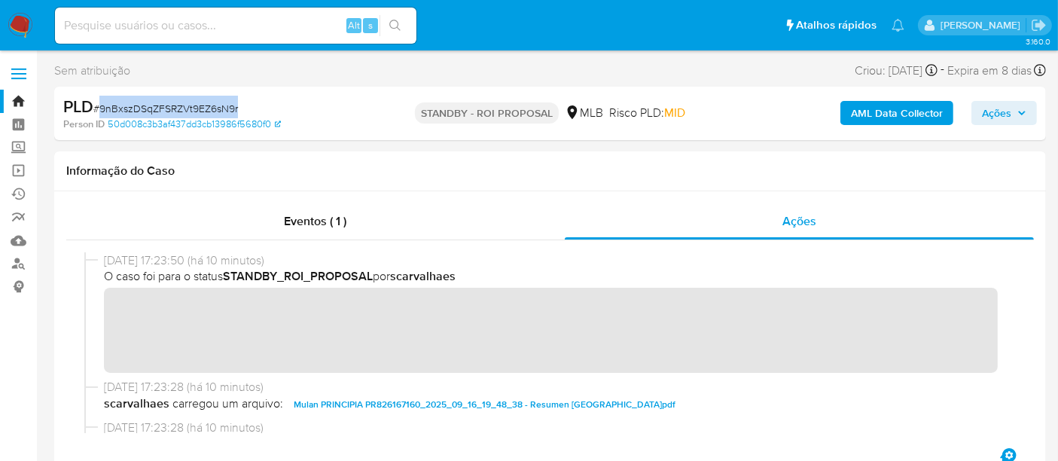
drag, startPoint x: 101, startPoint y: 111, endPoint x: 239, endPoint y: 111, distance: 137.8
click at [239, 111] on div "PLD # 9nBxszDSqZFSRZVt9EZ6sN9r" at bounding box center [222, 107] width 319 height 23
copy span "9nBxszDSqZFSRZVt9EZ6sN9r"
drag, startPoint x: 26, startPoint y: 20, endPoint x: 56, endPoint y: 35, distance: 33.0
click at [26, 20] on img at bounding box center [21, 26] width 26 height 26
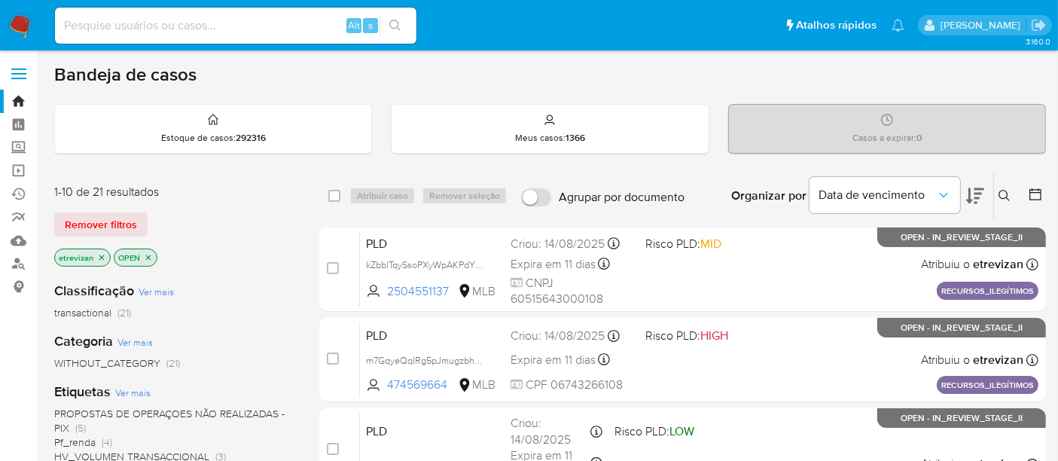
drag, startPoint x: 101, startPoint y: 255, endPoint x: 254, endPoint y: 252, distance: 152.9
click at [101, 254] on icon "close-filter" at bounding box center [101, 257] width 9 height 9
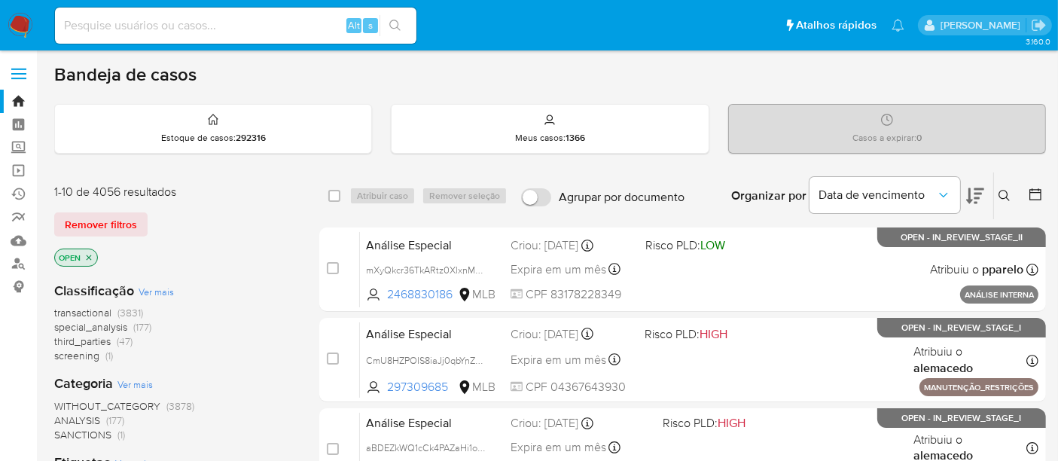
click at [998, 193] on icon at bounding box center [1003, 195] width 11 height 11
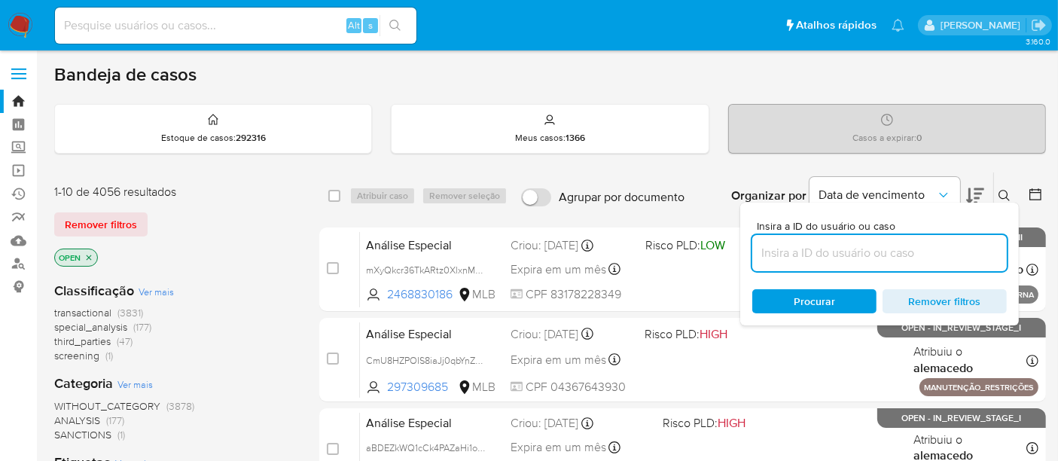
click at [784, 257] on input at bounding box center [879, 253] width 254 height 20
type input "9nBxszDSqZFSRZVt9EZ6sN9r"
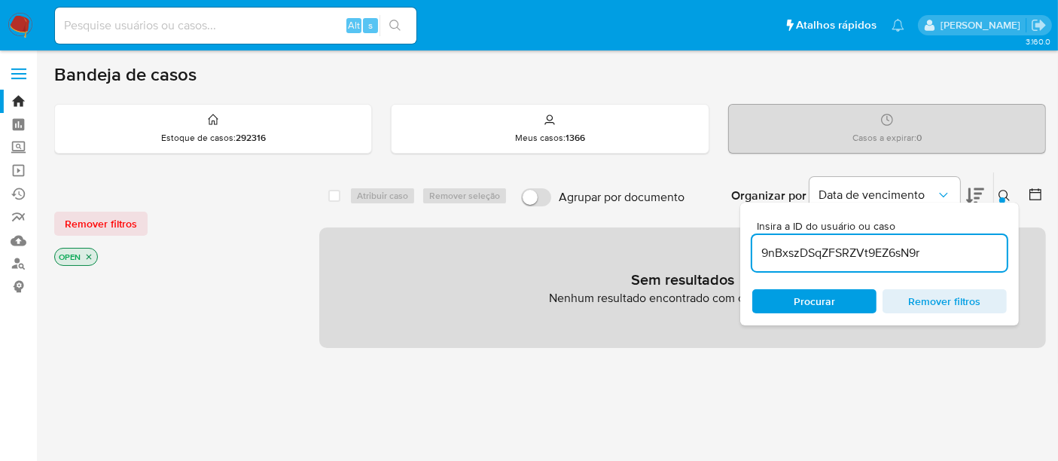
click at [90, 254] on icon "close-filter" at bounding box center [89, 256] width 5 height 5
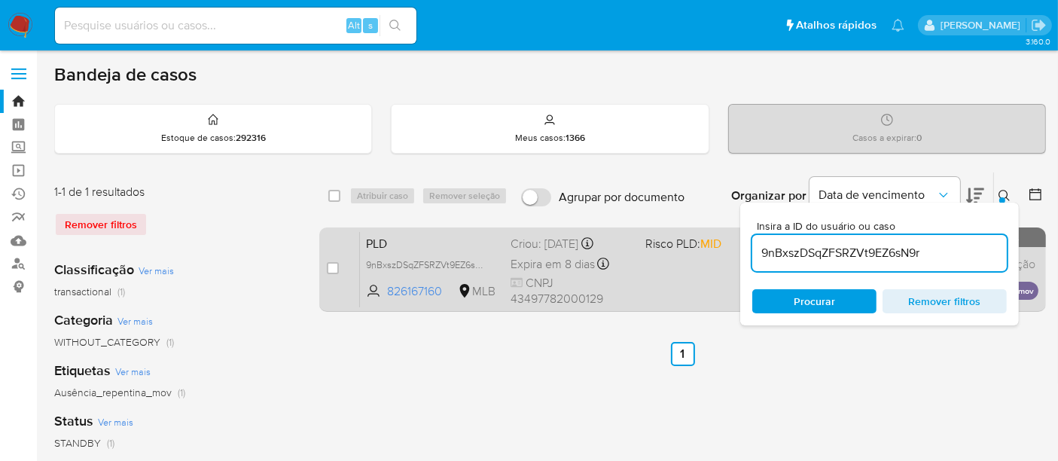
drag, startPoint x: 331, startPoint y: 266, endPoint x: 344, endPoint y: 252, distance: 18.6
click at [331, 264] on input "checkbox" at bounding box center [333, 268] width 12 height 12
checkbox input "true"
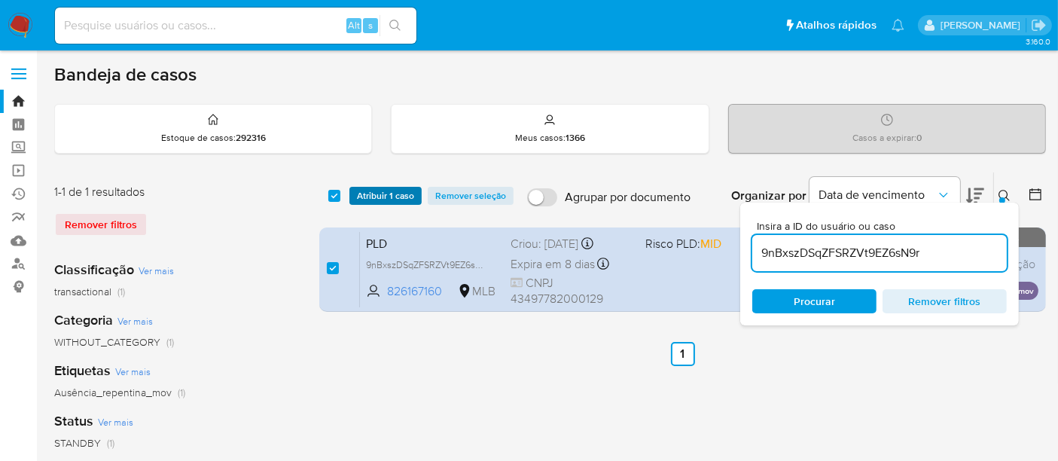
click at [395, 196] on span "Atribuir 1 caso" at bounding box center [385, 195] width 57 height 15
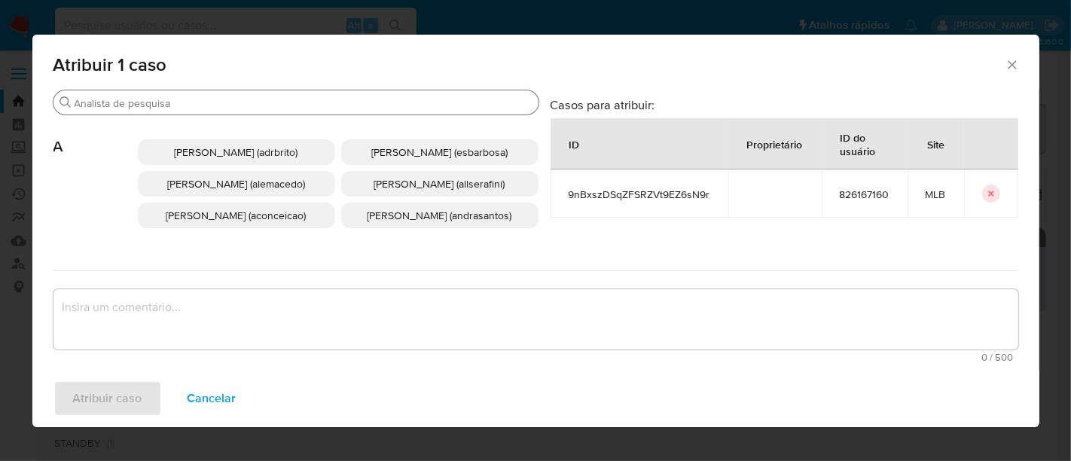
click at [260, 102] on input "Buscar" at bounding box center [304, 103] width 458 height 14
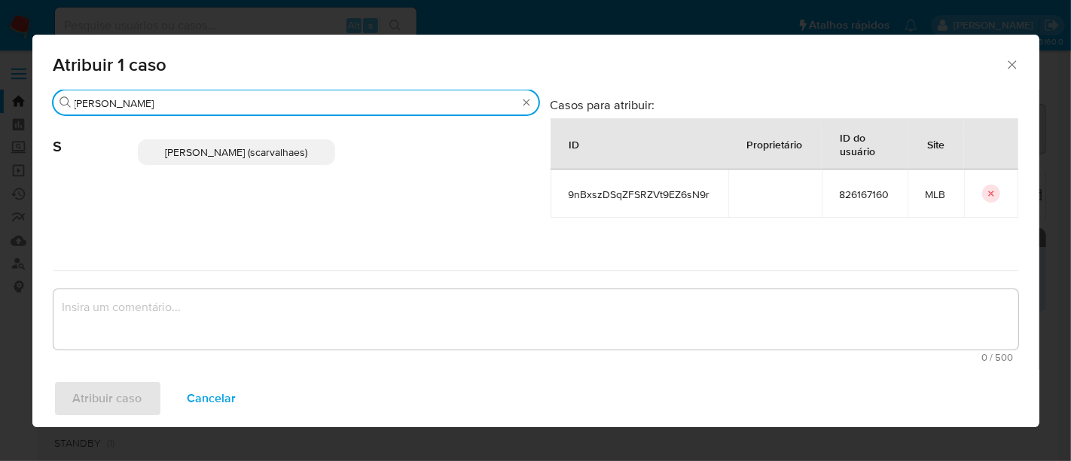
type input "[PERSON_NAME]"
click at [227, 152] on span "[PERSON_NAME] (scarvalhaes)" at bounding box center [236, 152] width 142 height 15
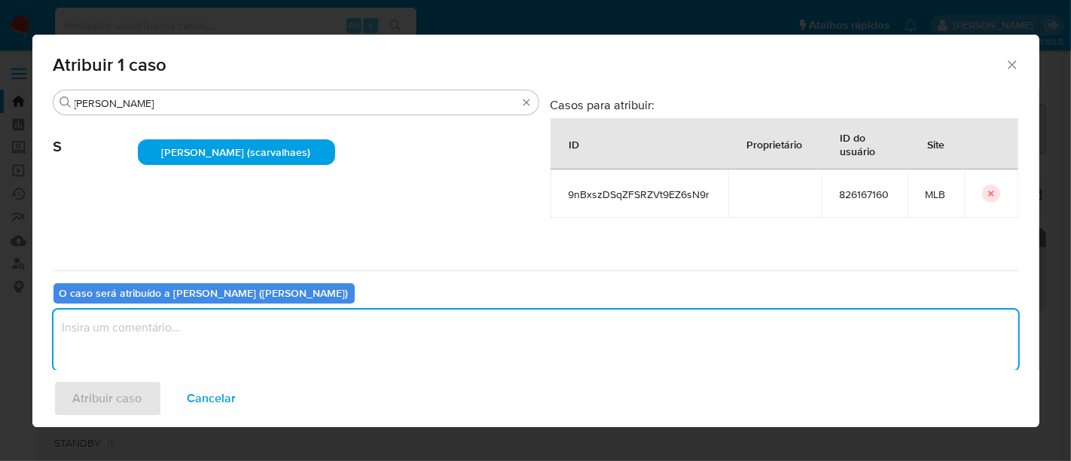
click at [174, 328] on textarea "assign-modal" at bounding box center [535, 339] width 964 height 60
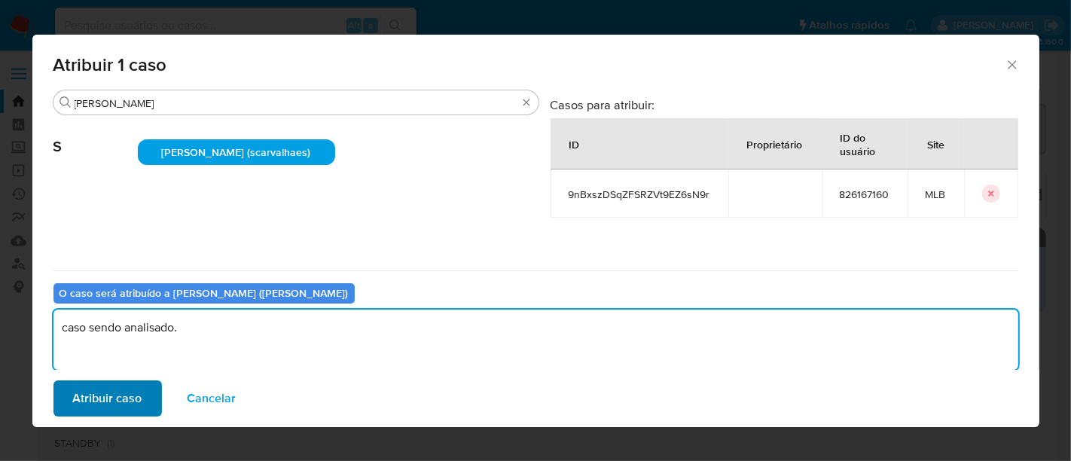
type textarea "caso sendo analisado."
click at [129, 390] on span "Atribuir caso" at bounding box center [107, 398] width 69 height 33
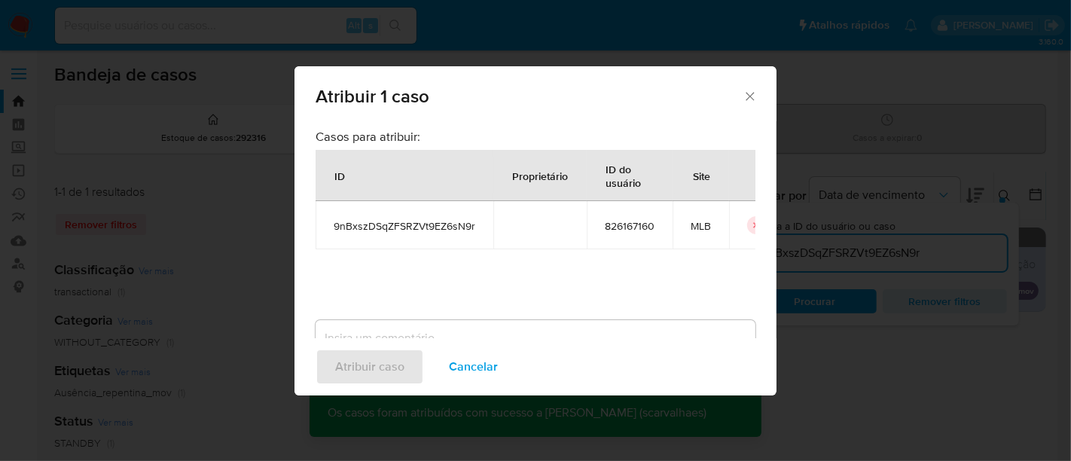
checkbox input "false"
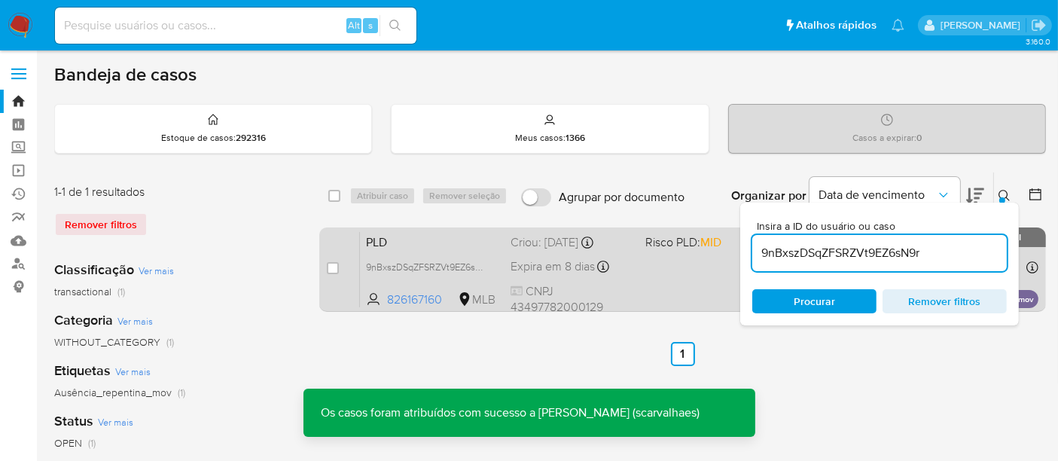
click at [694, 272] on div "PLD 9nBxszDSqZFSRZVt9EZ6sN9r 826167160 MLB Risco PLD: MID Criou: [DATE] Criou: …" at bounding box center [699, 269] width 678 height 76
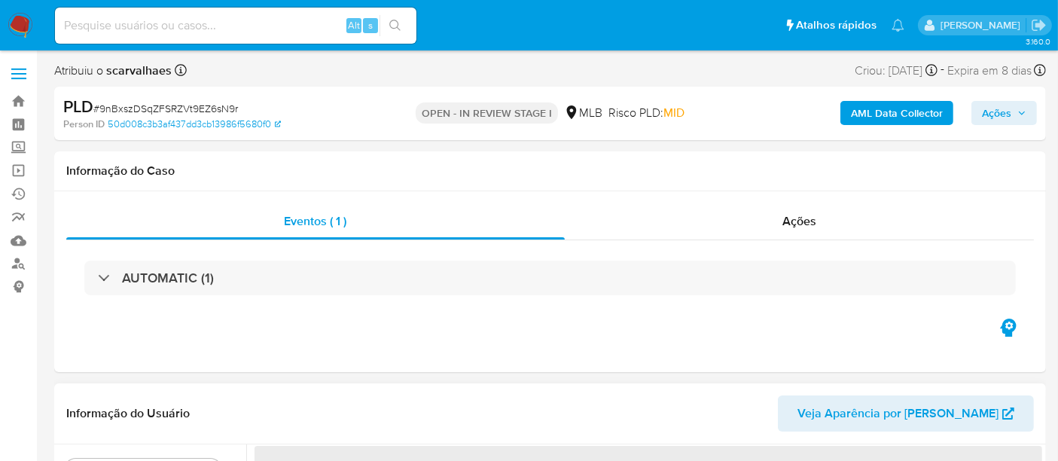
select select "10"
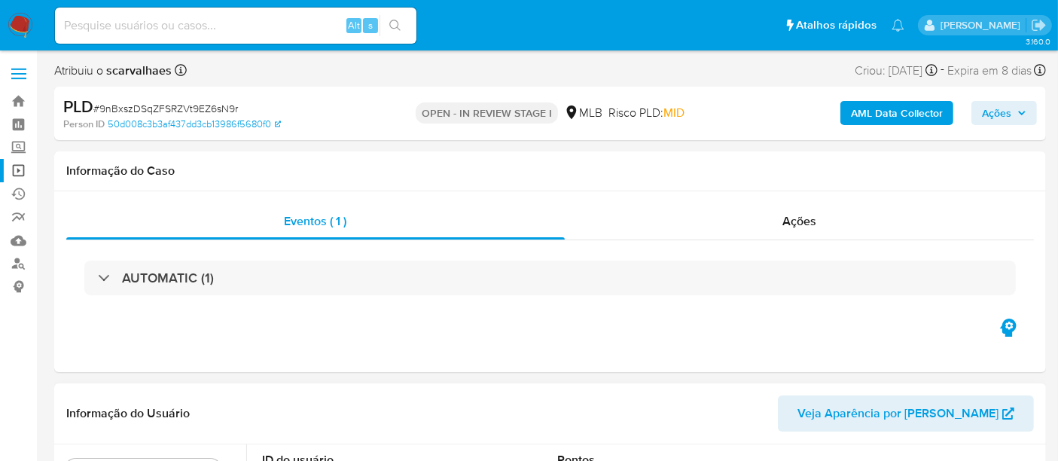
click at [15, 169] on link "Operações em massa" at bounding box center [89, 170] width 179 height 23
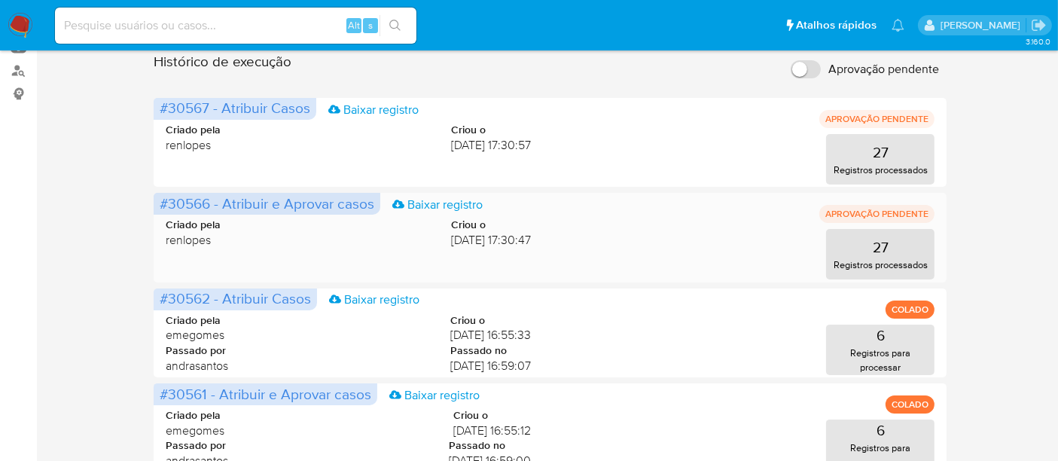
scroll to position [260, 0]
